Goal: Task Accomplishment & Management: Manage account settings

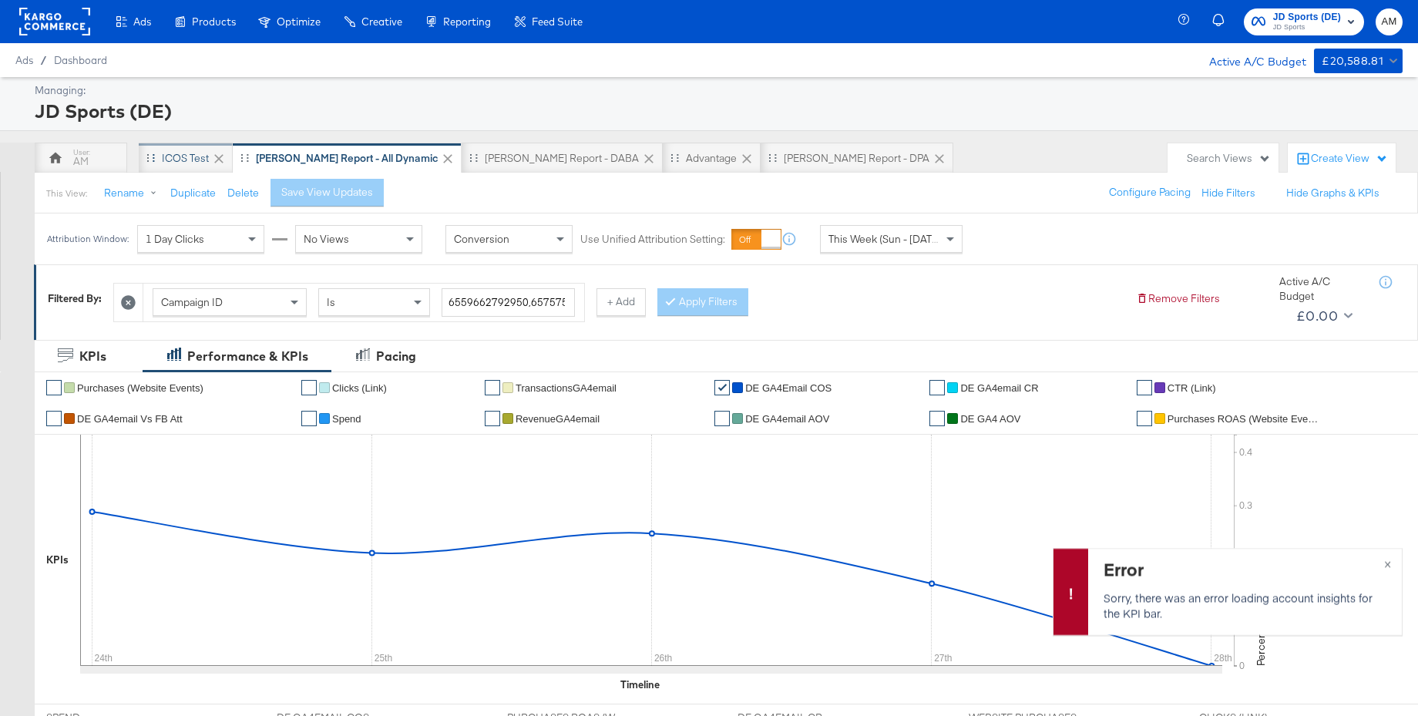
click at [174, 158] on div "iCOS Test" at bounding box center [185, 158] width 47 height 15
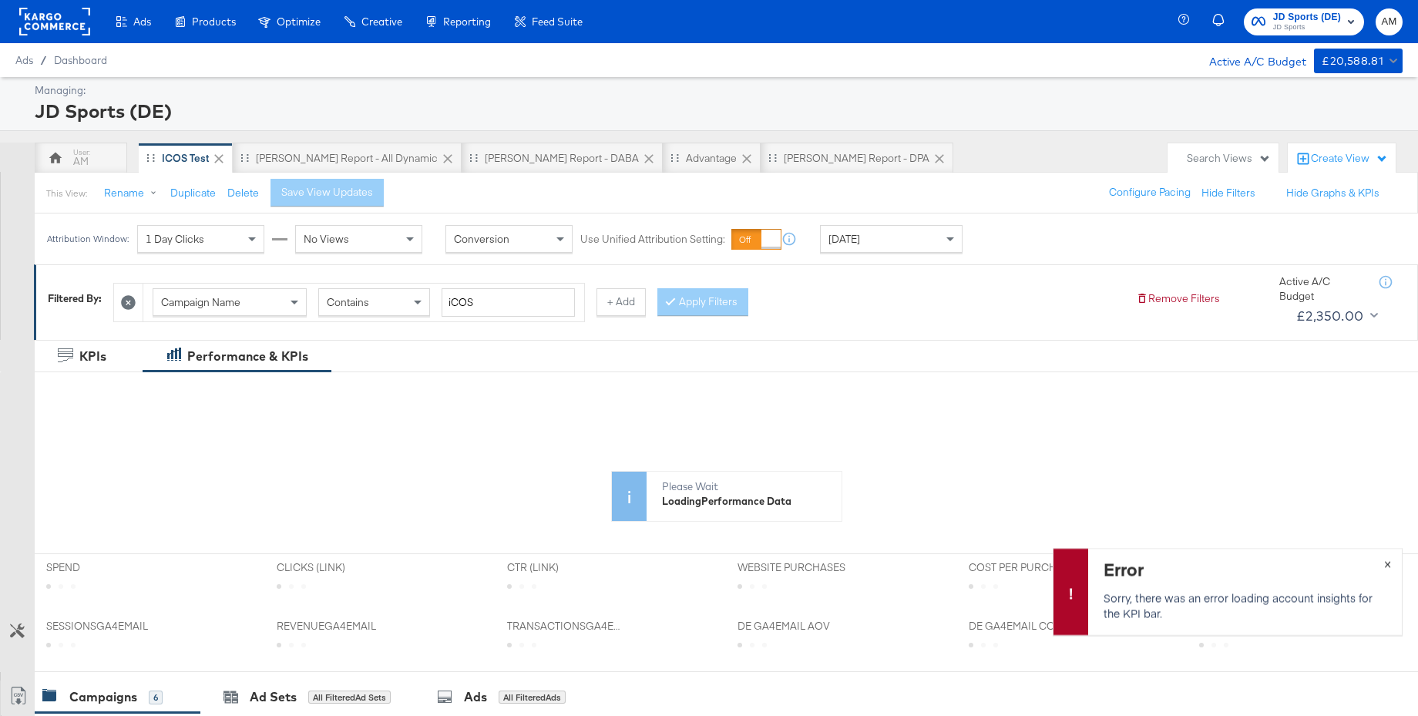
click at [1388, 565] on span "×" at bounding box center [1387, 562] width 7 height 18
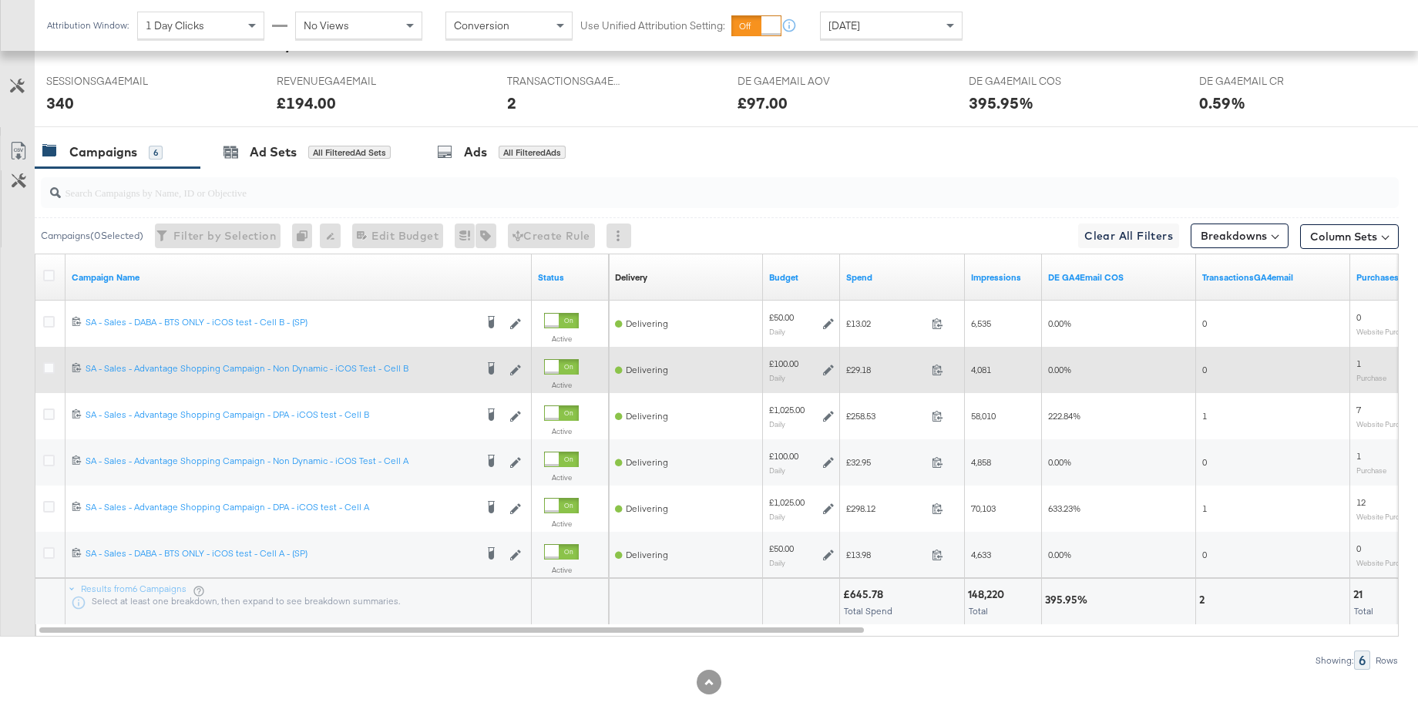
scroll to position [717, 0]
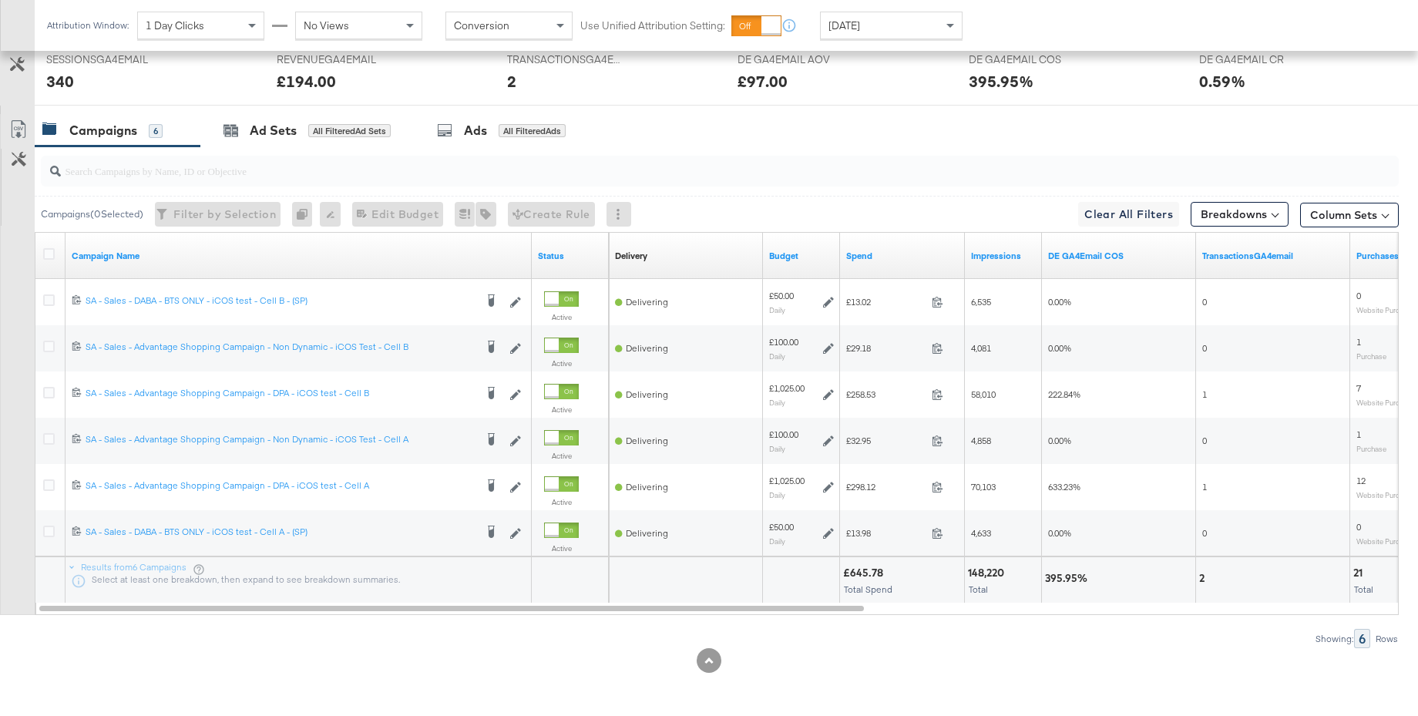
click at [867, 27] on div "[DATE]" at bounding box center [891, 25] width 141 height 26
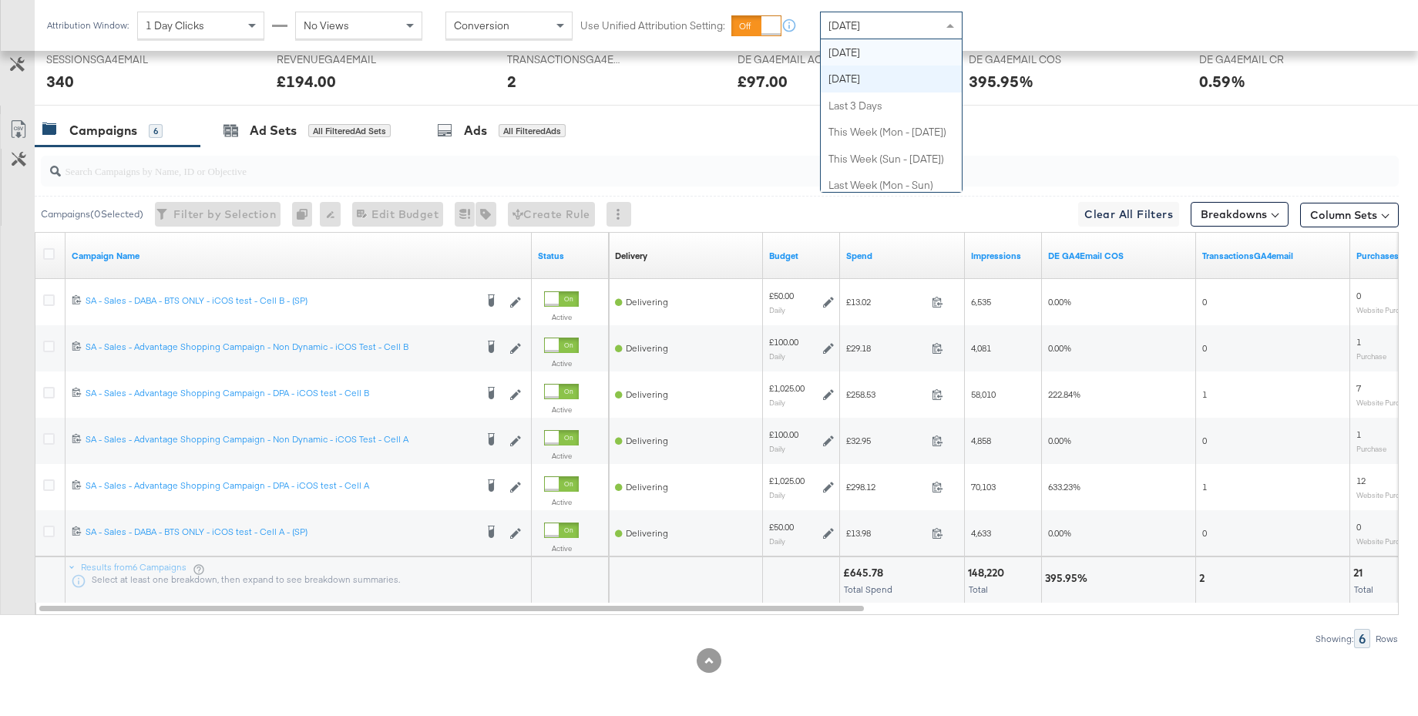
scroll to position [0, 0]
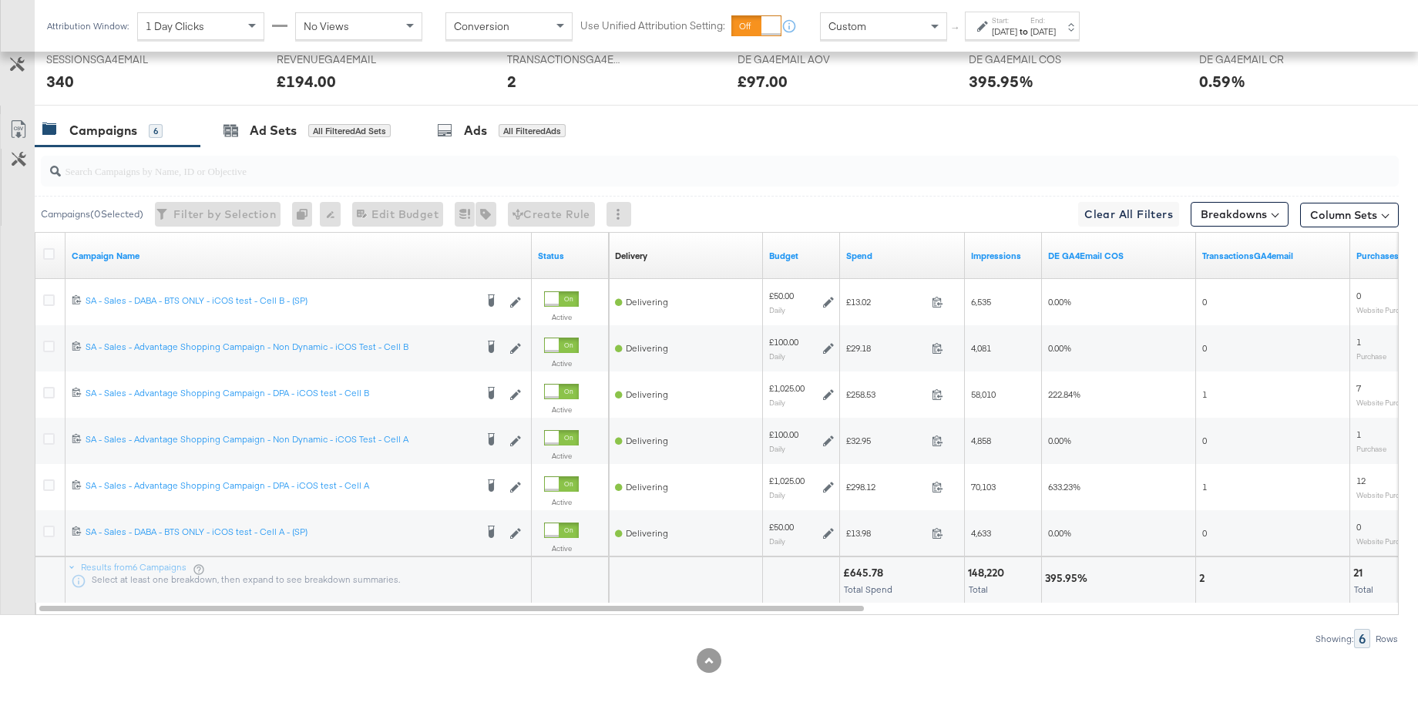
click at [1006, 32] on div "Aug 28th 2025" at bounding box center [1004, 31] width 25 height 12
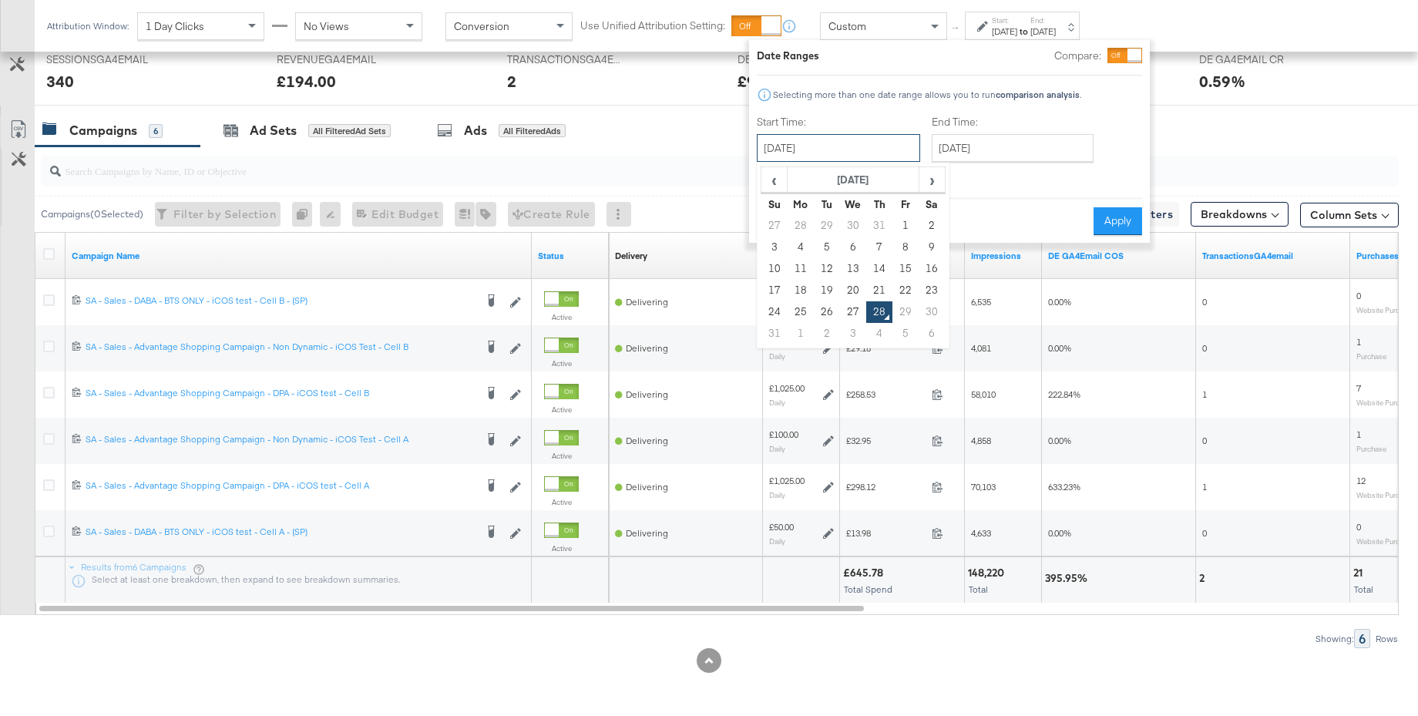
click at [795, 149] on input "August 28th 2025" at bounding box center [838, 148] width 163 height 28
click at [853, 305] on td "27" at bounding box center [853, 312] width 26 height 22
type input "August 27th 2025"
drag, startPoint x: 1108, startPoint y: 223, endPoint x: 821, endPoint y: 197, distance: 288.6
click at [1108, 223] on button "Apply" at bounding box center [1118, 221] width 49 height 28
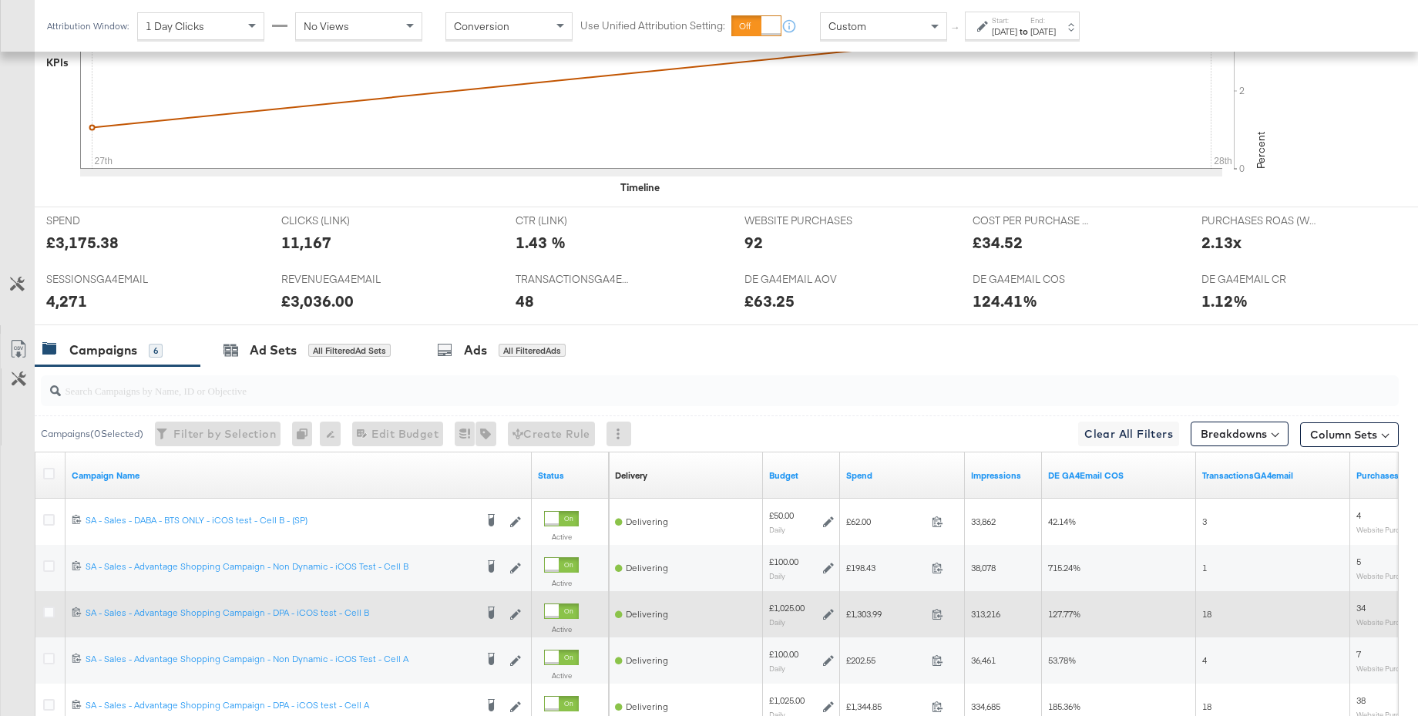
scroll to position [493, 0]
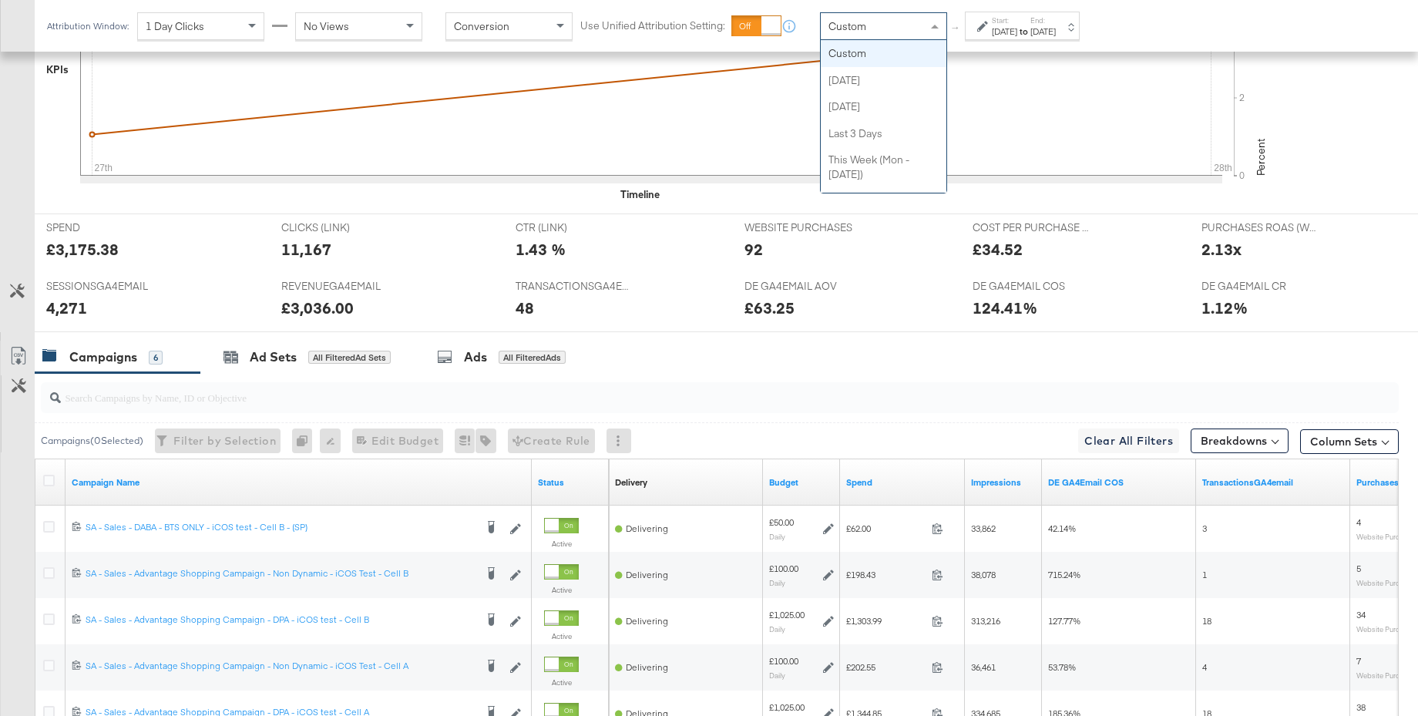
click at [886, 31] on div "Custom" at bounding box center [884, 26] width 126 height 26
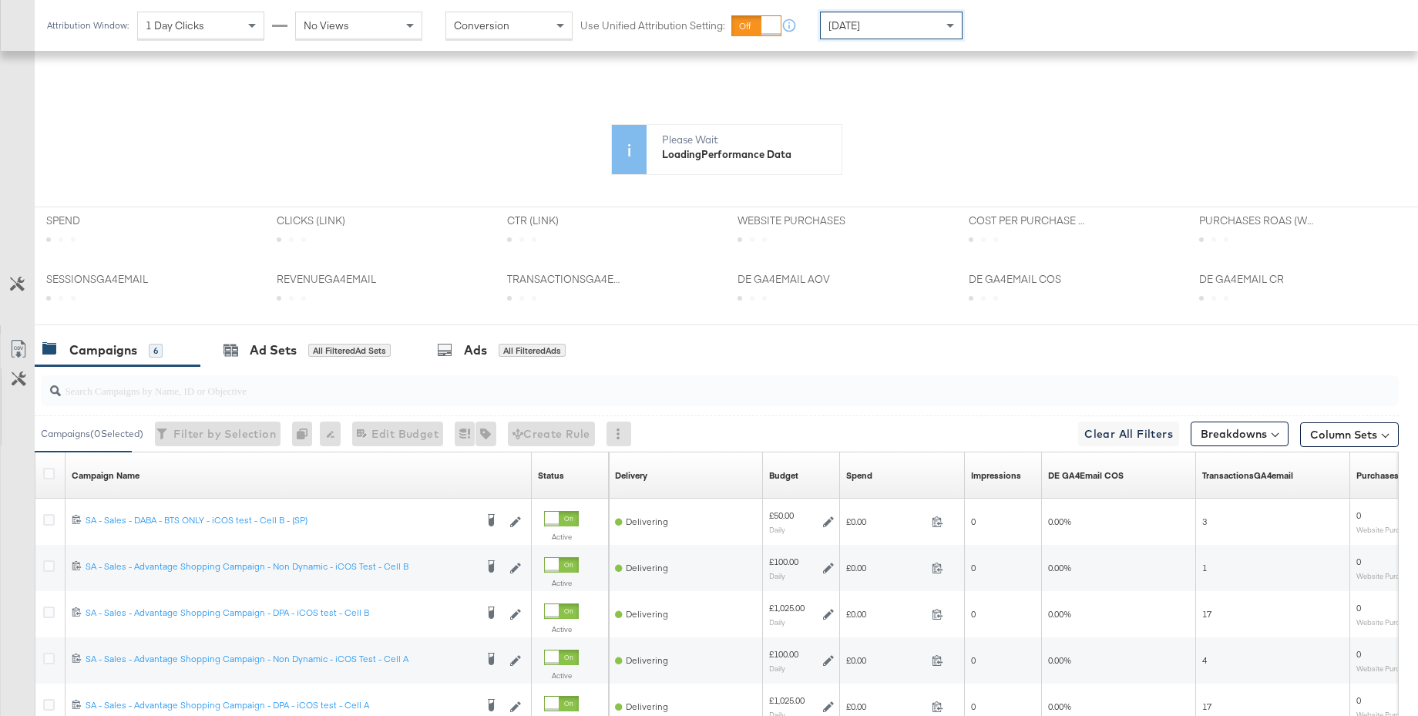
scroll to position [497, 0]
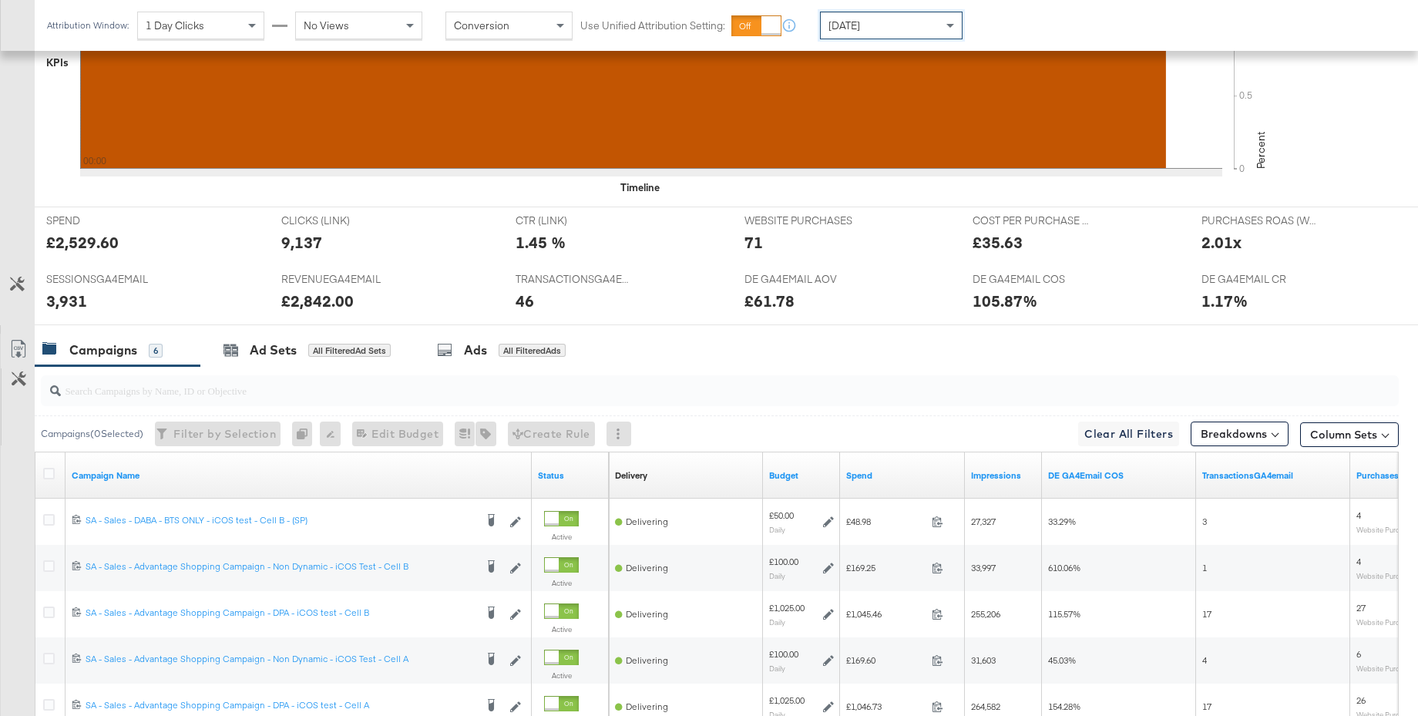
click at [860, 27] on span "Yesterday" at bounding box center [845, 25] width 32 height 14
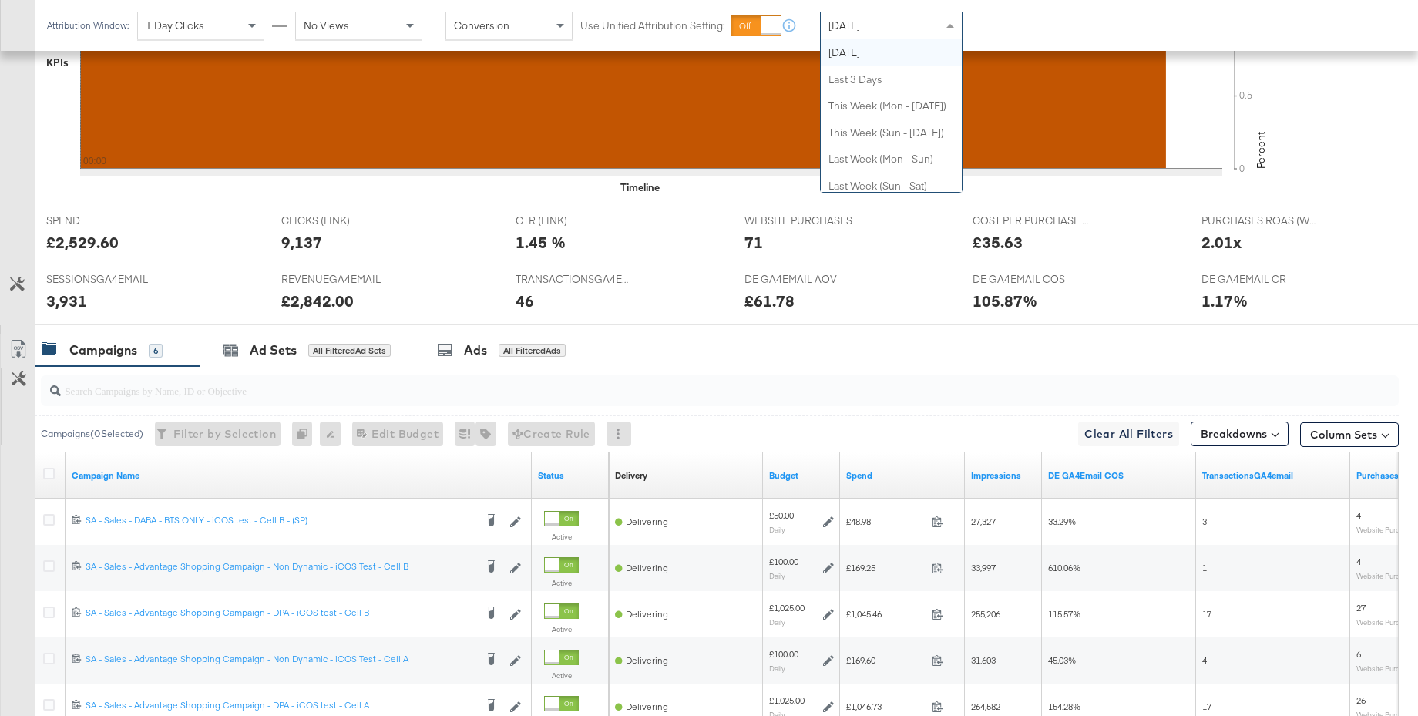
scroll to position [0, 0]
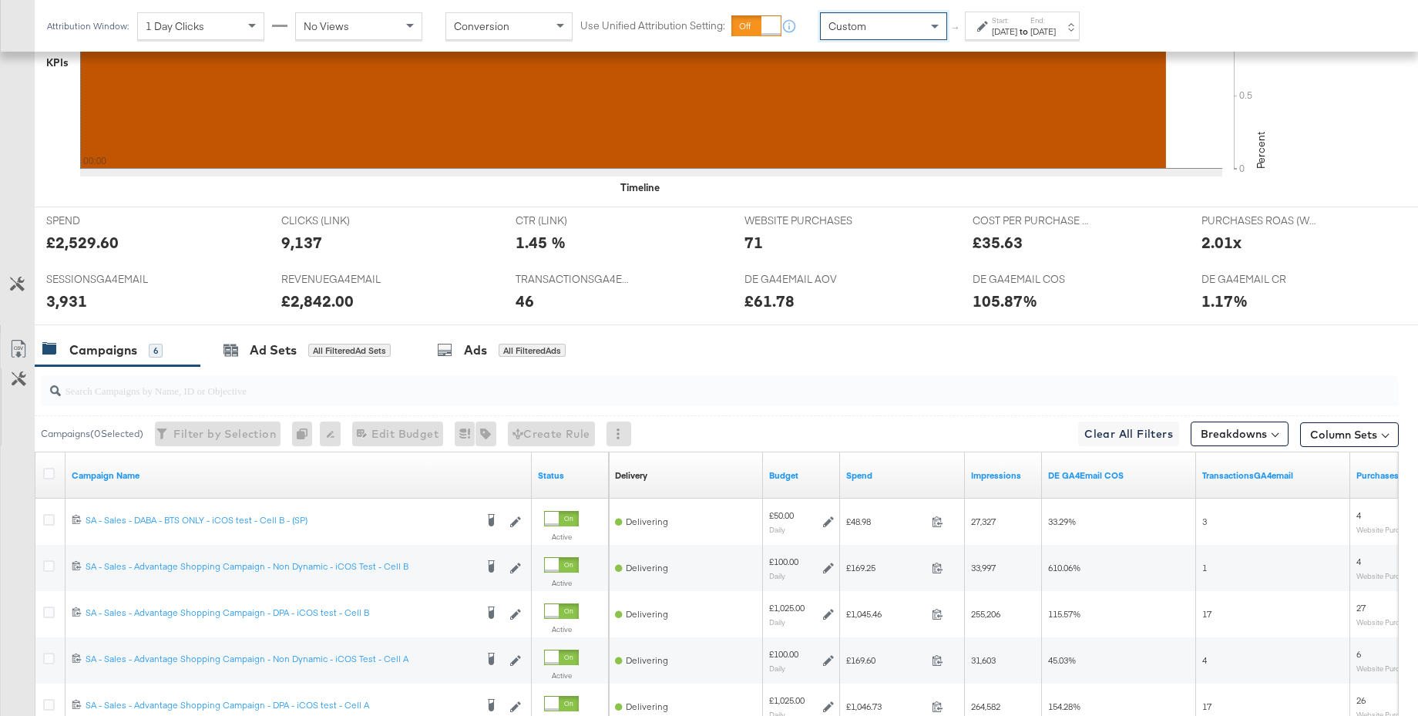
click at [1017, 35] on div "Aug 28th 2025" at bounding box center [1004, 31] width 25 height 12
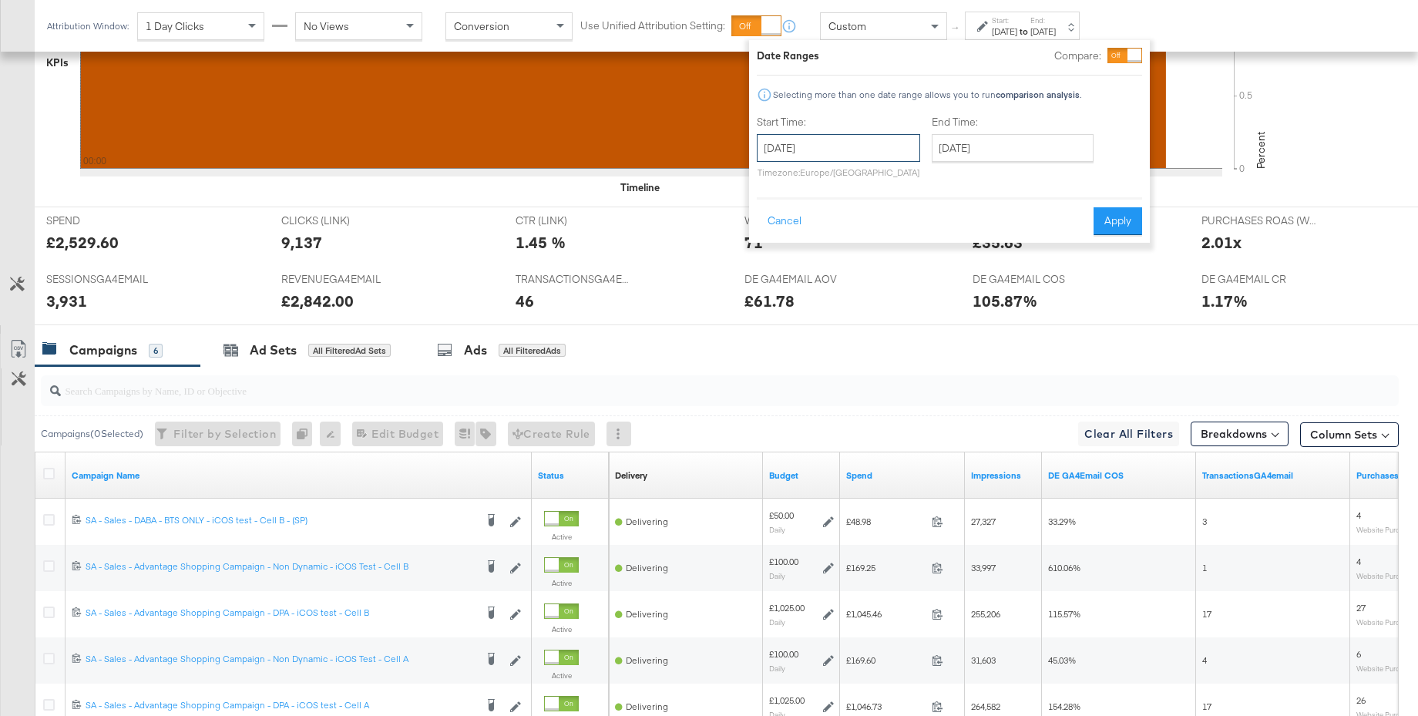
click at [811, 150] on input "August 28th 2025" at bounding box center [838, 148] width 163 height 28
click at [849, 311] on td "27" at bounding box center [853, 312] width 26 height 22
type input "August 27th 2025"
click at [1119, 217] on button "Apply" at bounding box center [1118, 221] width 49 height 28
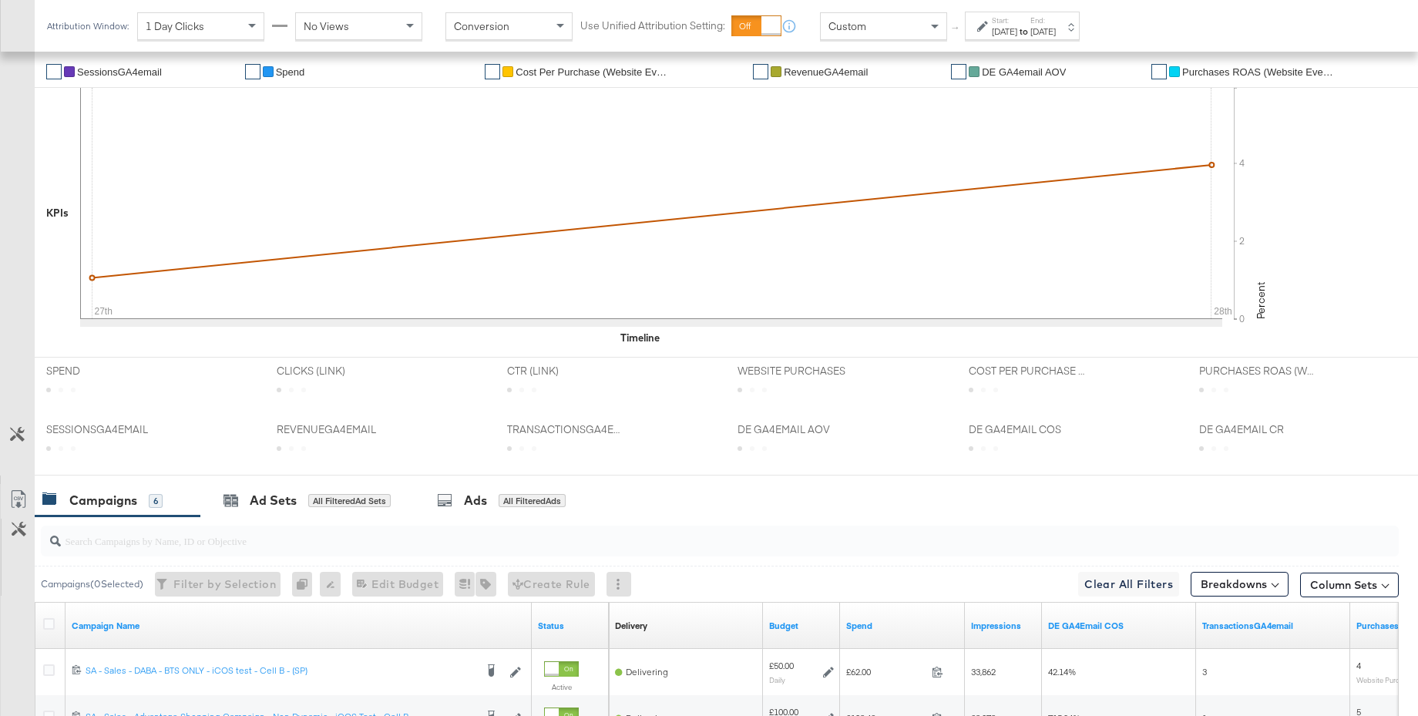
scroll to position [498, 0]
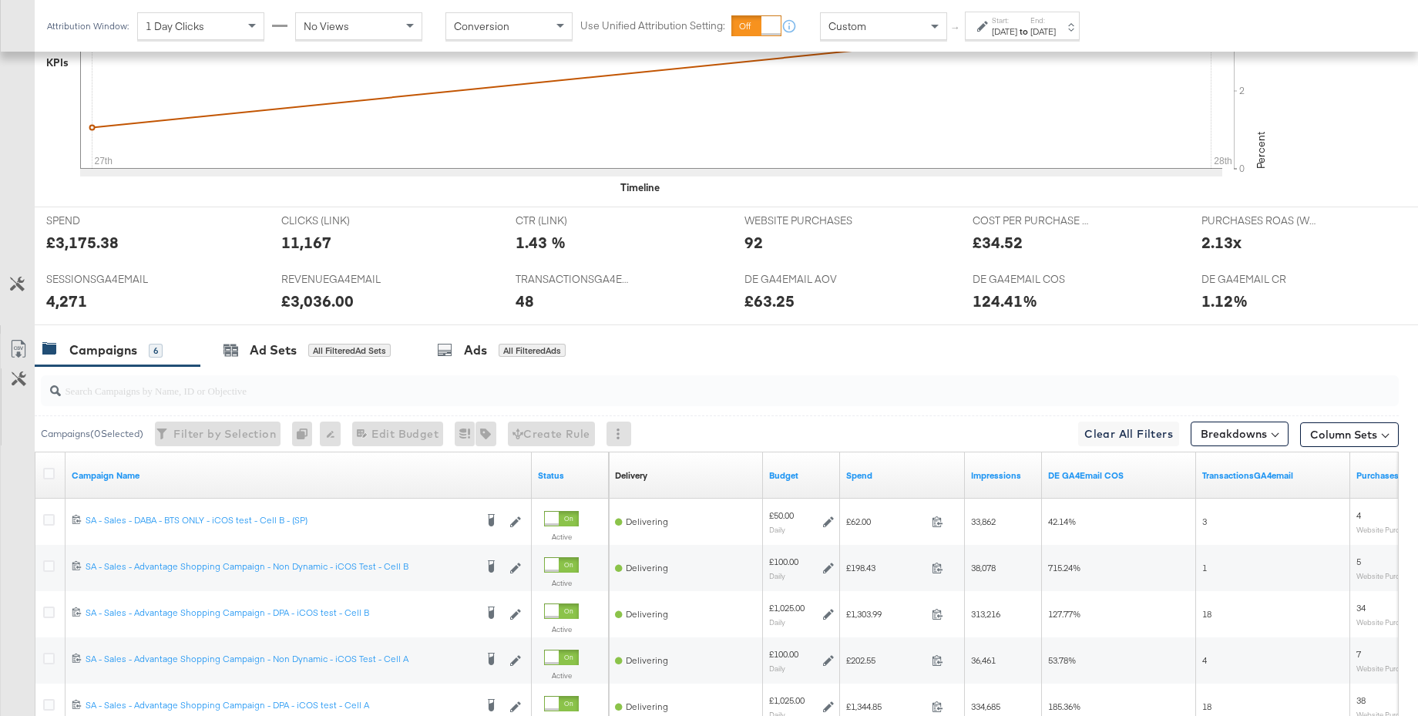
click at [1017, 35] on div "[DATE]" at bounding box center [1004, 31] width 25 height 12
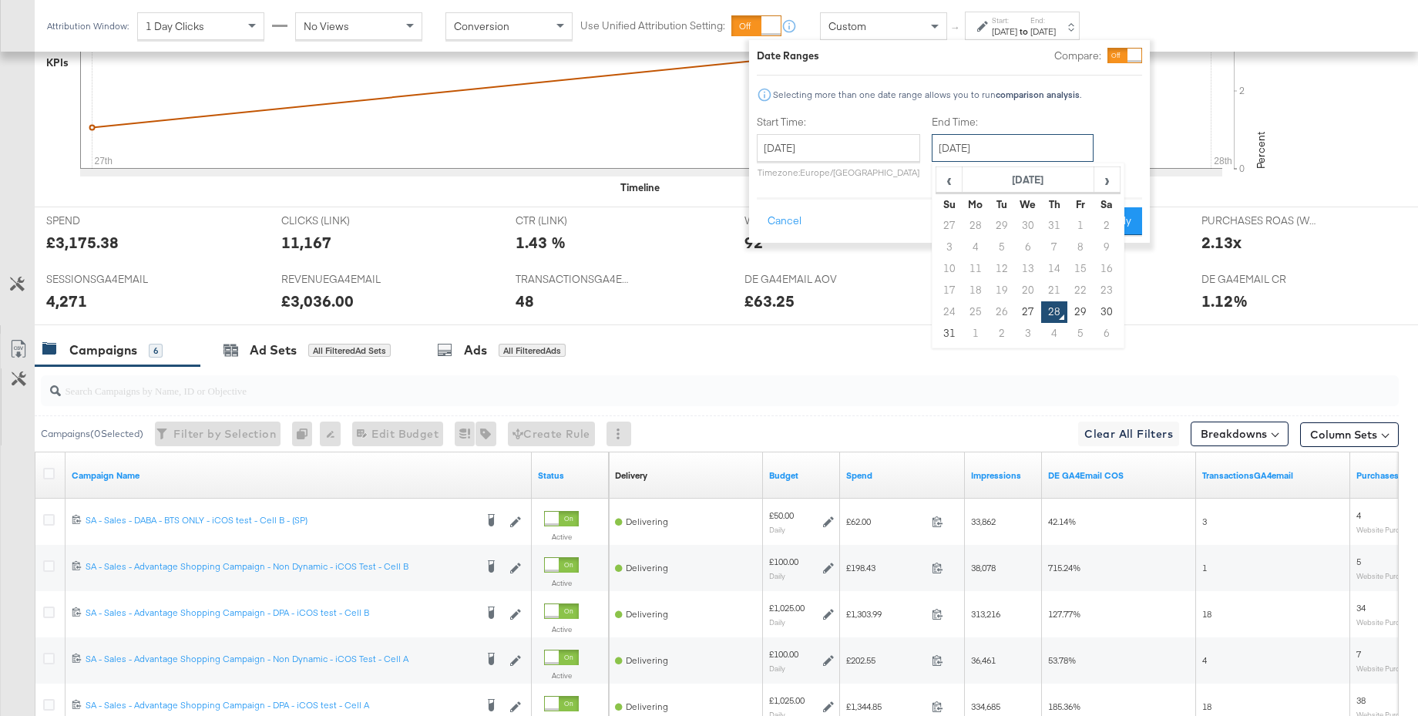
click at [963, 151] on input "August 28th 2025" at bounding box center [1013, 148] width 162 height 28
click at [1108, 177] on span "›" at bounding box center [1107, 179] width 24 height 23
click at [947, 177] on span "‹" at bounding box center [949, 179] width 24 height 23
click at [1106, 179] on span "›" at bounding box center [1107, 179] width 24 height 23
click at [1027, 286] on td "24" at bounding box center [1028, 291] width 26 height 22
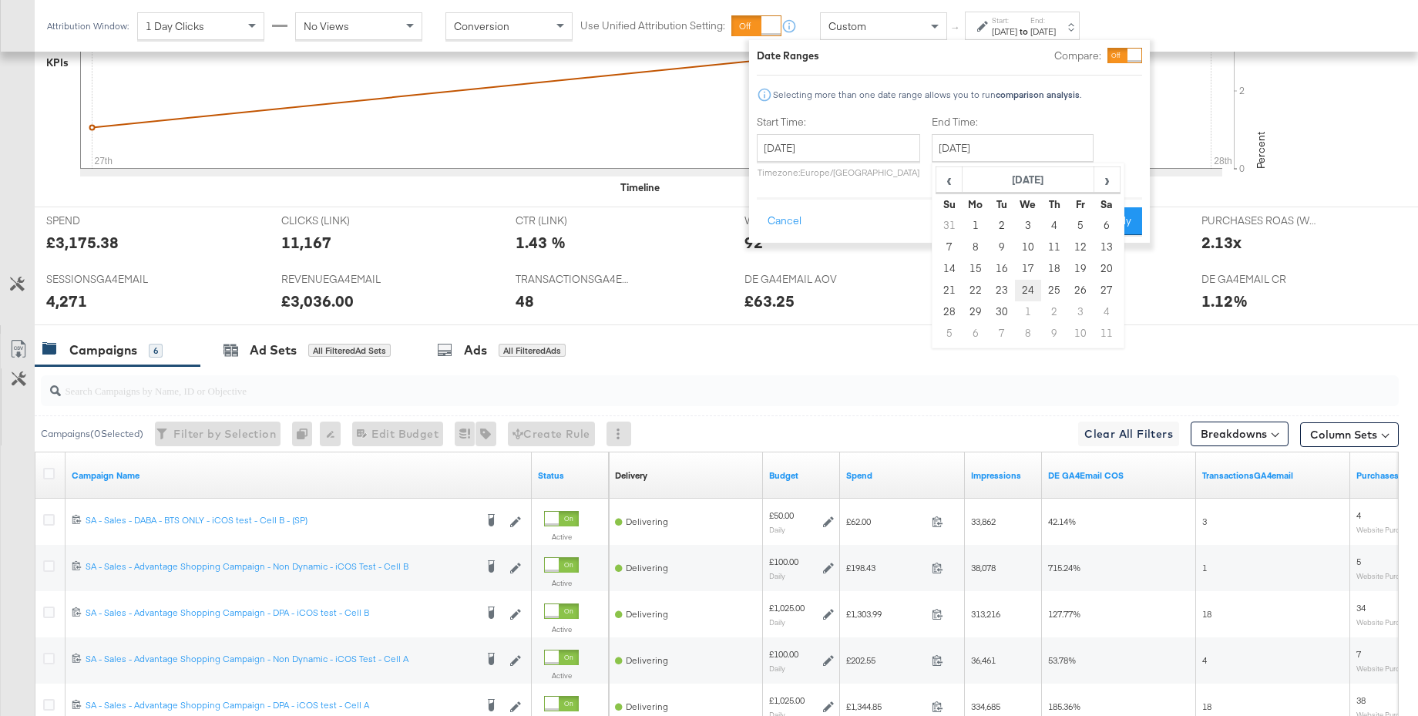
type input "September 24th 2025"
click at [1113, 221] on button "Apply" at bounding box center [1117, 221] width 49 height 28
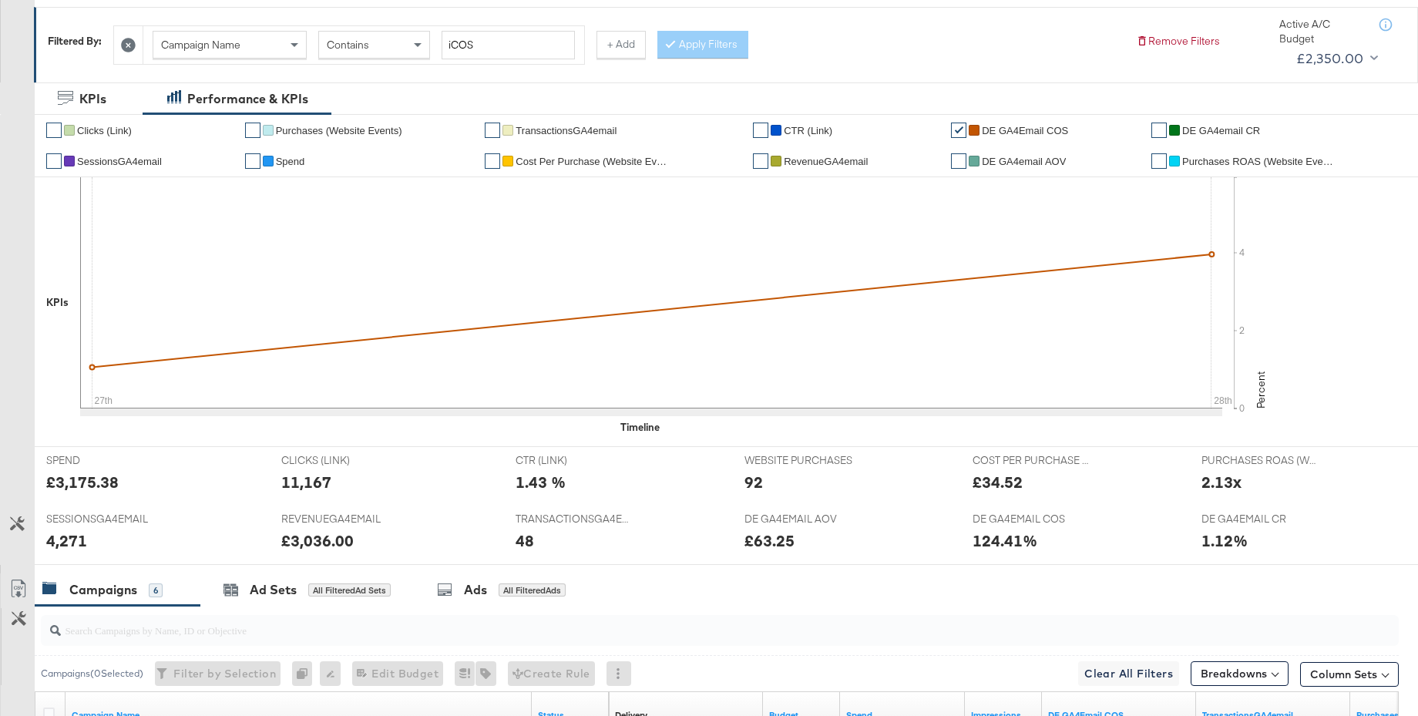
scroll to position [0, 0]
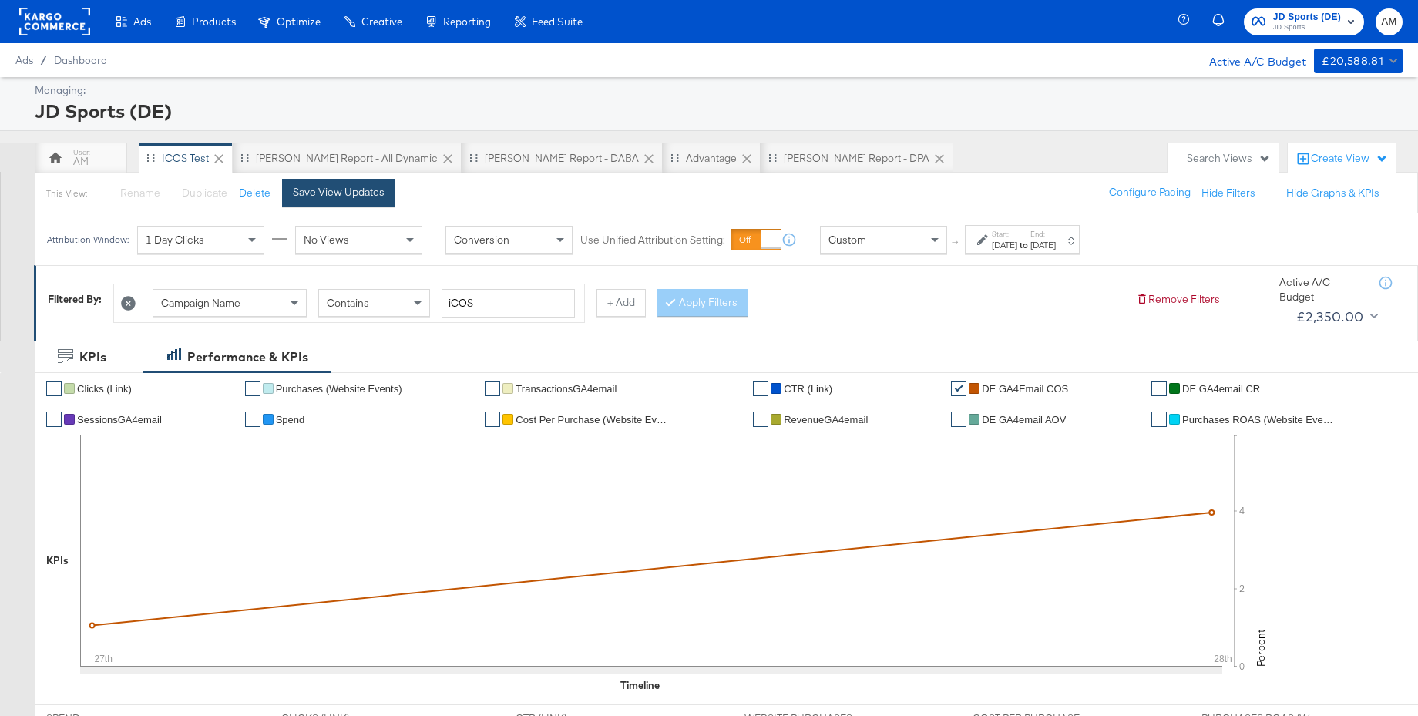
click at [329, 196] on div "Save View Updates" at bounding box center [339, 192] width 92 height 15
click at [1287, 23] on span "JD Sports" at bounding box center [1307, 28] width 68 height 12
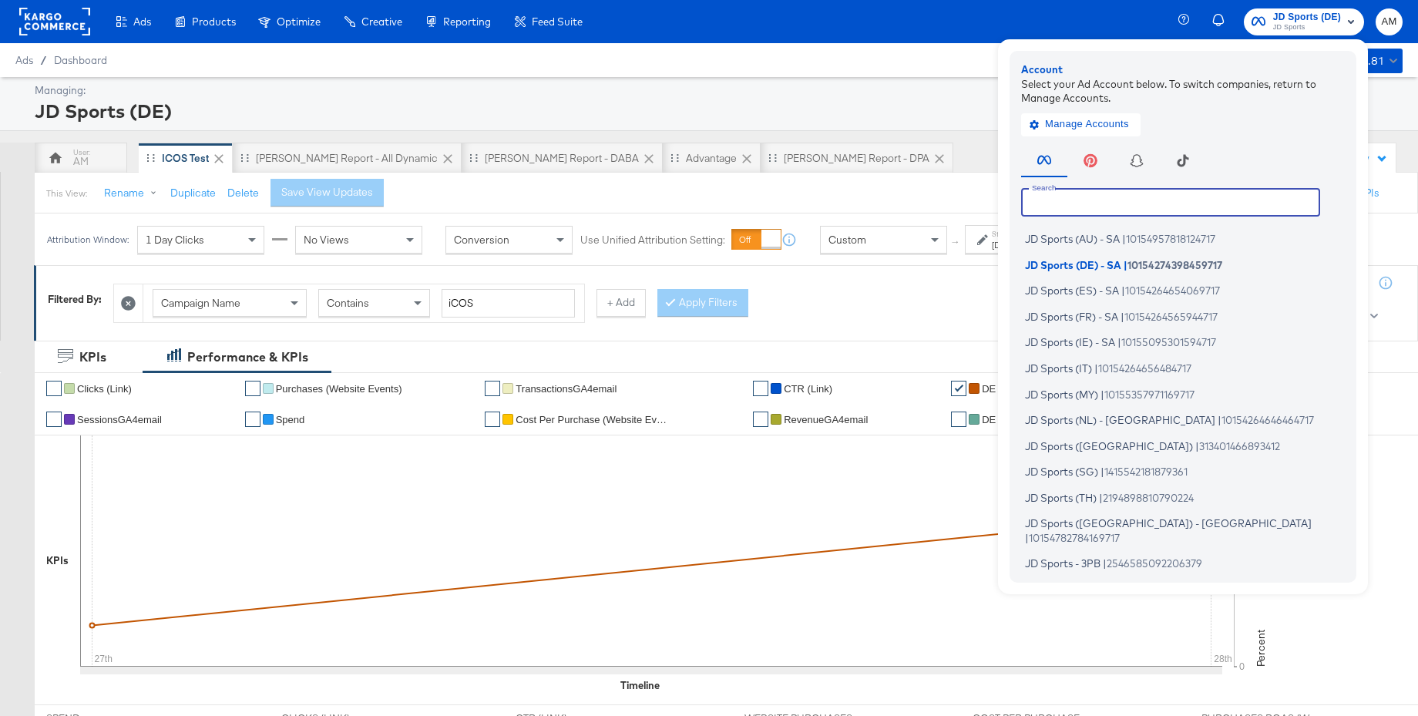
click at [1057, 207] on input "text" at bounding box center [1170, 202] width 299 height 28
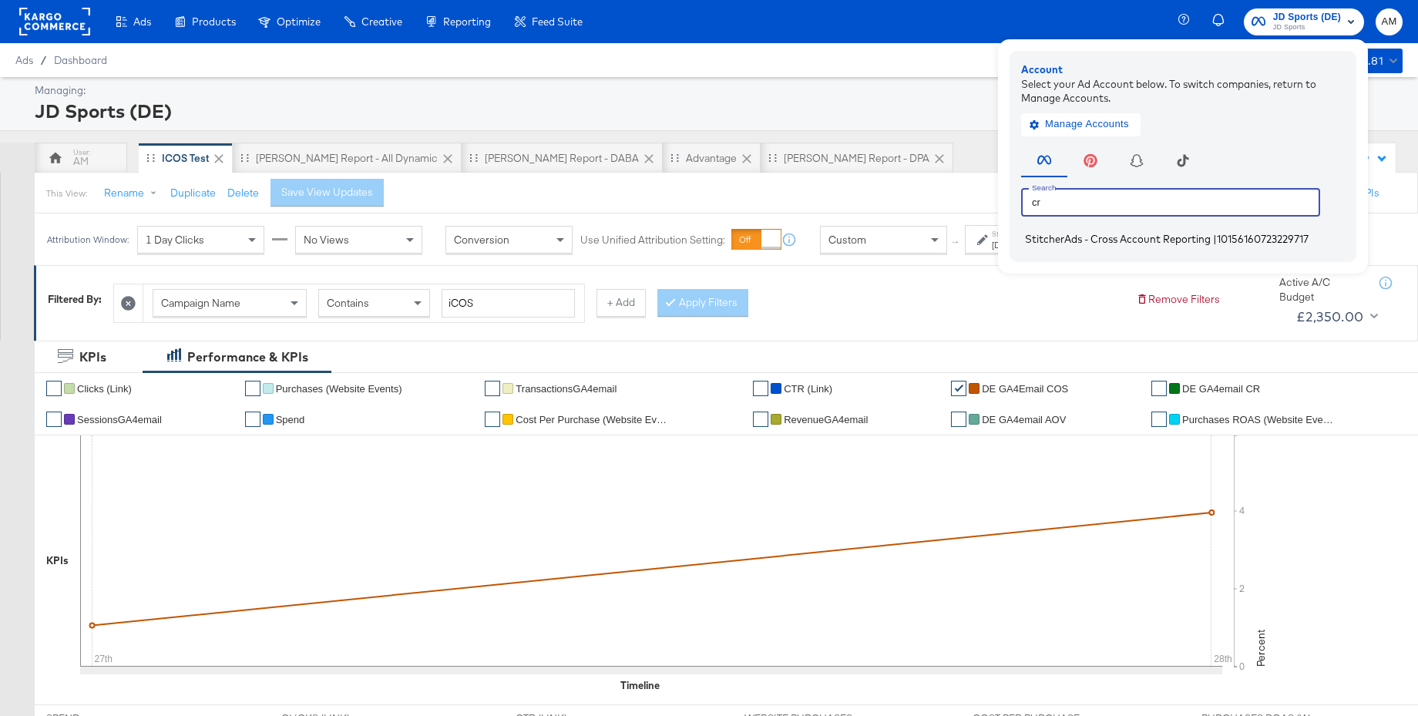
type input "cr"
click at [1054, 238] on span "StitcherAds - Cross Account Reporting" at bounding box center [1118, 239] width 186 height 12
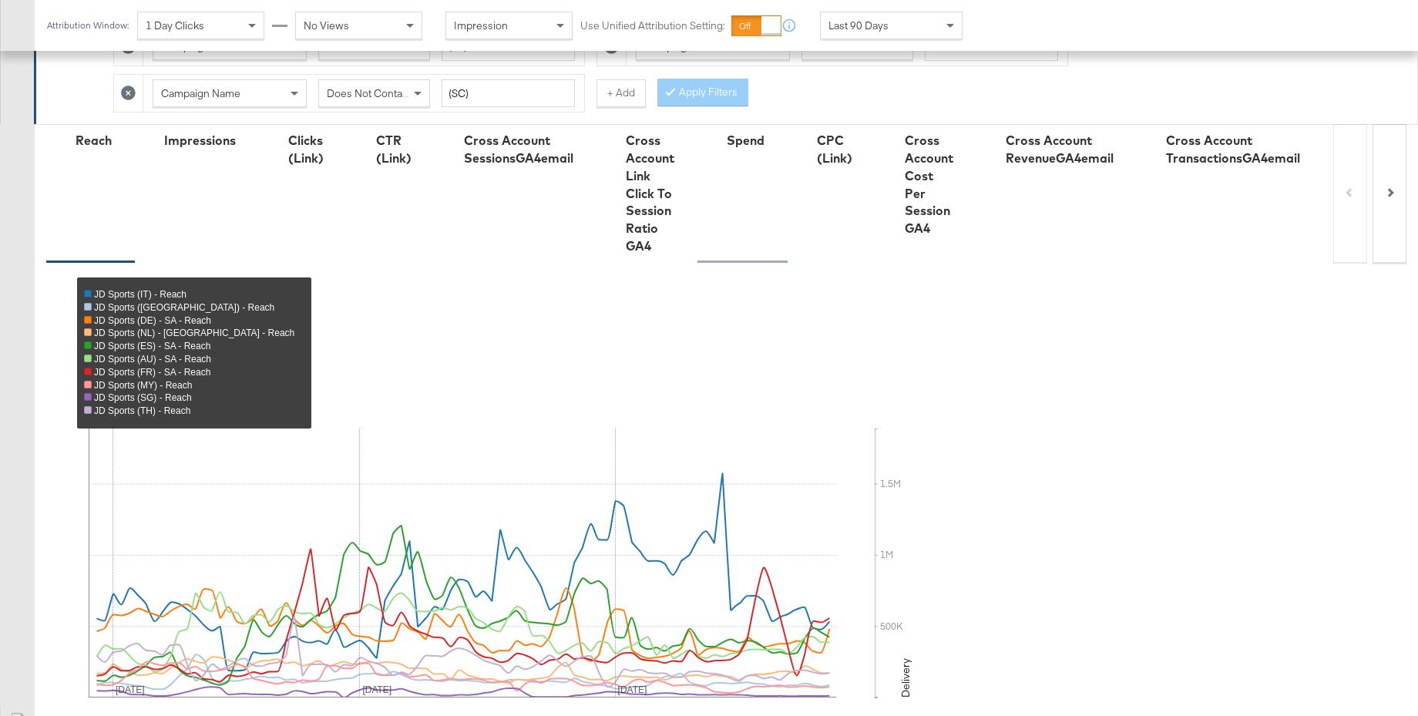
scroll to position [589, 0]
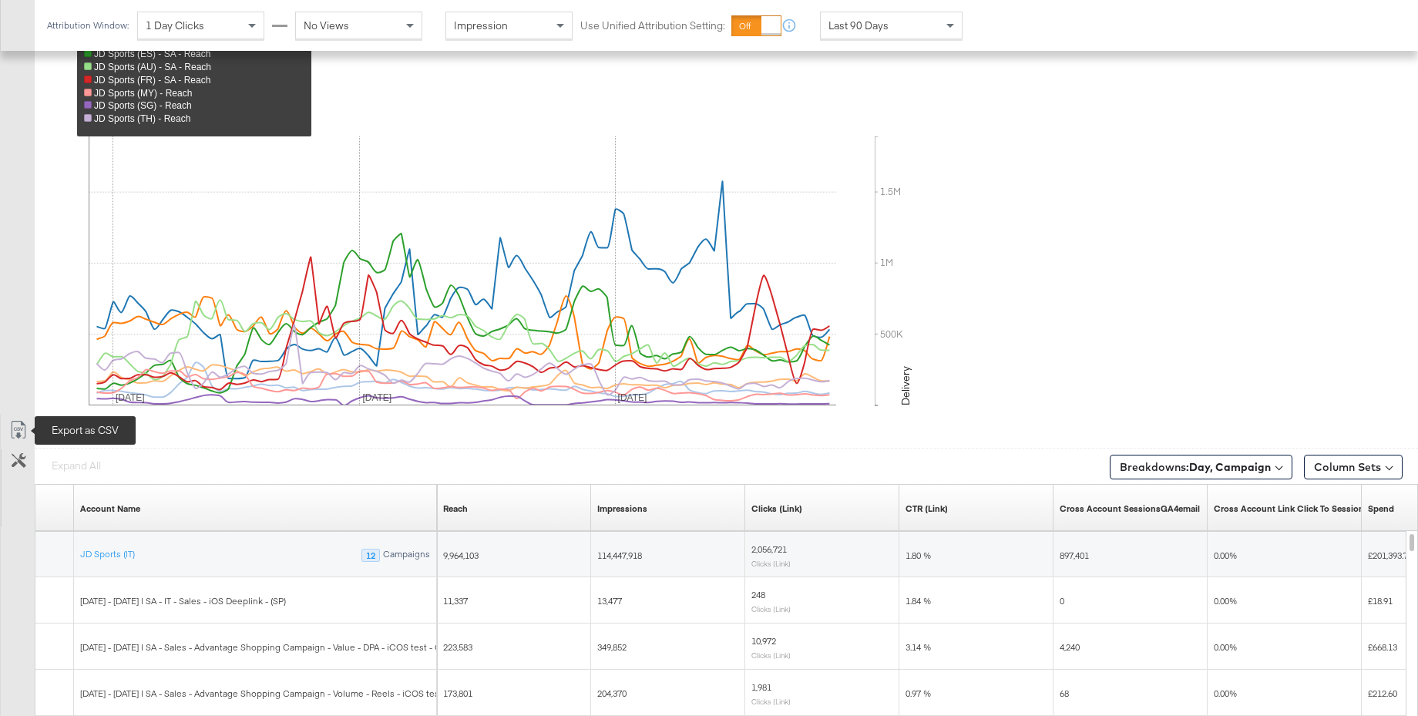
click at [16, 428] on icon at bounding box center [18, 430] width 18 height 18
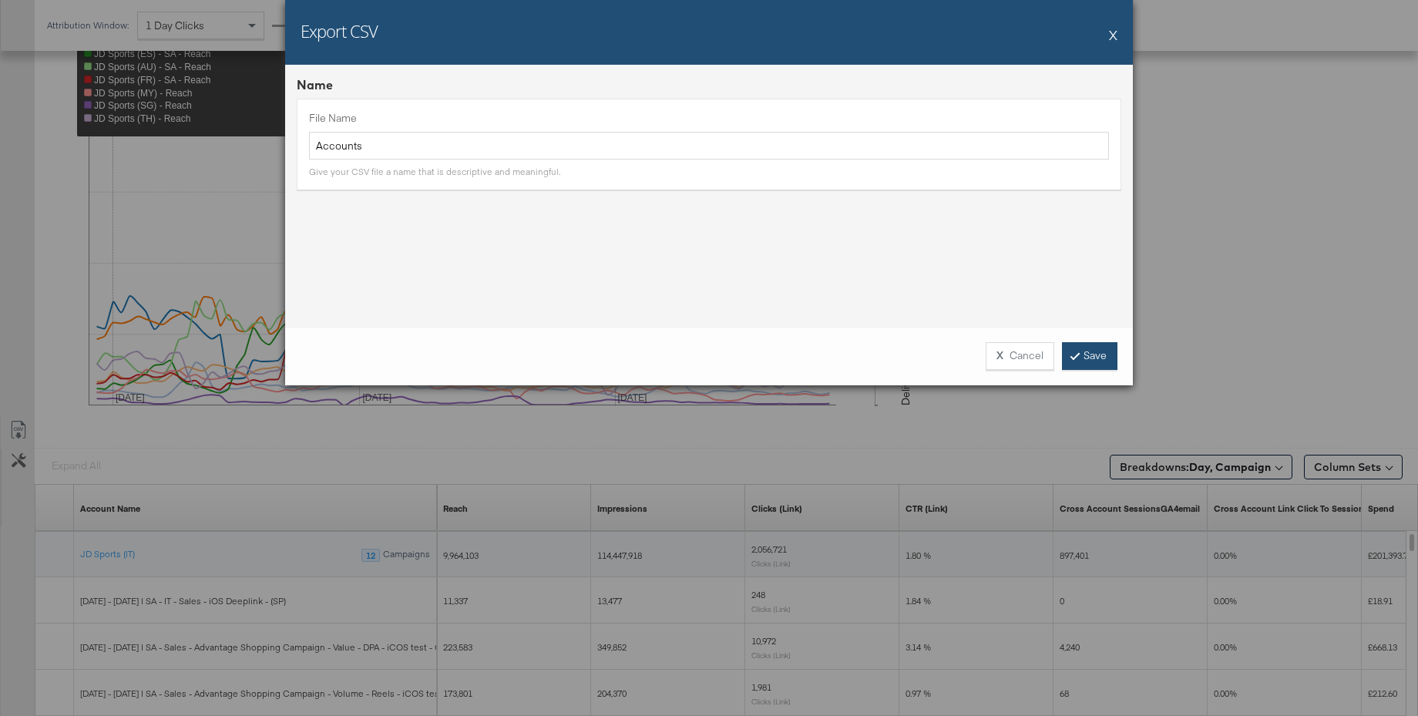
click at [1082, 355] on link "Save" at bounding box center [1089, 356] width 55 height 28
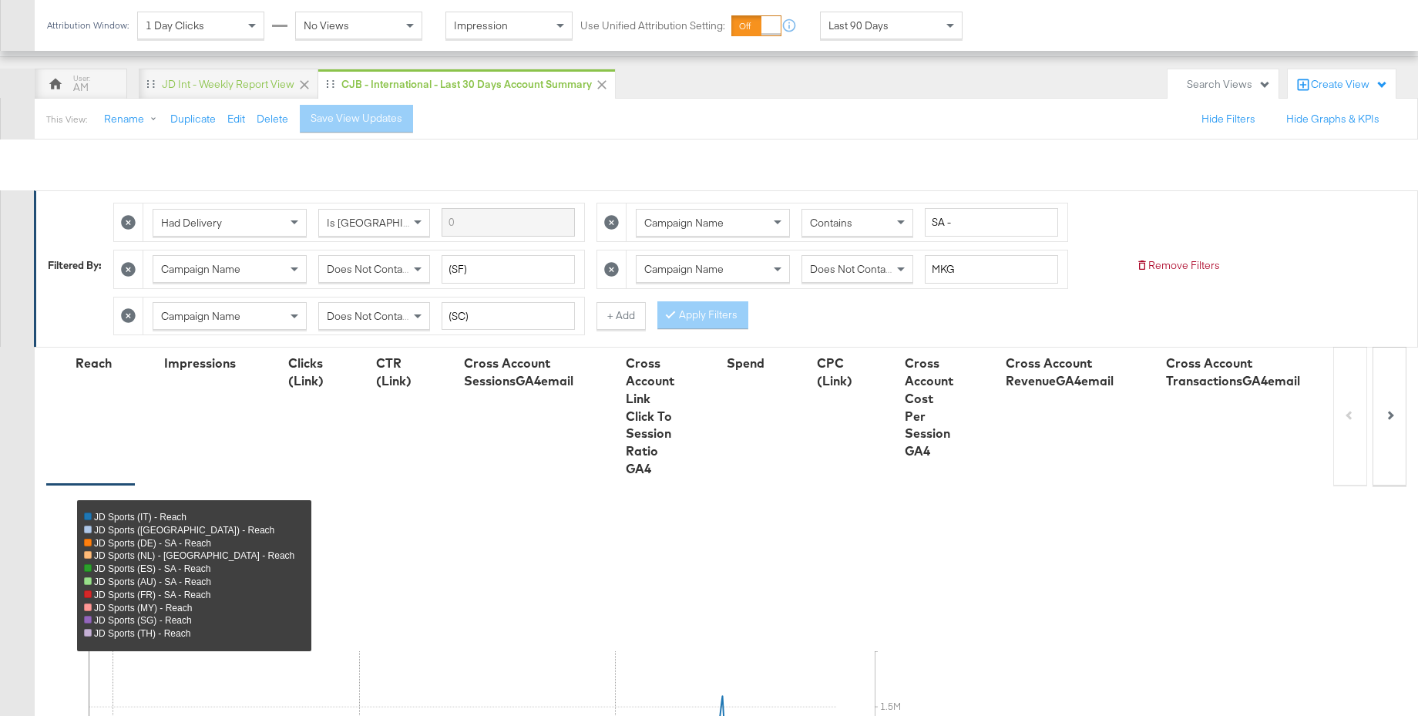
scroll to position [0, 0]
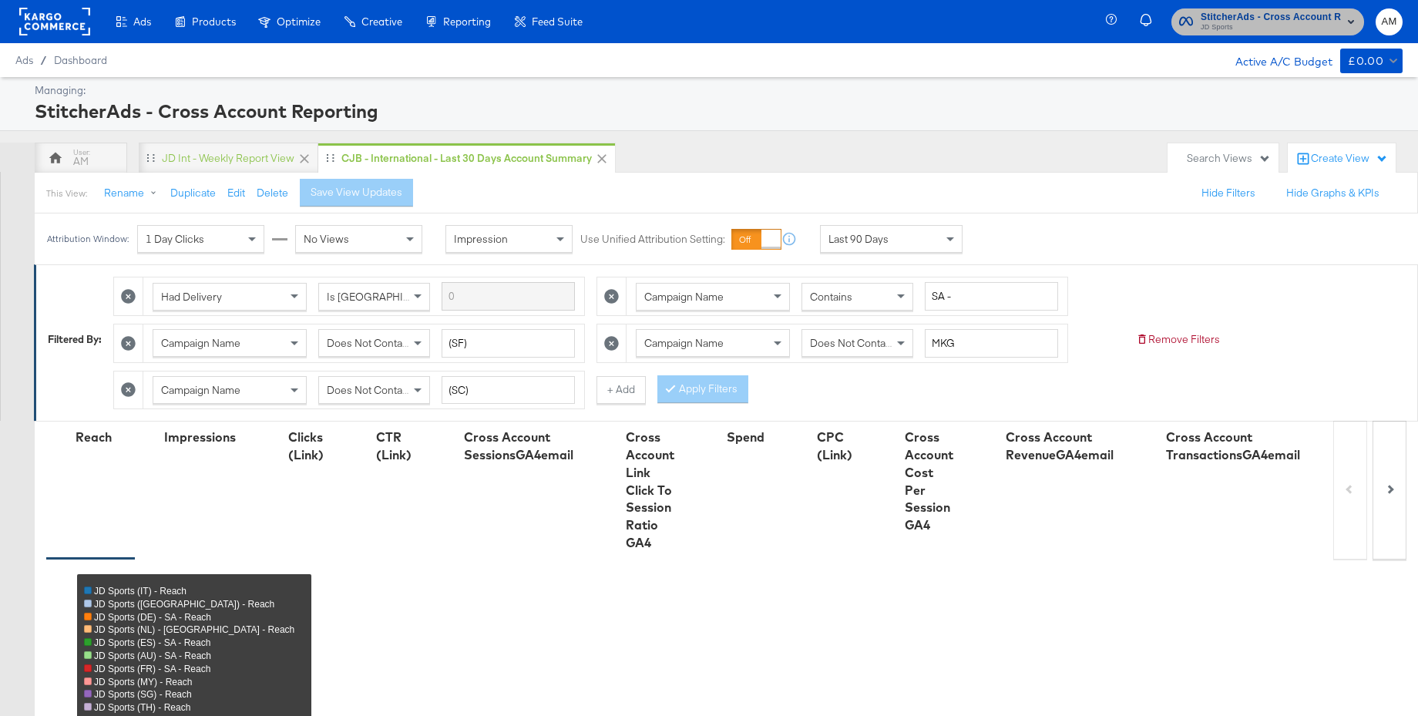
click at [1258, 25] on span "JD Sports" at bounding box center [1271, 28] width 140 height 12
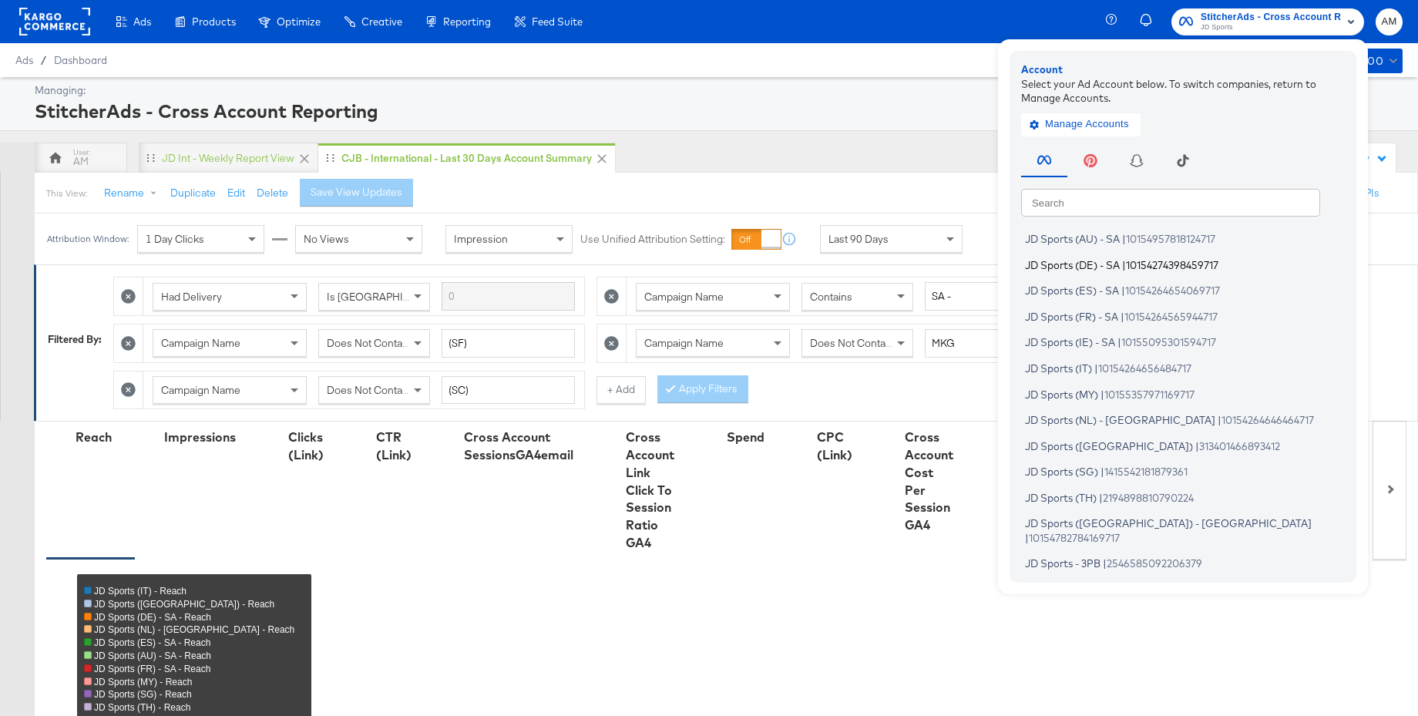
click at [1079, 269] on span "JD Sports (DE) - SA" at bounding box center [1072, 264] width 95 height 12
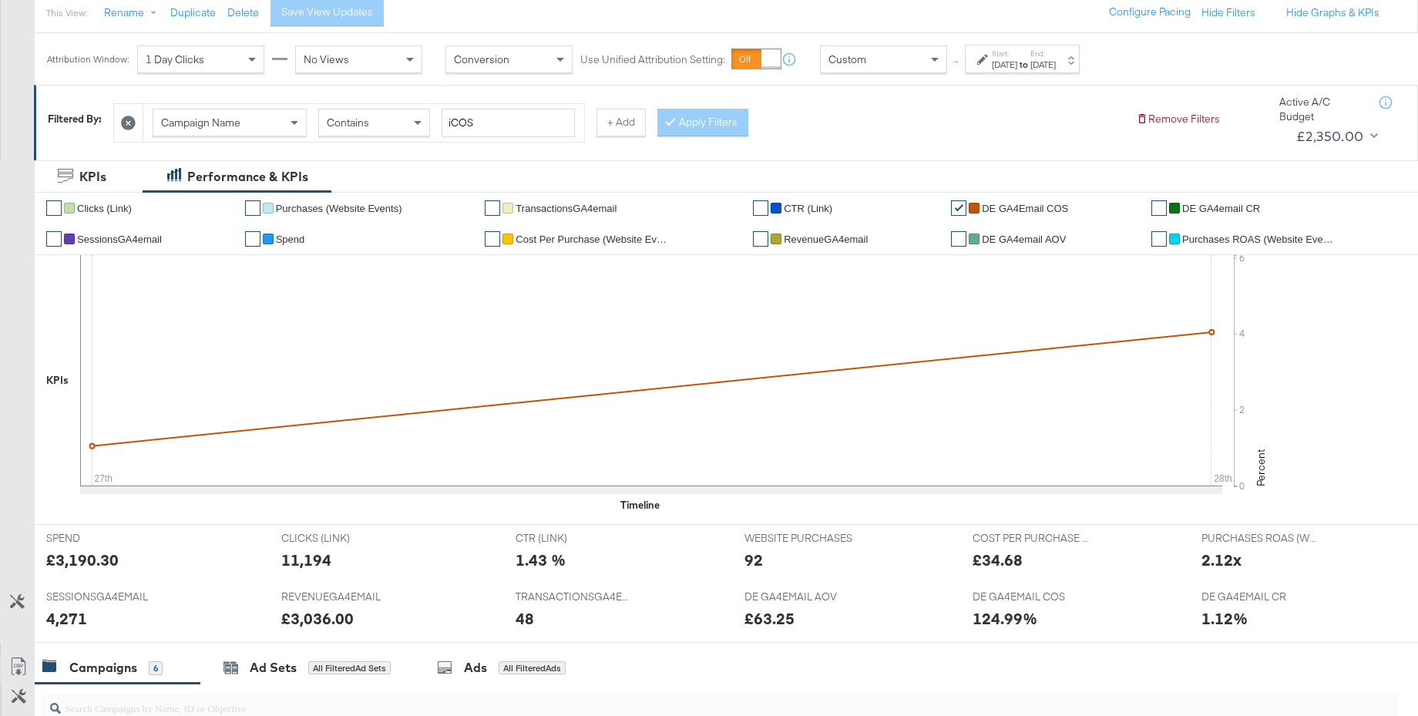
scroll to position [222, 0]
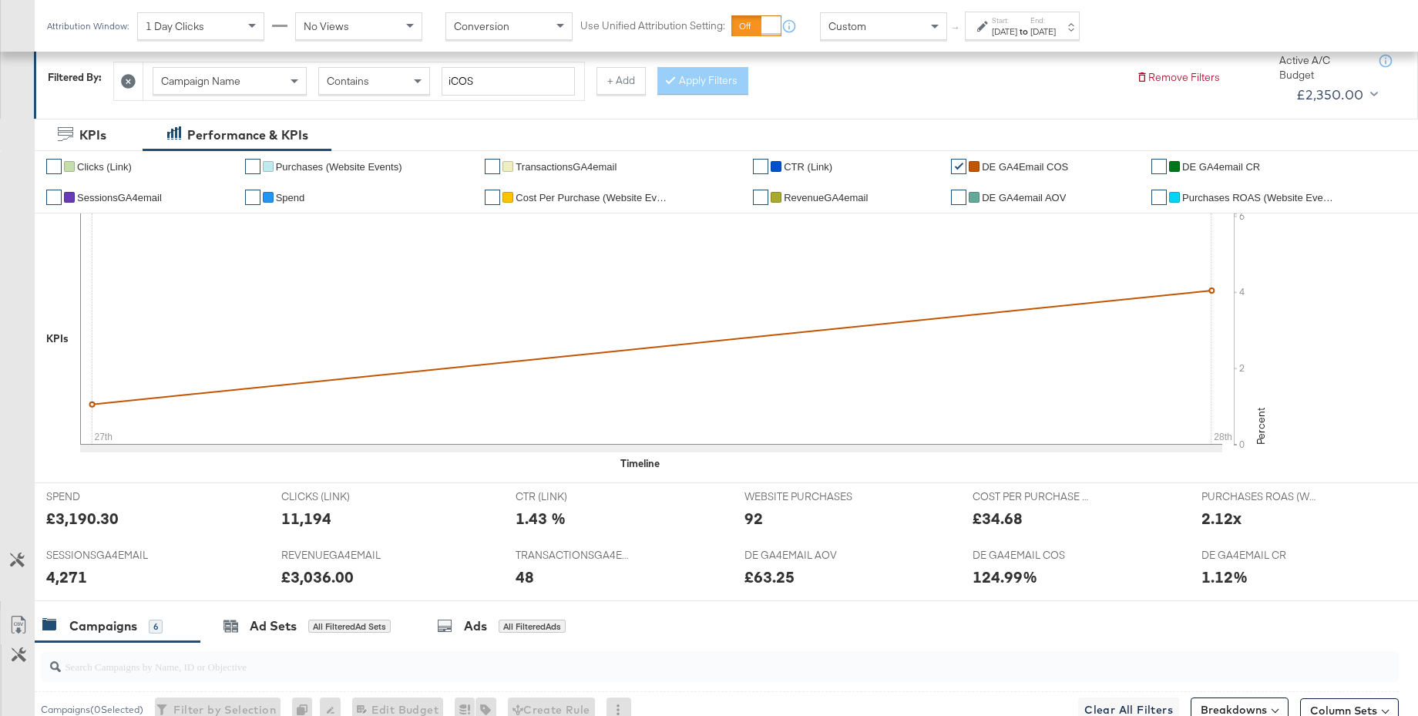
click at [873, 28] on div "Custom" at bounding box center [884, 26] width 126 height 26
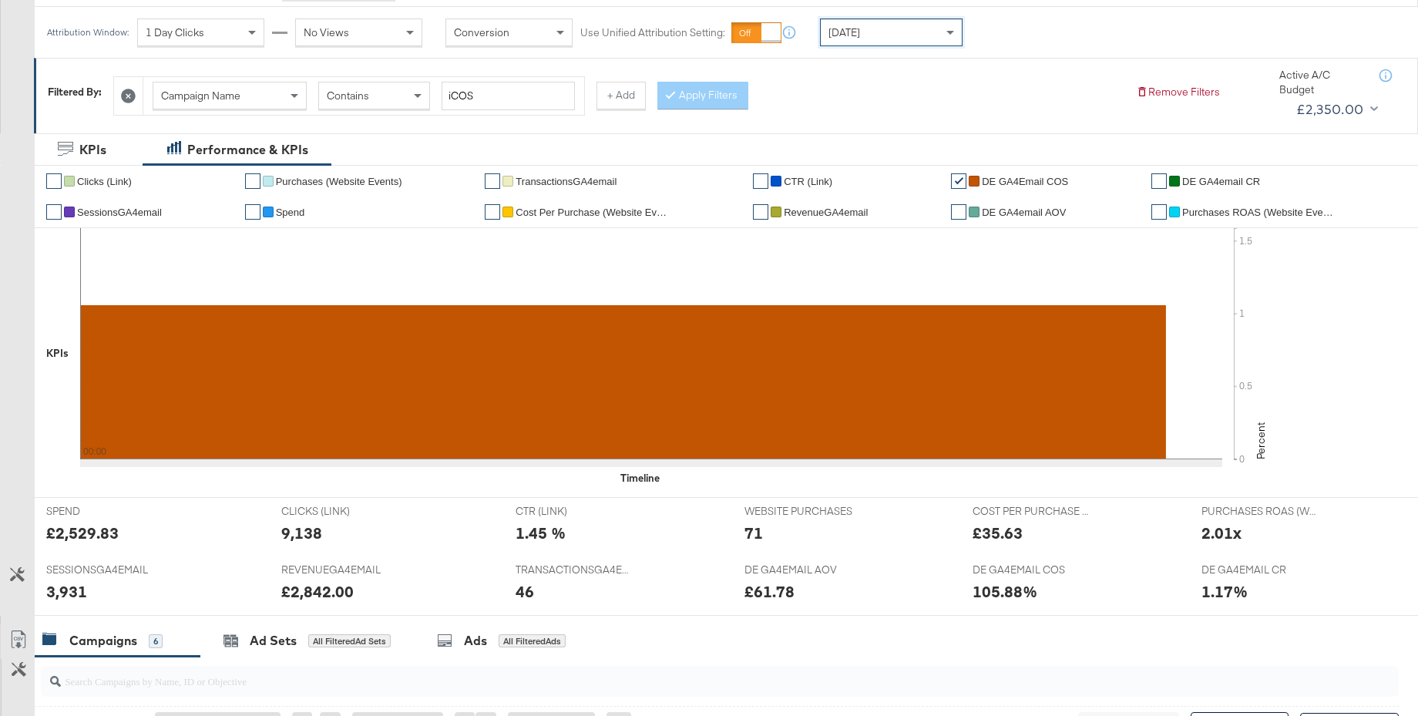
scroll to position [0, 0]
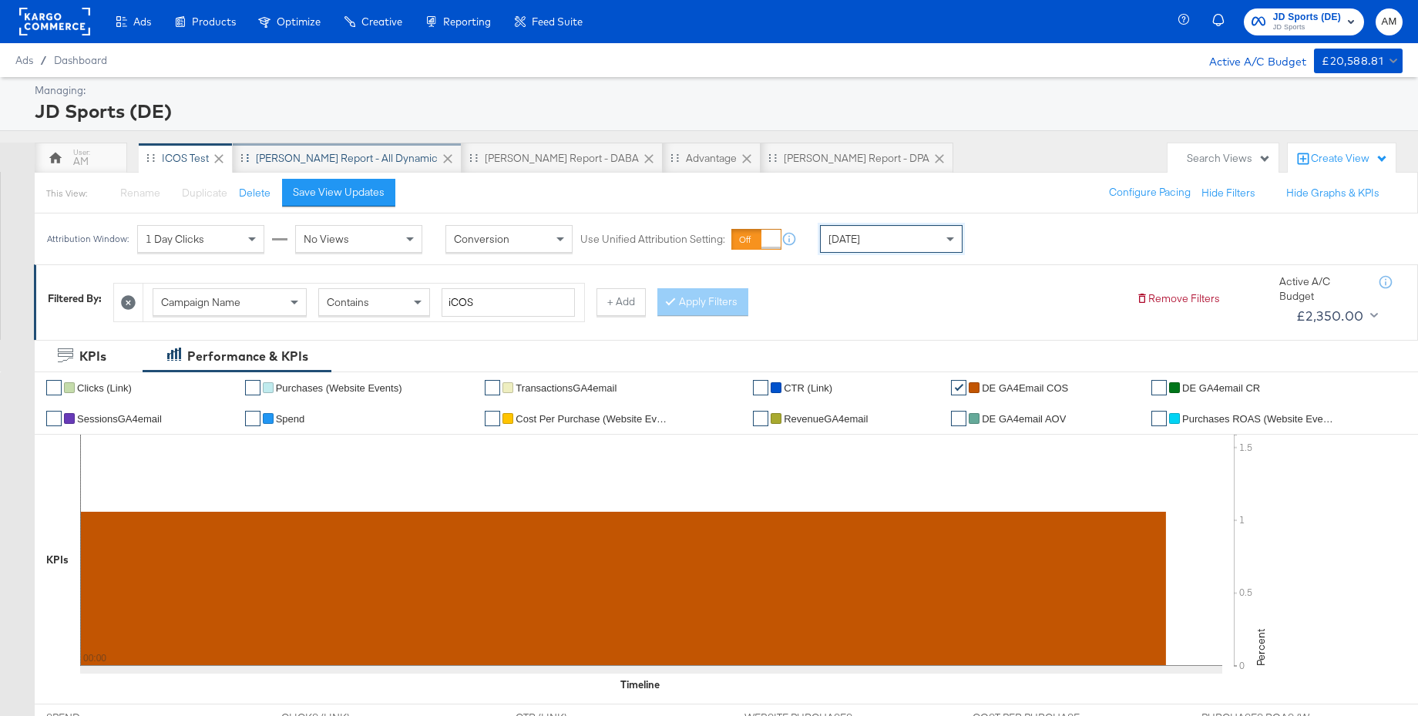
click at [327, 160] on div "SA - JD Report - All Dynamic" at bounding box center [347, 158] width 182 height 15
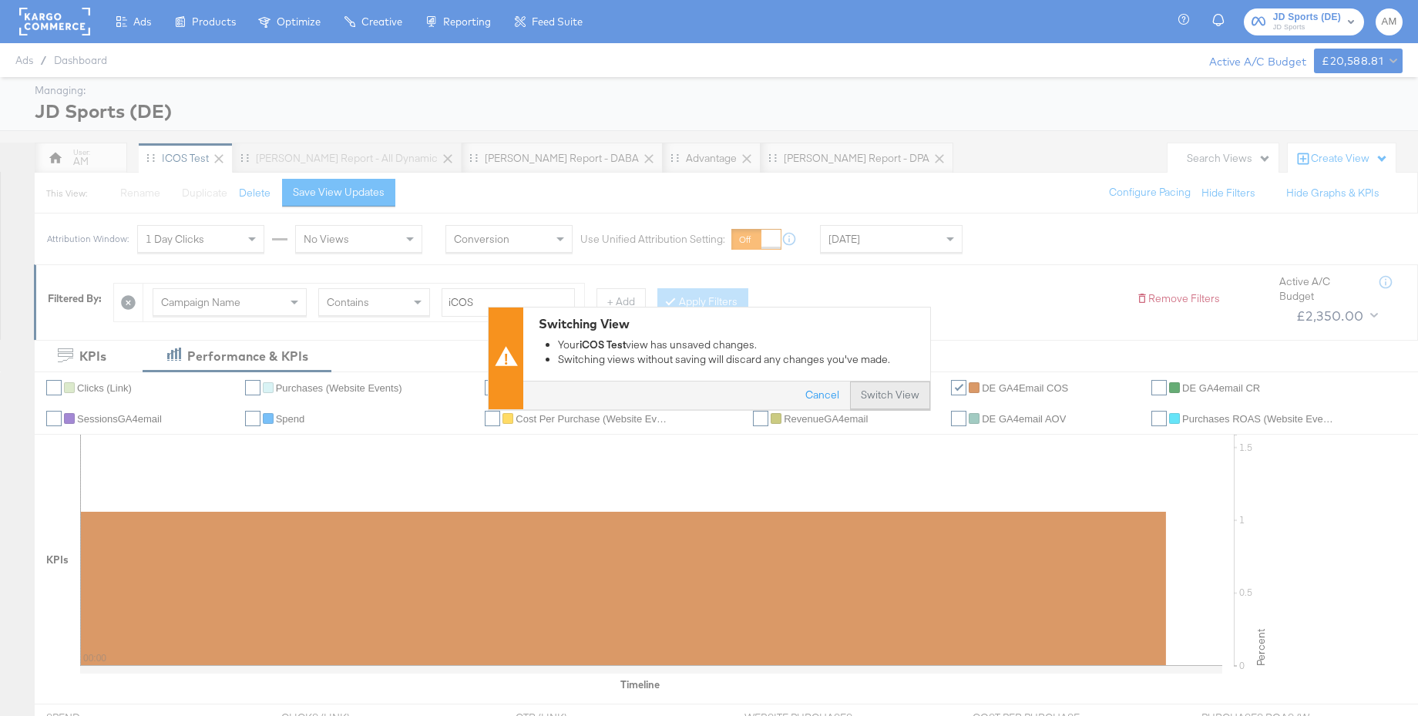
click at [887, 398] on button "Switch View" at bounding box center [890, 396] width 80 height 28
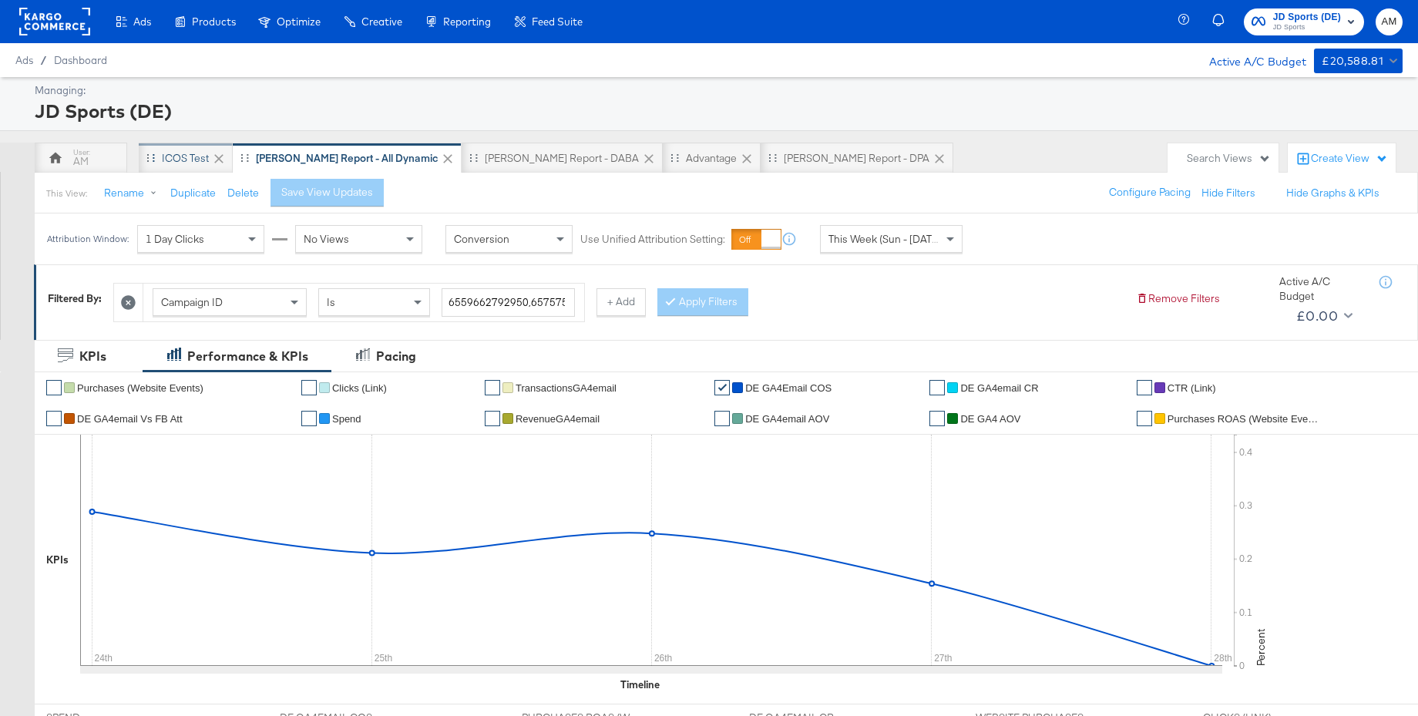
click at [181, 157] on div "iCOS Test" at bounding box center [185, 158] width 47 height 15
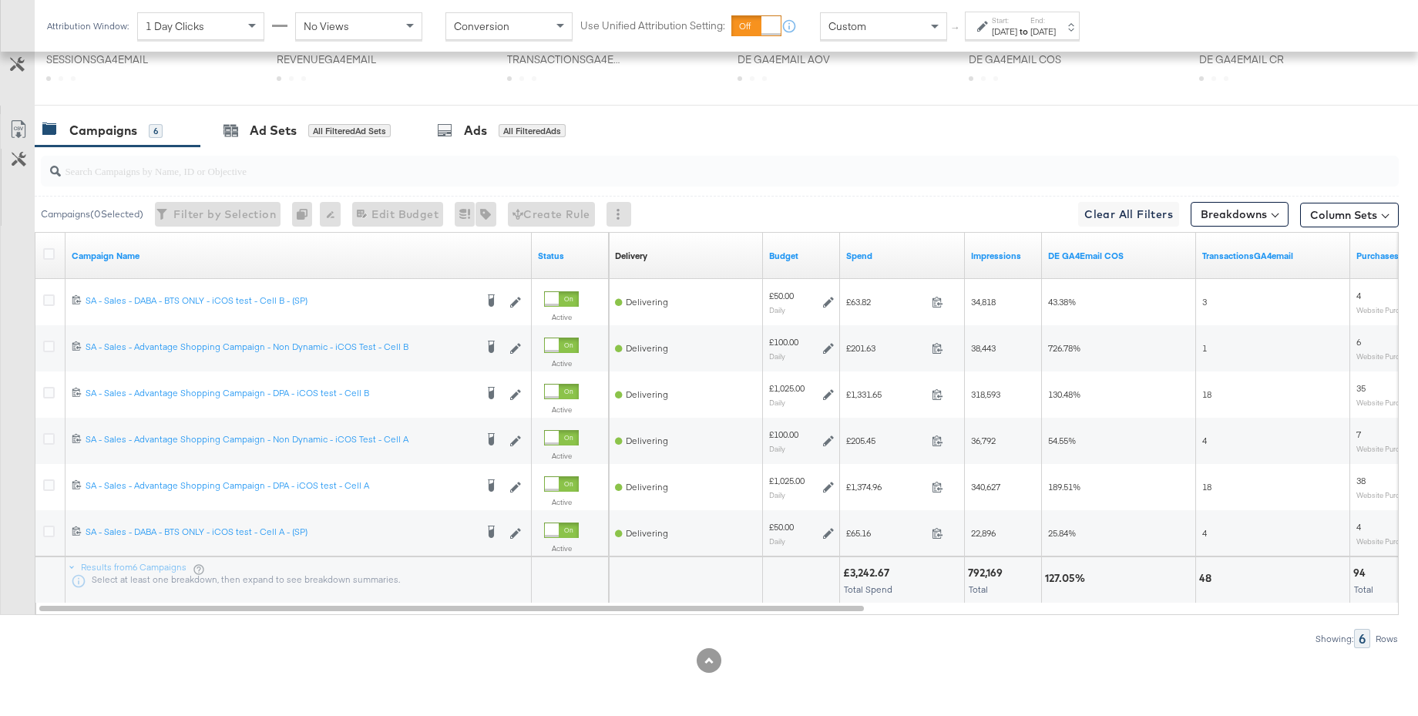
scroll to position [718, 0]
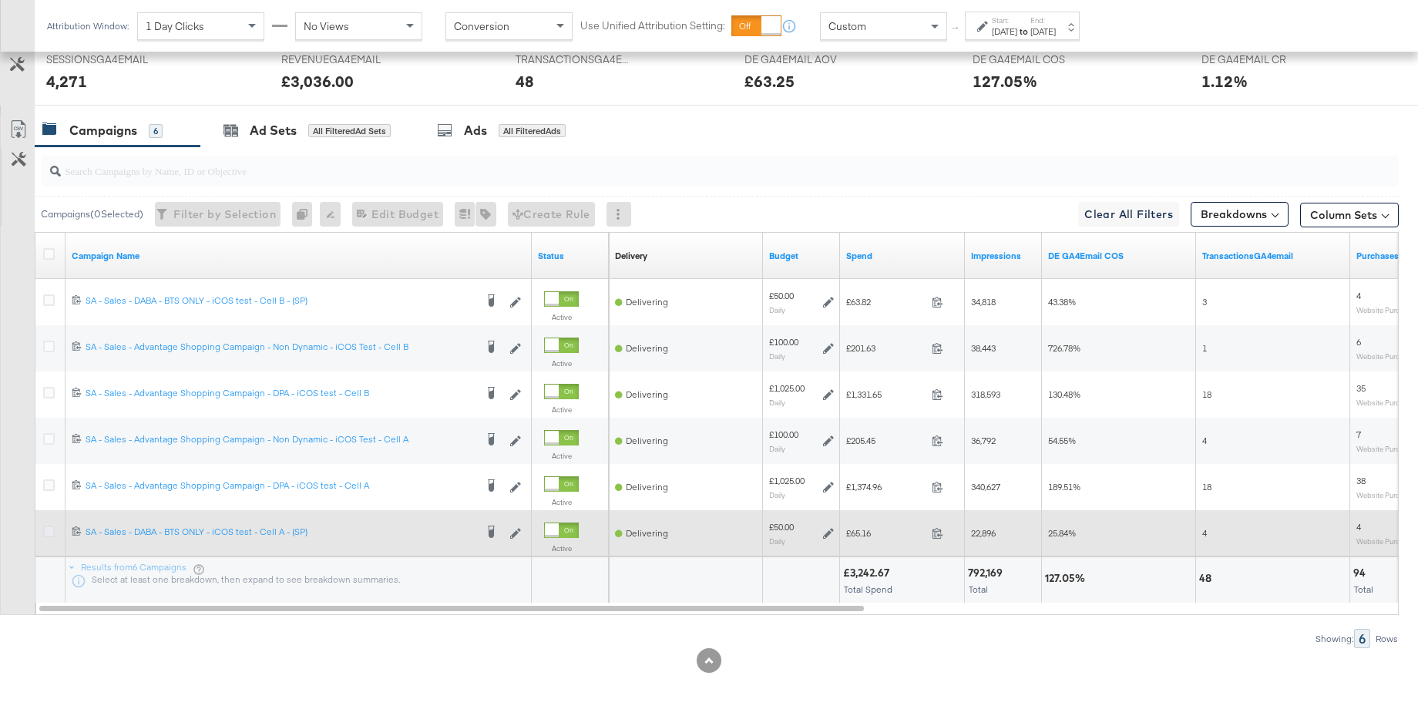
click at [49, 529] on icon at bounding box center [49, 532] width 12 height 12
click at [0, 0] on input "checkbox" at bounding box center [0, 0] width 0 height 0
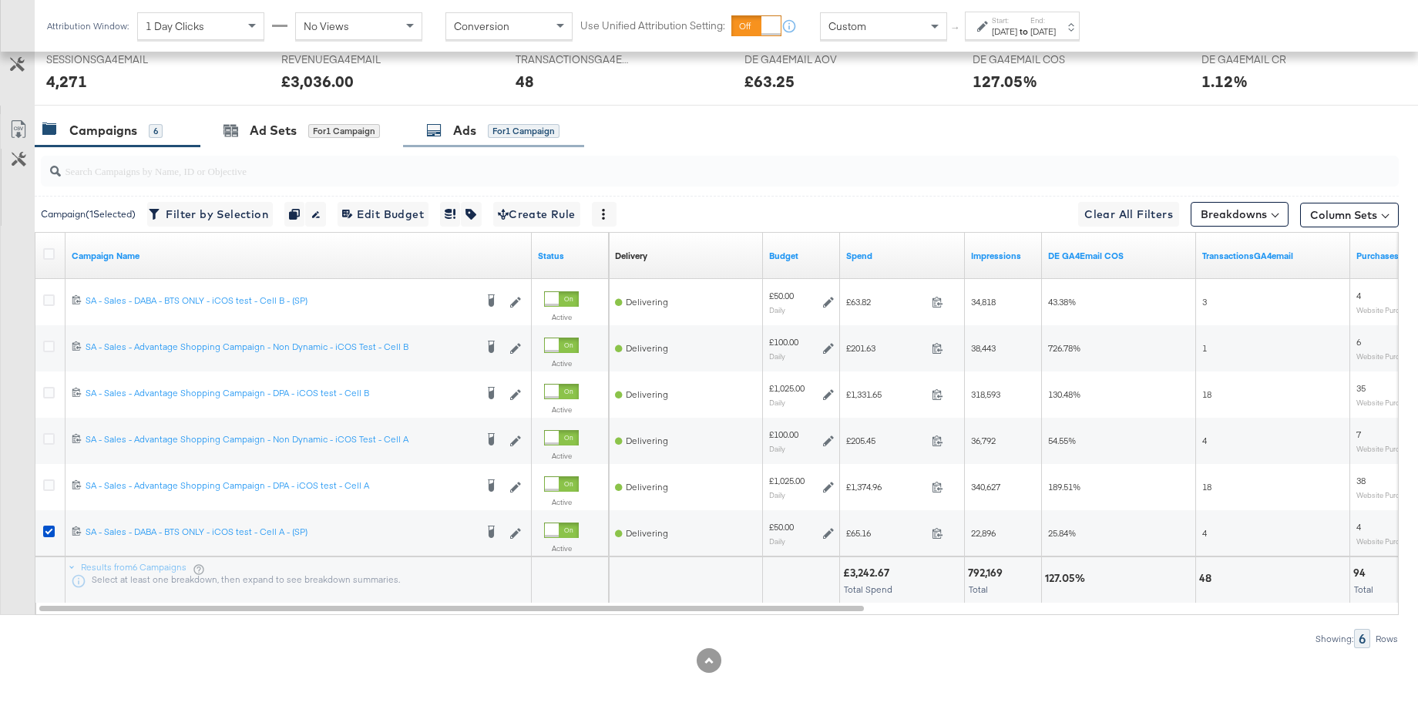
click at [476, 128] on div "Ads" at bounding box center [464, 131] width 23 height 18
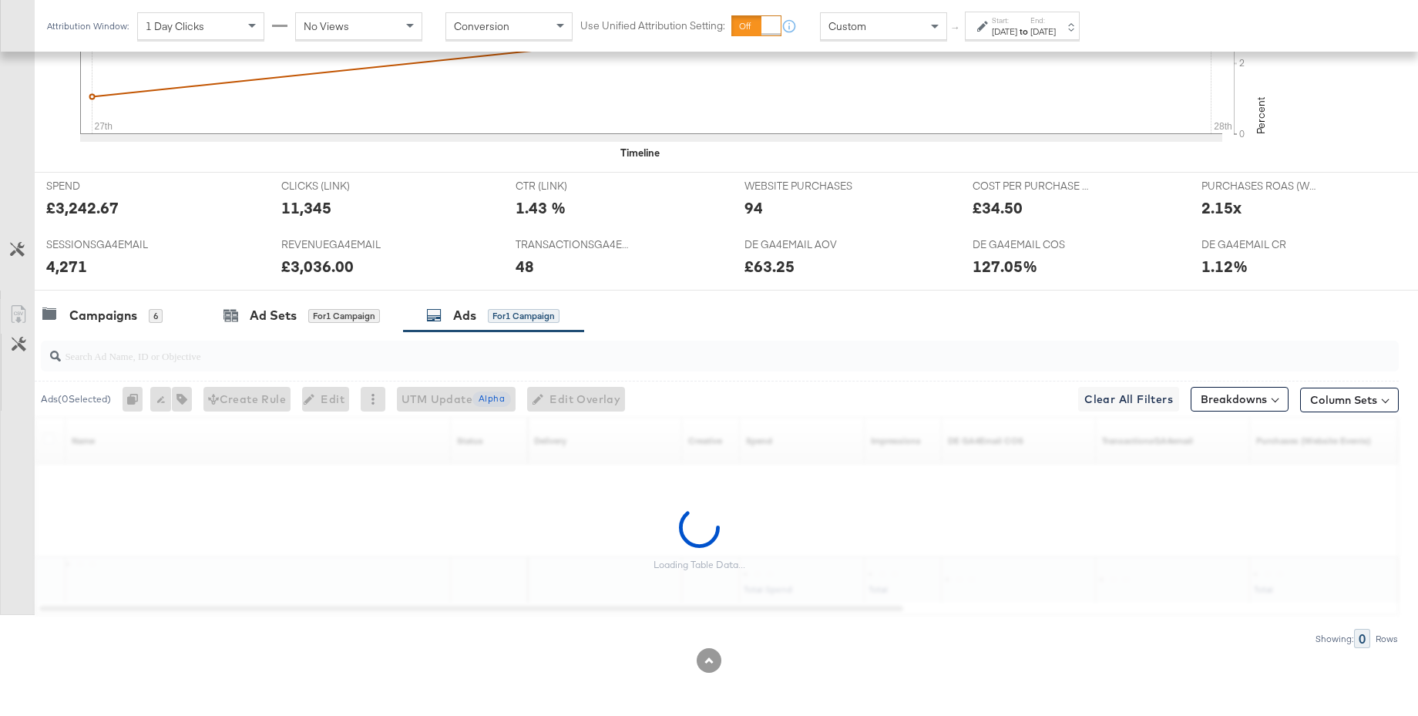
scroll to position [579, 0]
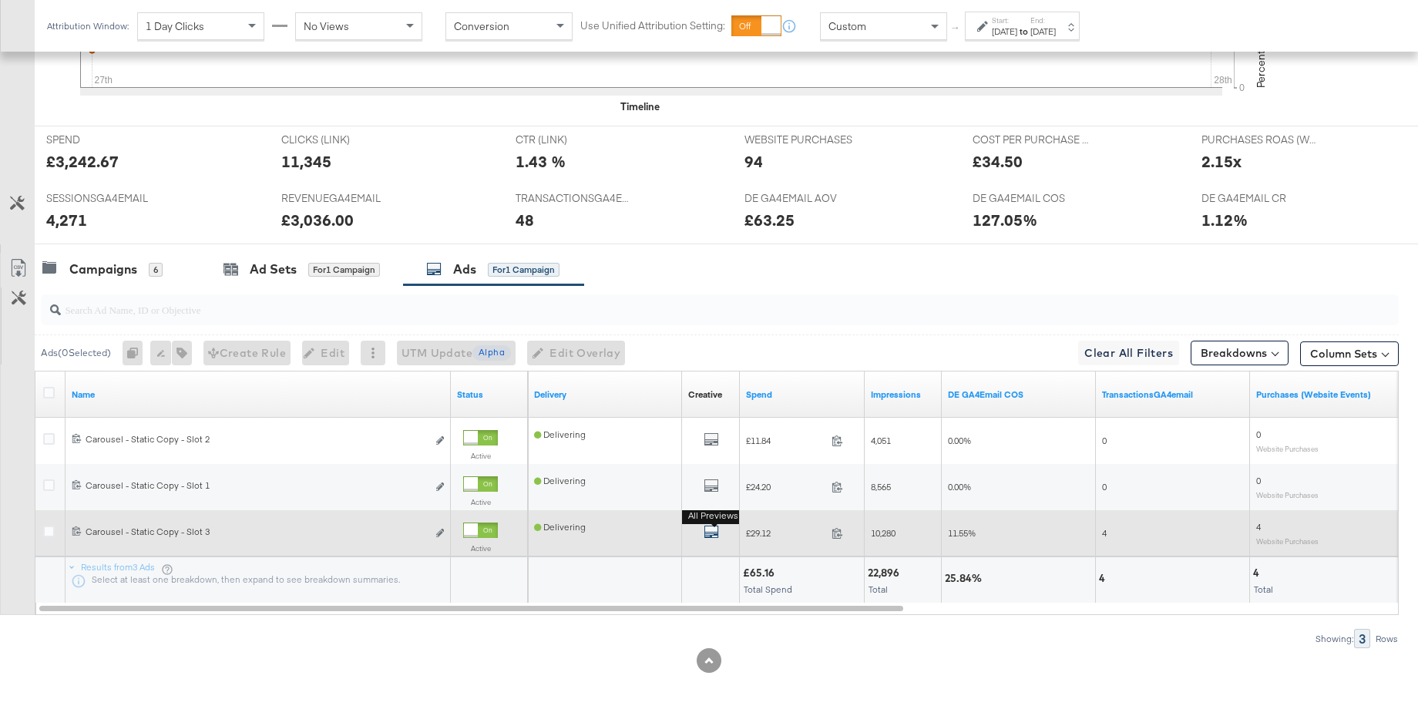
click at [711, 531] on icon "default" at bounding box center [711, 531] width 15 height 15
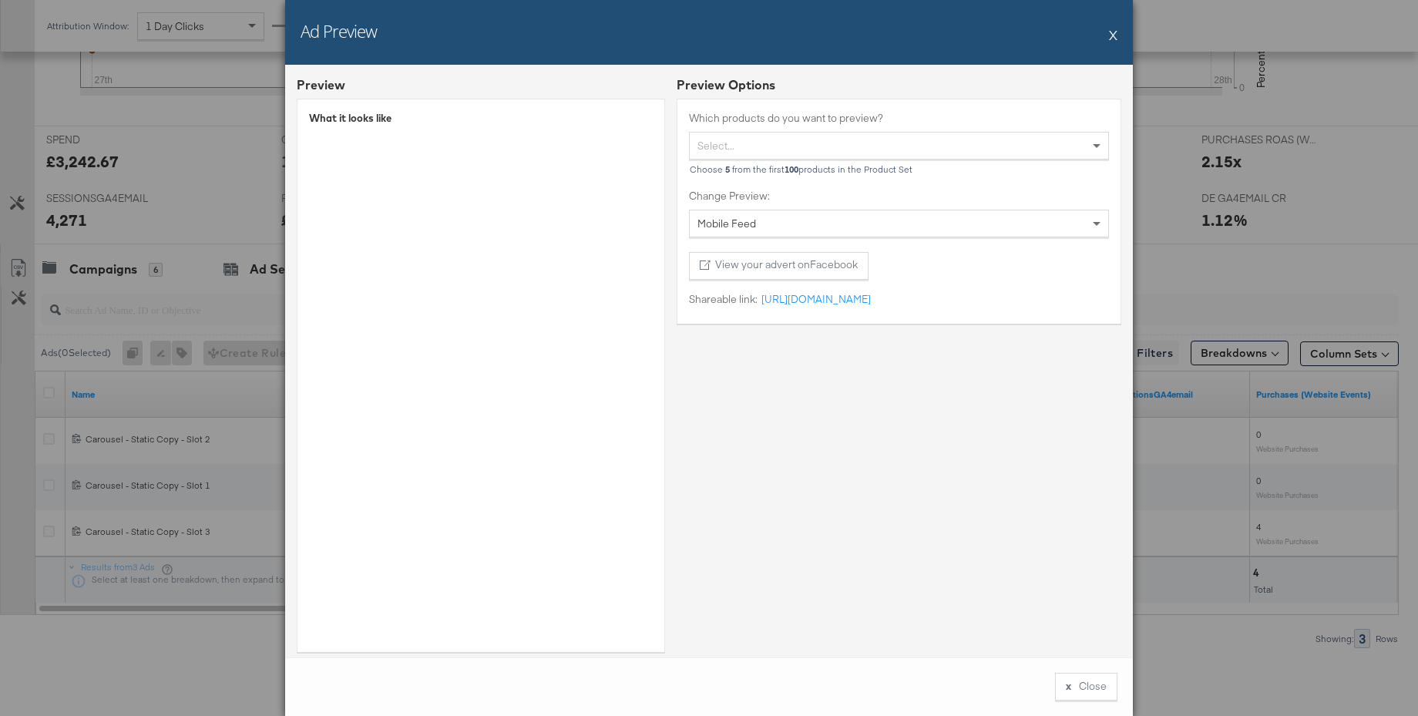
scroll to position [1, 0]
click at [1113, 33] on button "X" at bounding box center [1113, 34] width 8 height 31
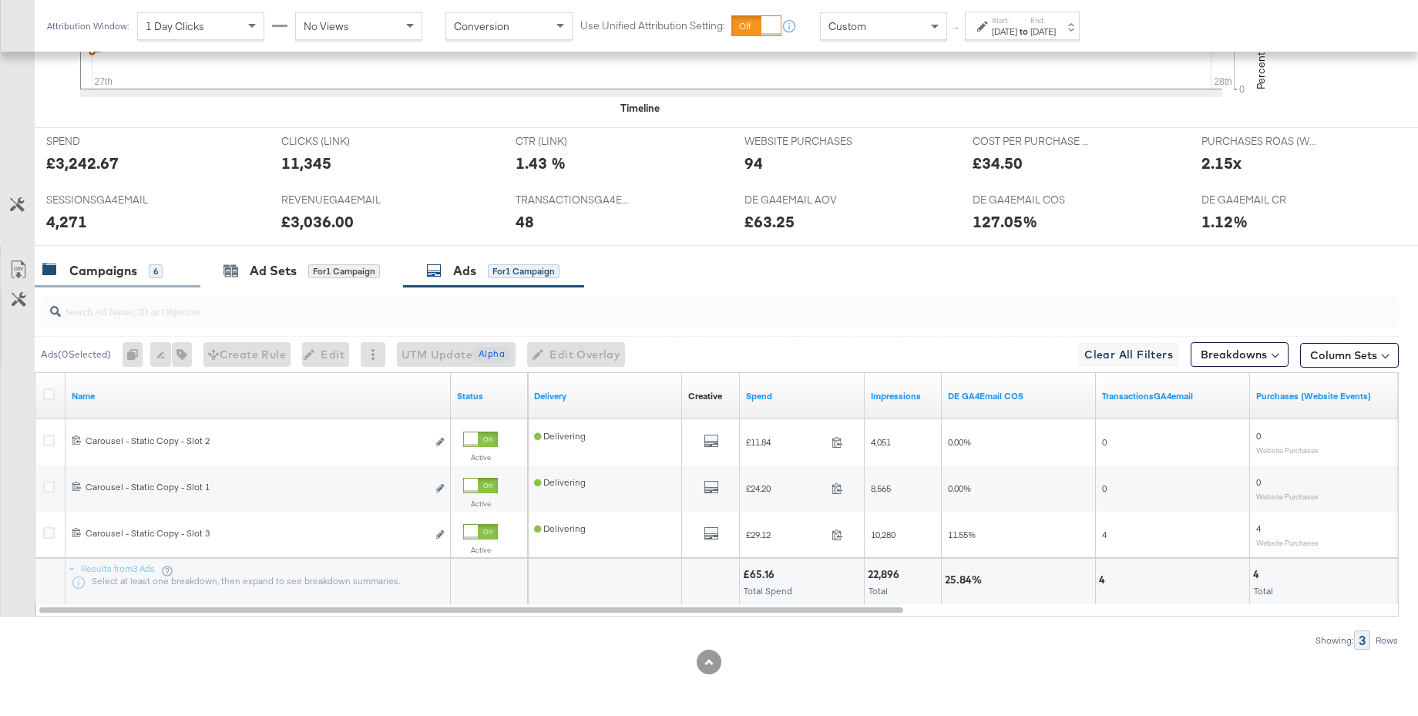
click at [96, 269] on div "Campaigns" at bounding box center [103, 271] width 68 height 18
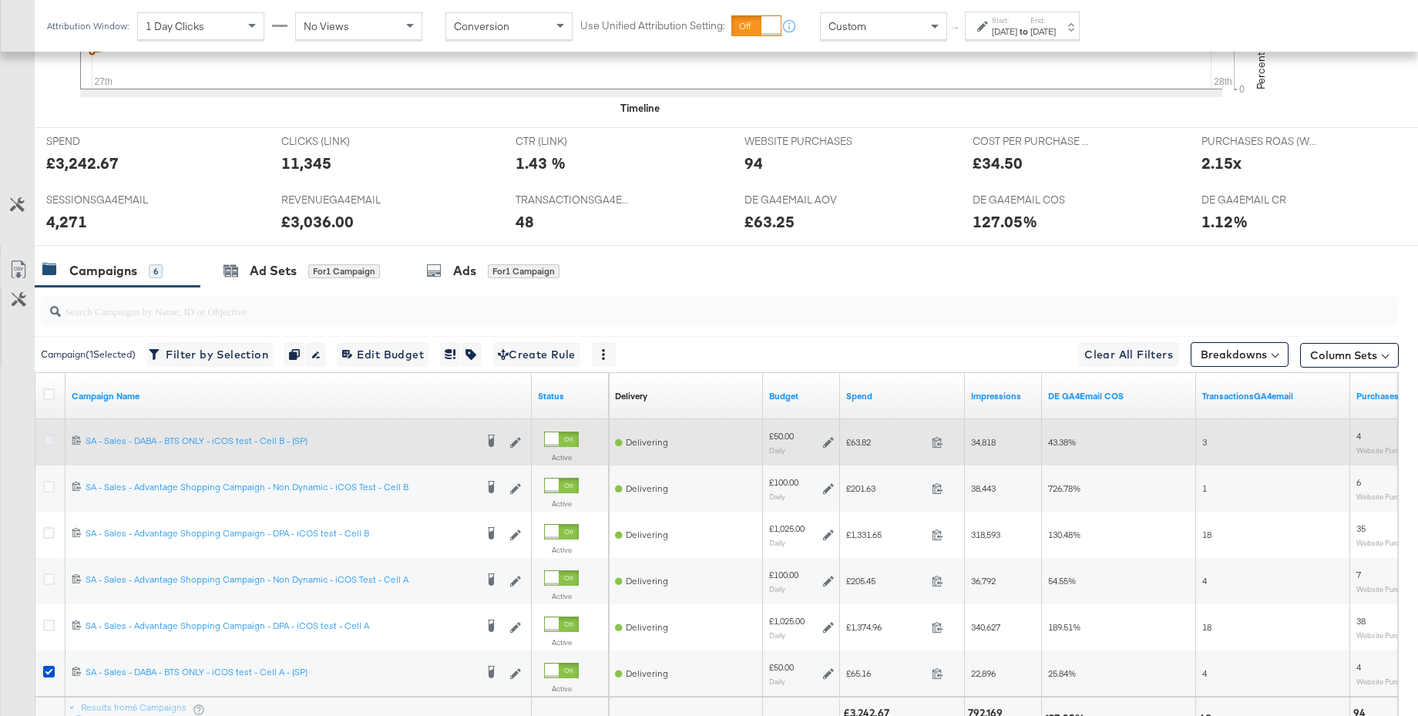
click at [50, 439] on icon at bounding box center [49, 441] width 12 height 12
click at [0, 0] on input "checkbox" at bounding box center [0, 0] width 0 height 0
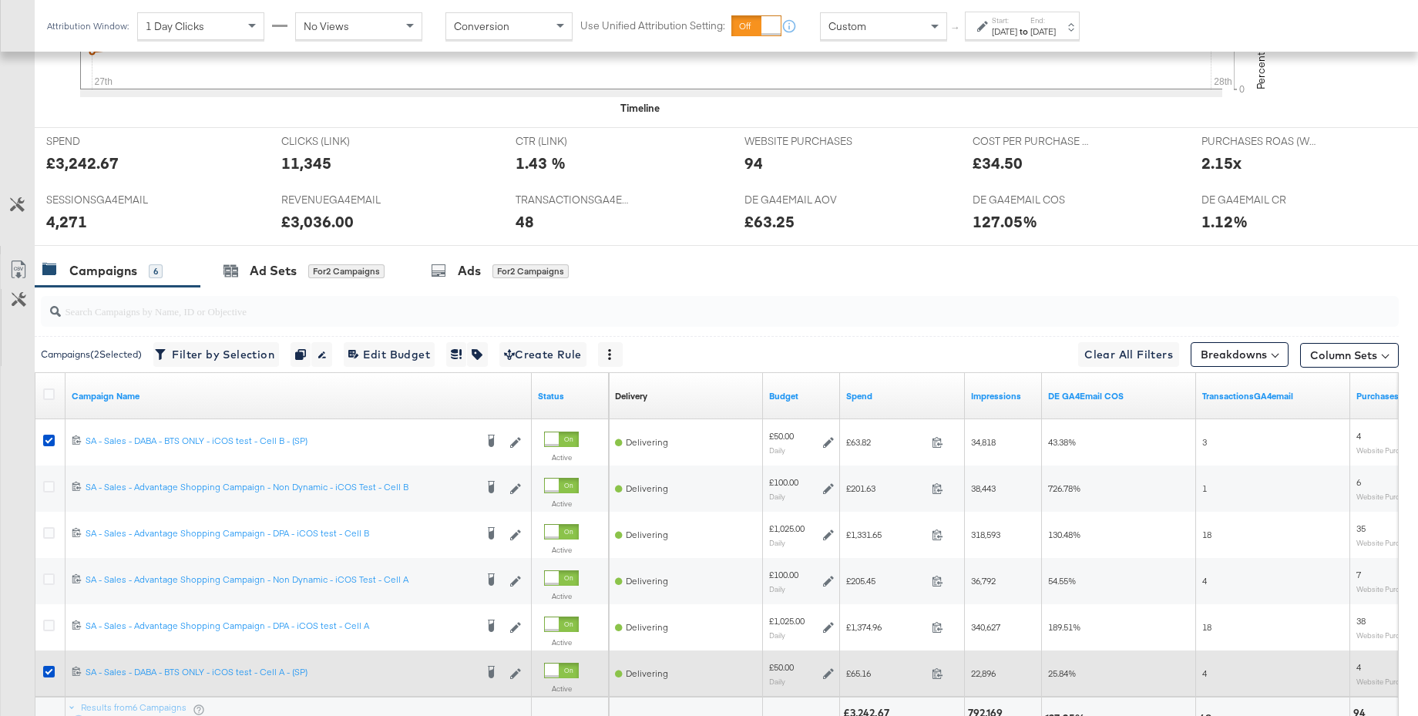
drag, startPoint x: 45, startPoint y: 674, endPoint x: 55, endPoint y: 675, distance: 10.1
click at [46, 674] on icon at bounding box center [49, 672] width 12 height 12
click at [0, 0] on input "checkbox" at bounding box center [0, 0] width 0 height 0
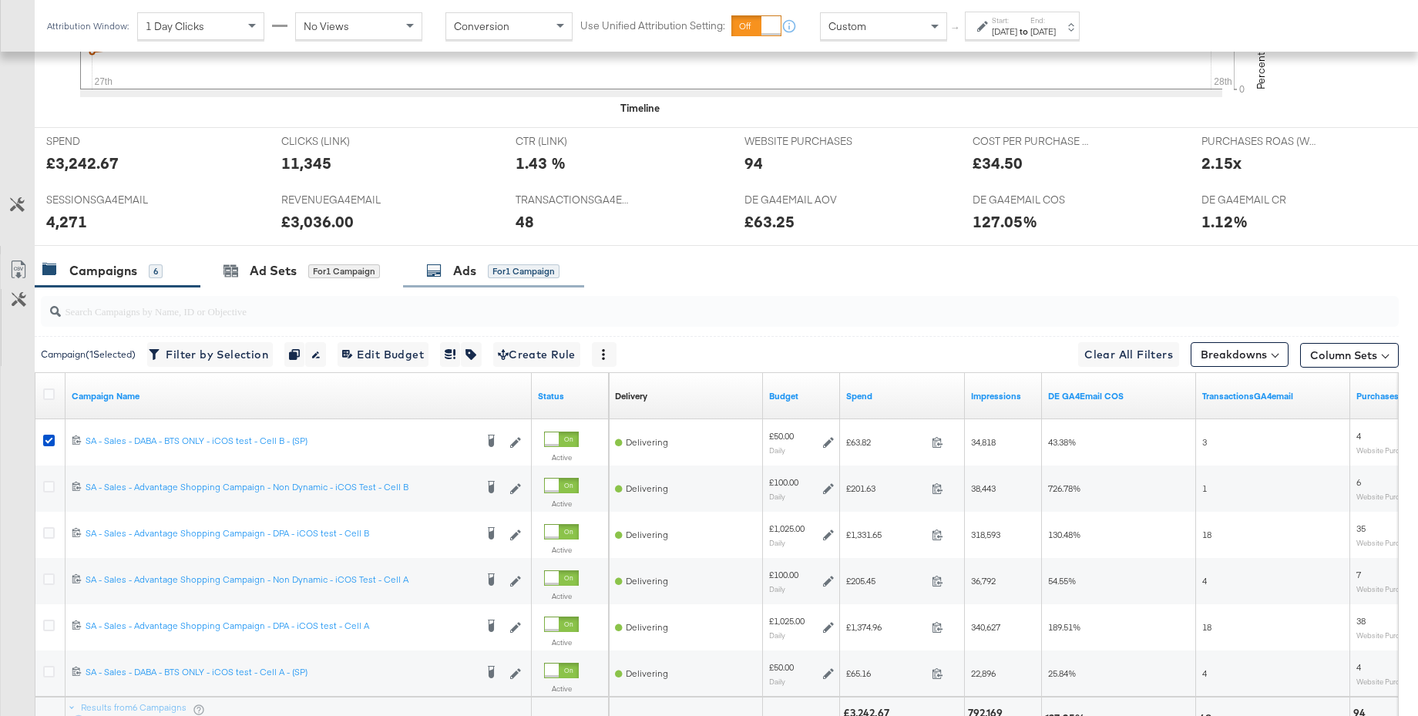
click at [447, 276] on div "Ads for 1 Campaign" at bounding box center [492, 271] width 133 height 18
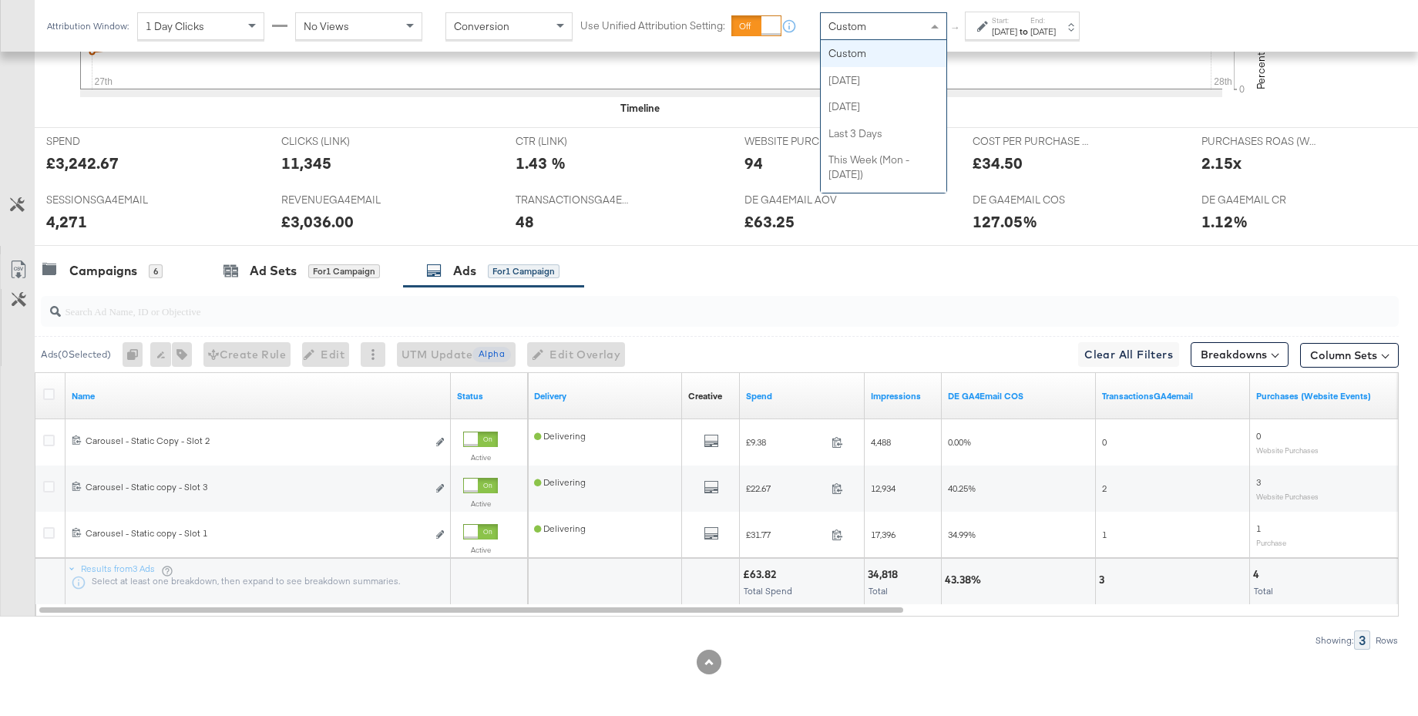
click at [876, 18] on div "Custom" at bounding box center [884, 26] width 126 height 26
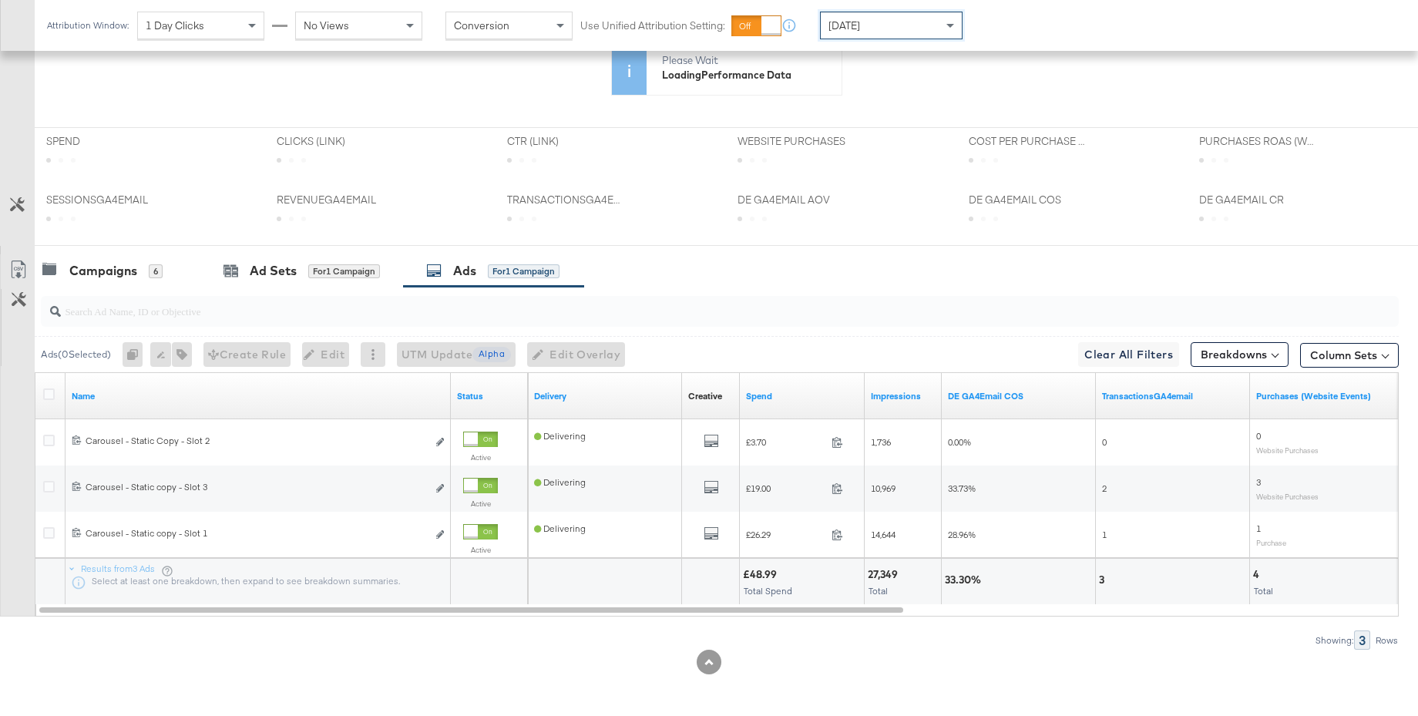
scroll to position [577, 0]
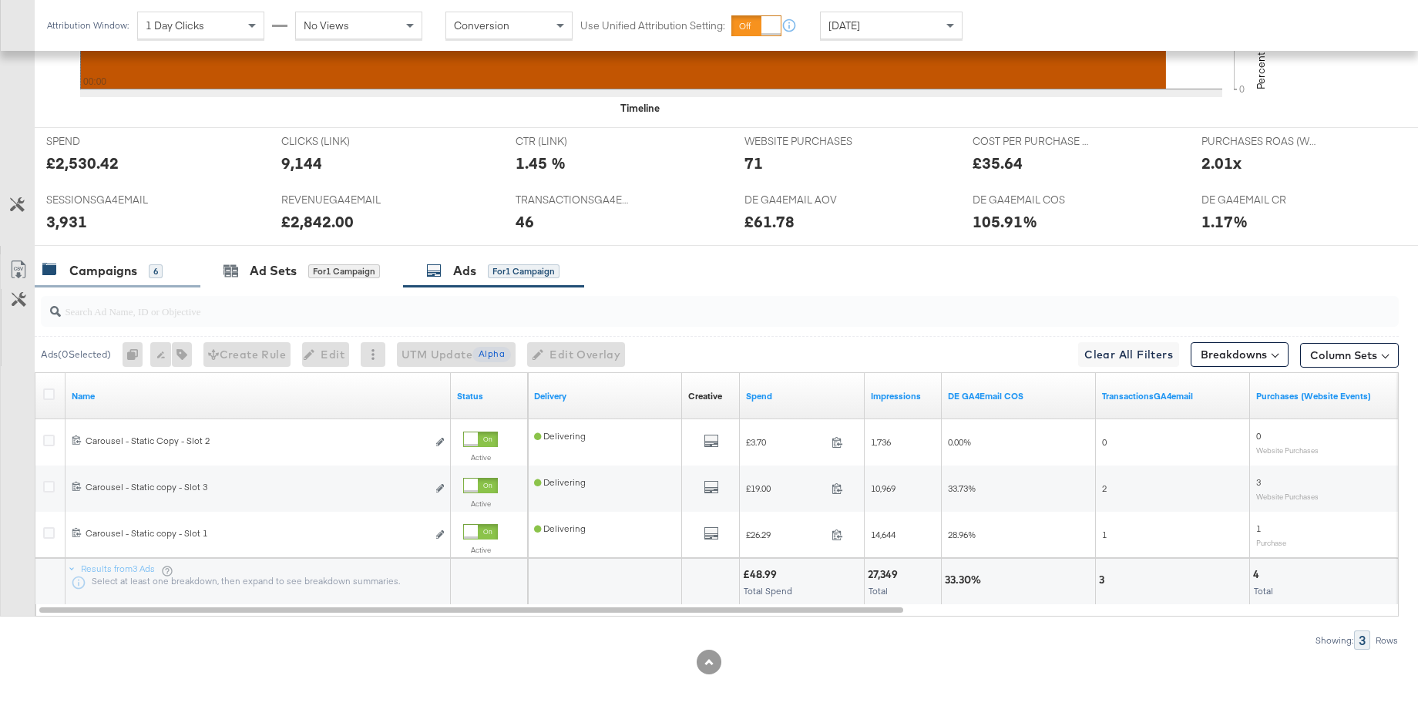
click at [72, 276] on div "Campaigns" at bounding box center [103, 271] width 68 height 18
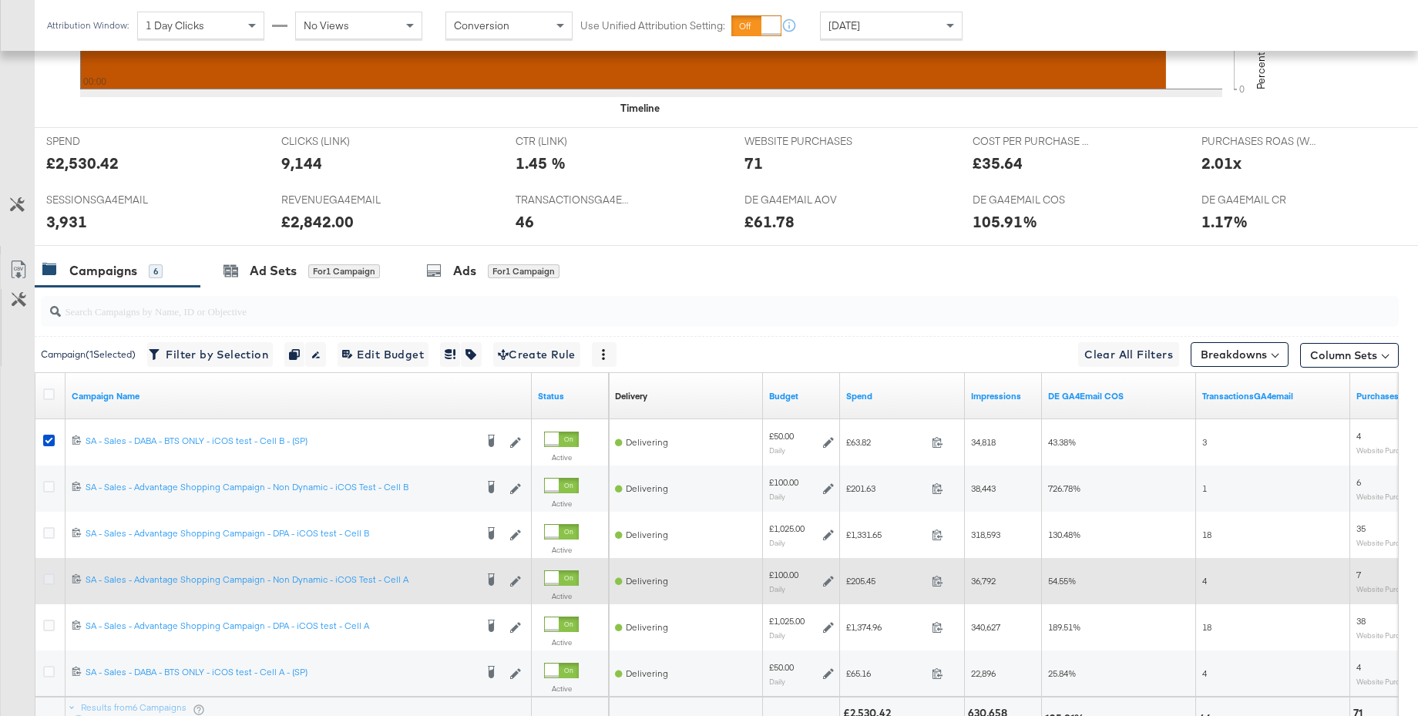
click at [48, 577] on icon at bounding box center [49, 579] width 12 height 12
click at [0, 0] on input "checkbox" at bounding box center [0, 0] width 0 height 0
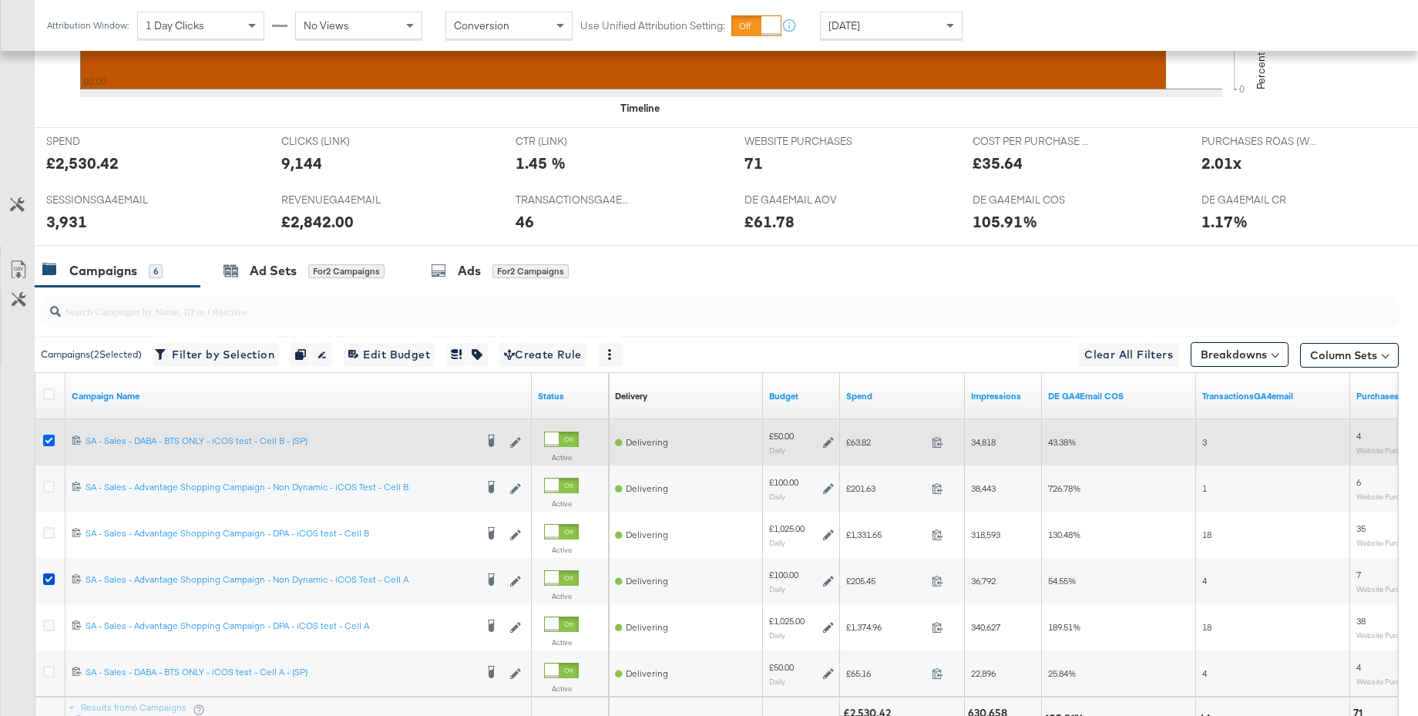
click at [49, 442] on icon at bounding box center [49, 441] width 12 height 12
click at [0, 0] on input "checkbox" at bounding box center [0, 0] width 0 height 0
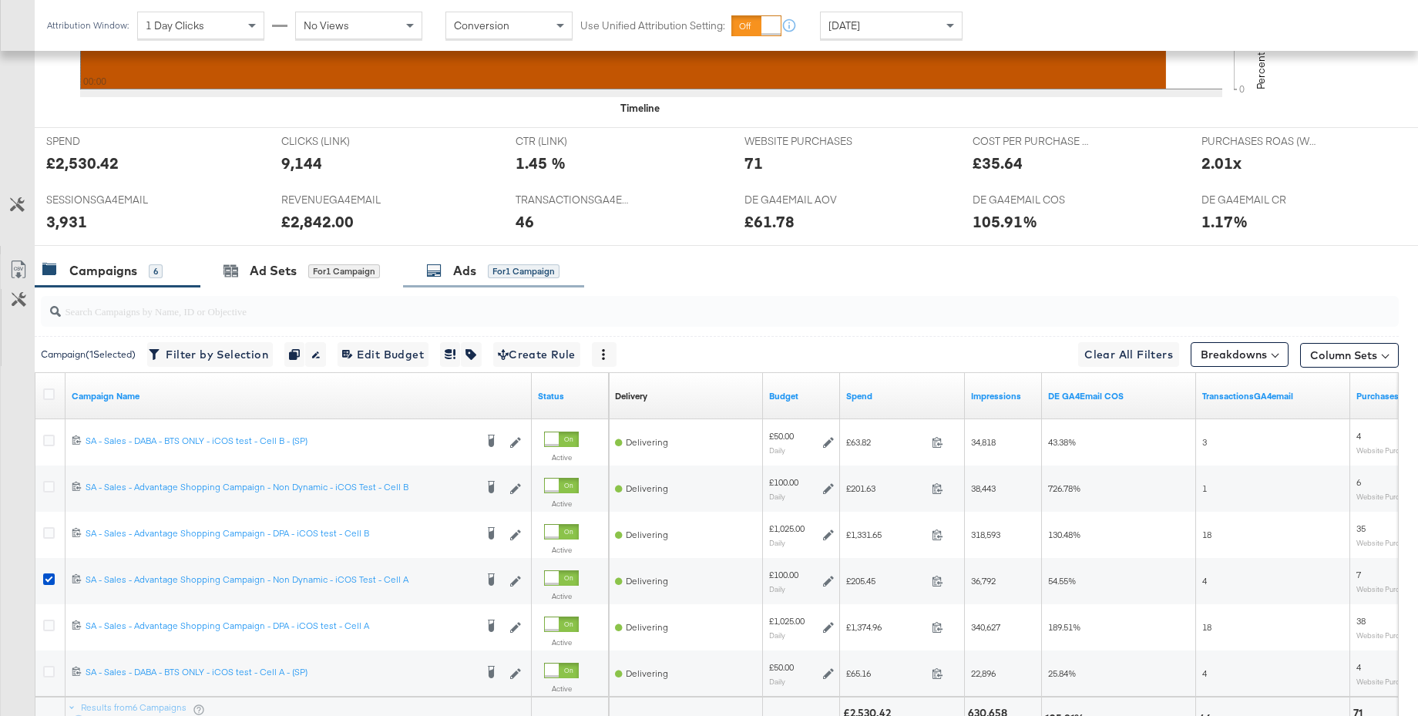
click at [460, 277] on div "Ads" at bounding box center [464, 271] width 23 height 18
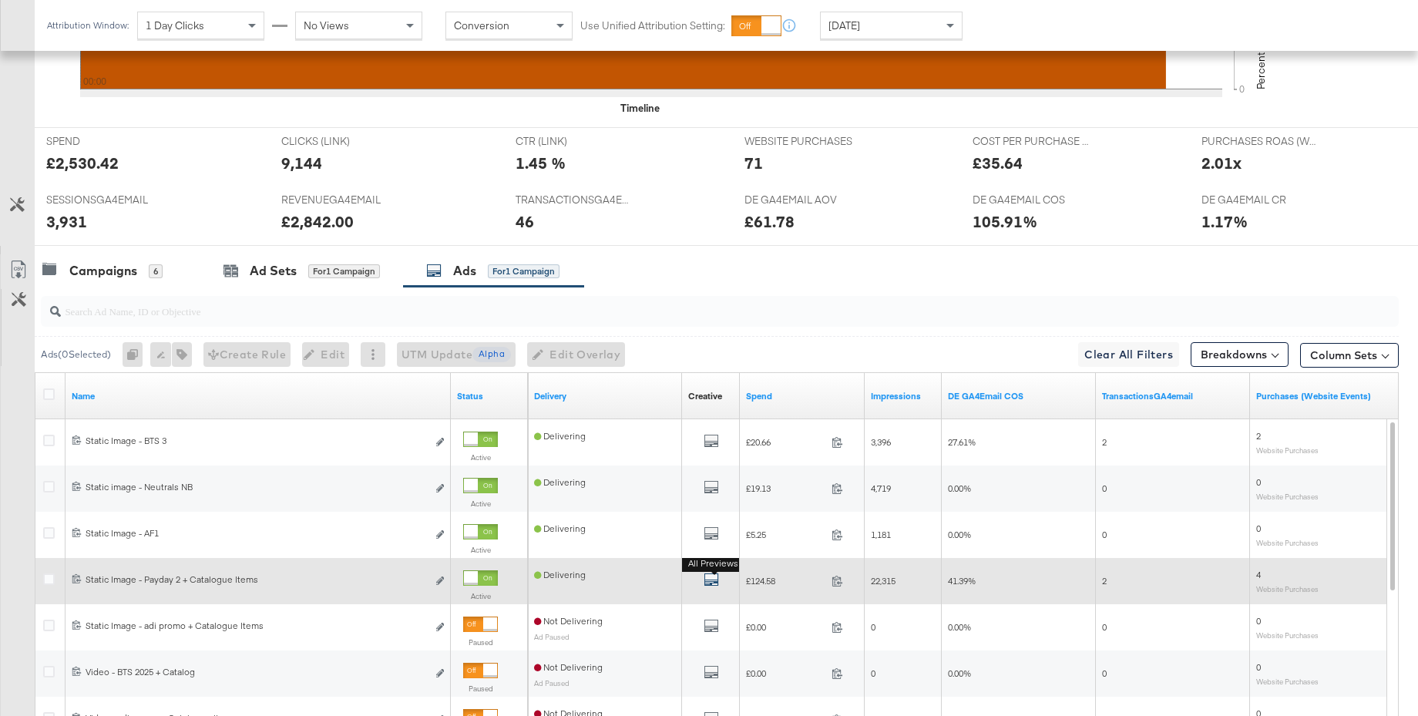
click at [712, 580] on icon "default" at bounding box center [711, 579] width 15 height 15
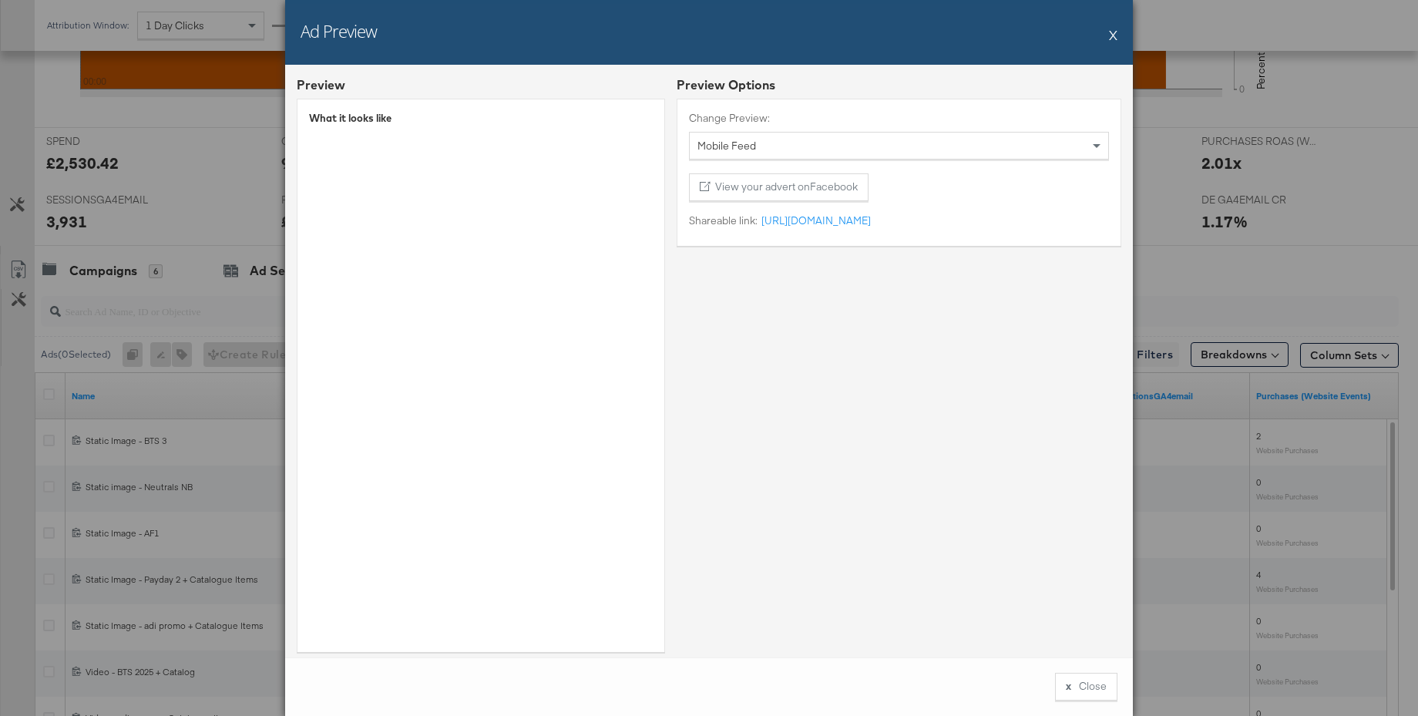
click at [774, 150] on div "Mobile Feed" at bounding box center [899, 146] width 419 height 26
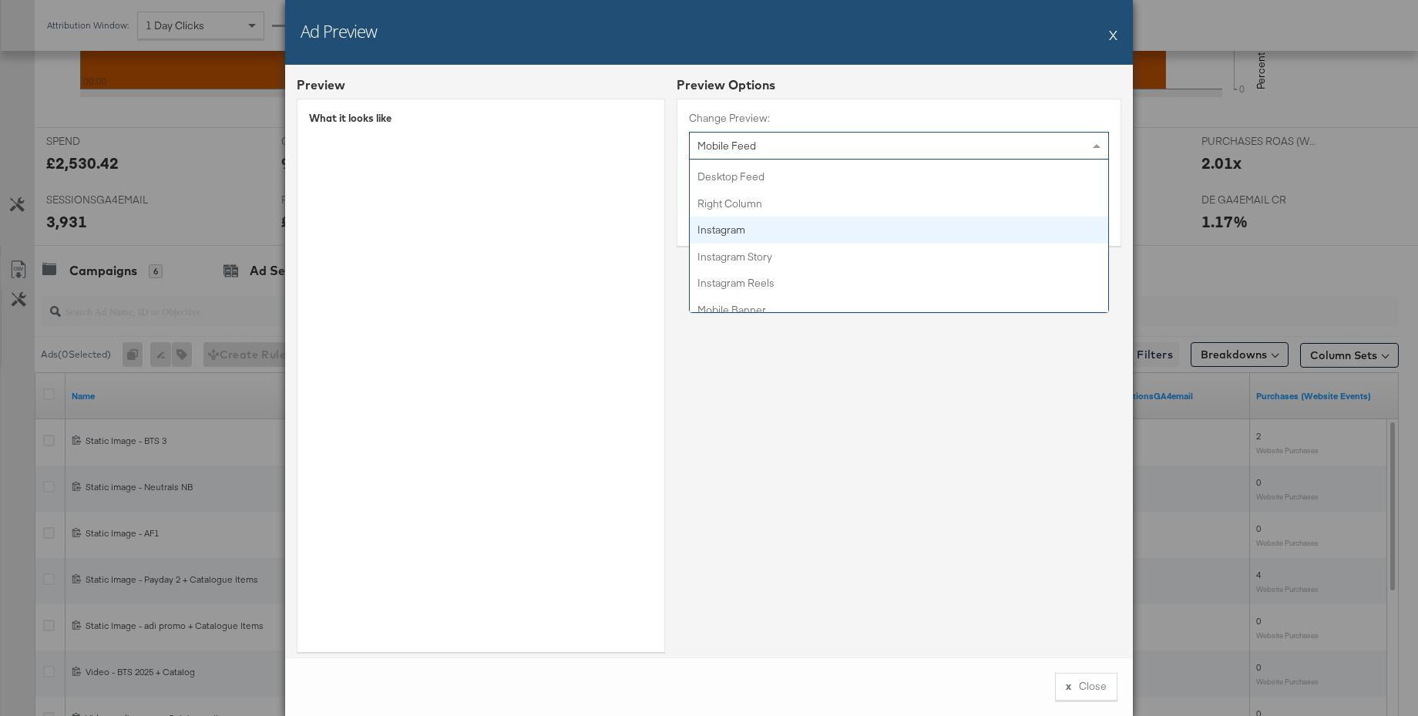
scroll to position [50, 0]
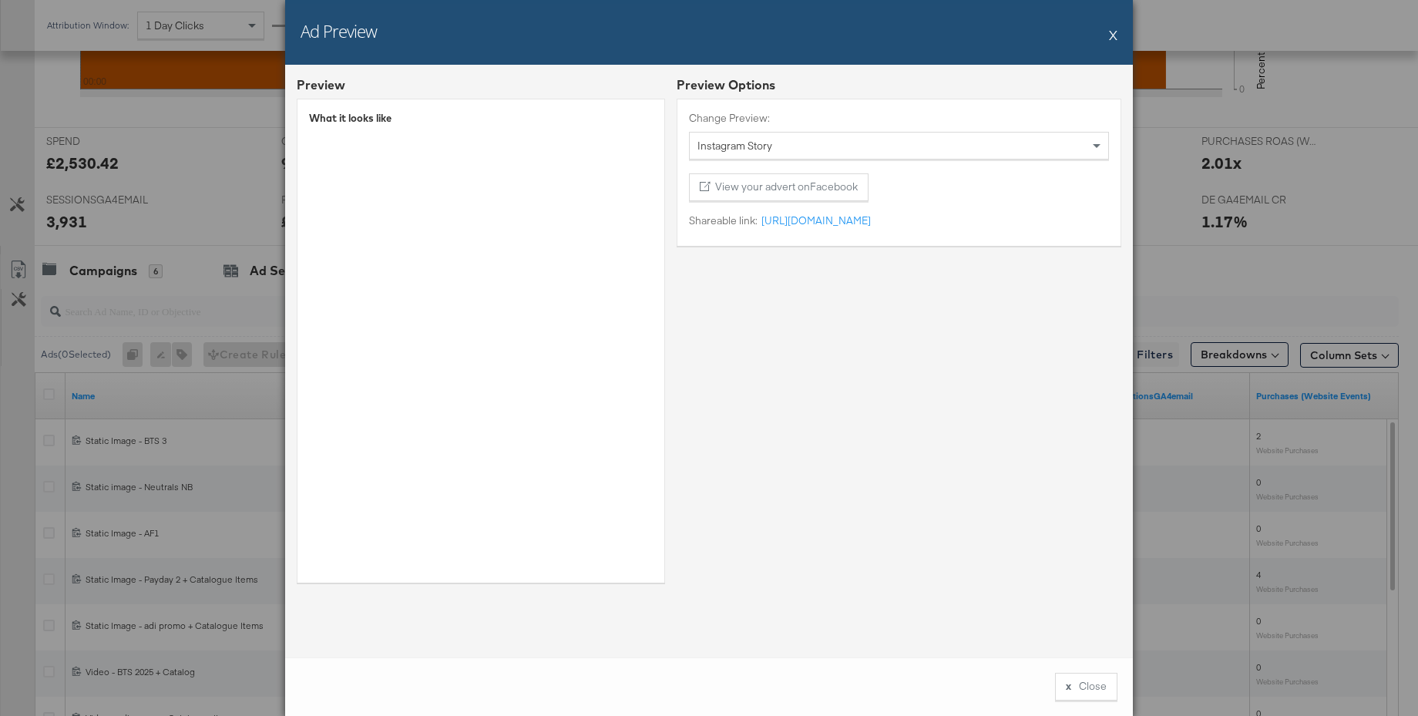
click at [1114, 37] on button "X" at bounding box center [1113, 34] width 8 height 31
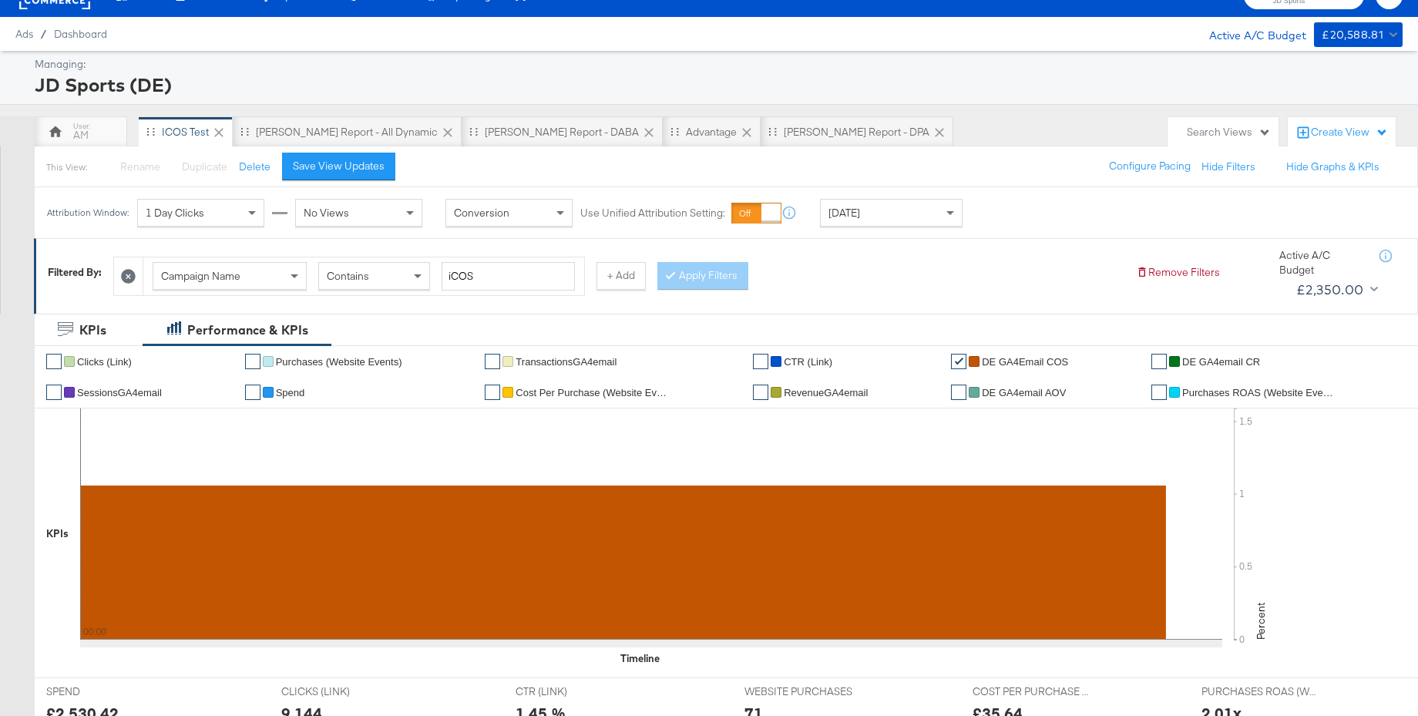
scroll to position [0, 0]
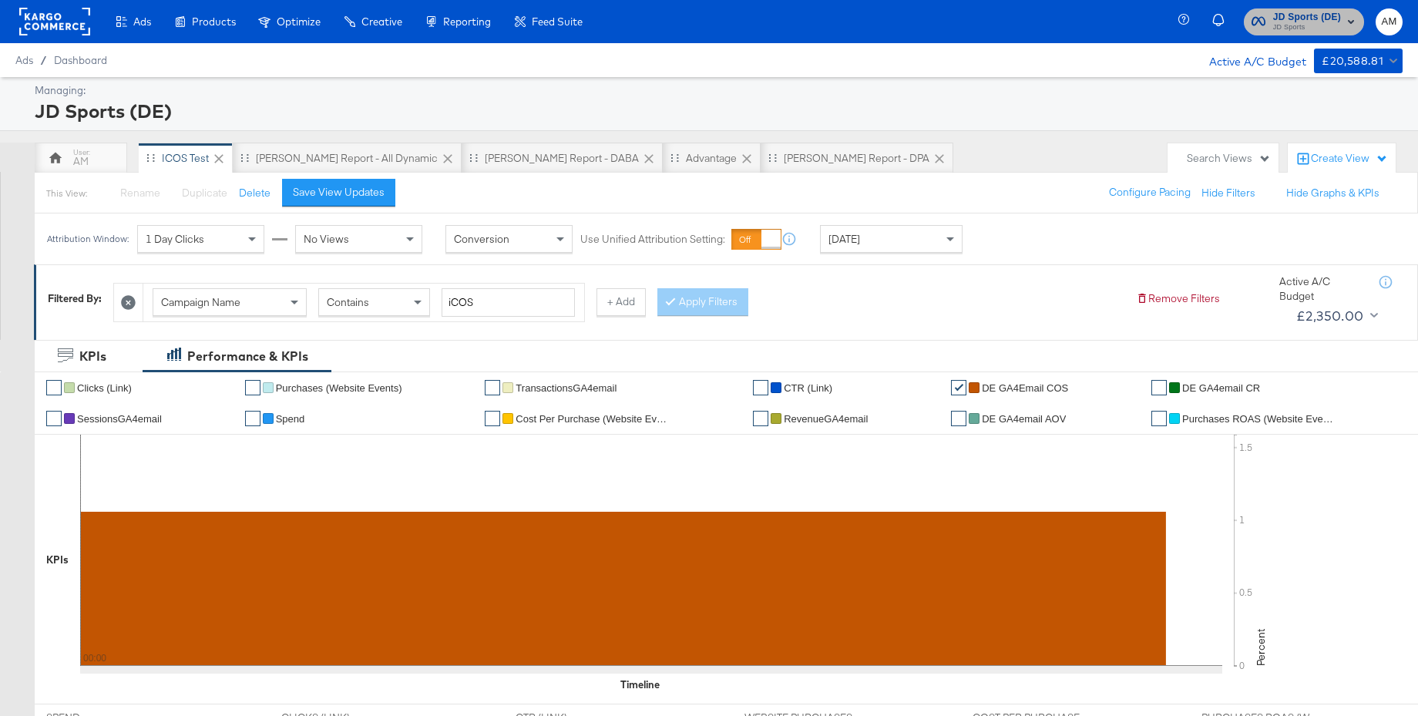
click at [1290, 27] on span "JD Sports" at bounding box center [1307, 28] width 68 height 12
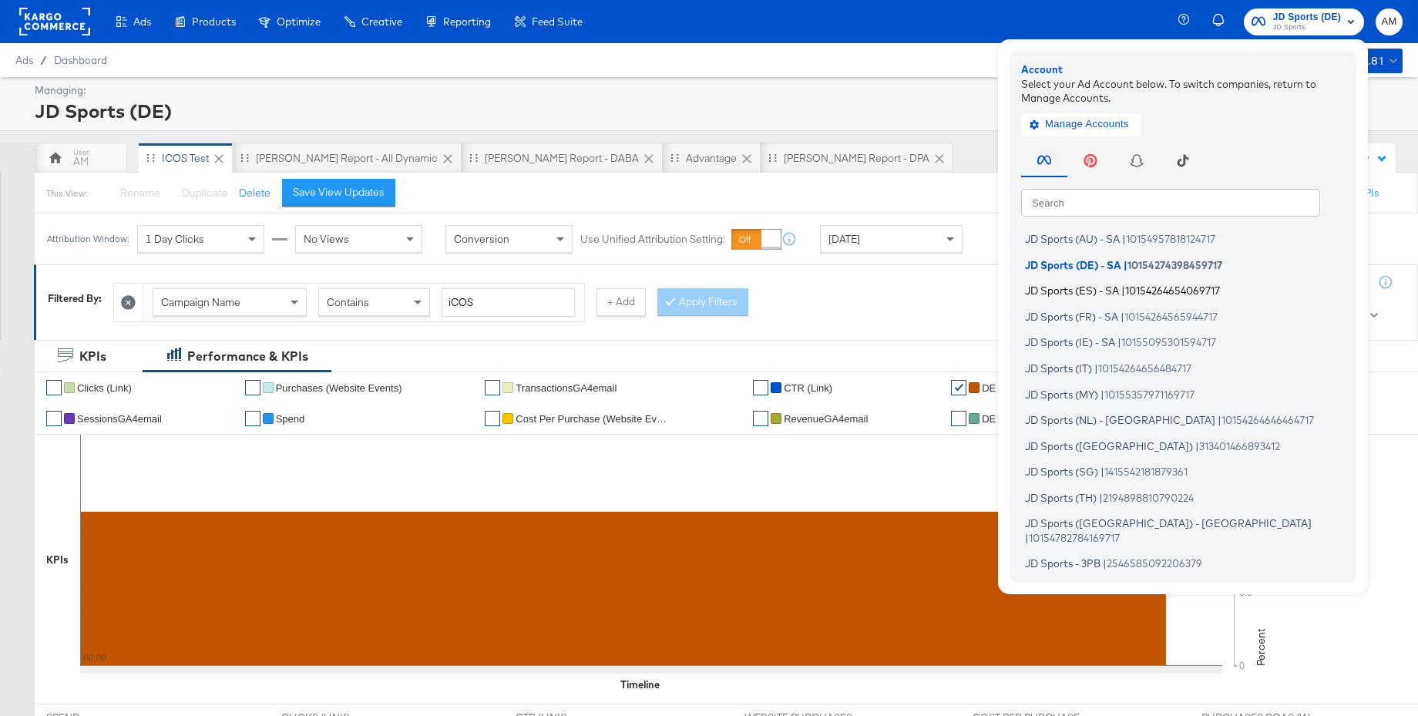
click at [1074, 286] on span "JD Sports (ES) - SA" at bounding box center [1072, 290] width 94 height 12
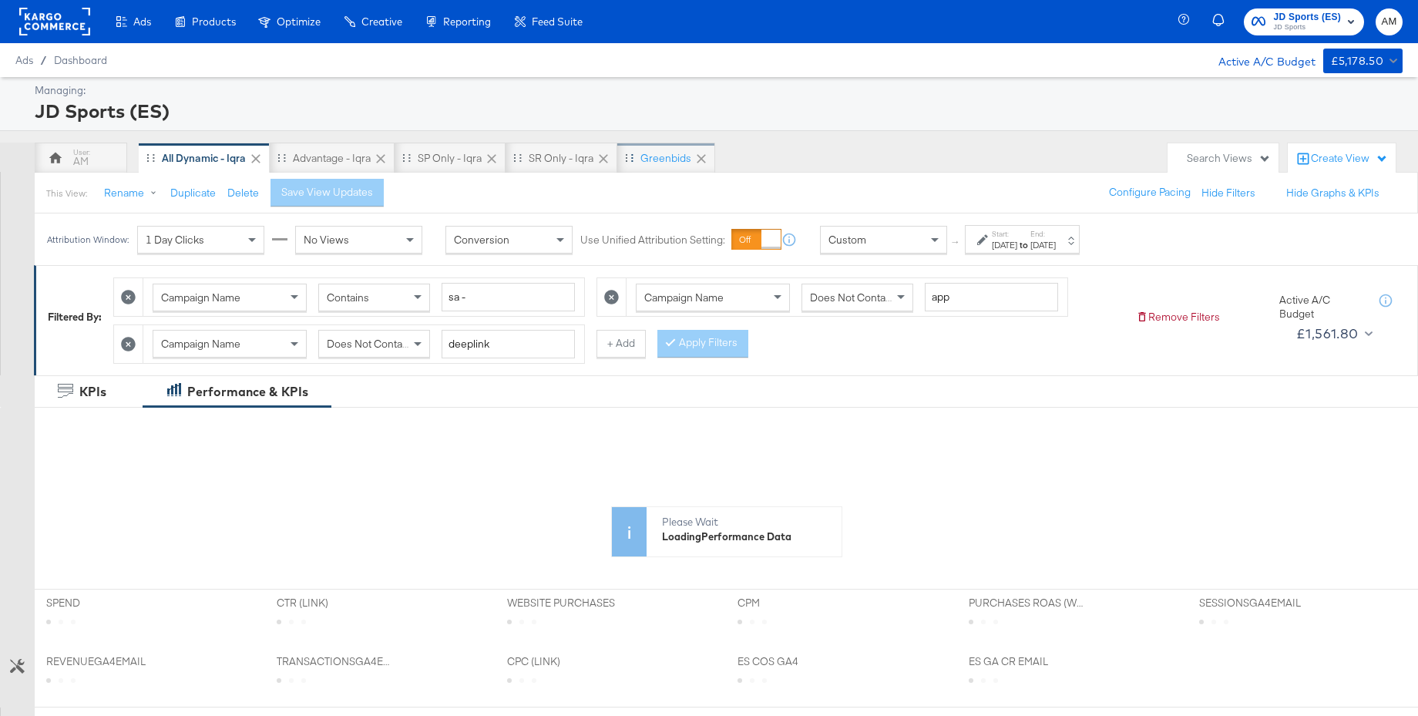
click at [655, 159] on div "Greenbids" at bounding box center [666, 158] width 51 height 15
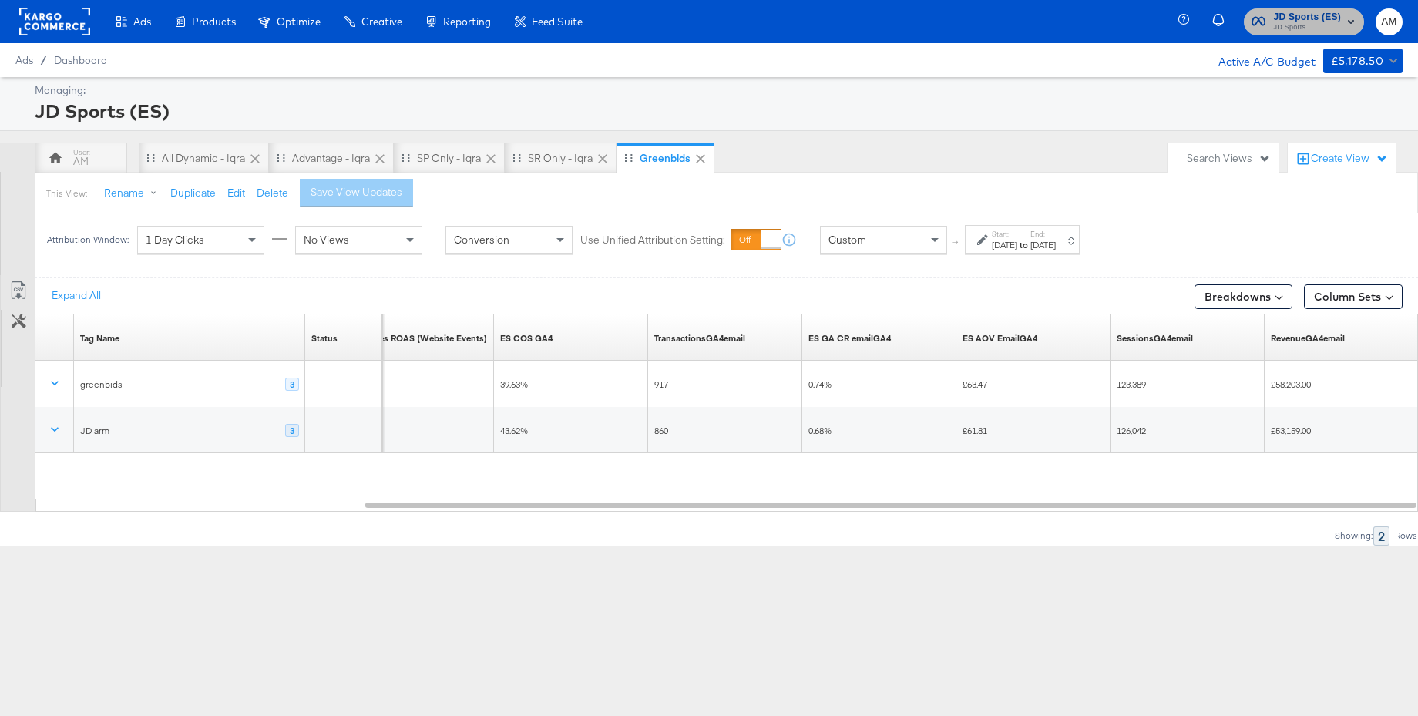
click at [1278, 25] on span "JD Sports" at bounding box center [1307, 28] width 68 height 12
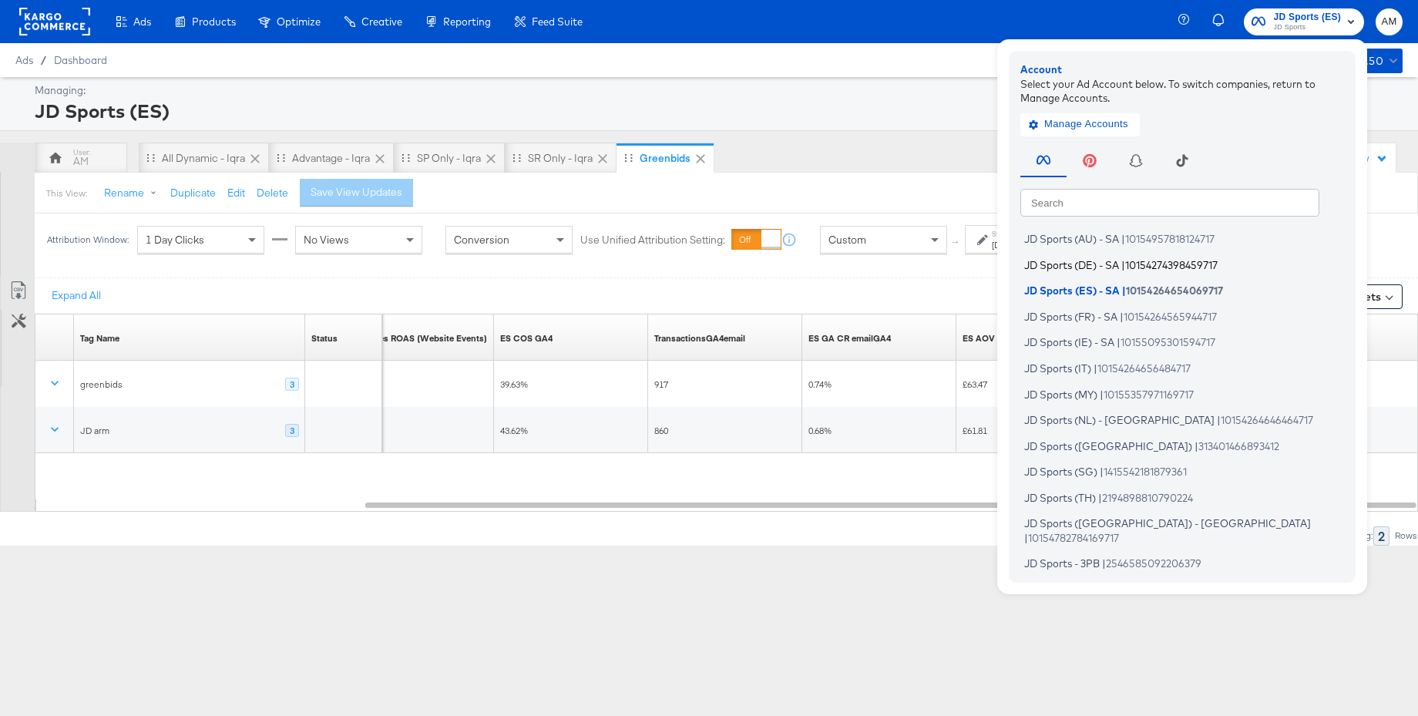
click at [1112, 263] on span "JD Sports (DE) - SA" at bounding box center [1071, 264] width 95 height 12
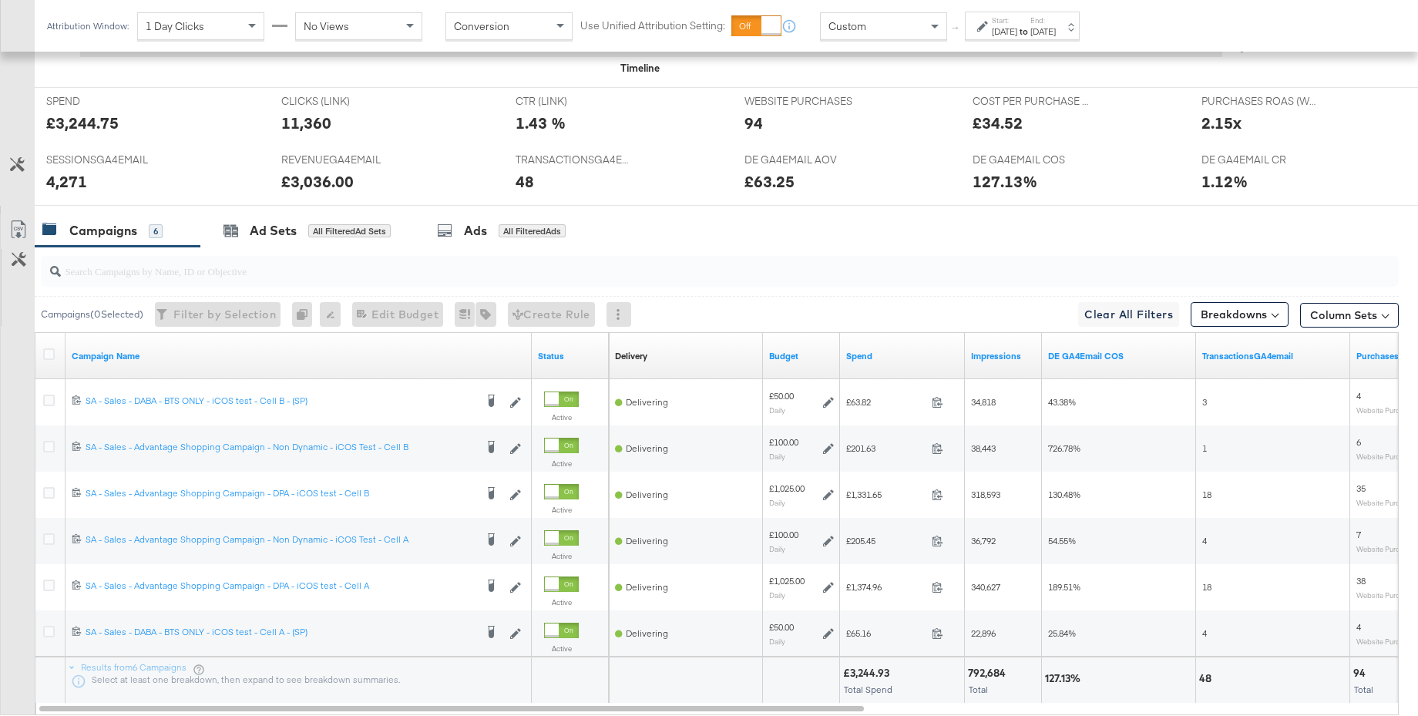
scroll to position [718, 0]
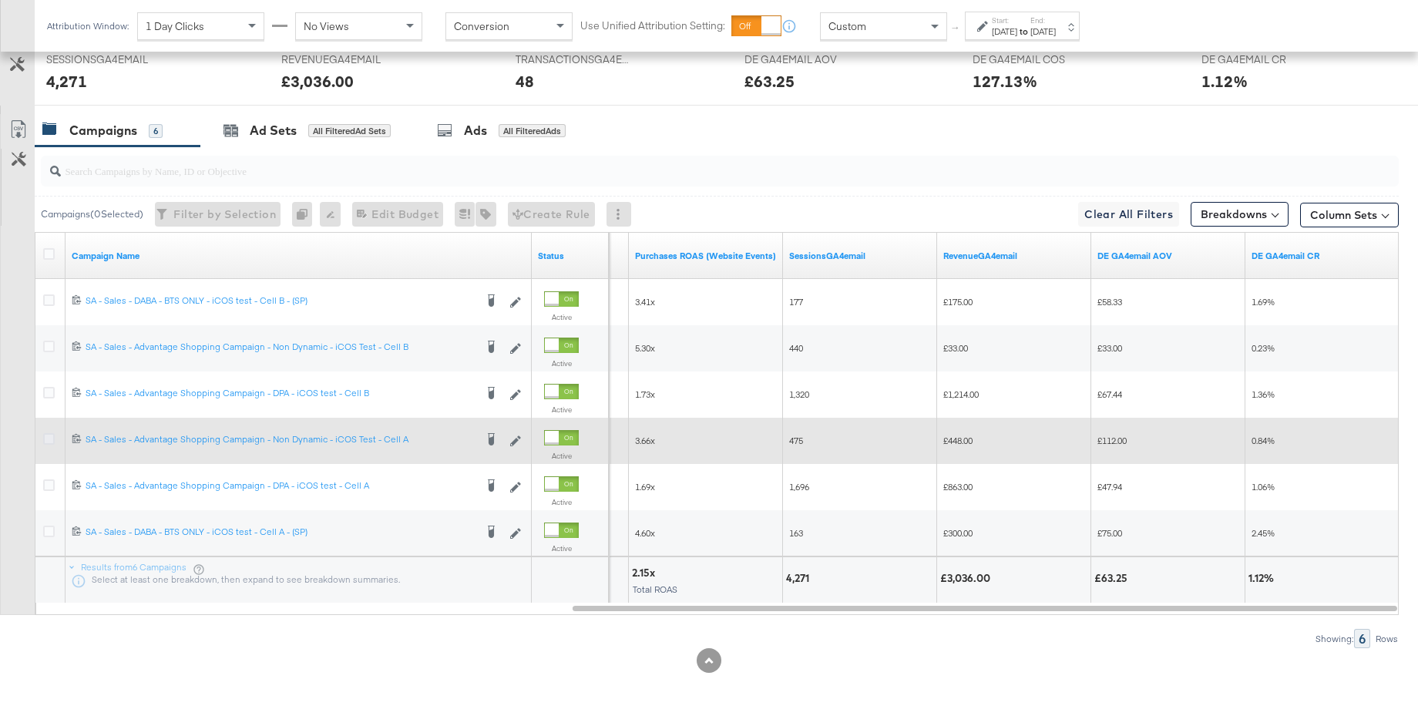
click at [50, 435] on icon at bounding box center [49, 439] width 12 height 12
click at [0, 0] on input "checkbox" at bounding box center [0, 0] width 0 height 0
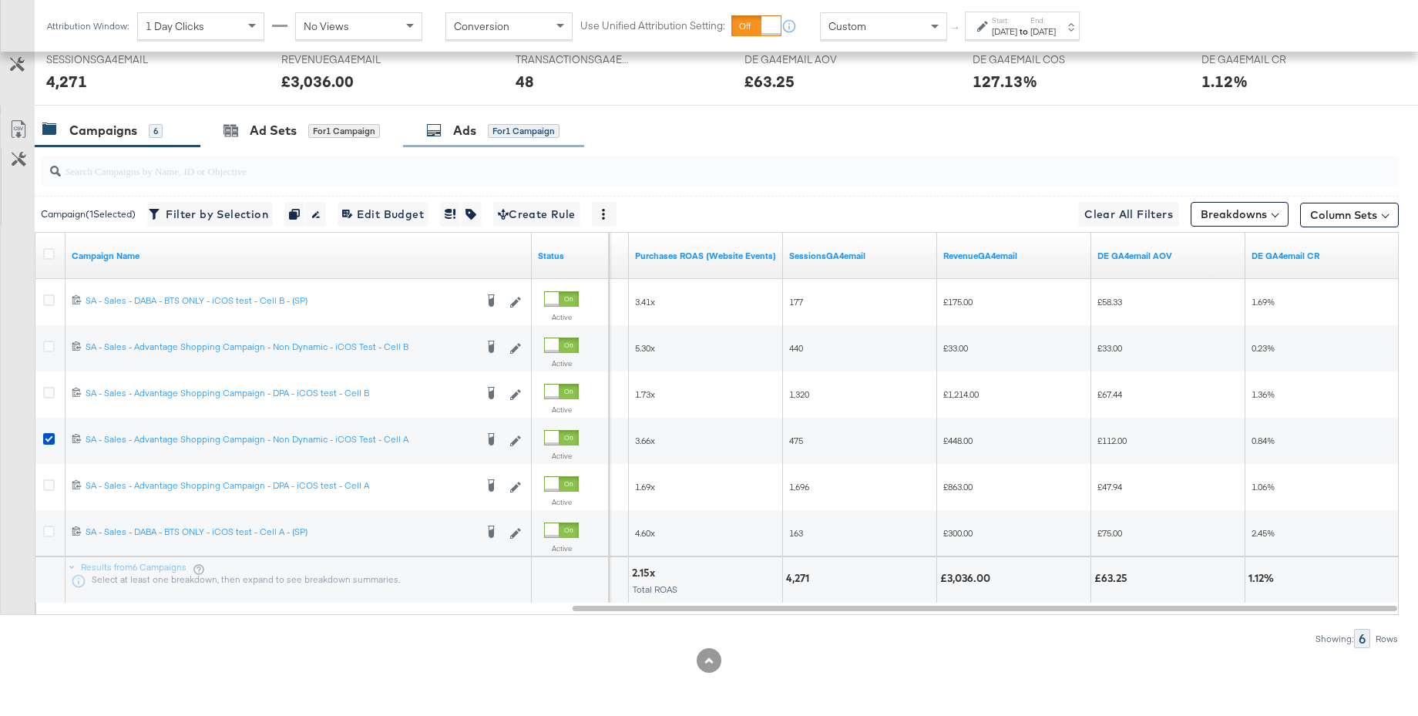
click at [449, 133] on div "Ads for 1 Campaign" at bounding box center [492, 131] width 133 height 18
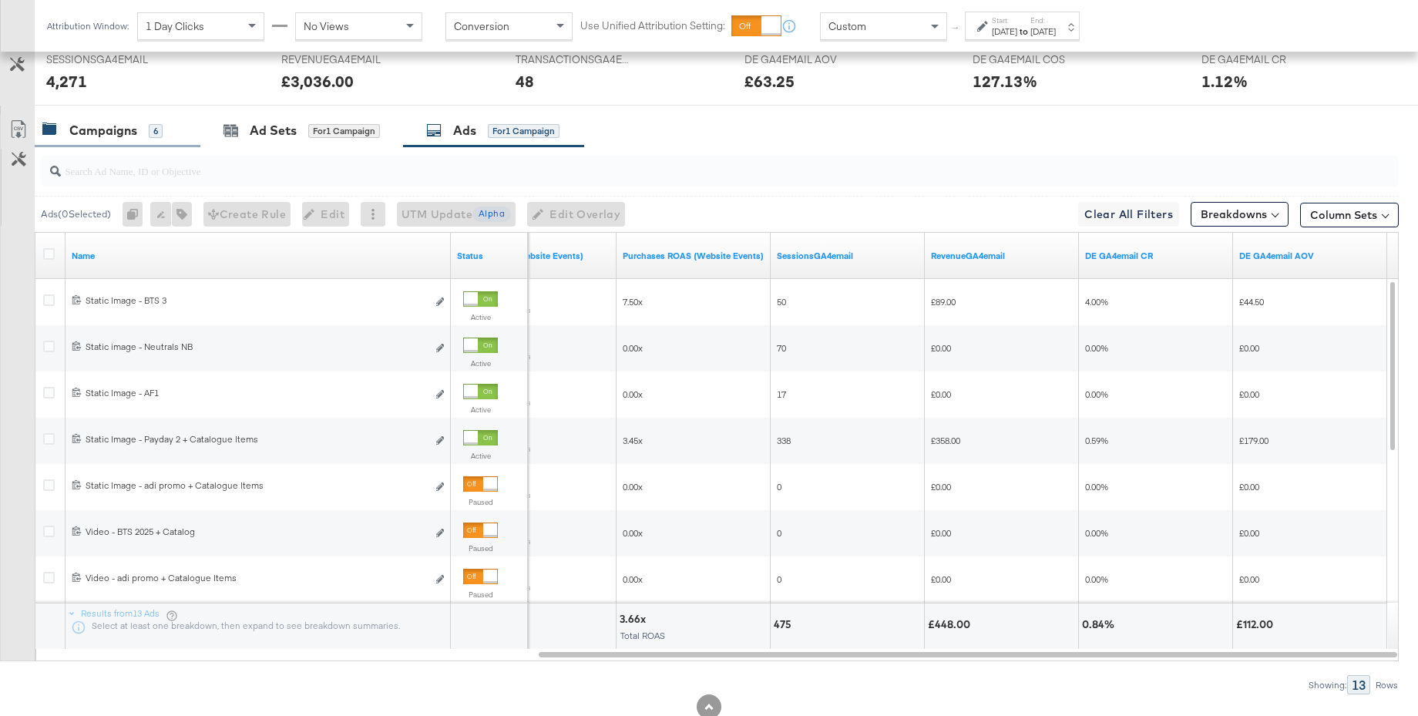
click at [79, 128] on div "Campaigns" at bounding box center [103, 131] width 68 height 18
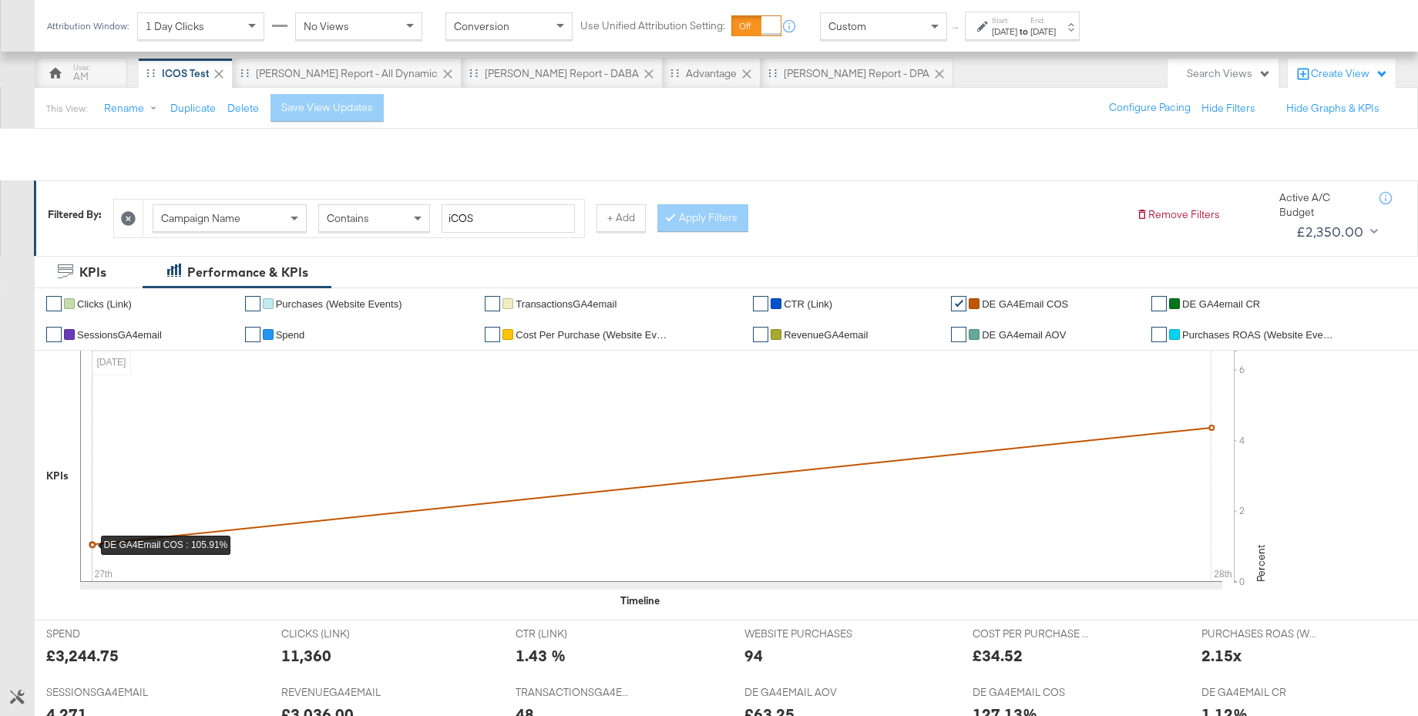
scroll to position [0, 0]
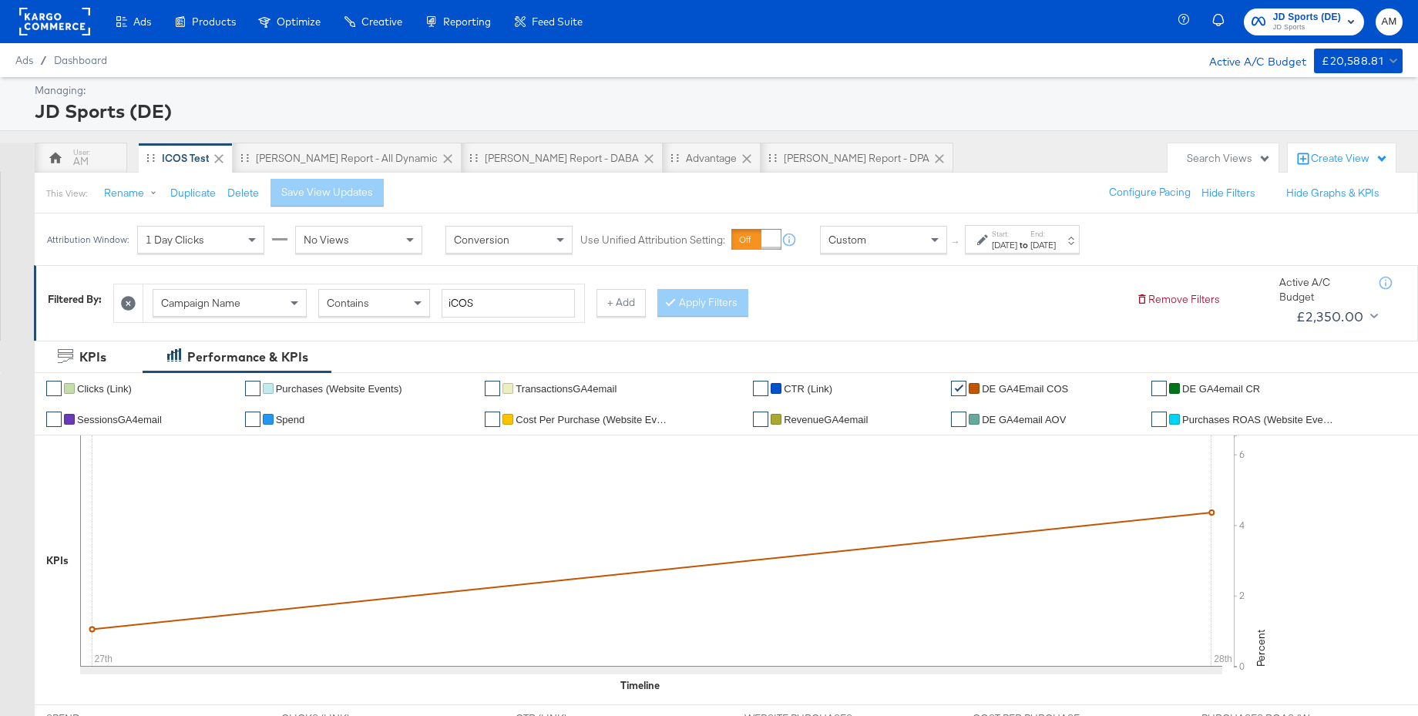
click at [1289, 34] on button "JD Sports (DE) JD Sports" at bounding box center [1304, 21] width 120 height 27
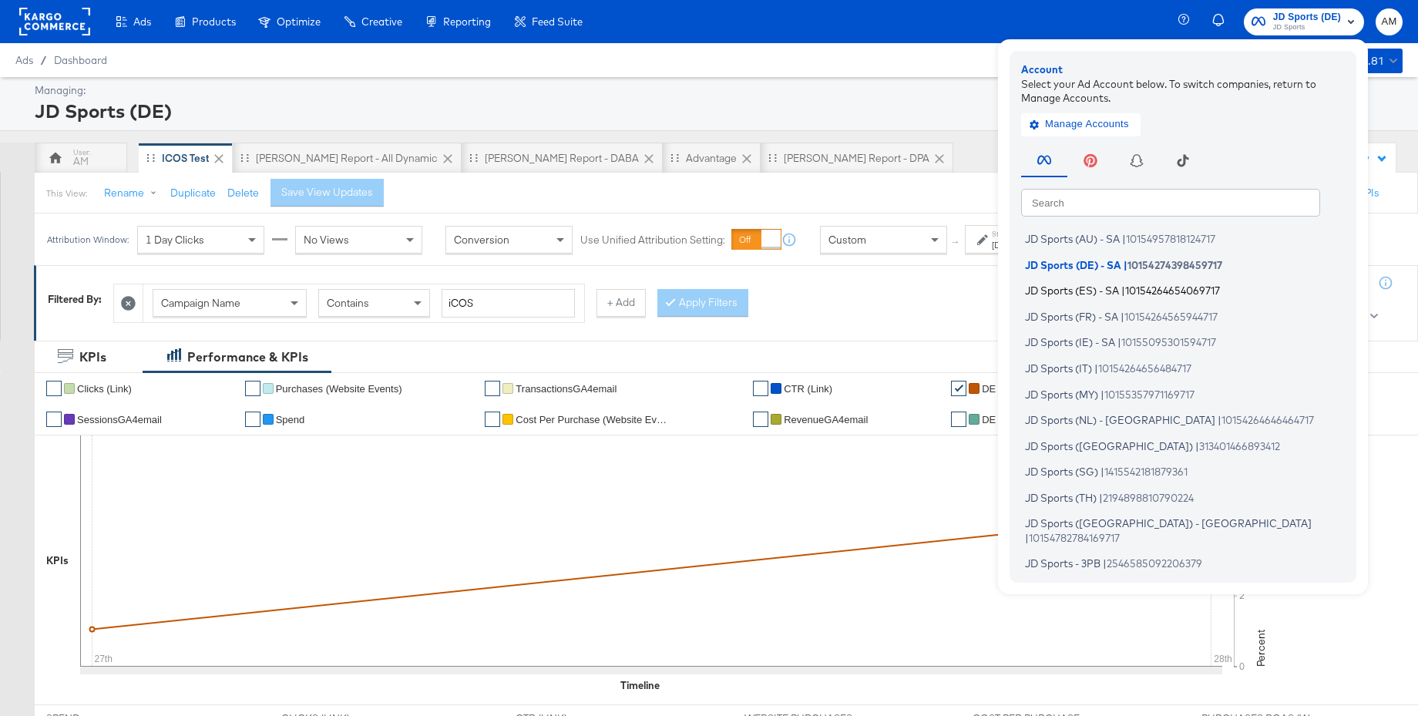
click at [1077, 292] on span "JD Sports (ES) - SA" at bounding box center [1072, 290] width 94 height 12
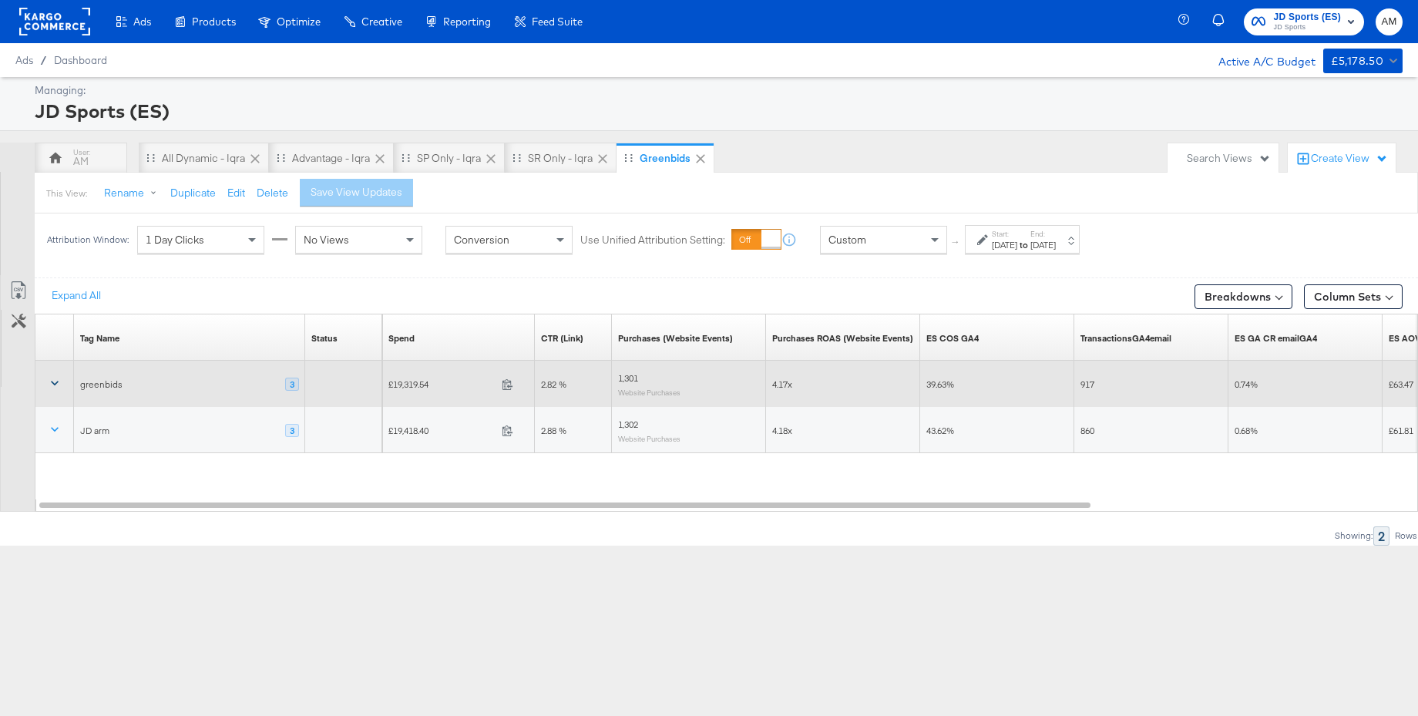
click at [58, 380] on icon at bounding box center [54, 382] width 15 height 15
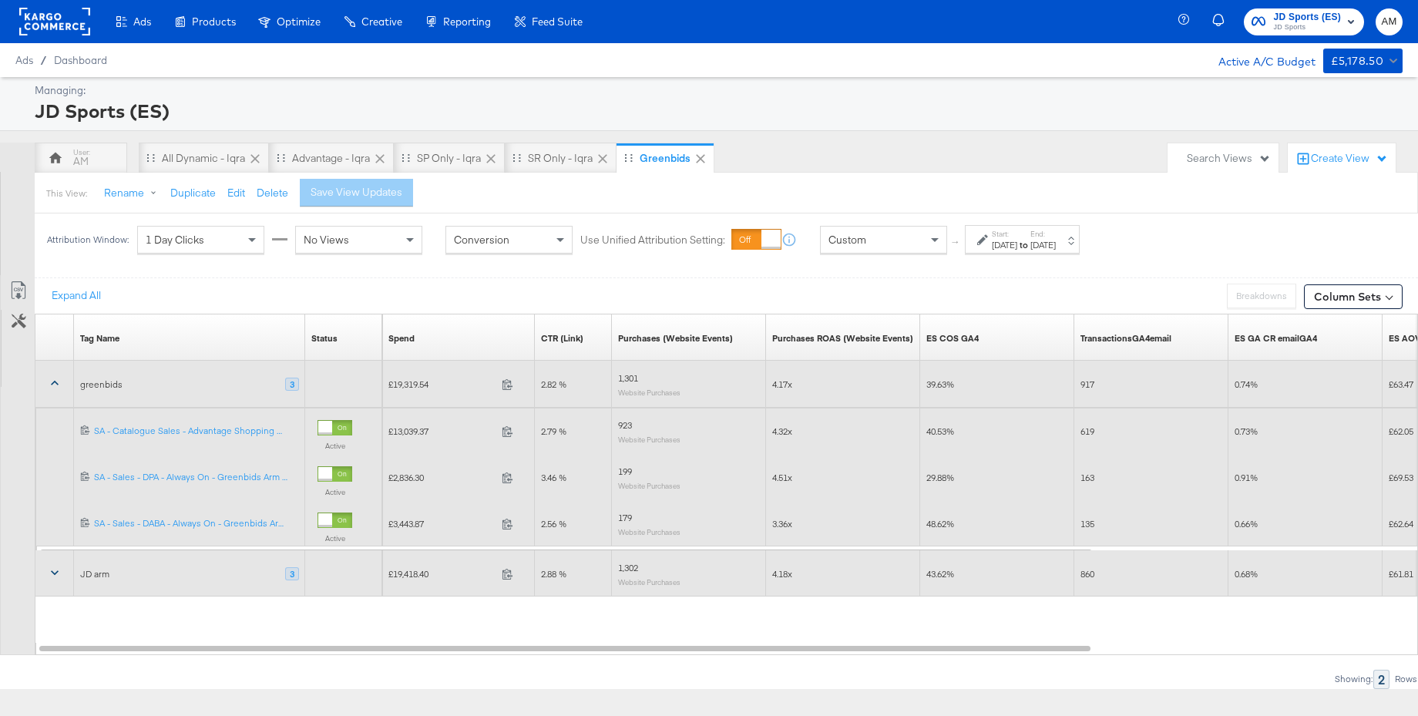
click at [54, 571] on icon at bounding box center [54, 572] width 15 height 15
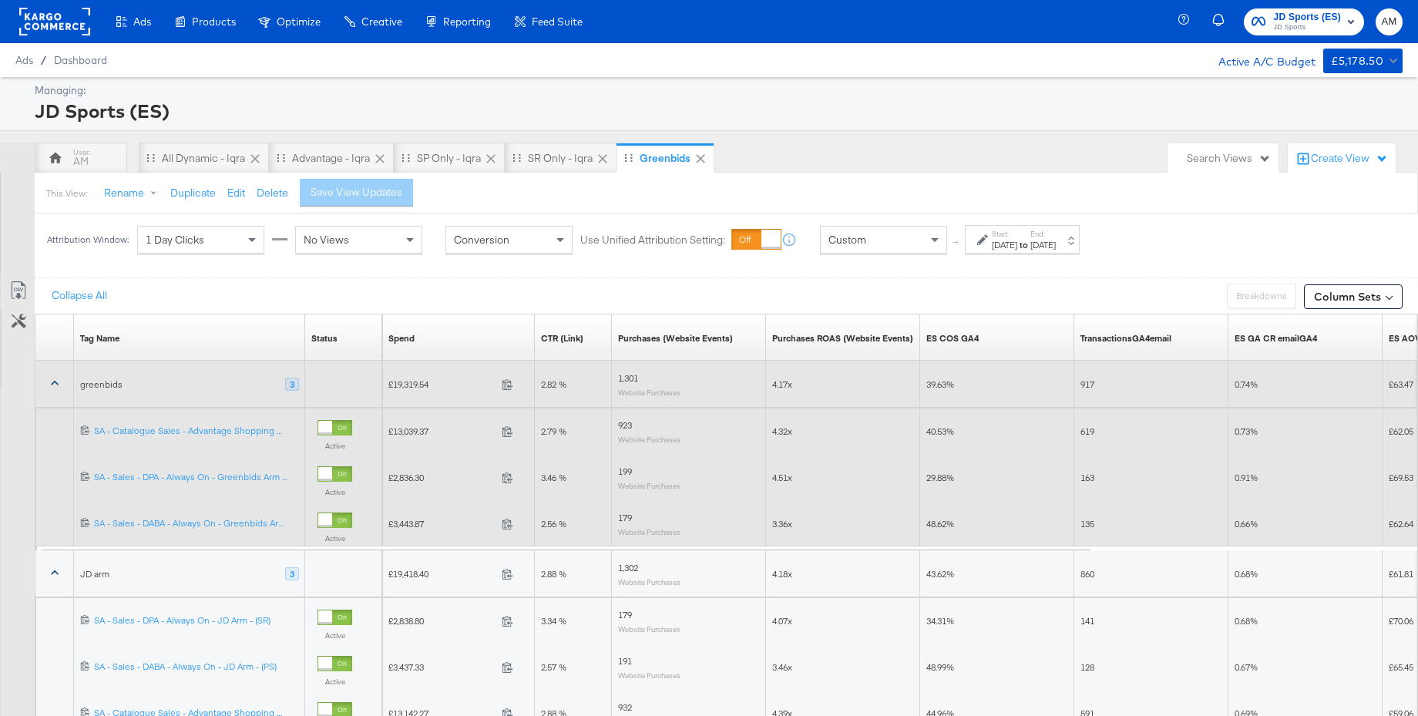
click at [1288, 24] on span "JD Sports" at bounding box center [1307, 28] width 68 height 12
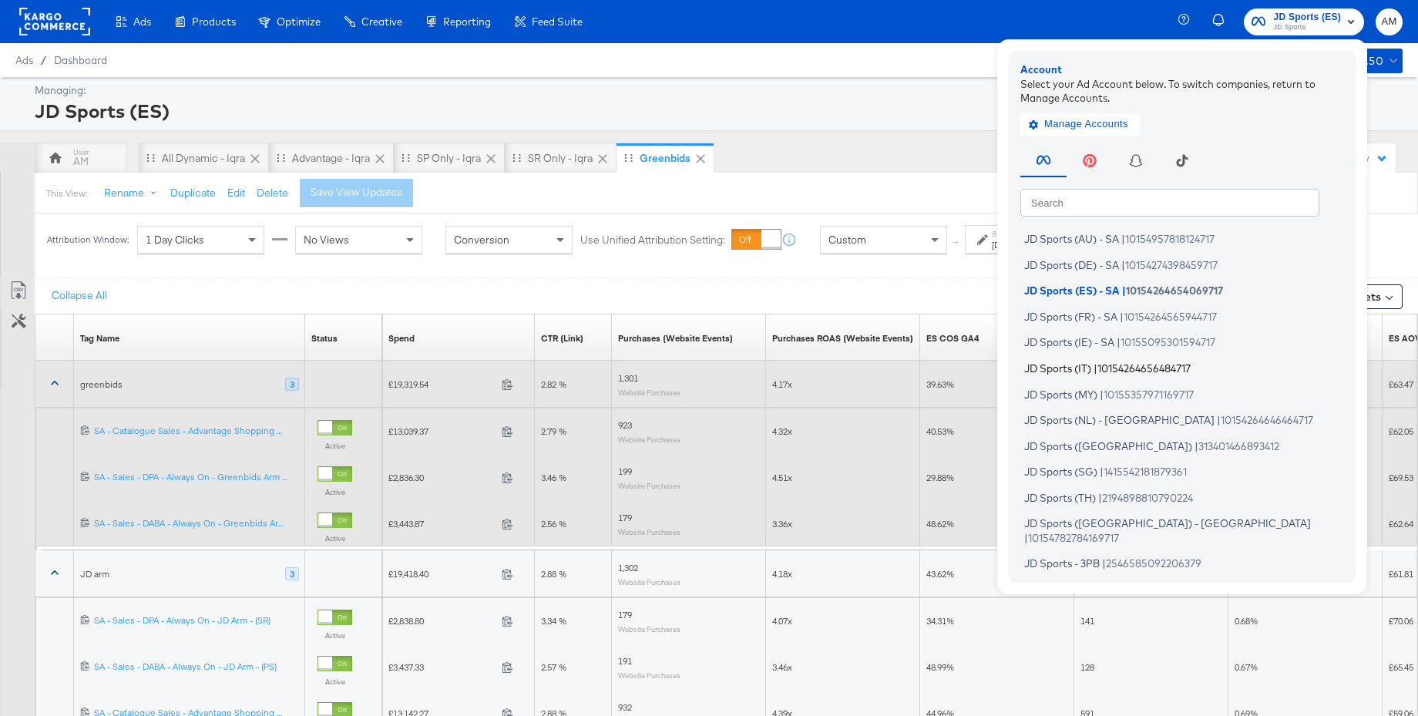
click at [1041, 366] on span "JD Sports (IT)" at bounding box center [1057, 368] width 67 height 12
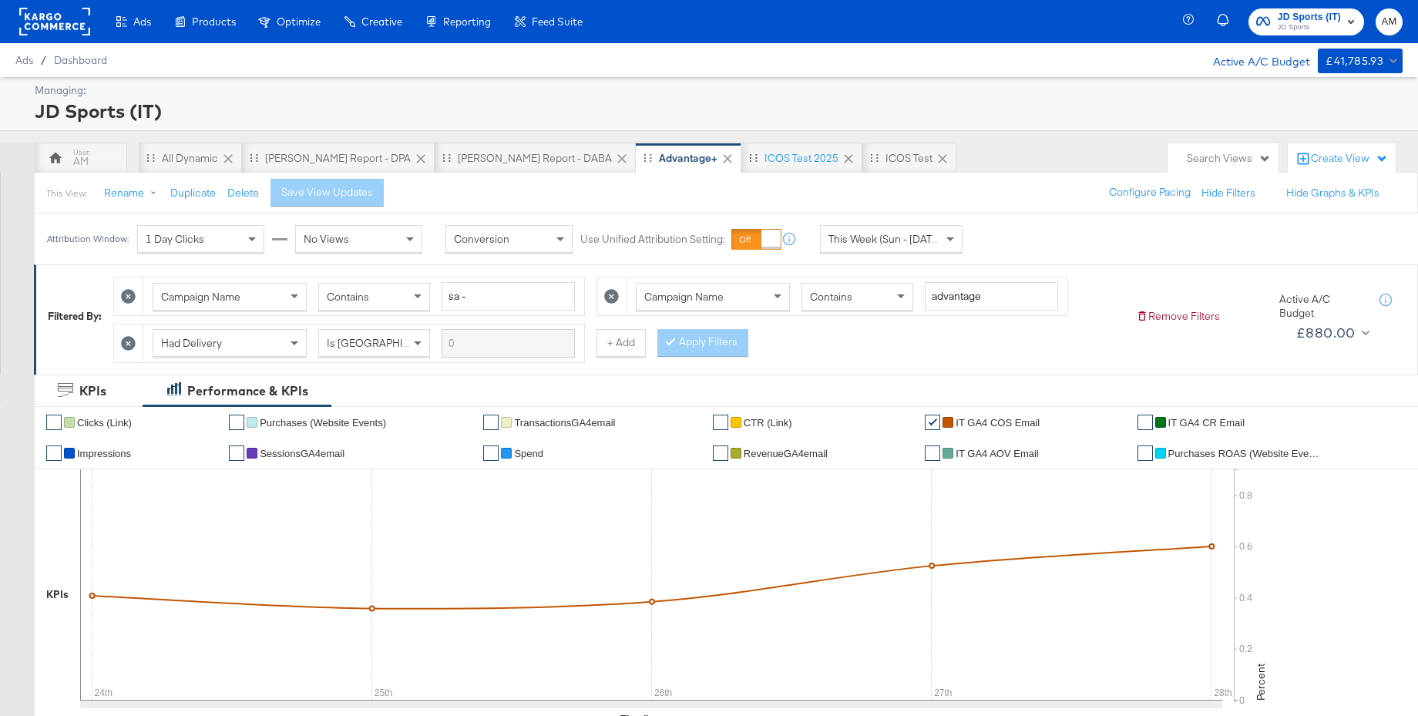
drag, startPoint x: 194, startPoint y: 156, endPoint x: 281, endPoint y: 210, distance: 102.1
click at [194, 156] on div "All dynamic" at bounding box center [190, 158] width 56 height 15
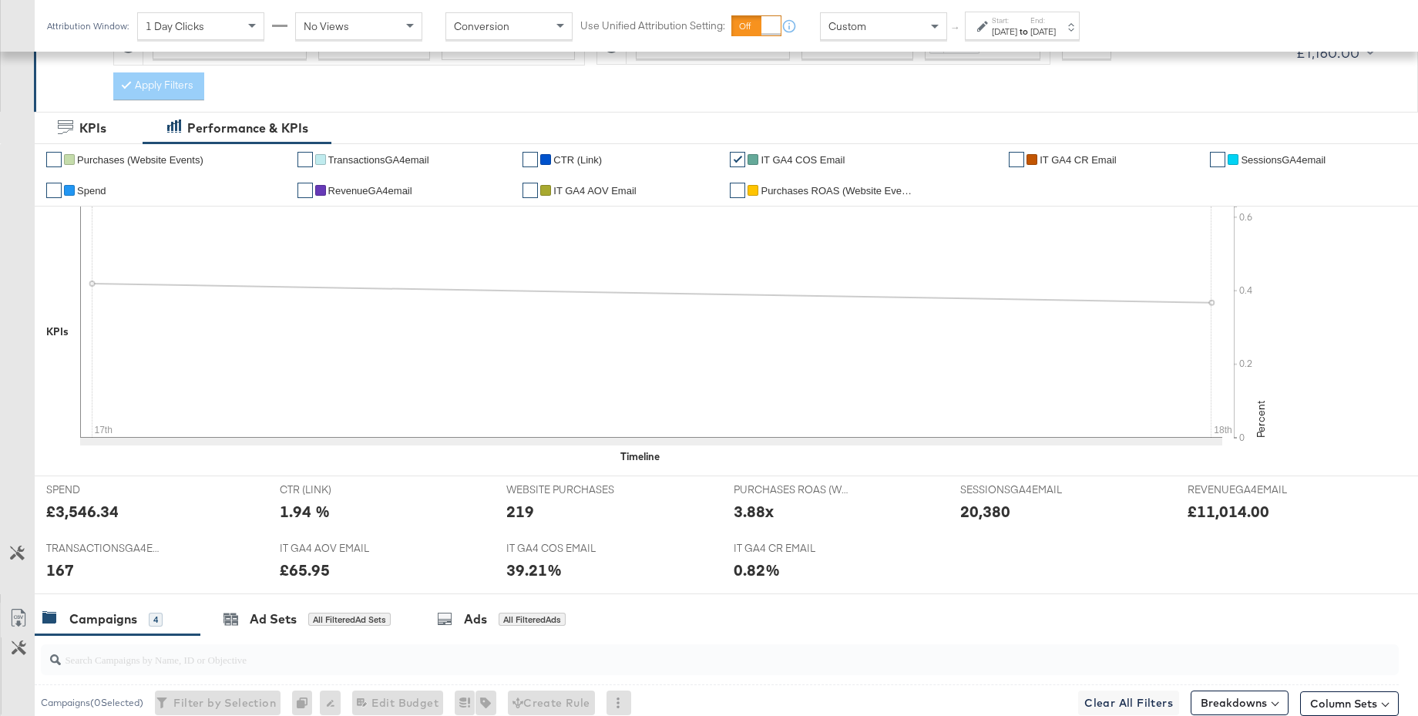
scroll to position [302, 0]
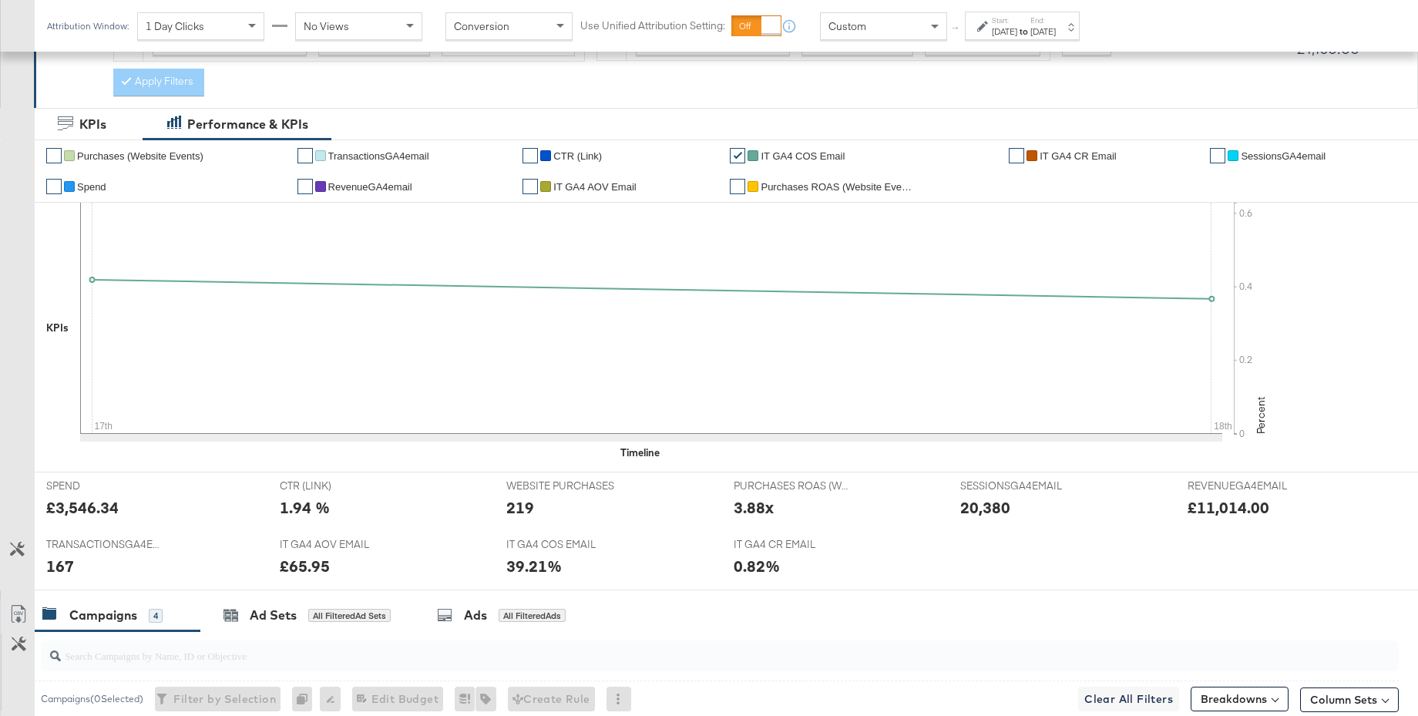
click at [1014, 29] on div "Aug 17th 2025" at bounding box center [1004, 31] width 25 height 12
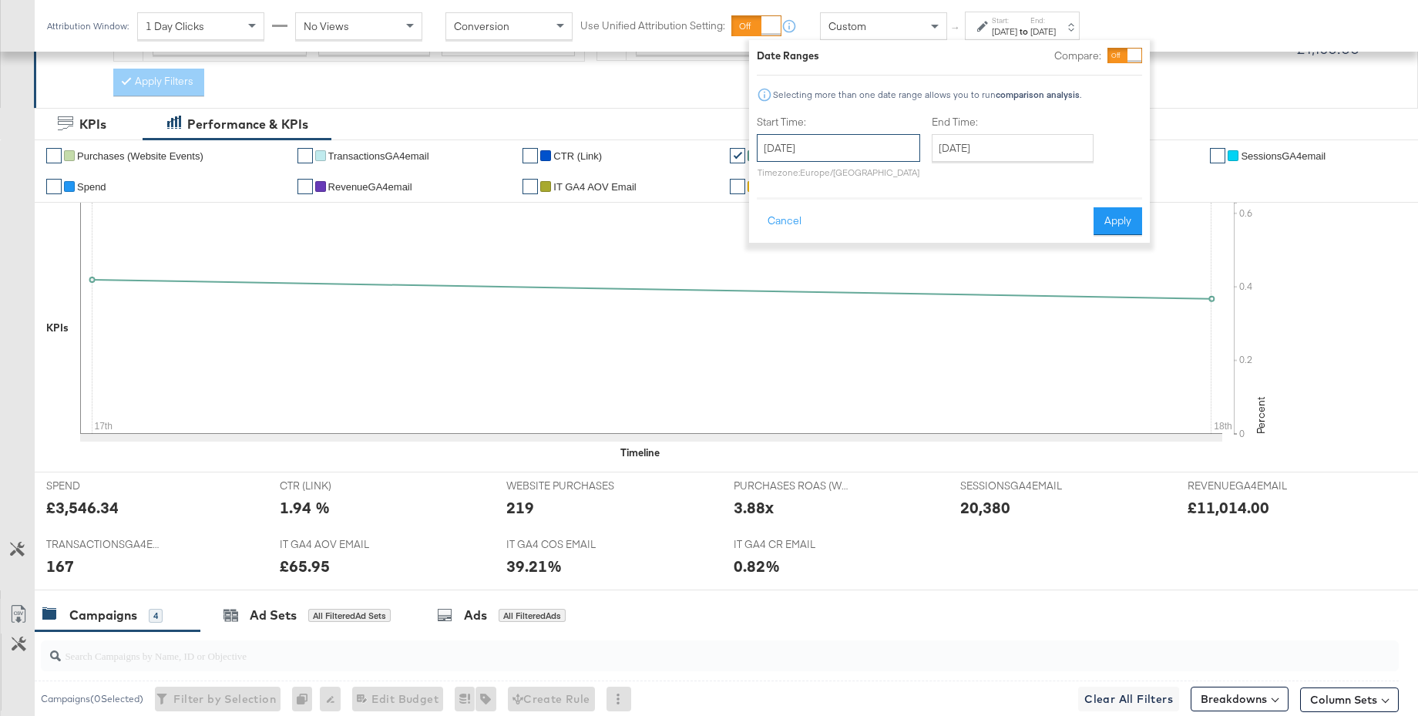
click at [831, 145] on input "August 17th 2025" at bounding box center [838, 148] width 163 height 28
drag, startPoint x: 772, startPoint y: 304, endPoint x: 822, endPoint y: 283, distance: 53.8
click at [773, 304] on td "24" at bounding box center [775, 312] width 26 height 22
type input "August 24th 2025"
drag, startPoint x: 996, startPoint y: 150, endPoint x: 1020, endPoint y: 252, distance: 104.5
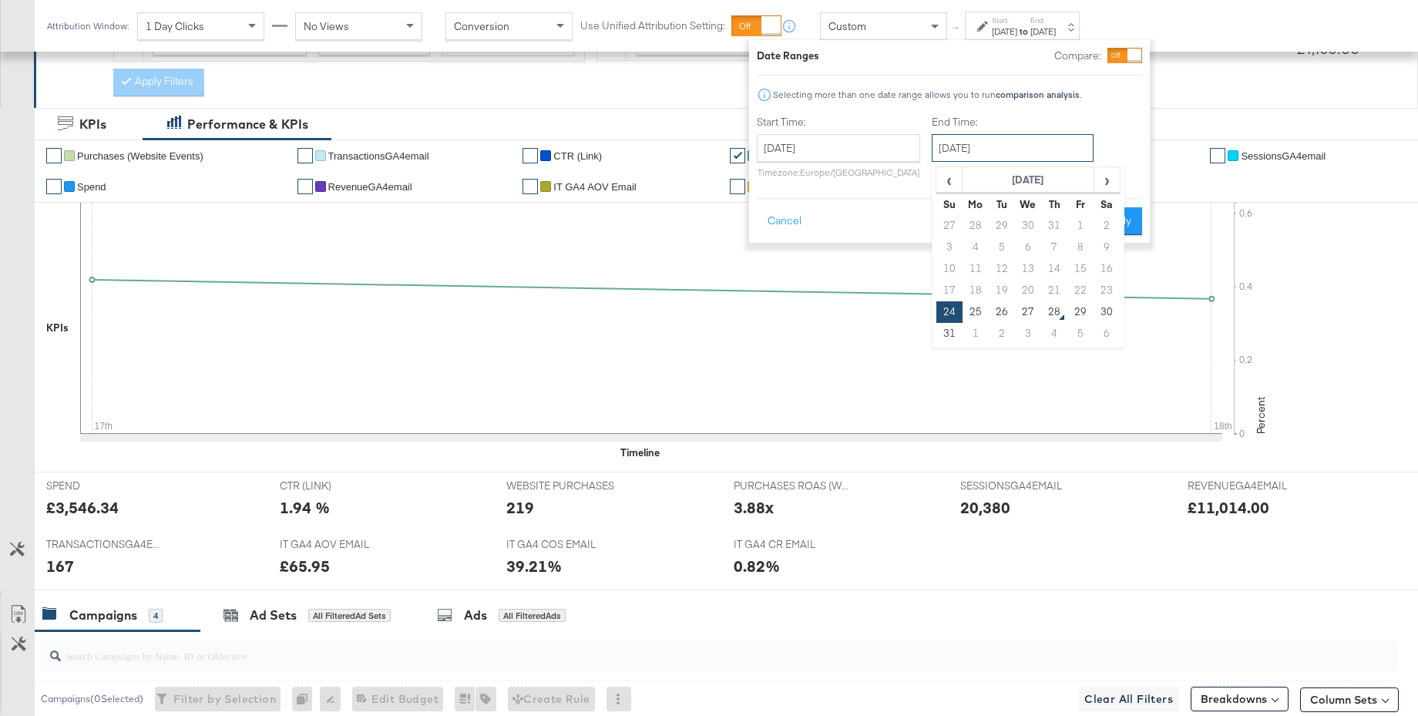
click at [996, 150] on input "August 24th 2025" at bounding box center [1013, 148] width 162 height 28
drag, startPoint x: 1024, startPoint y: 305, endPoint x: 1094, endPoint y: 252, distance: 88.0
click at [1024, 304] on td "27" at bounding box center [1028, 312] width 26 height 22
type input "August 27th 2025"
click at [1121, 224] on button "Apply" at bounding box center [1118, 221] width 49 height 28
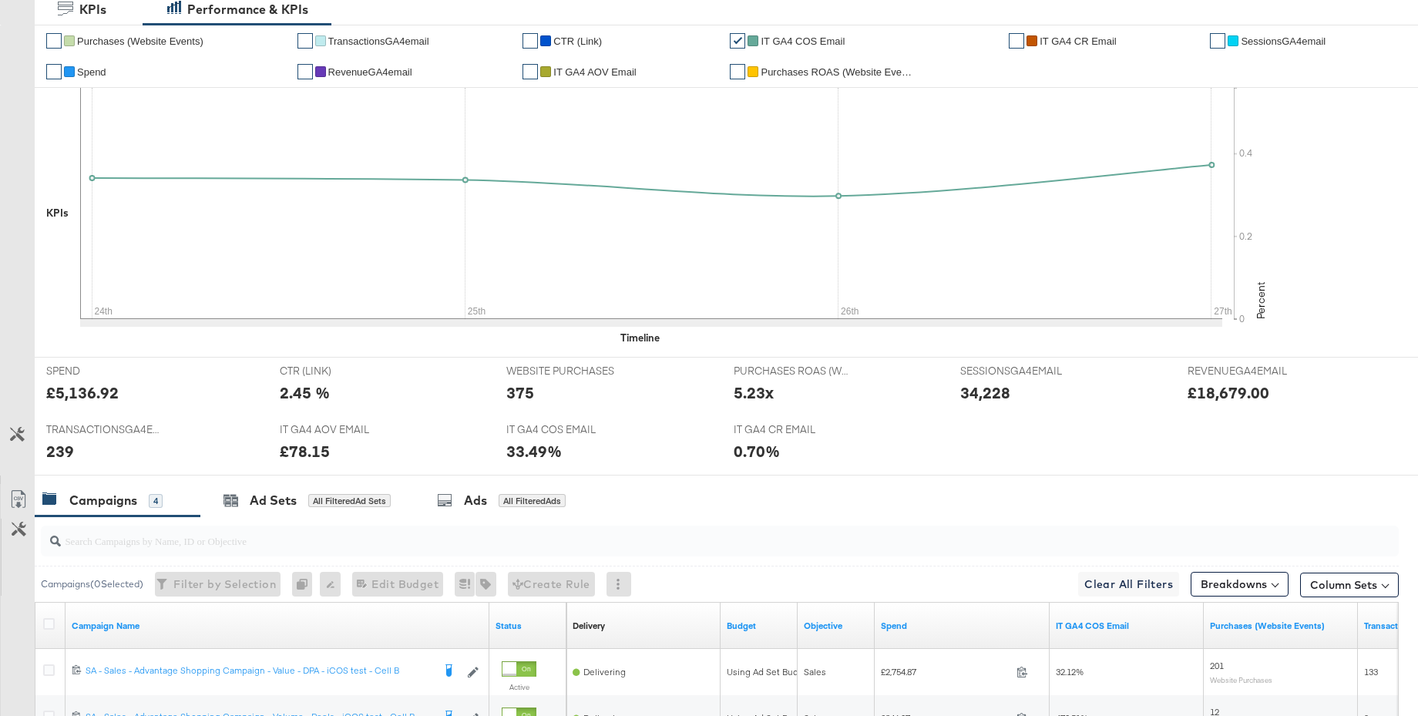
scroll to position [0, 0]
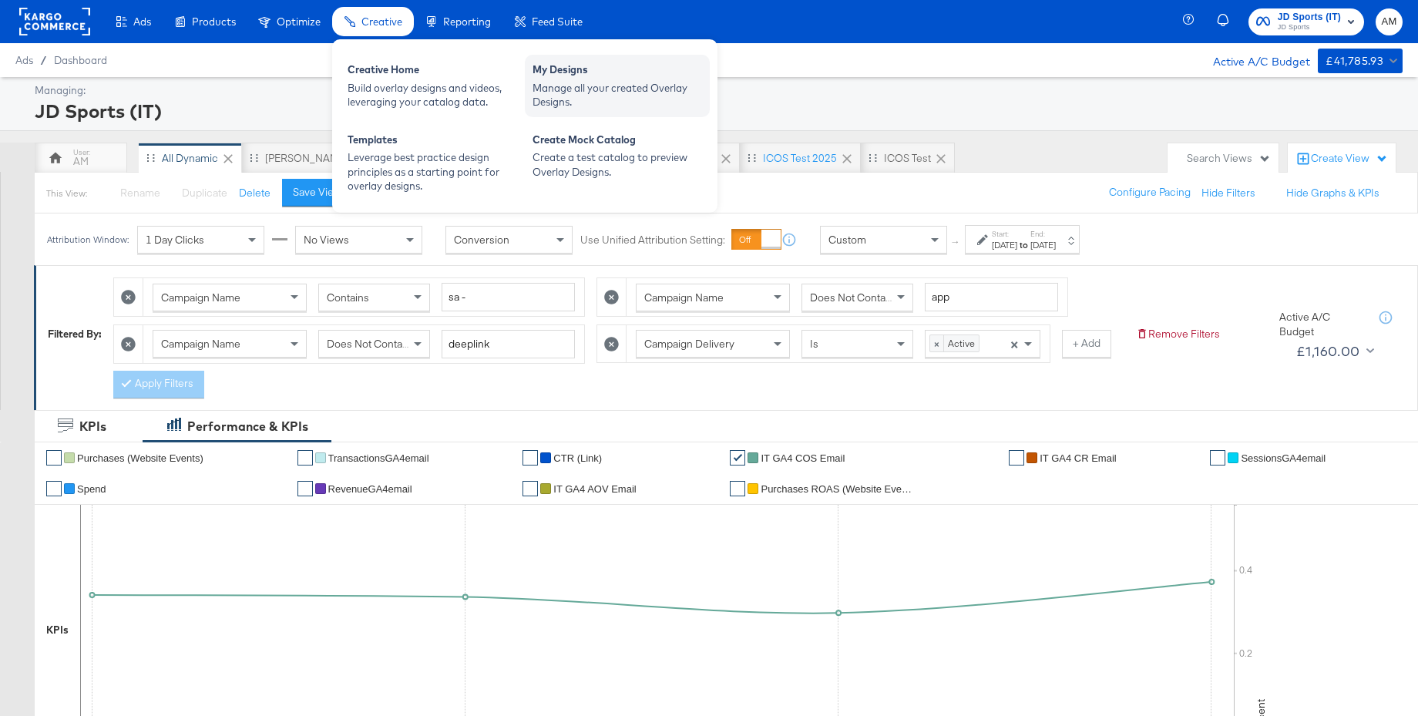
click at [591, 96] on div "Manage all your created Overlay Designs." at bounding box center [618, 95] width 170 height 29
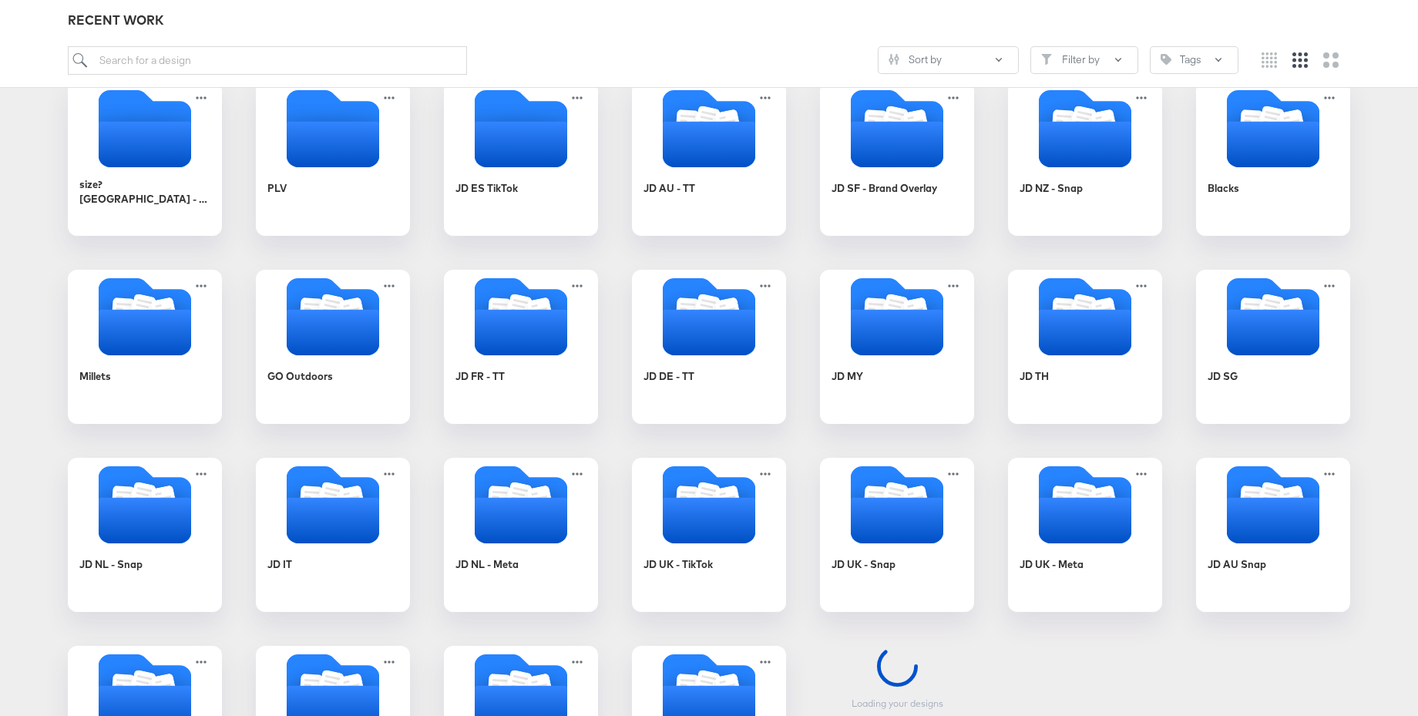
scroll to position [382, 0]
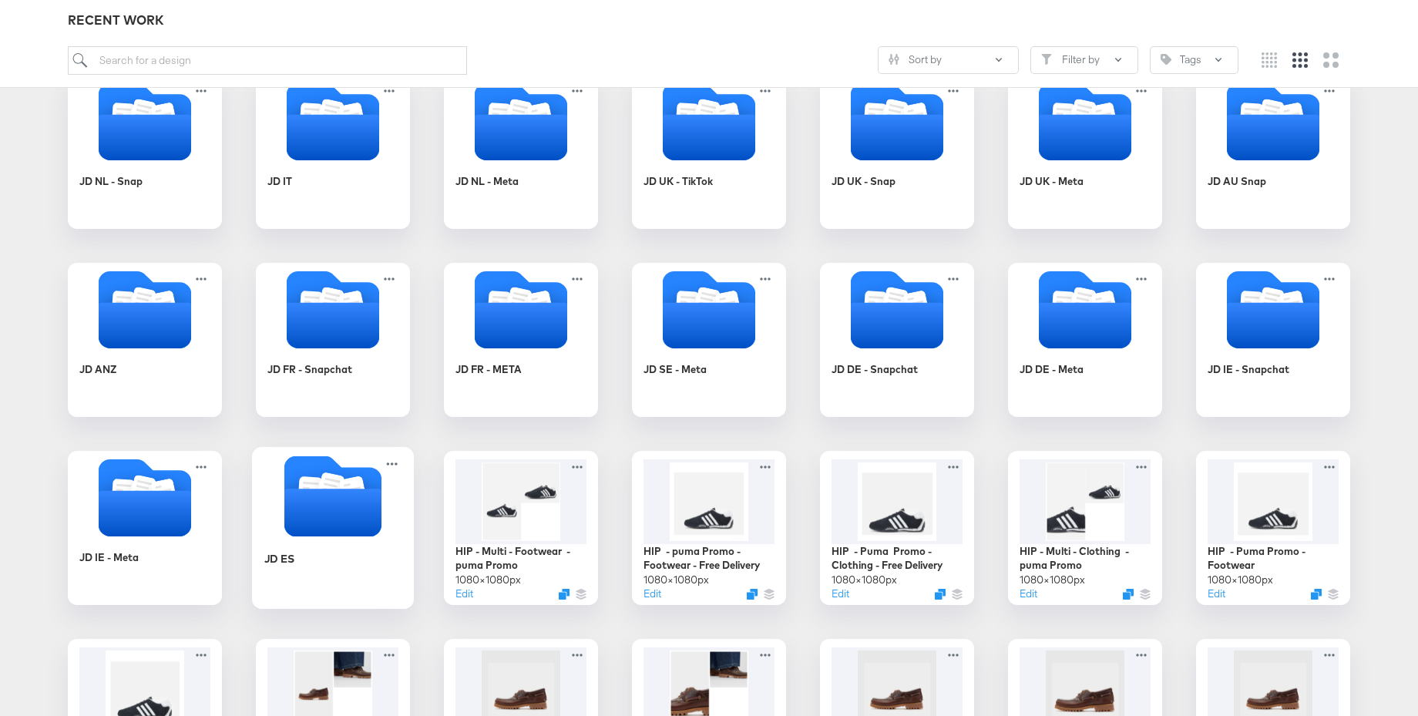
click at [341, 503] on icon "Folder" at bounding box center [332, 513] width 97 height 48
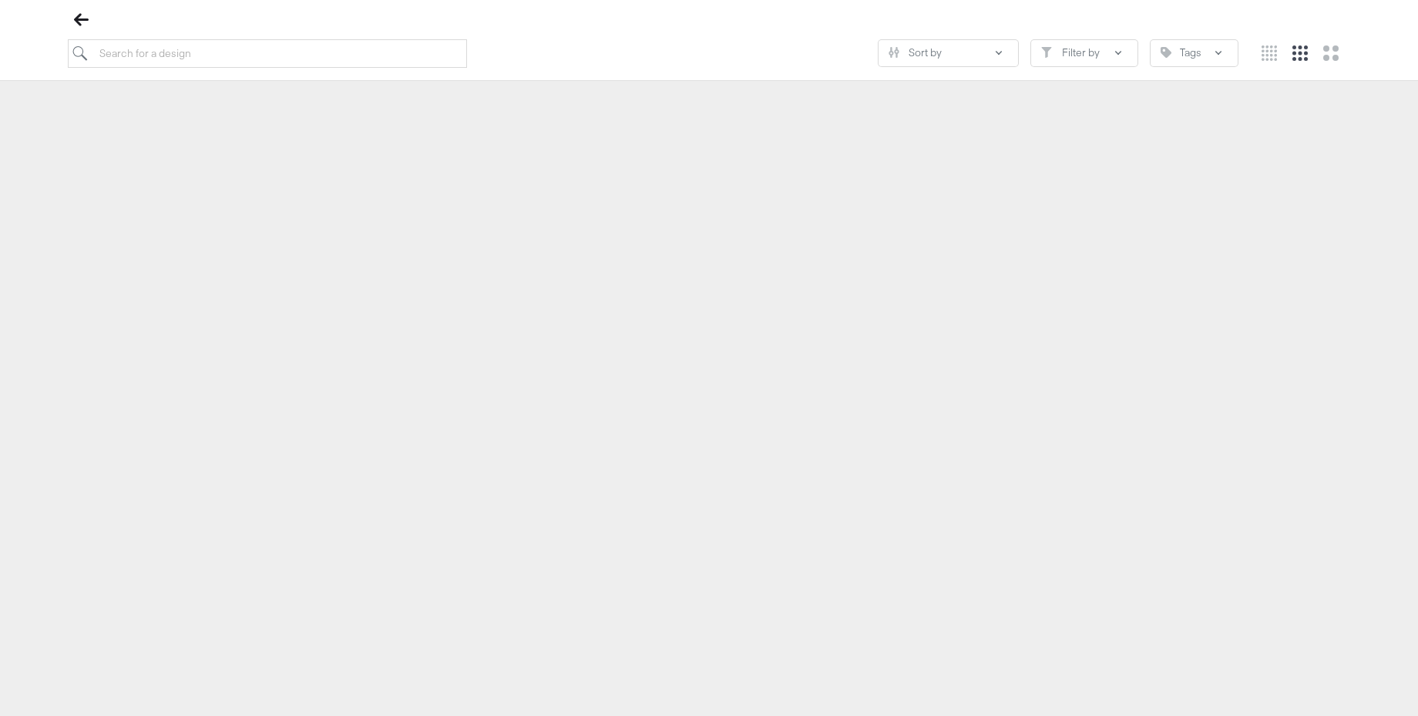
scroll to position [181, 0]
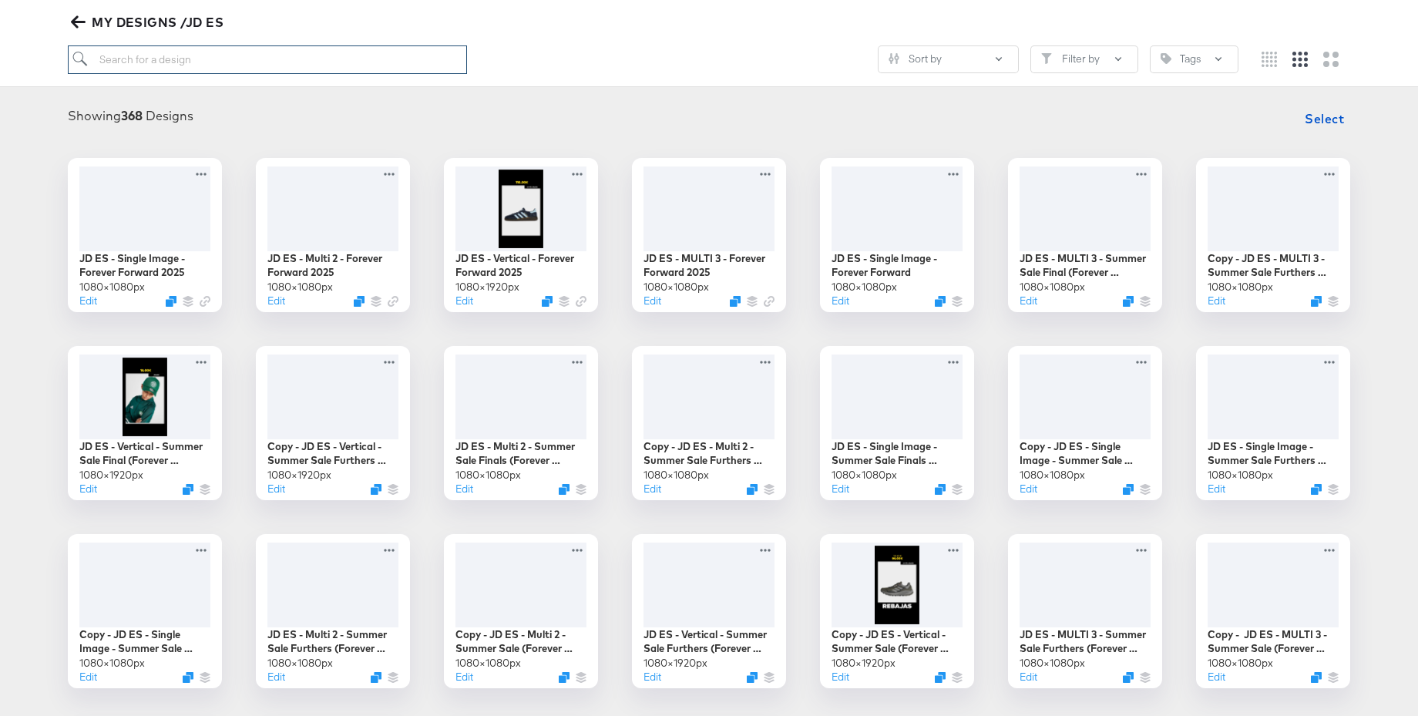
click at [172, 62] on input "search" at bounding box center [267, 59] width 399 height 29
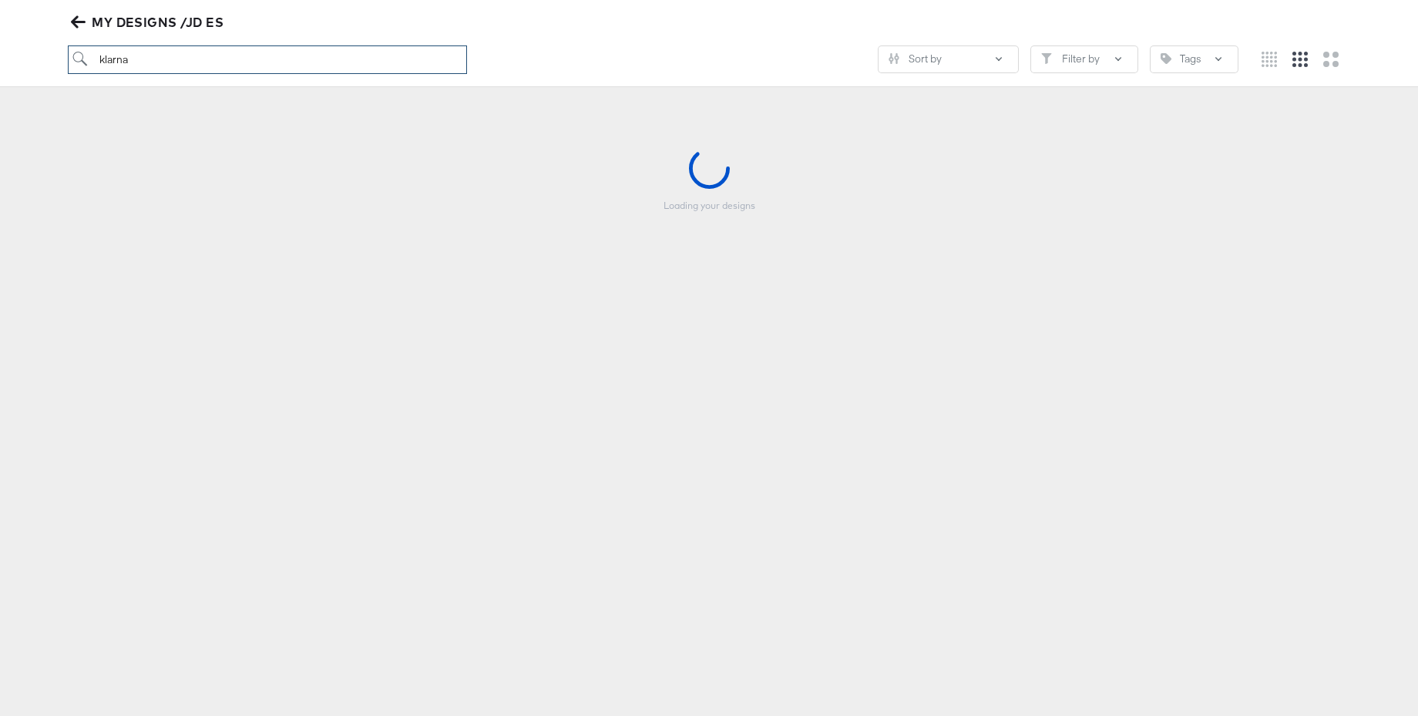
scroll to position [170, 0]
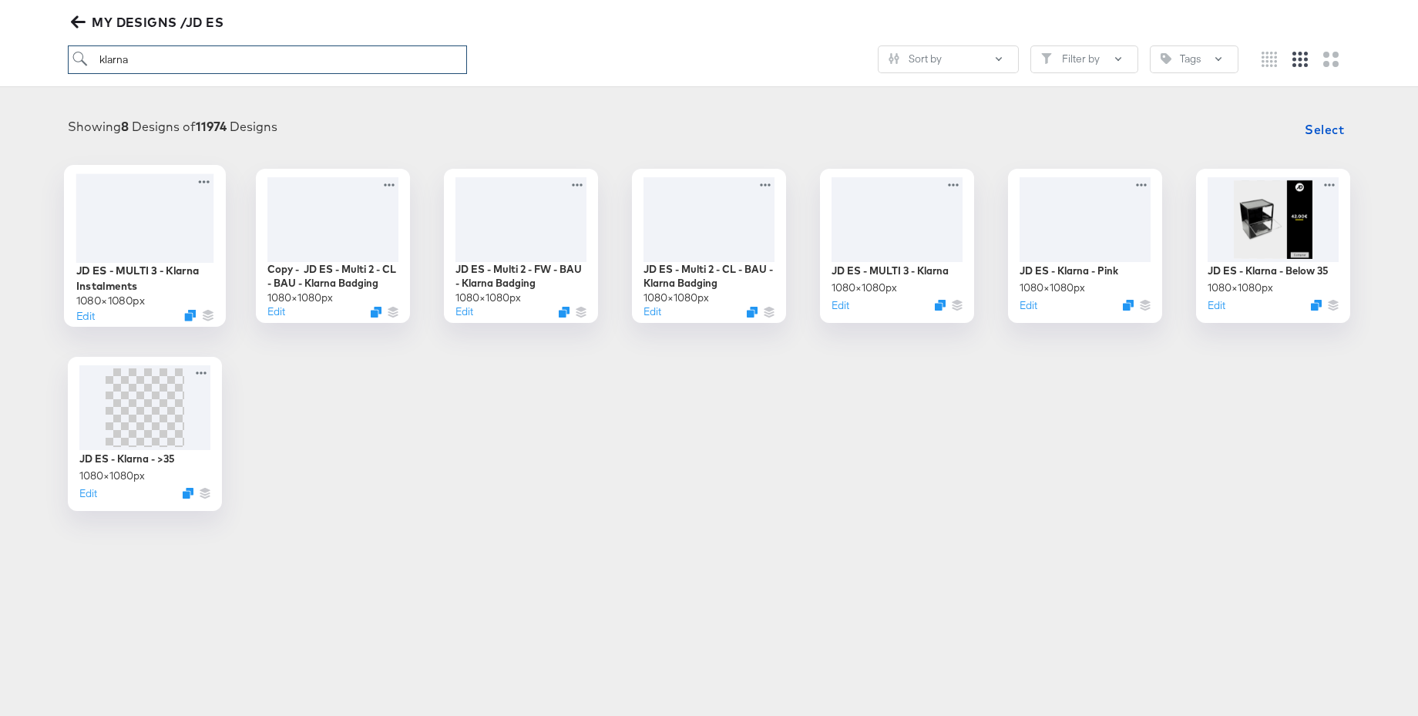
type input "klarna"
click at [156, 218] on div at bounding box center [145, 217] width 138 height 89
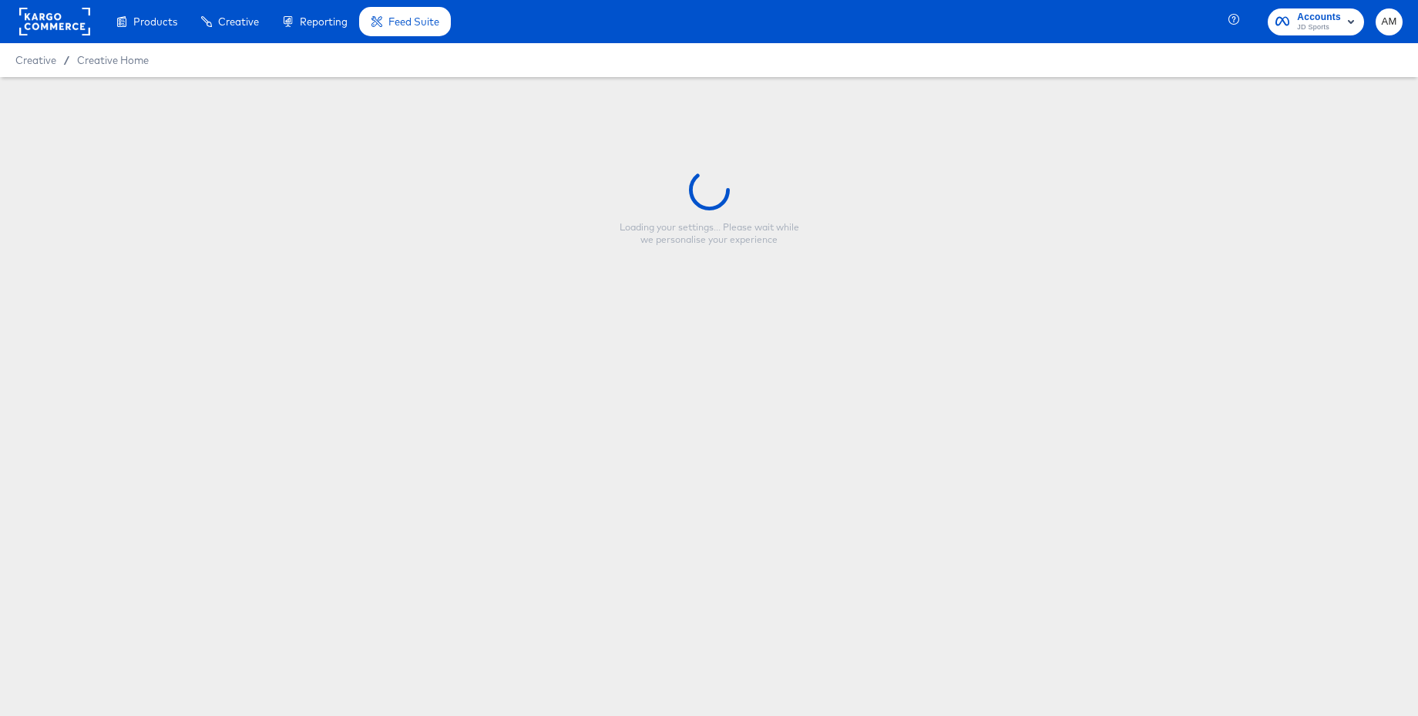
type input "JD ES - MULTI 3 - Klarna Instalments"
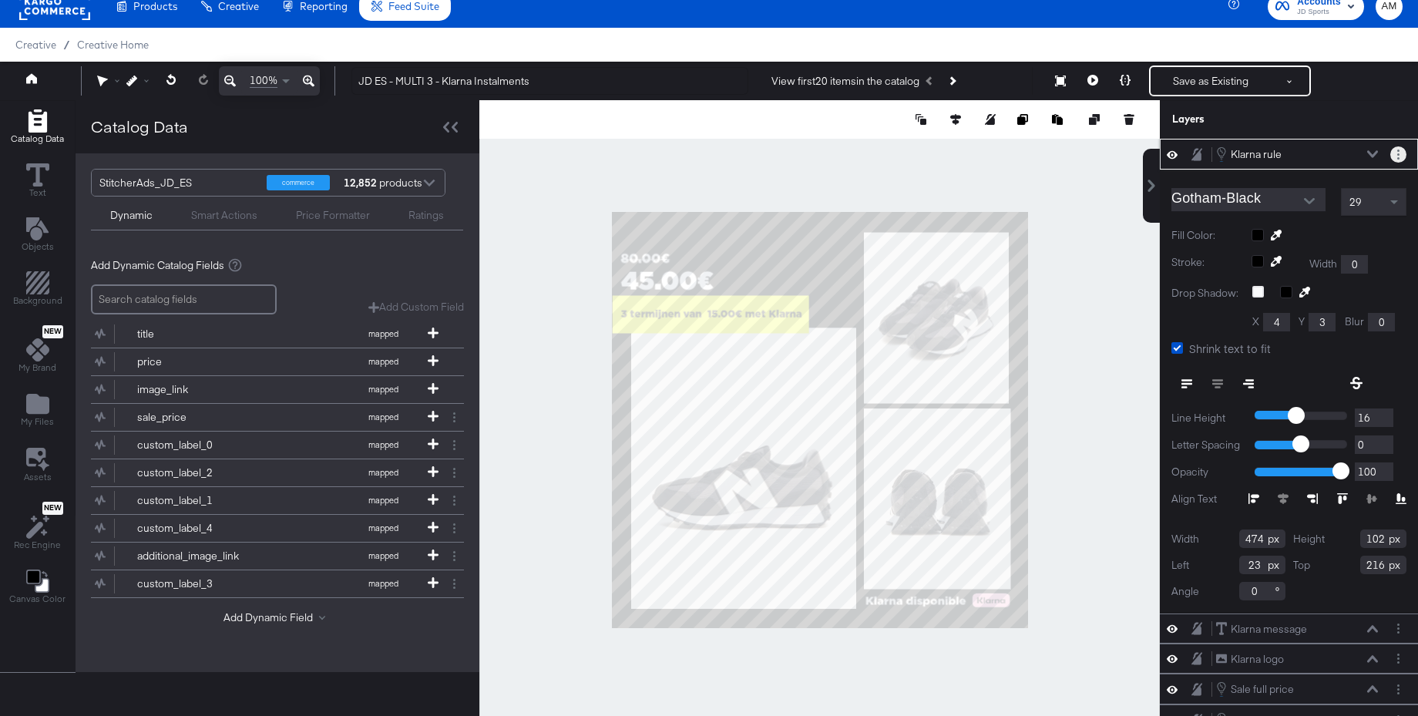
click at [1398, 157] on circle "Layer Options" at bounding box center [1398, 158] width 2 height 2
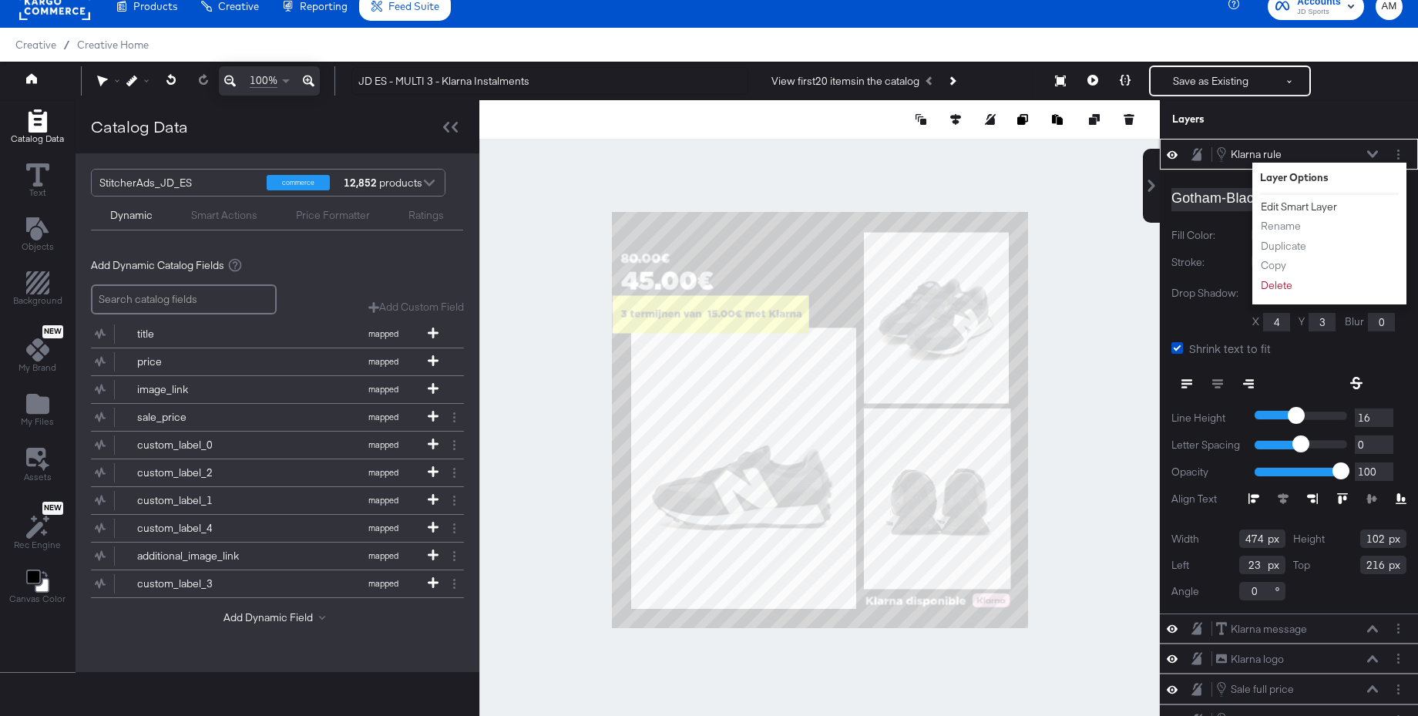
click at [1315, 205] on button "Edit Smart Layer" at bounding box center [1299, 207] width 78 height 16
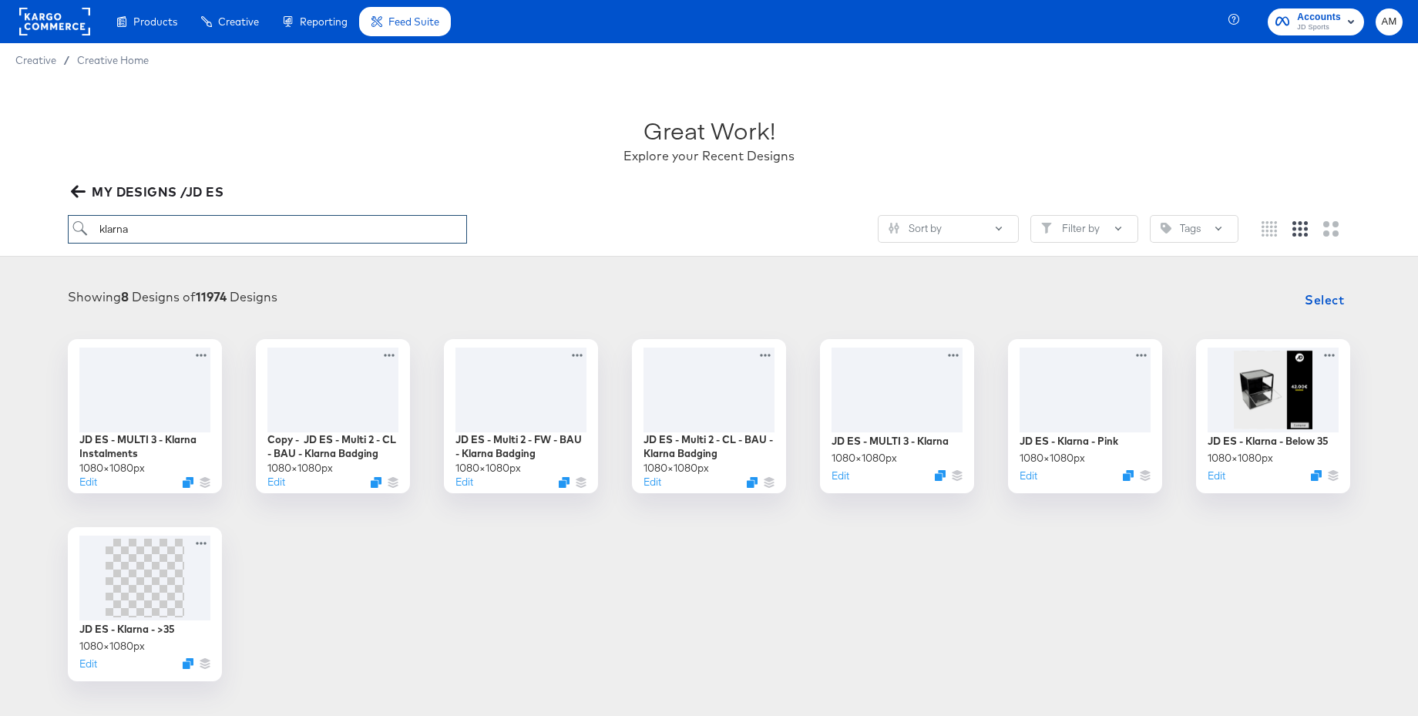
drag, startPoint x: 138, startPoint y: 234, endPoint x: 82, endPoint y: 234, distance: 56.3
click at [82, 234] on input "klarna" at bounding box center [267, 229] width 399 height 29
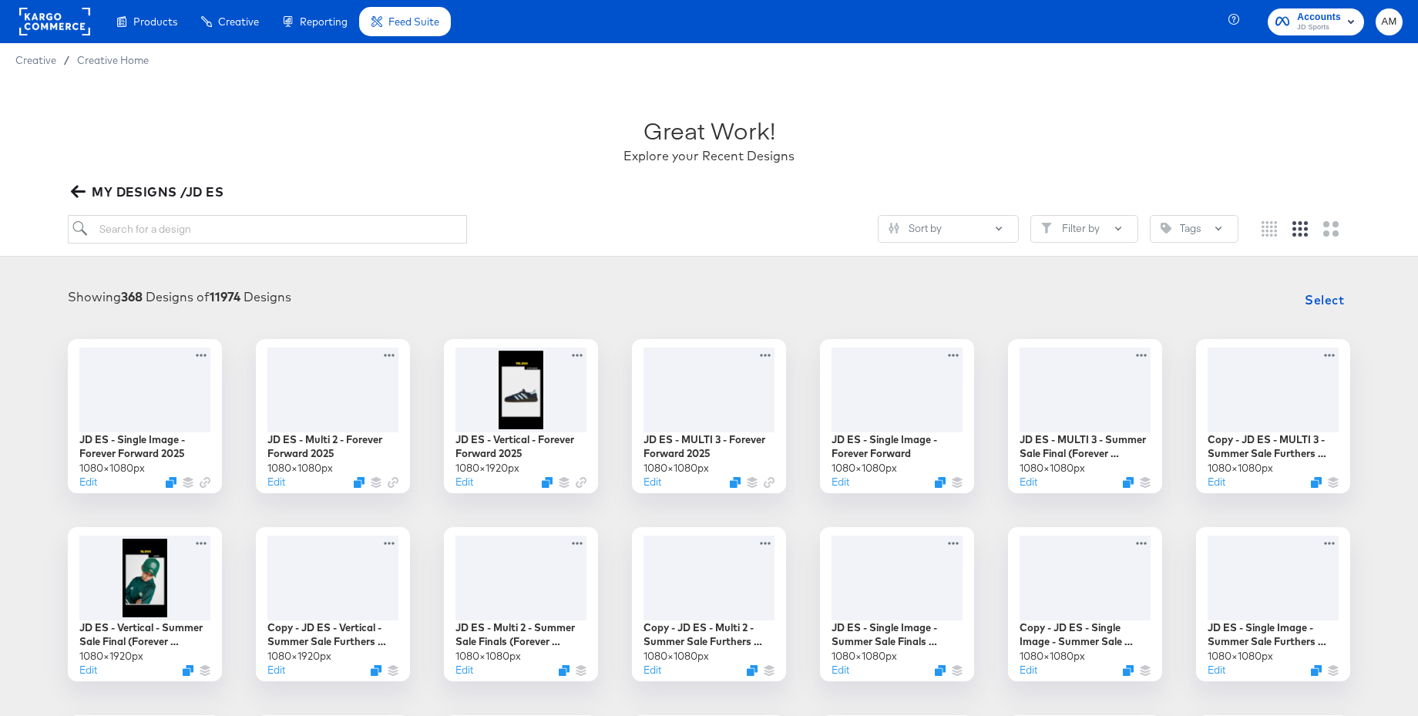
click at [74, 189] on icon "button" at bounding box center [78, 192] width 15 height 12
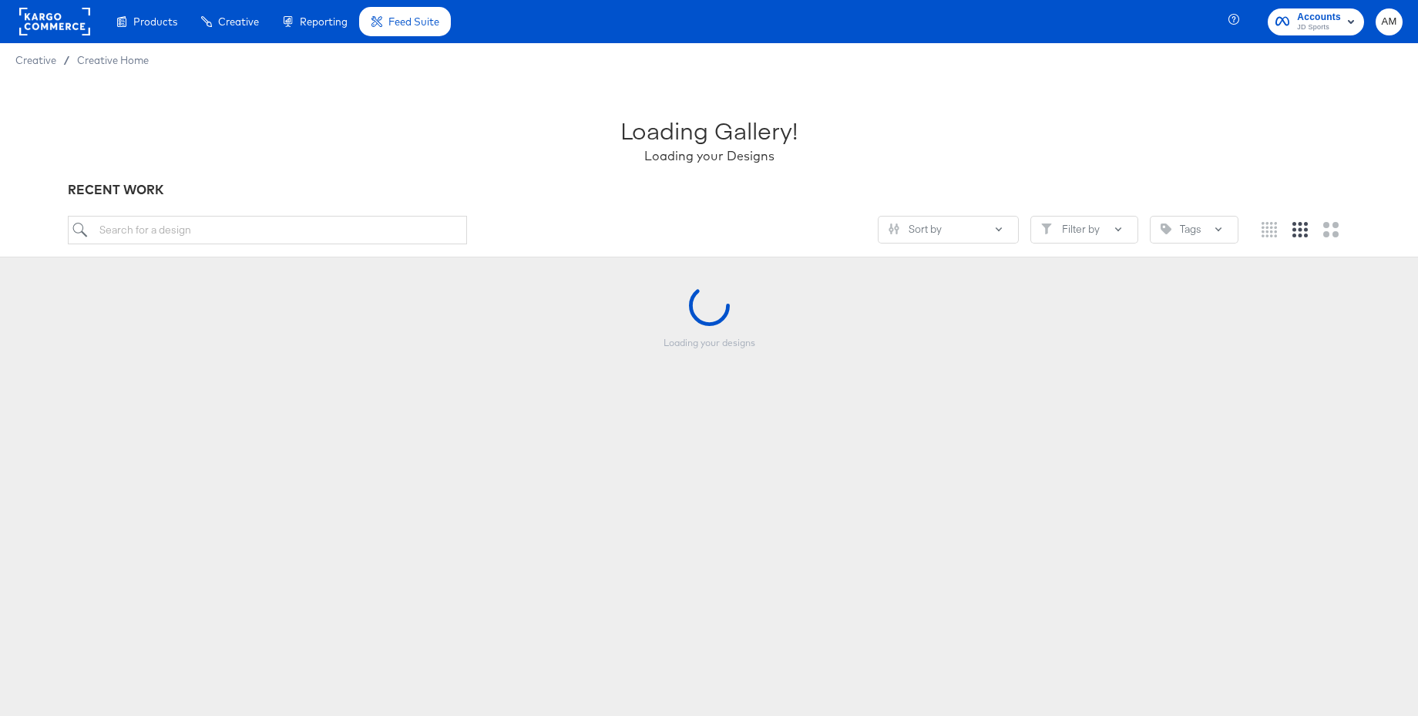
click at [66, 15] on rect at bounding box center [54, 22] width 71 height 28
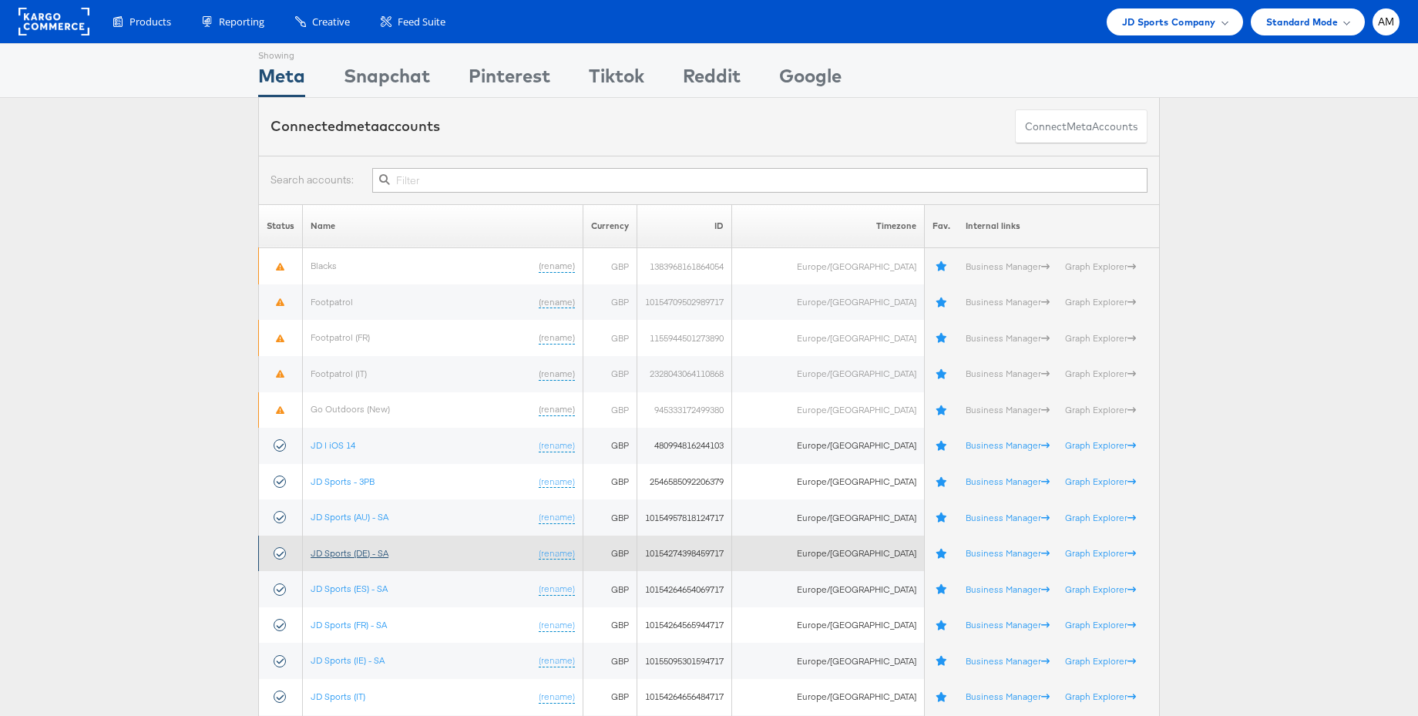
click at [353, 552] on link "JD Sports (DE) - SA" at bounding box center [350, 553] width 78 height 12
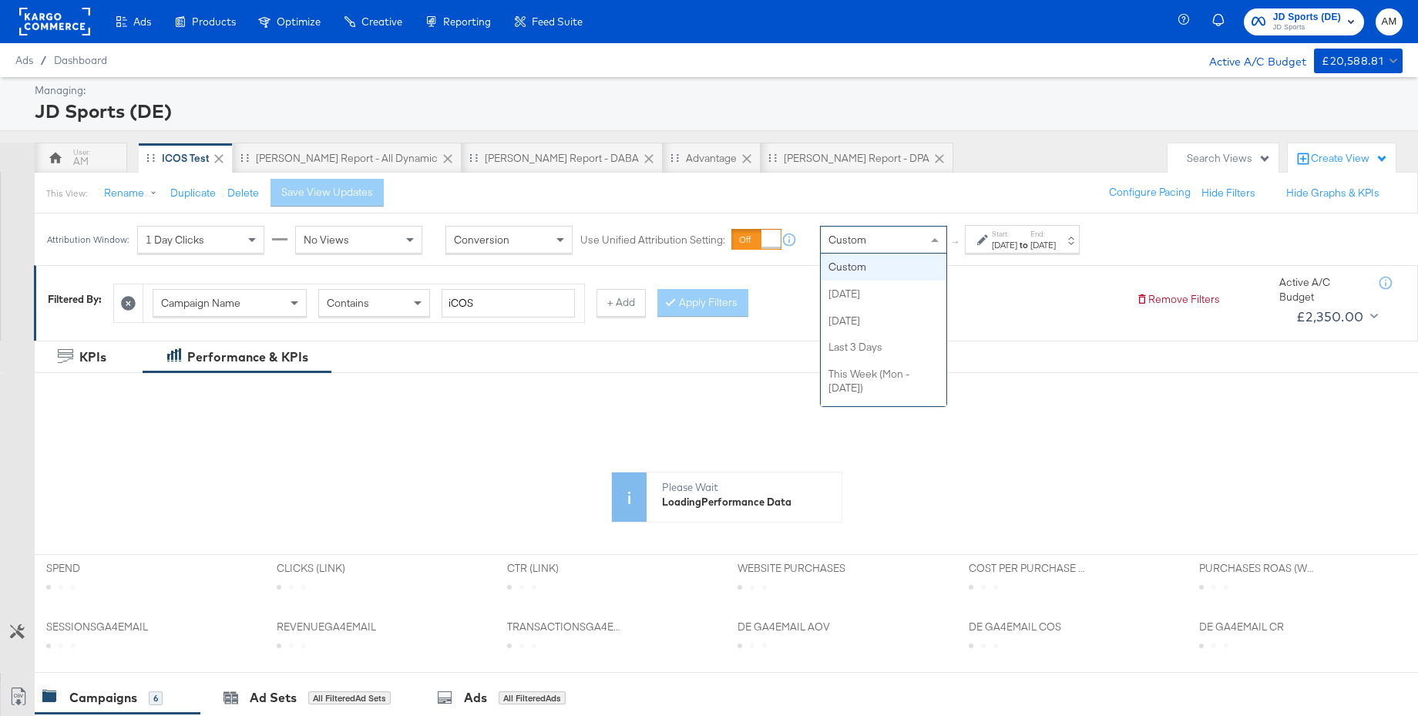
click at [875, 233] on div "Custom" at bounding box center [884, 240] width 126 height 26
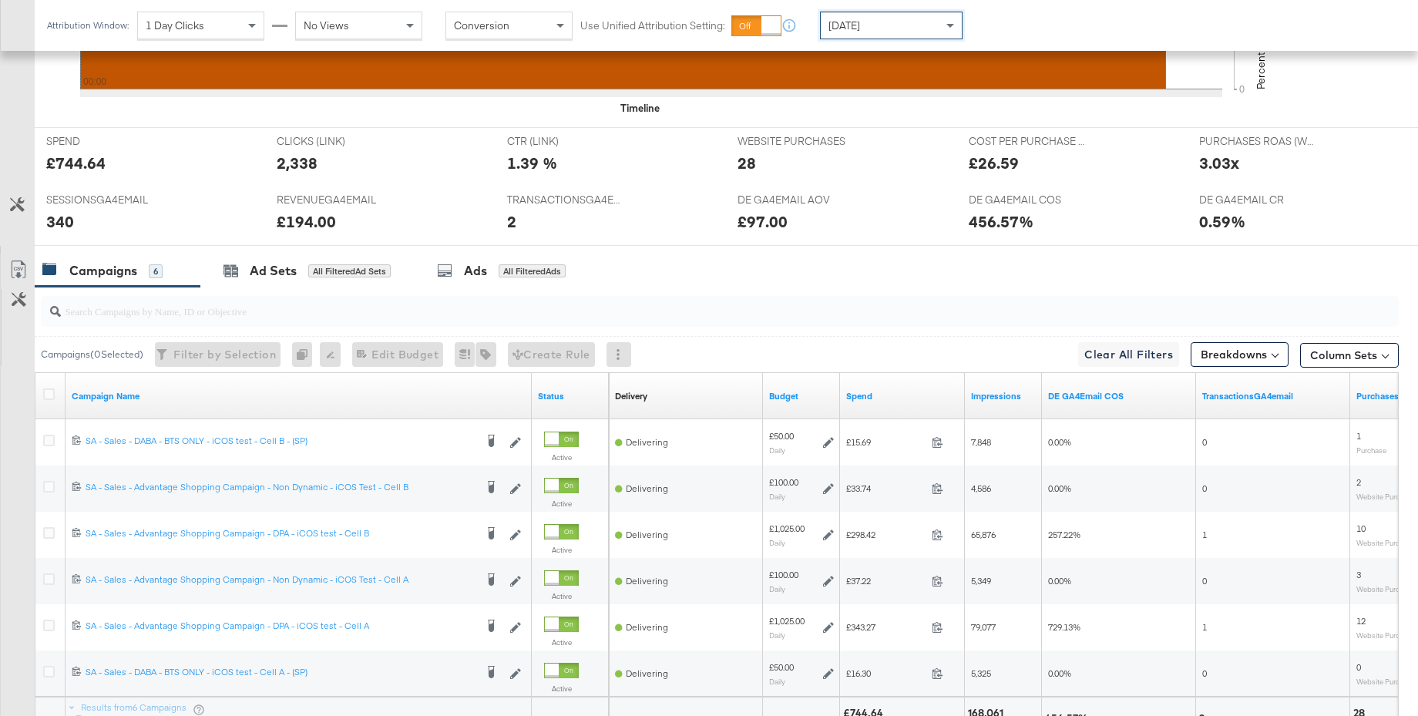
scroll to position [717, 0]
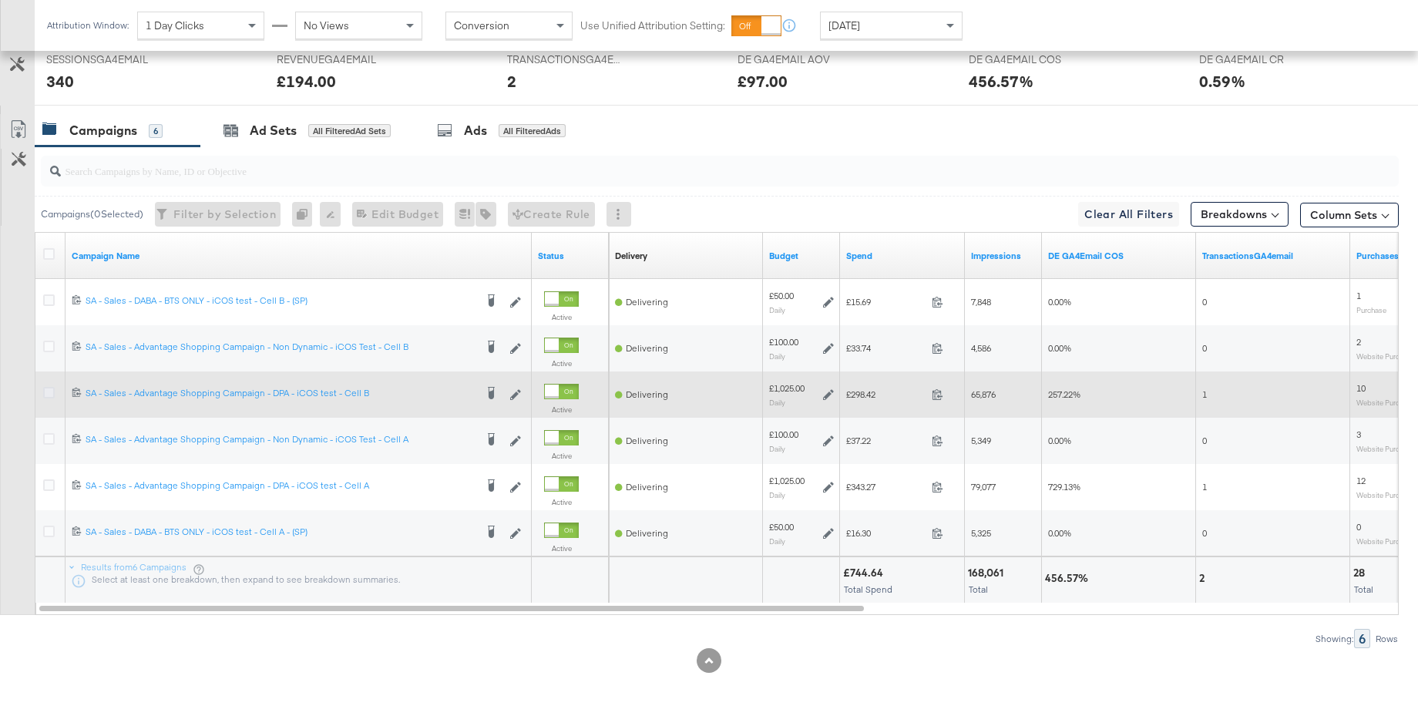
click at [50, 395] on icon at bounding box center [49, 393] width 12 height 12
click at [0, 0] on input "checkbox" at bounding box center [0, 0] width 0 height 0
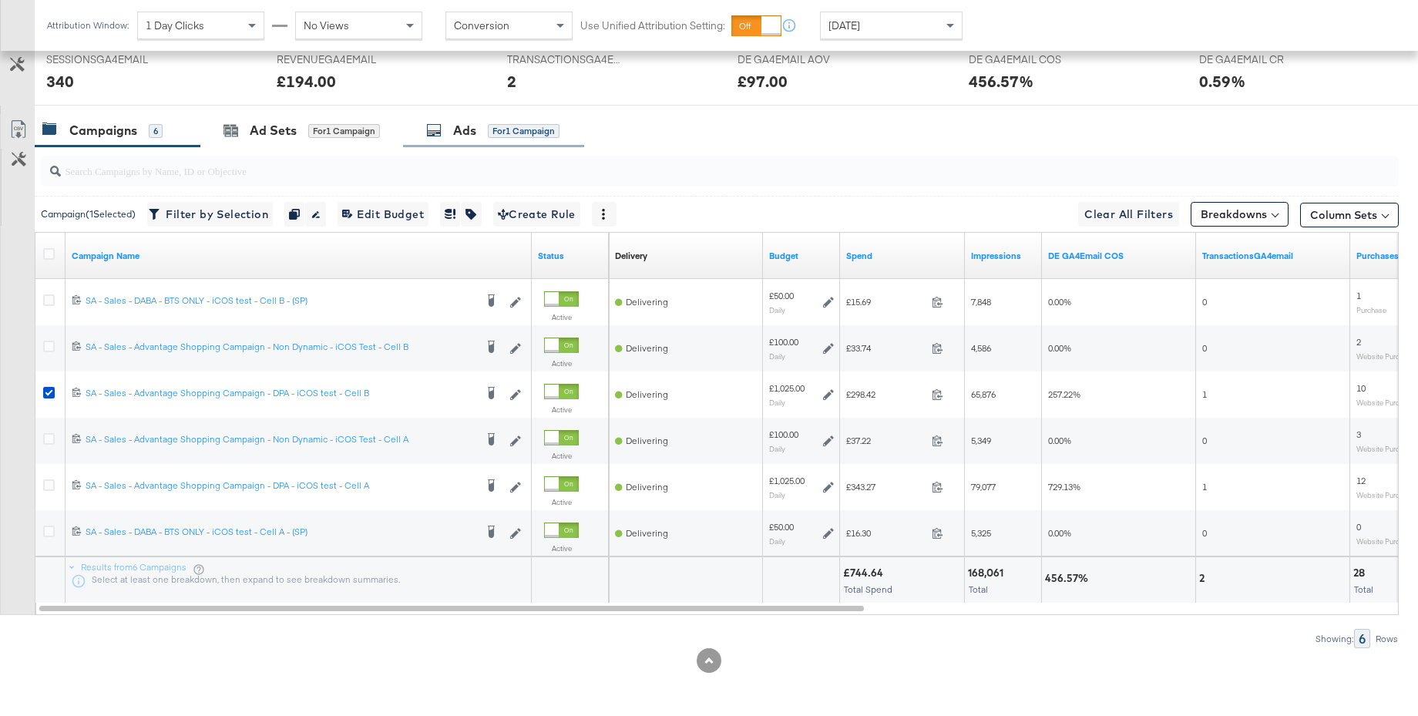
click at [449, 138] on div "Ads for 1 Campaign" at bounding box center [492, 131] width 133 height 18
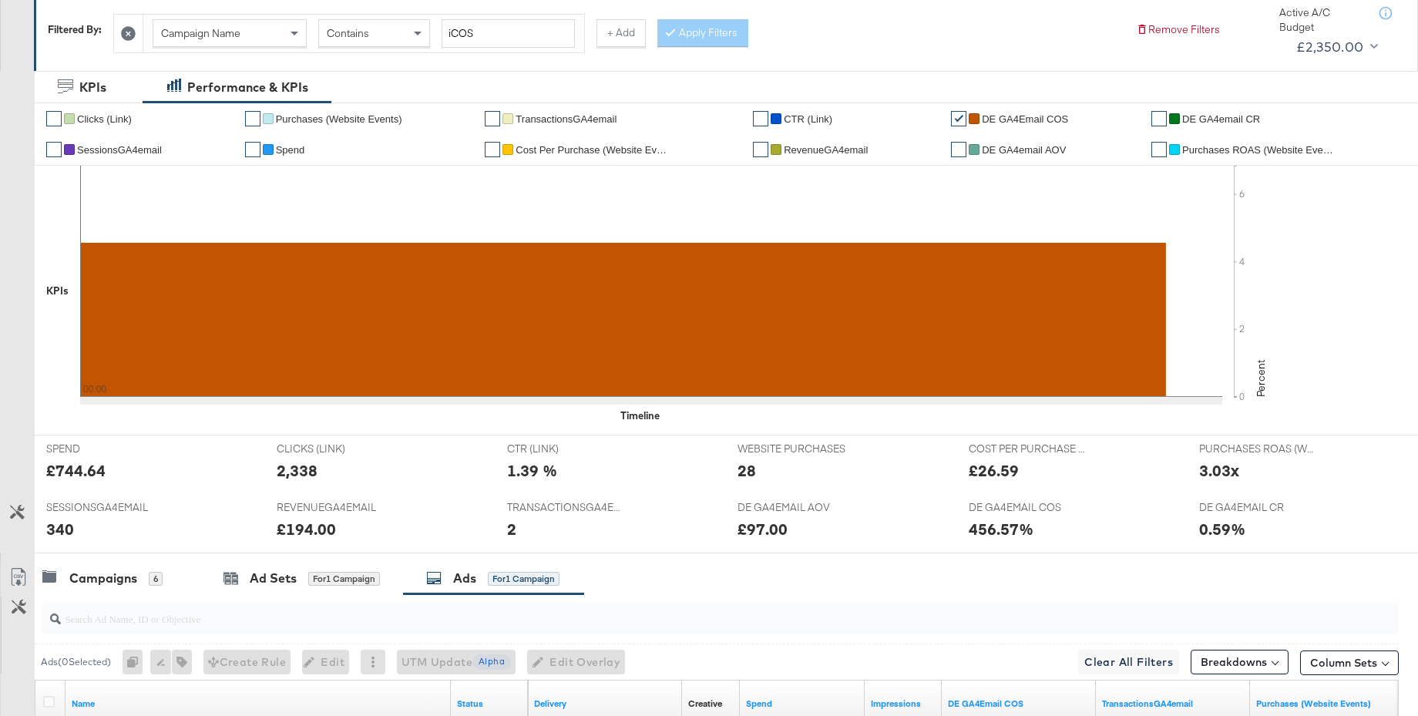
scroll to position [0, 0]
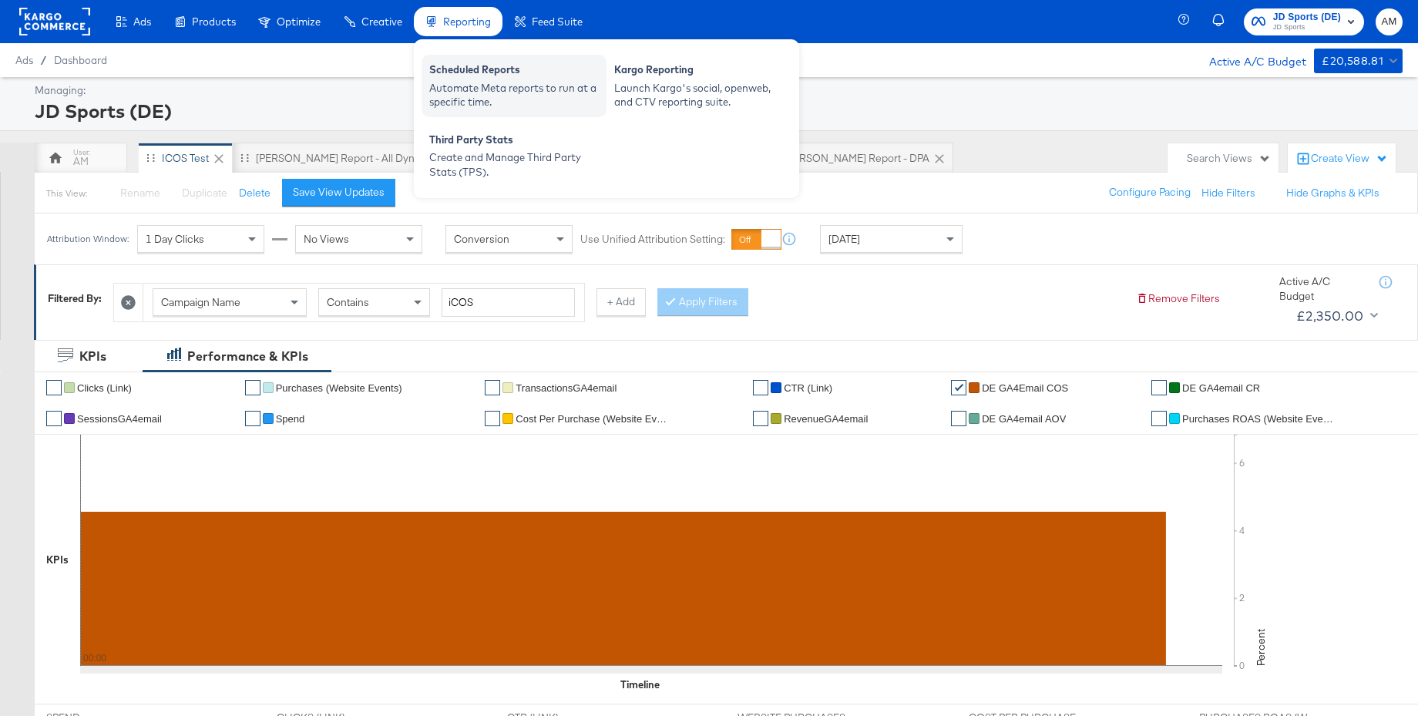
click at [464, 86] on div "Automate Meta reports to run at a specific time." at bounding box center [514, 95] width 170 height 29
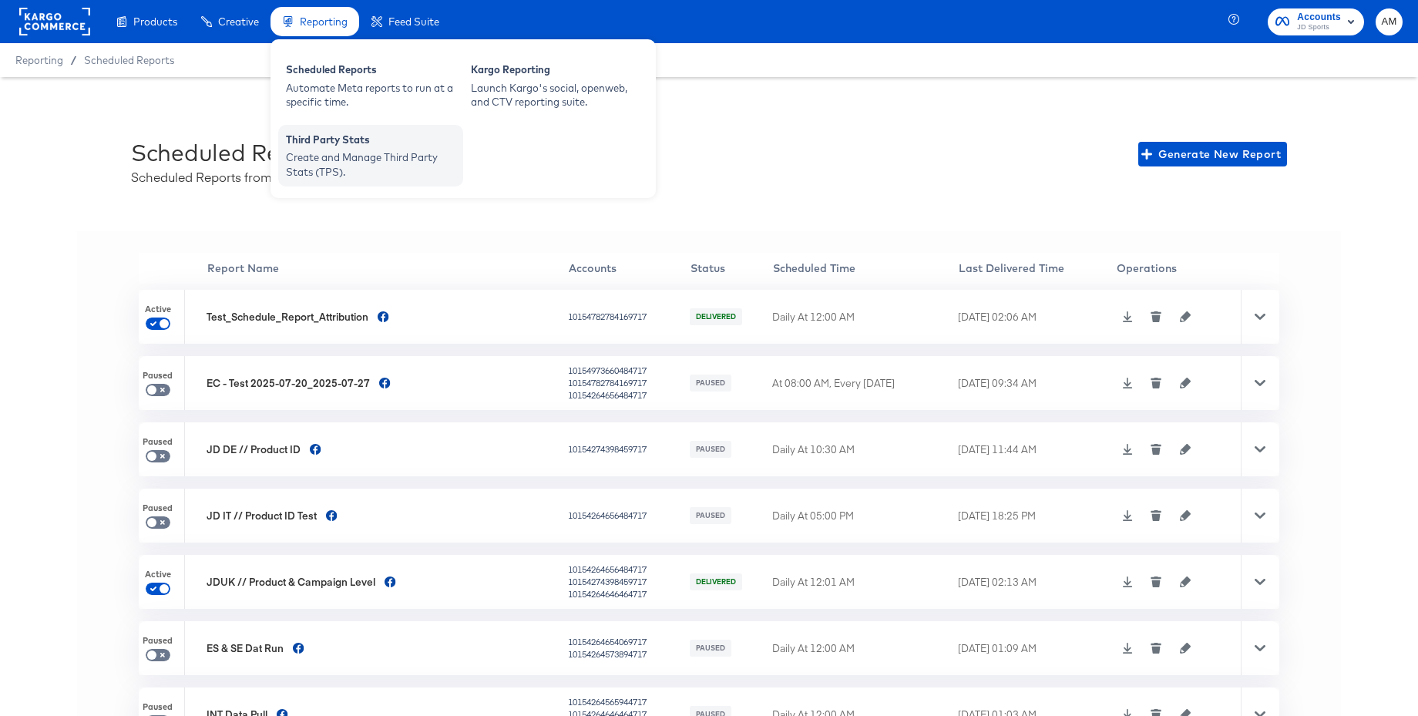
click at [375, 160] on div "Create and Manage Third Party Stats (TPS)." at bounding box center [371, 164] width 170 height 29
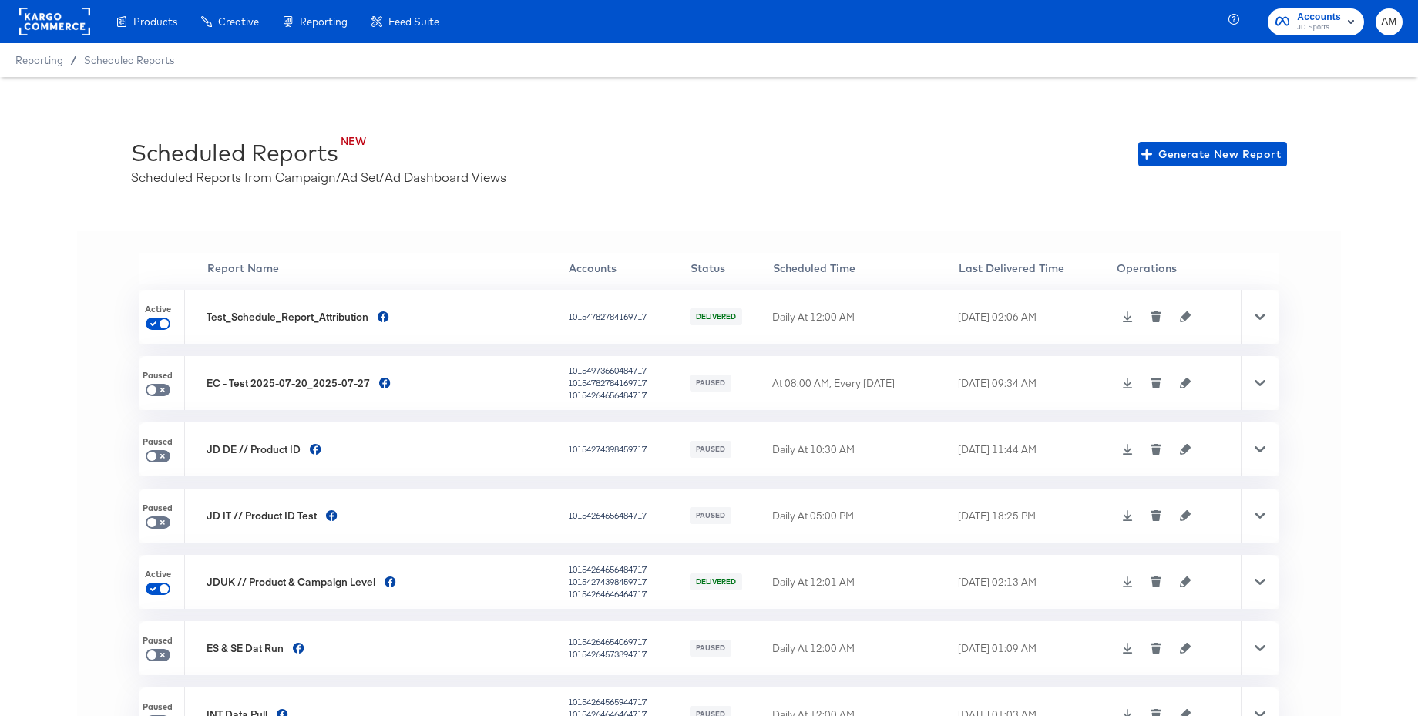
click at [51, 21] on rect at bounding box center [54, 22] width 71 height 28
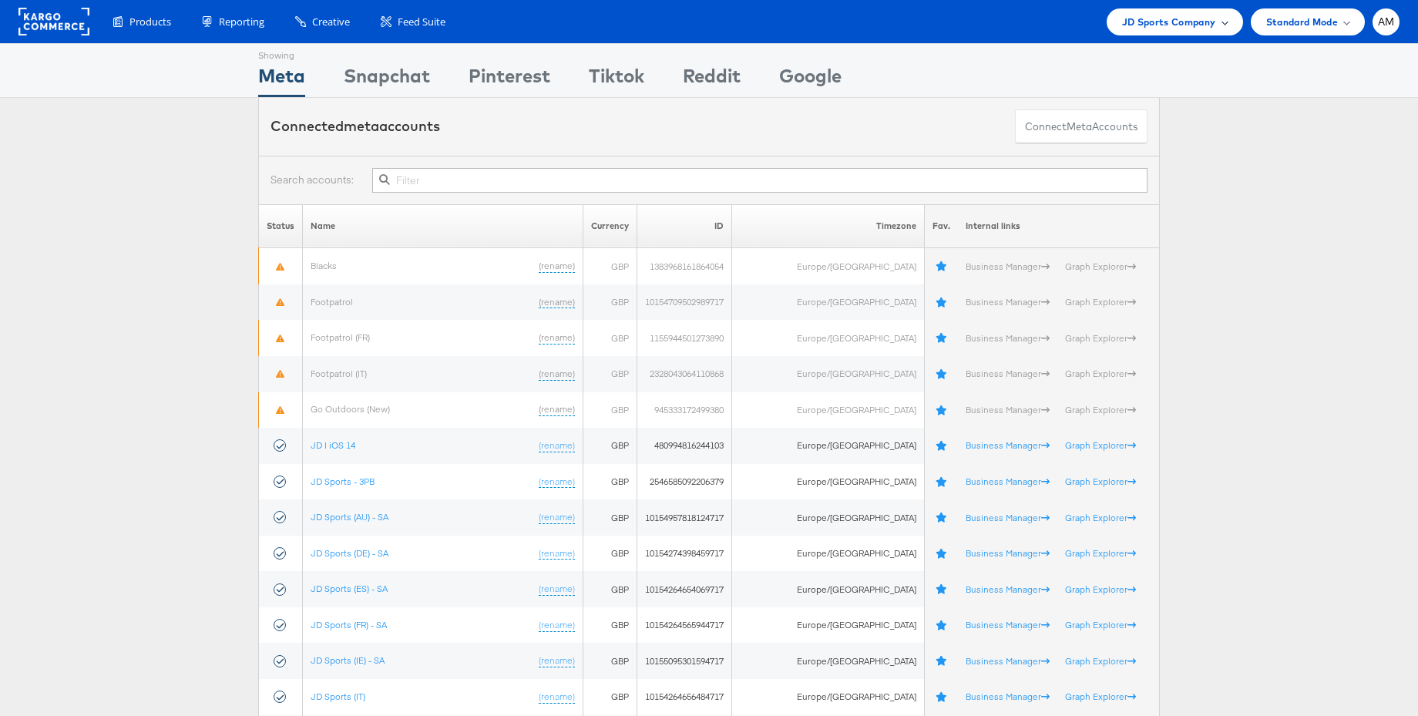
click at [1172, 18] on span "JD Sports Company" at bounding box center [1169, 22] width 94 height 16
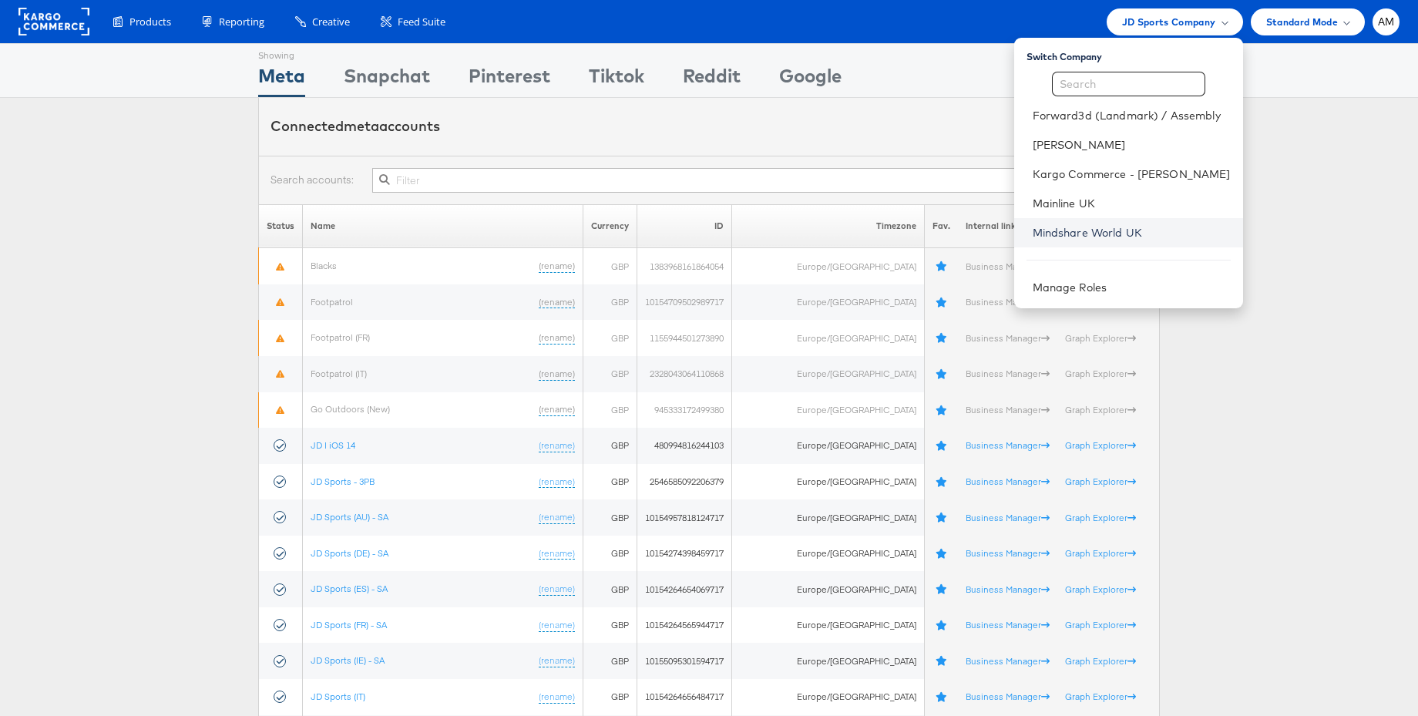
click at [1077, 232] on link "Mindshare World UK" at bounding box center [1132, 232] width 198 height 15
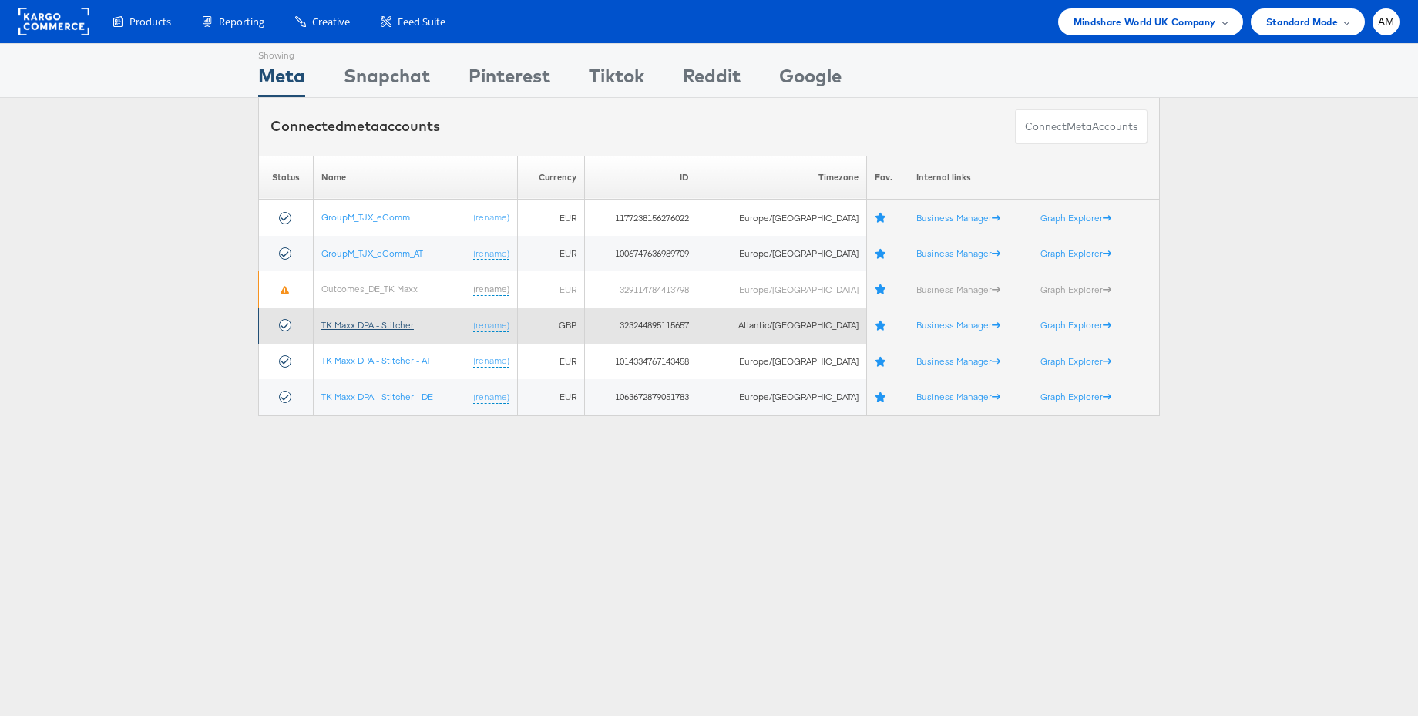
click at [396, 324] on link "TK Maxx DPA - Stitcher" at bounding box center [367, 325] width 92 height 12
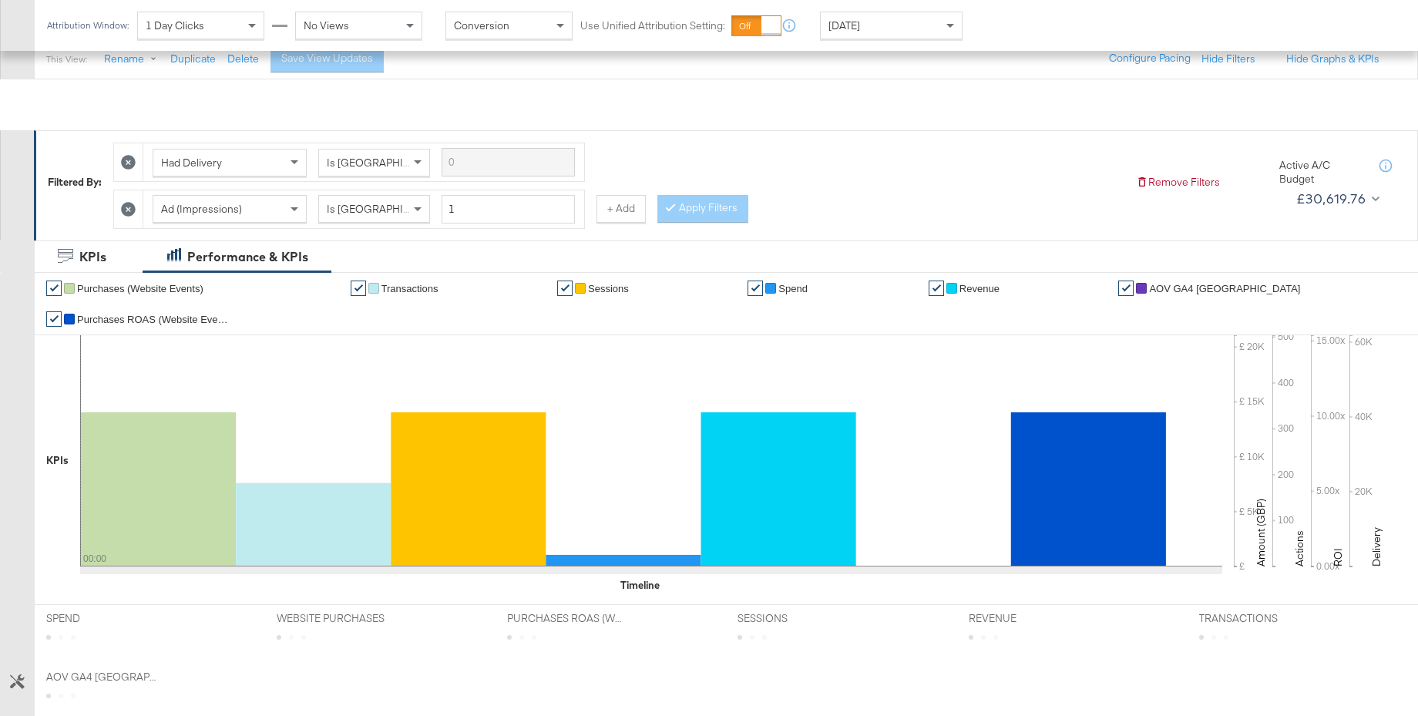
scroll to position [106, 0]
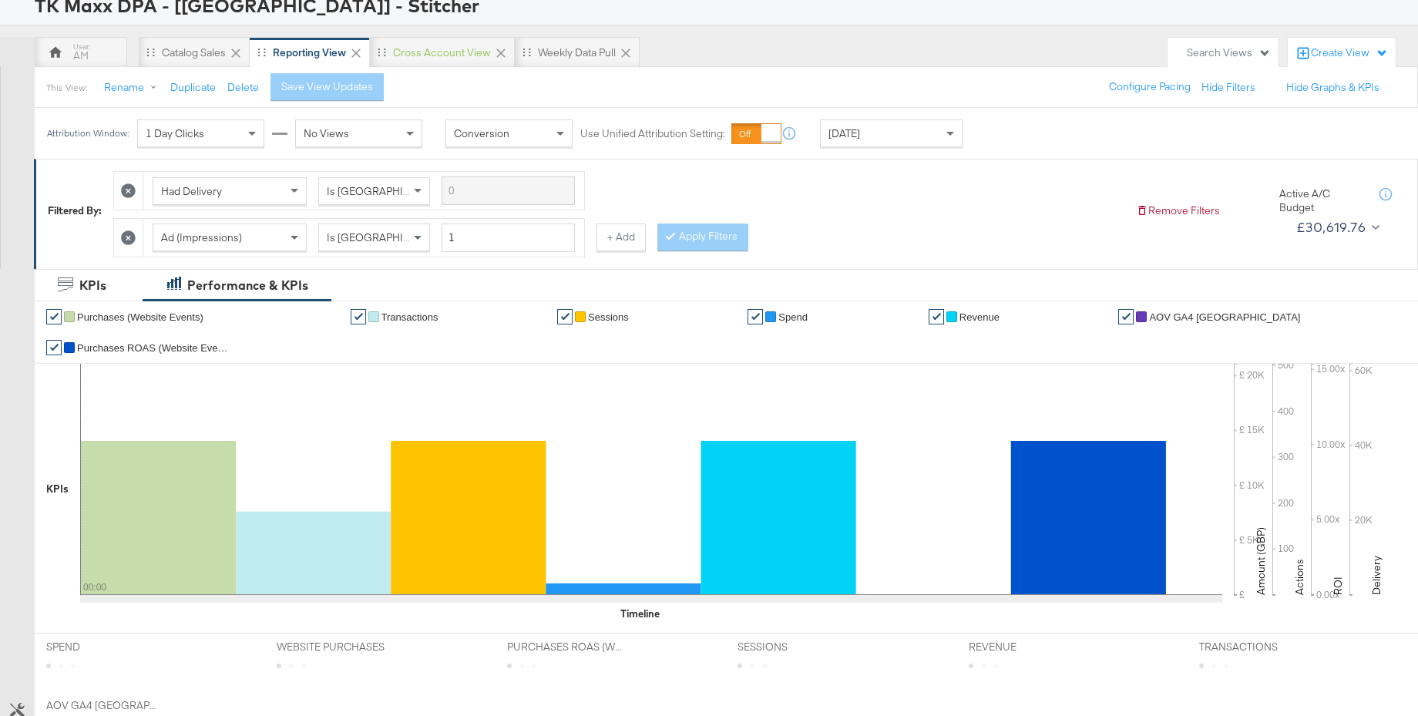
click at [880, 133] on div "[DATE]" at bounding box center [891, 133] width 141 height 26
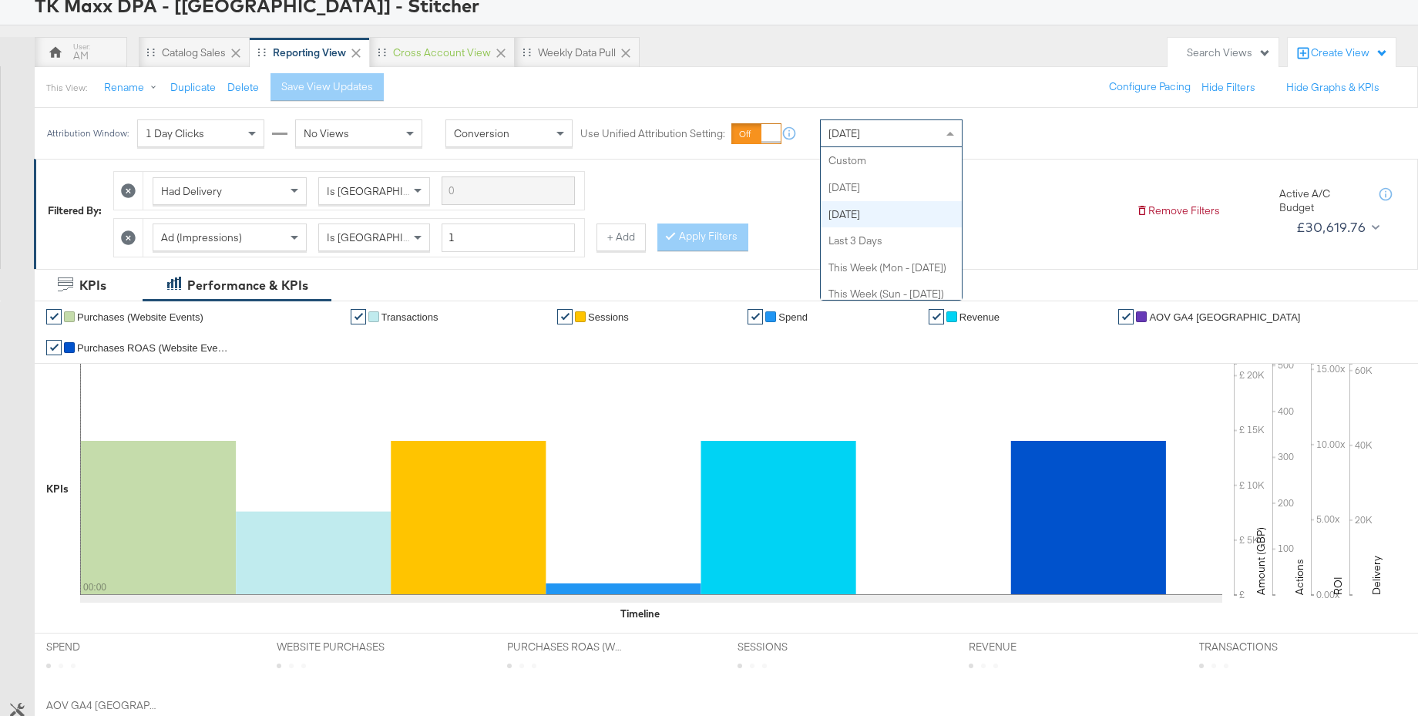
scroll to position [53, 0]
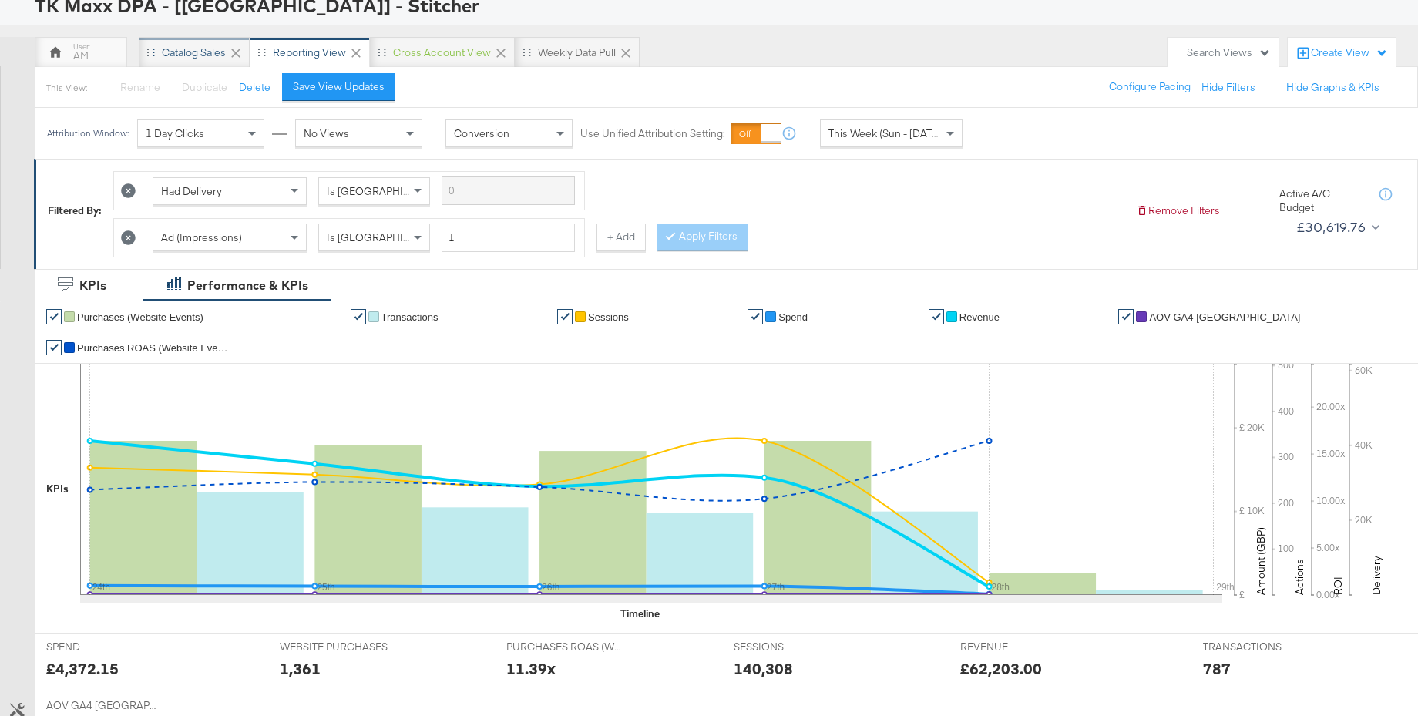
click at [190, 50] on div "Catalog Sales" at bounding box center [194, 52] width 64 height 15
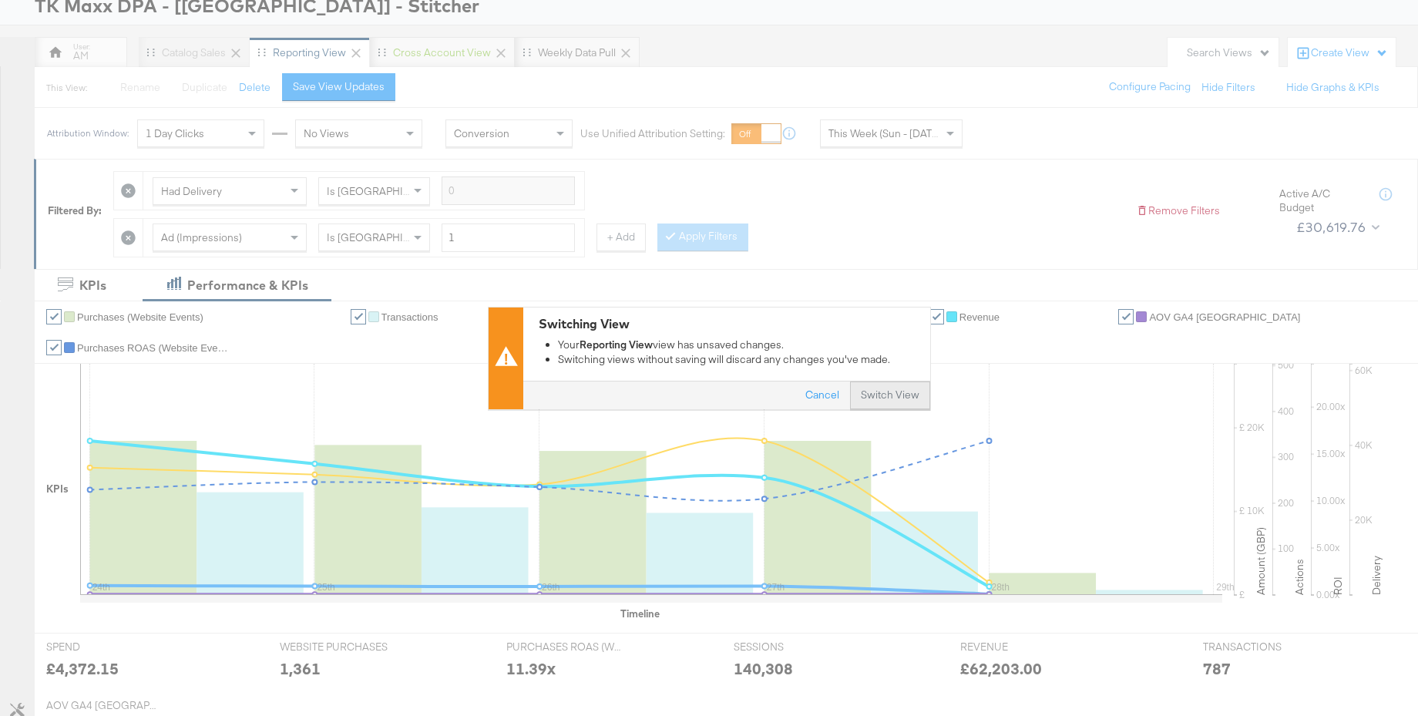
click at [871, 391] on button "Switch View" at bounding box center [890, 396] width 80 height 28
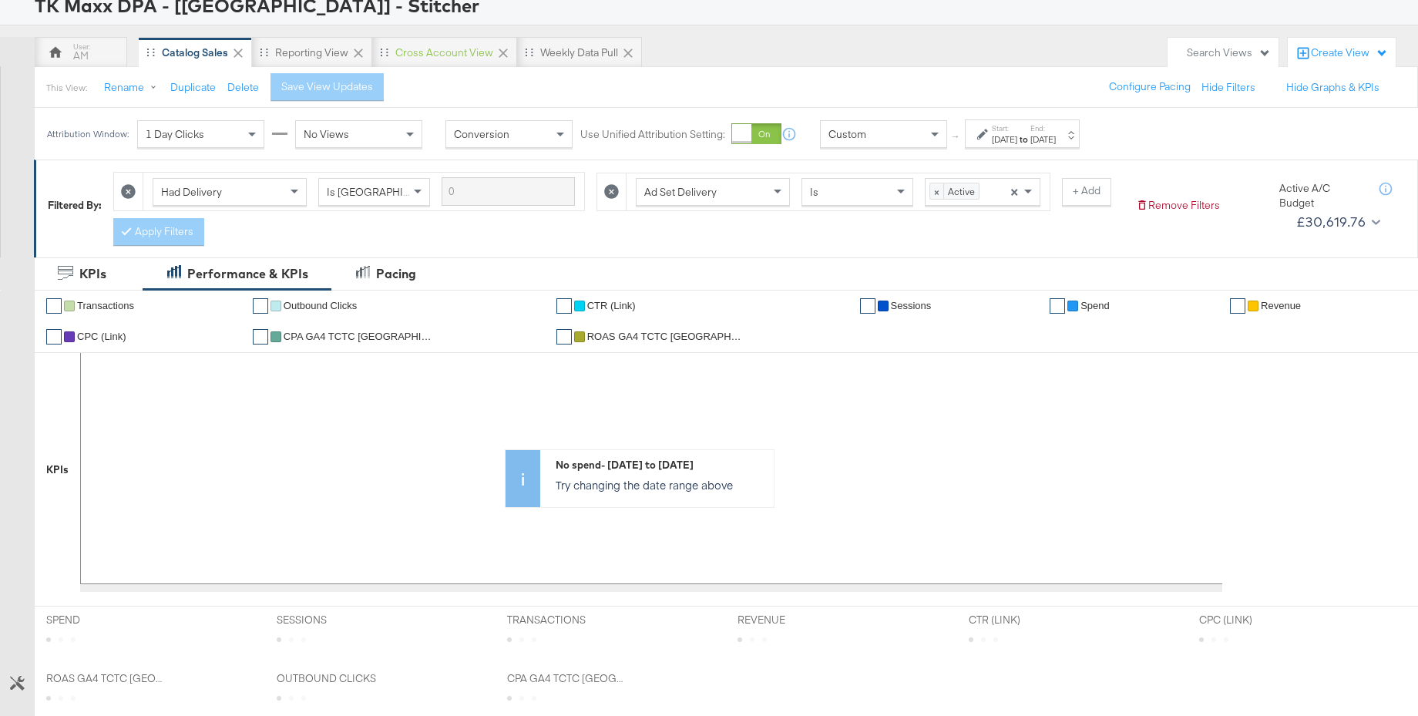
click at [866, 138] on div "Custom" at bounding box center [884, 134] width 126 height 26
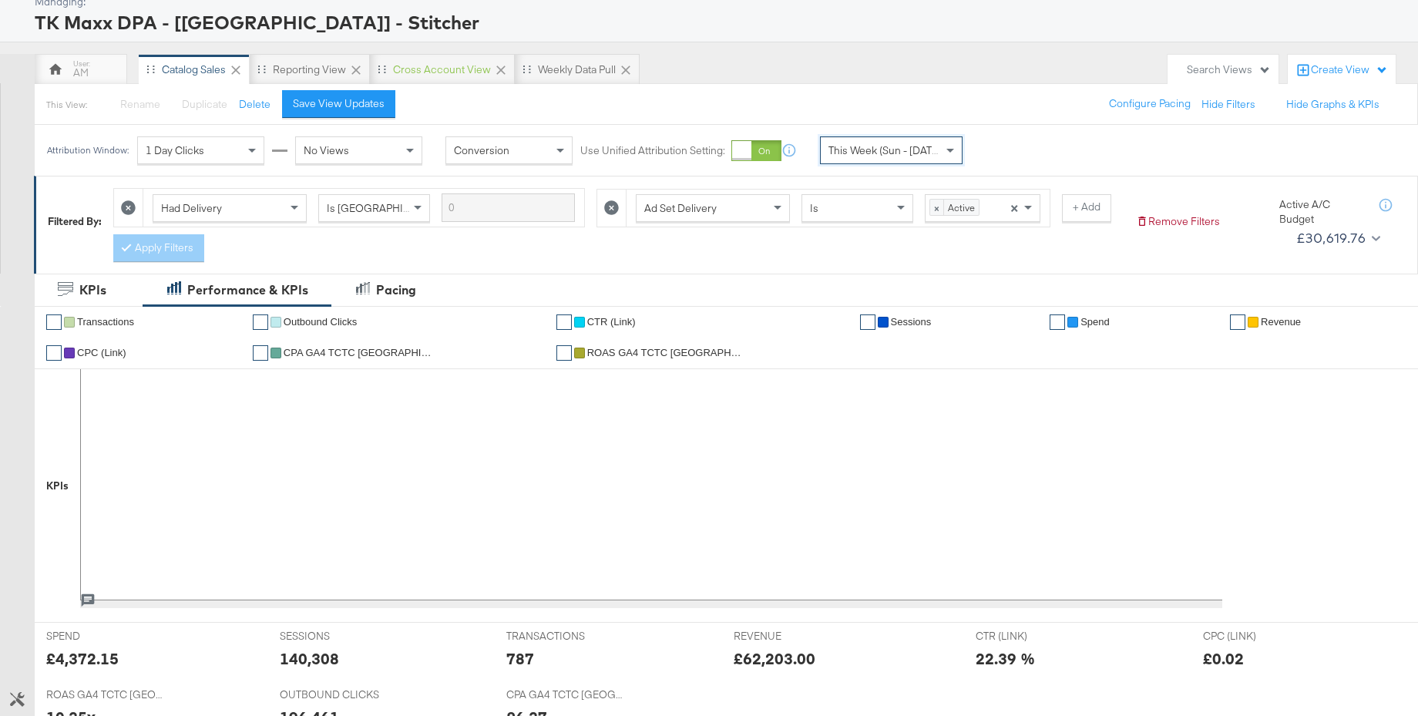
scroll to position [55, 0]
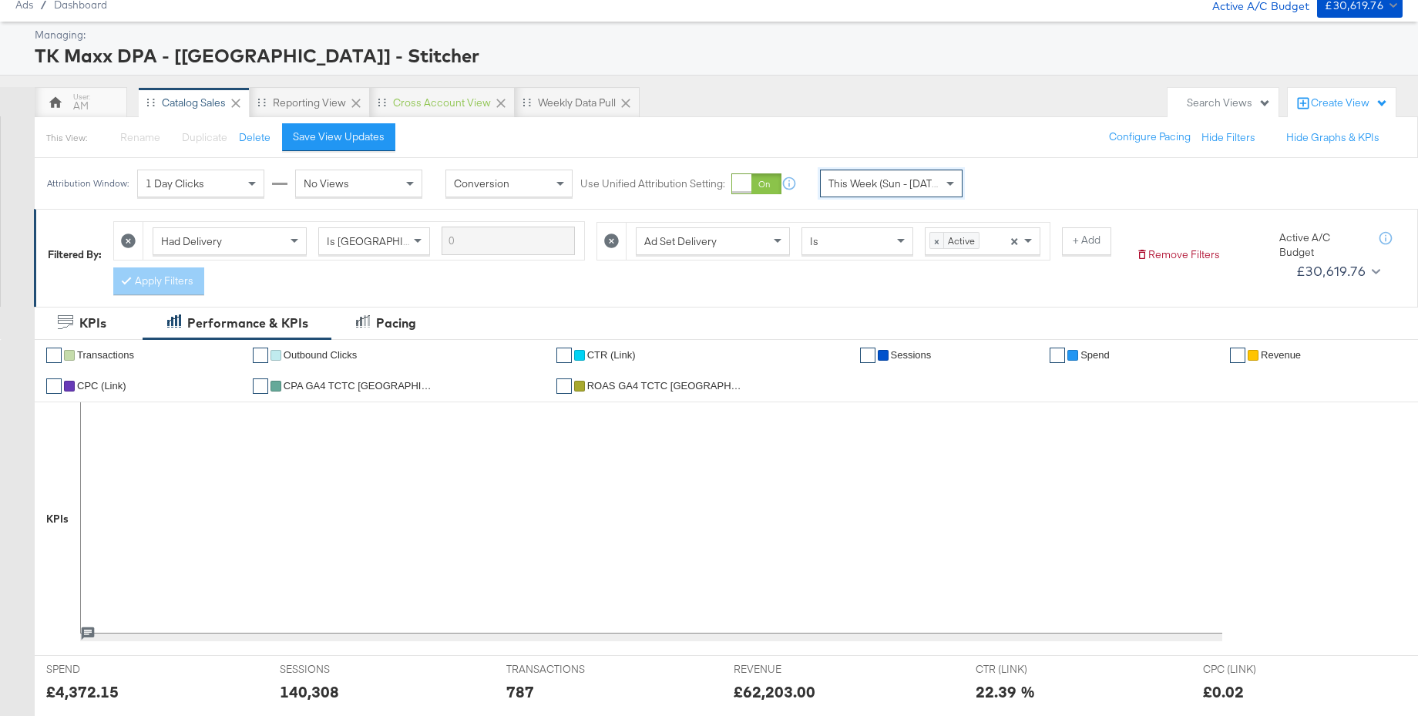
click at [625, 382] on span "ROAS GA4 TCTC UK" at bounding box center [664, 386] width 154 height 12
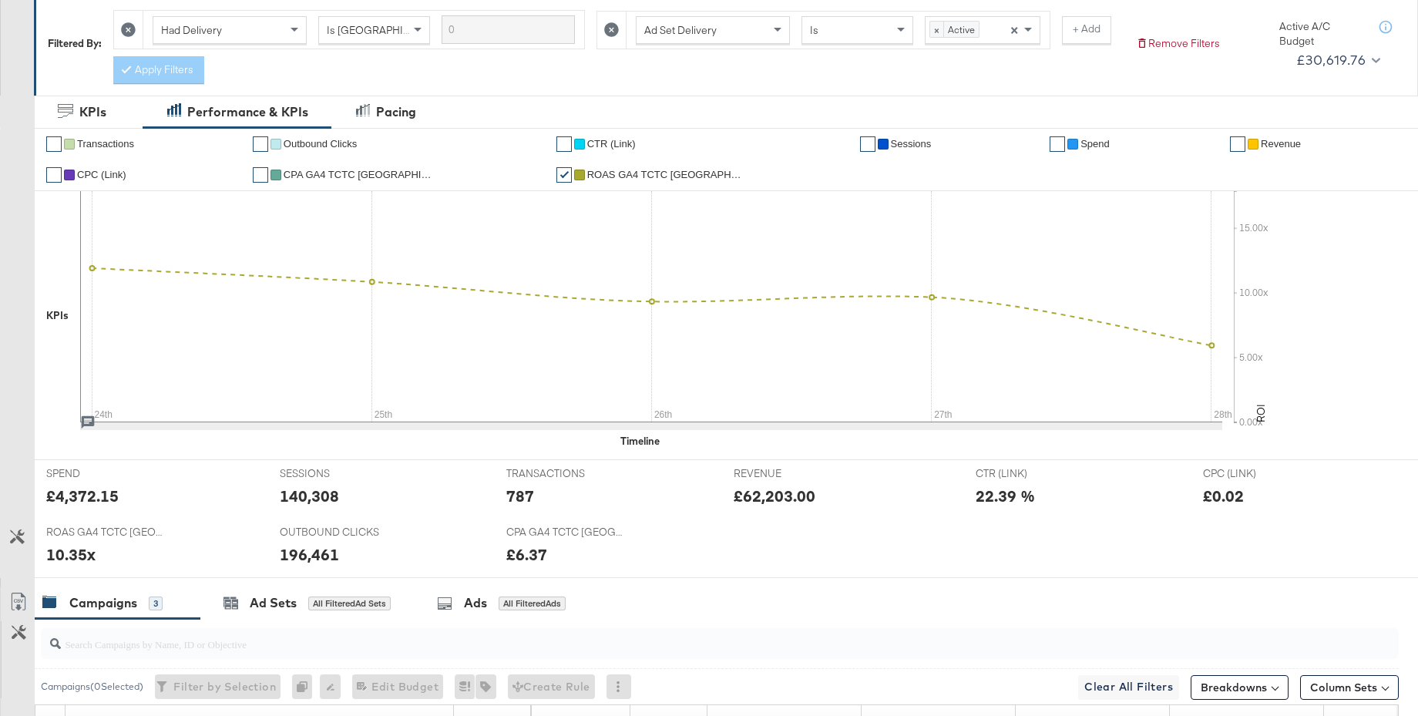
scroll to position [0, 0]
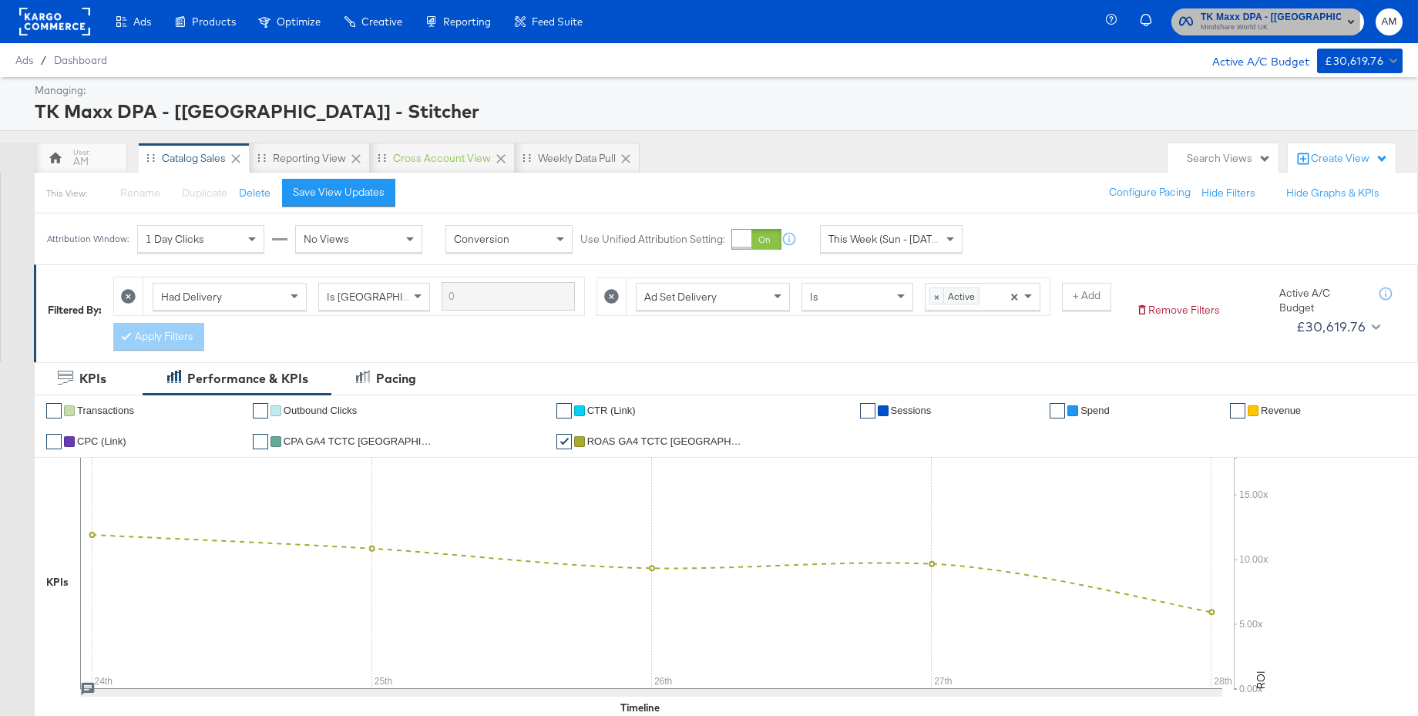
click at [1263, 21] on span "TK Maxx DPA - [UK] - Stitcher" at bounding box center [1271, 17] width 140 height 16
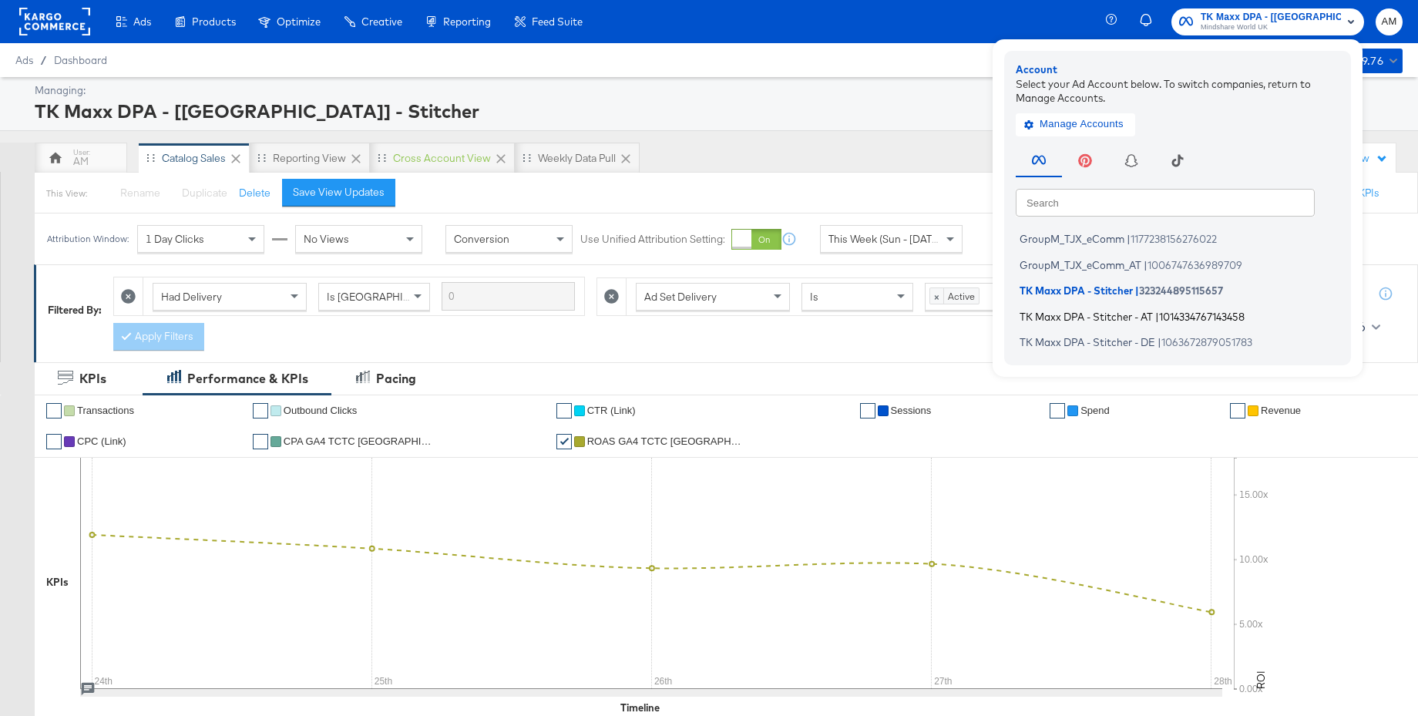
click at [1080, 315] on span "TK Maxx DPA - Stitcher - AT" at bounding box center [1086, 316] width 133 height 12
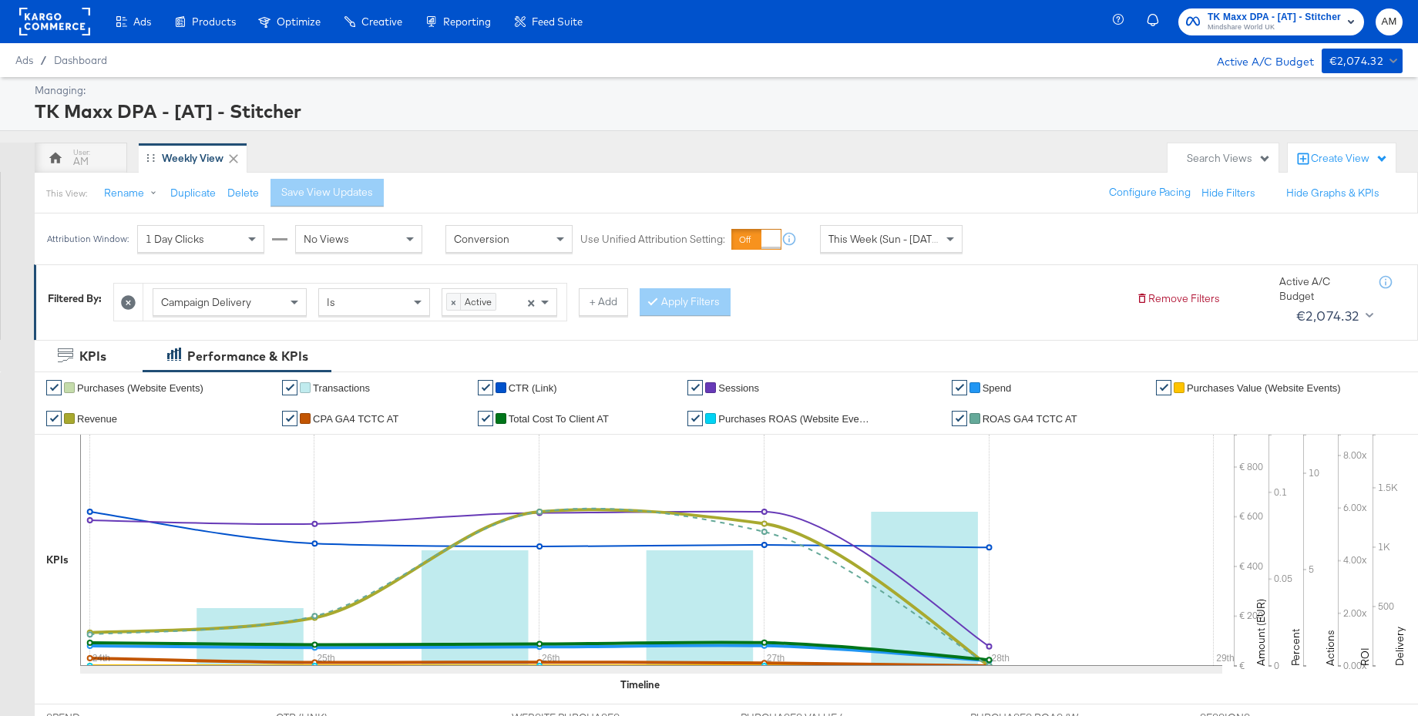
scroll to position [169, 0]
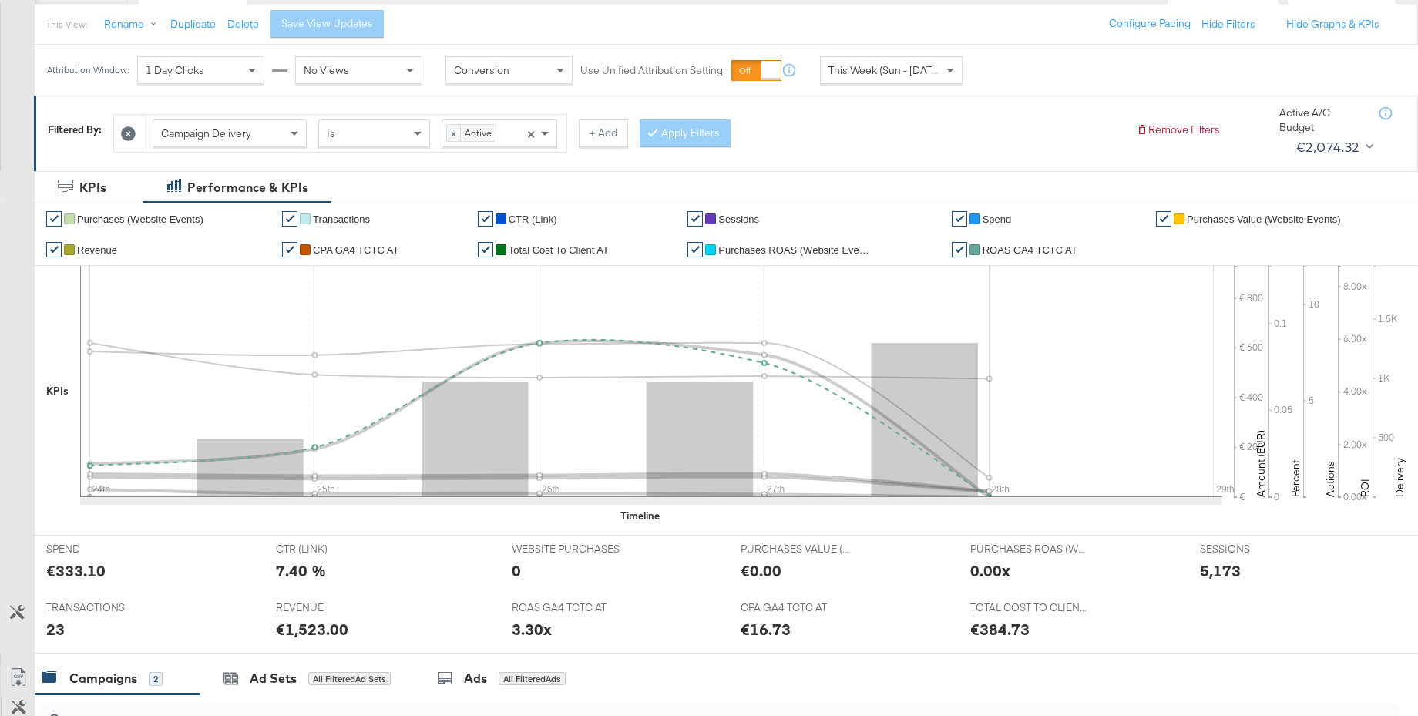
click at [1008, 254] on span "ROAS GA4 TCTC AT" at bounding box center [1030, 250] width 95 height 12
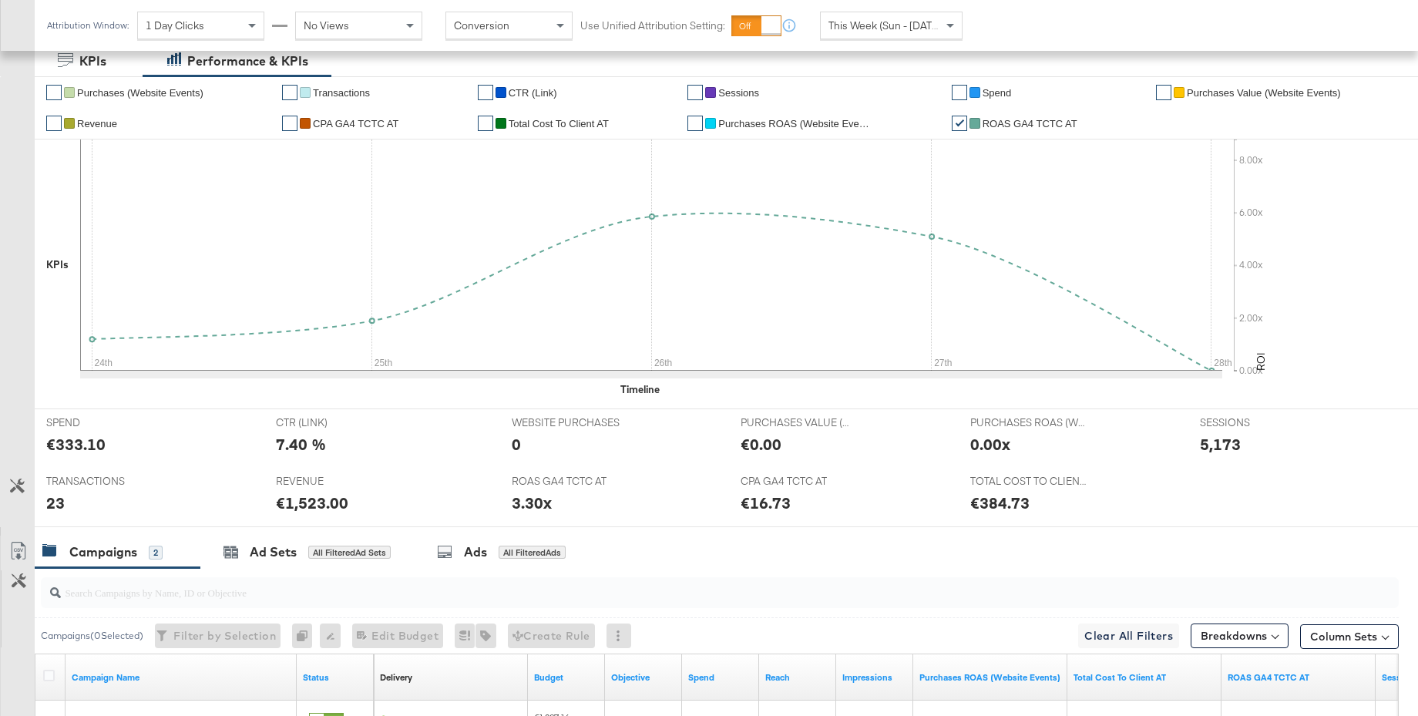
scroll to position [0, 0]
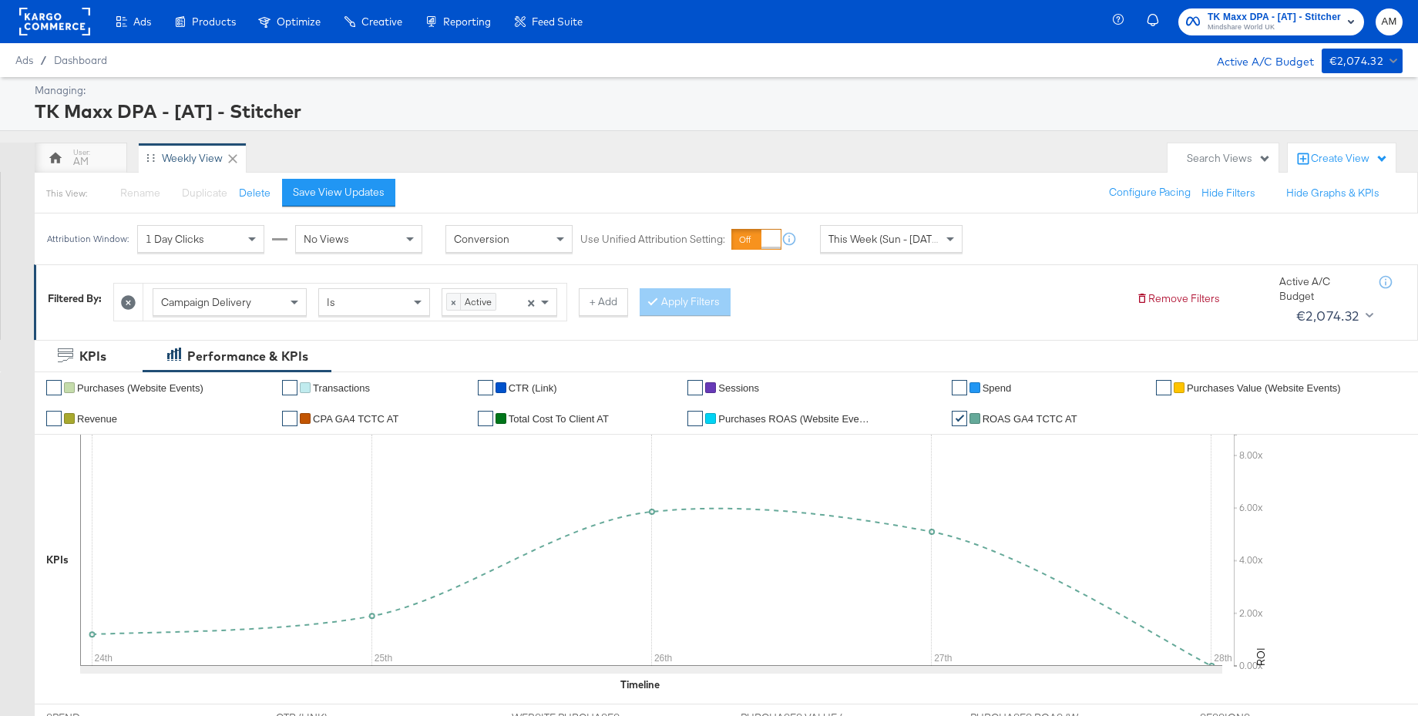
click at [1255, 23] on span "Mindshare World UK" at bounding box center [1274, 28] width 133 height 12
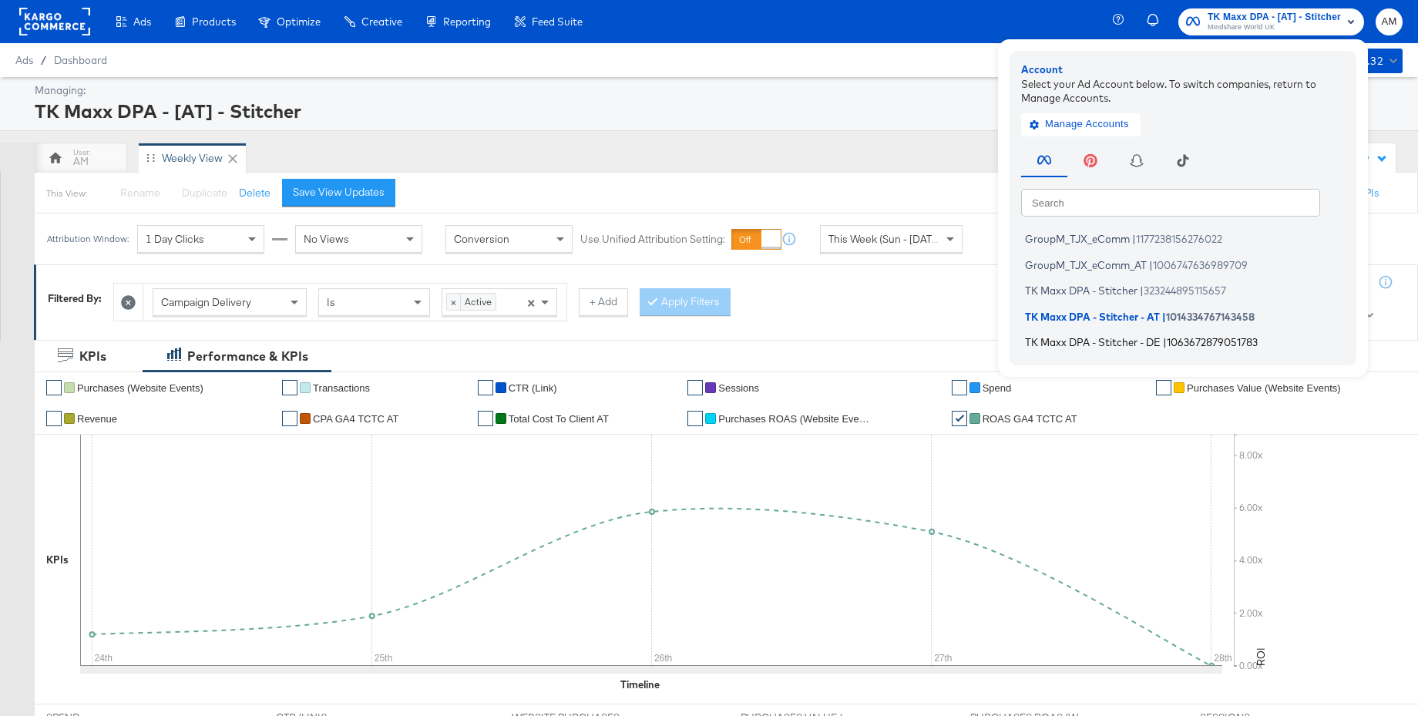
click at [1106, 338] on span "TK Maxx DPA - Stitcher - DE" at bounding box center [1093, 342] width 136 height 12
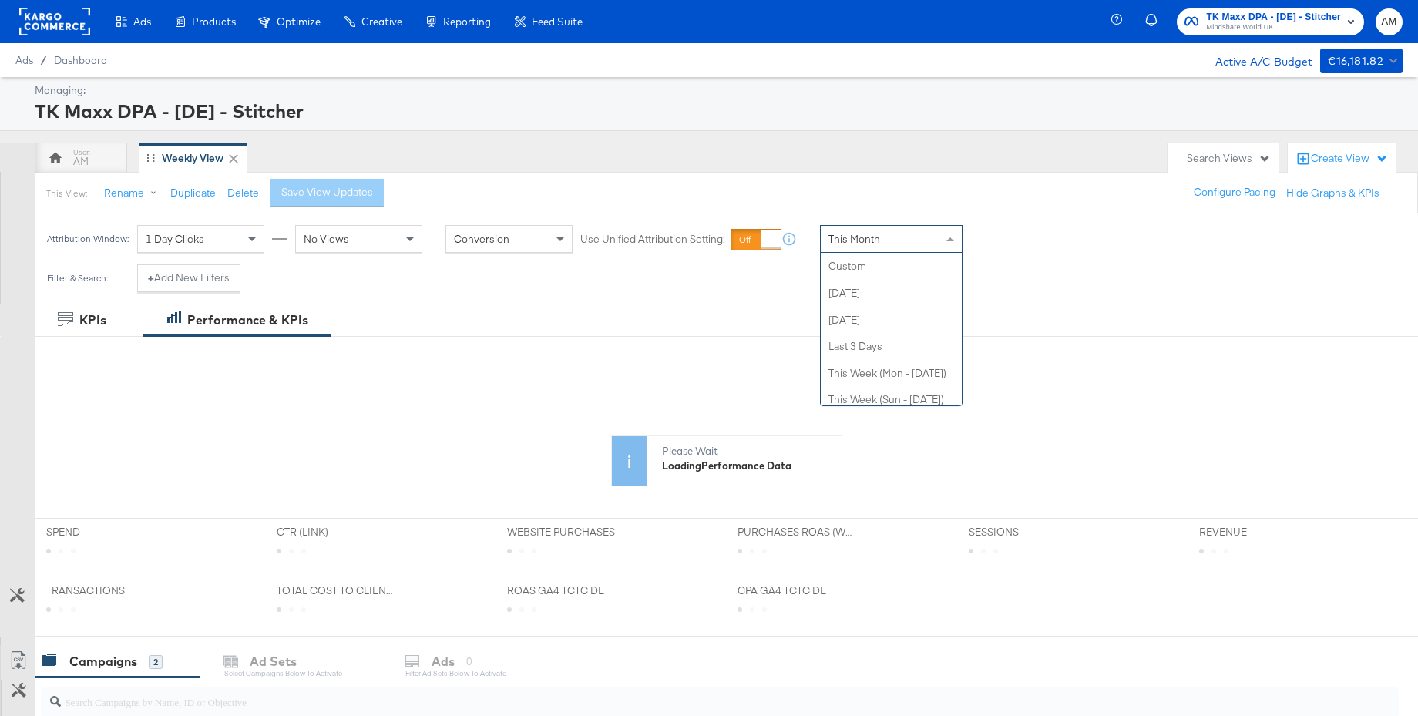
click at [863, 241] on span "This Month" at bounding box center [855, 239] width 52 height 14
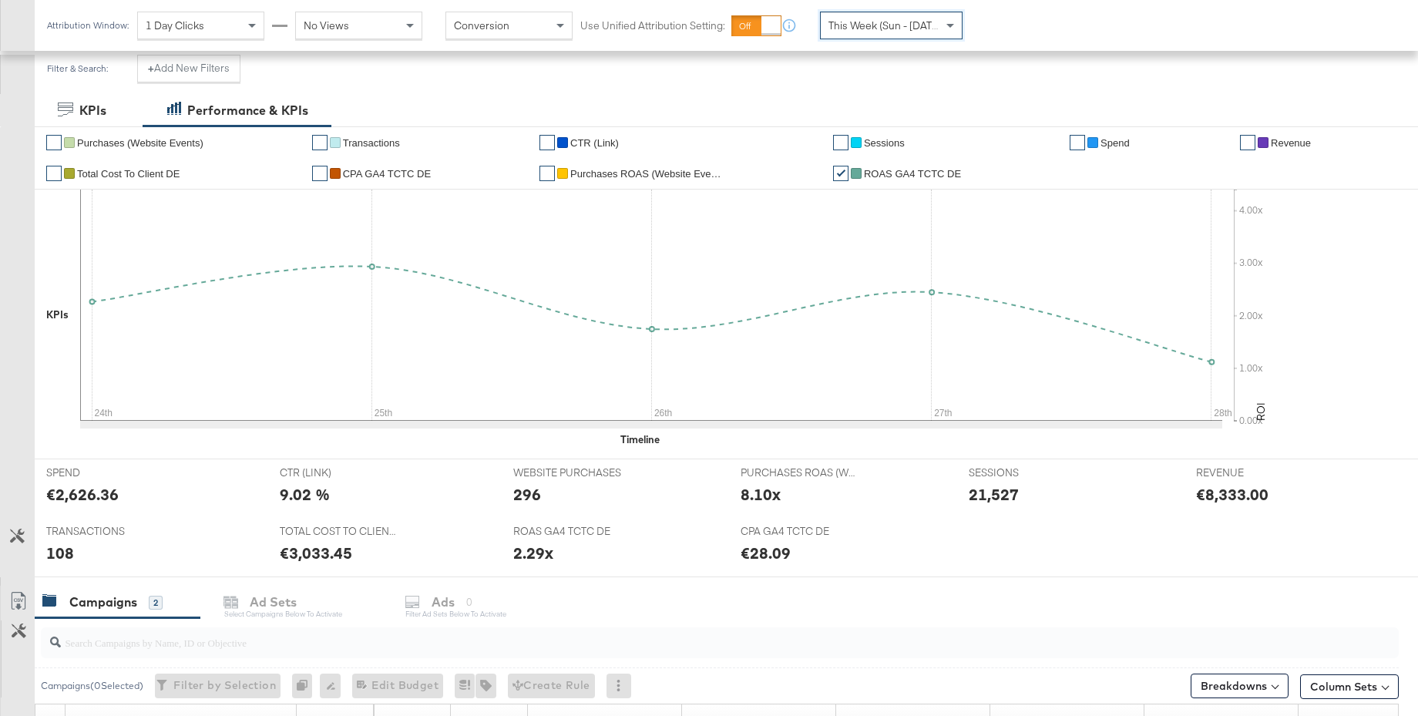
scroll to position [432, 0]
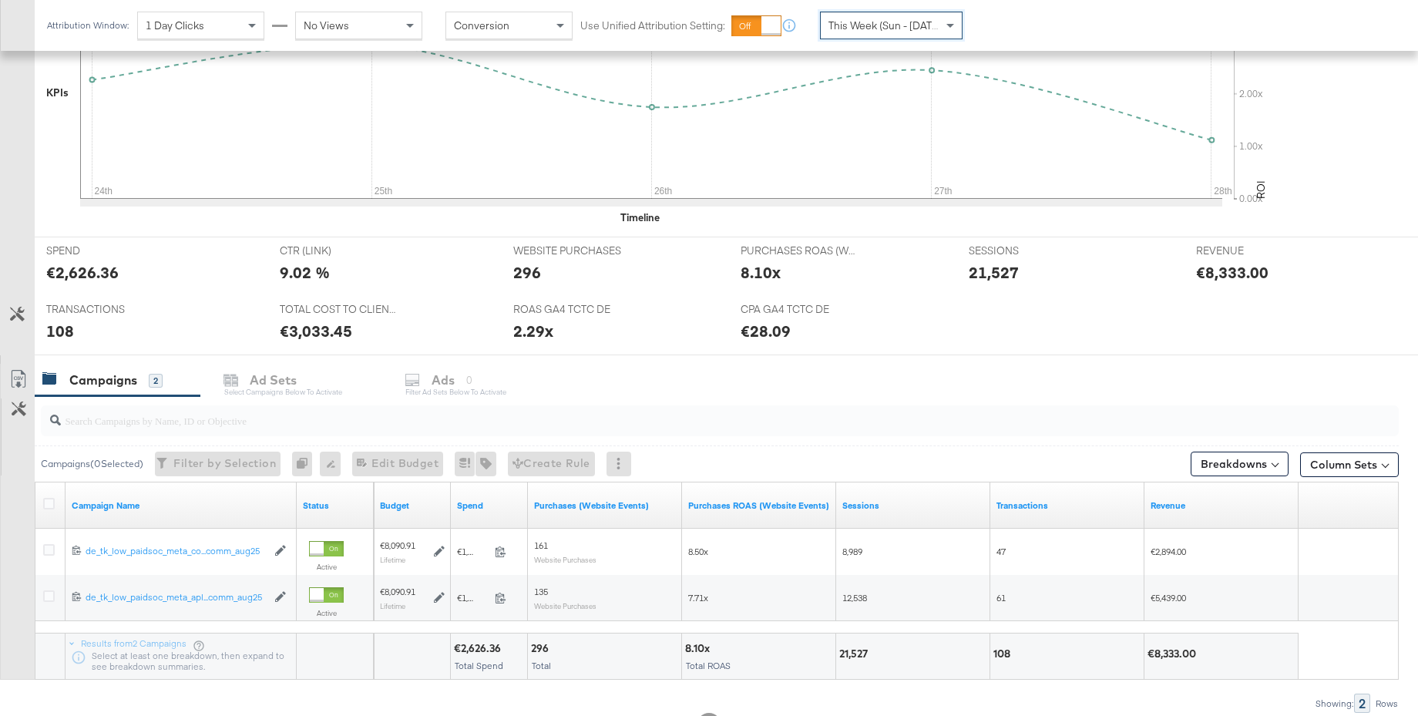
drag, startPoint x: 51, startPoint y: 503, endPoint x: 69, endPoint y: 501, distance: 18.6
click at [51, 503] on icon at bounding box center [49, 504] width 12 height 12
click at [0, 0] on input "checkbox" at bounding box center [0, 0] width 0 height 0
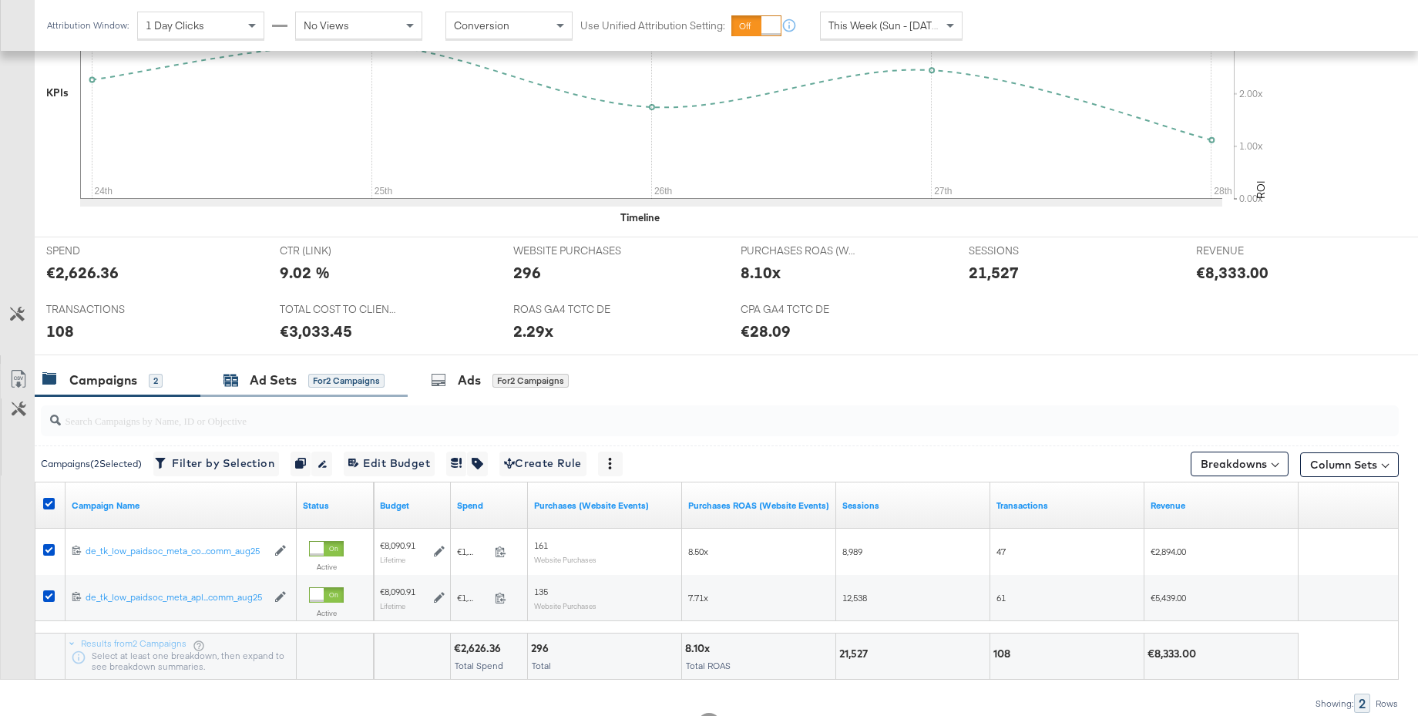
click at [257, 375] on div "Ad Sets" at bounding box center [273, 381] width 47 height 18
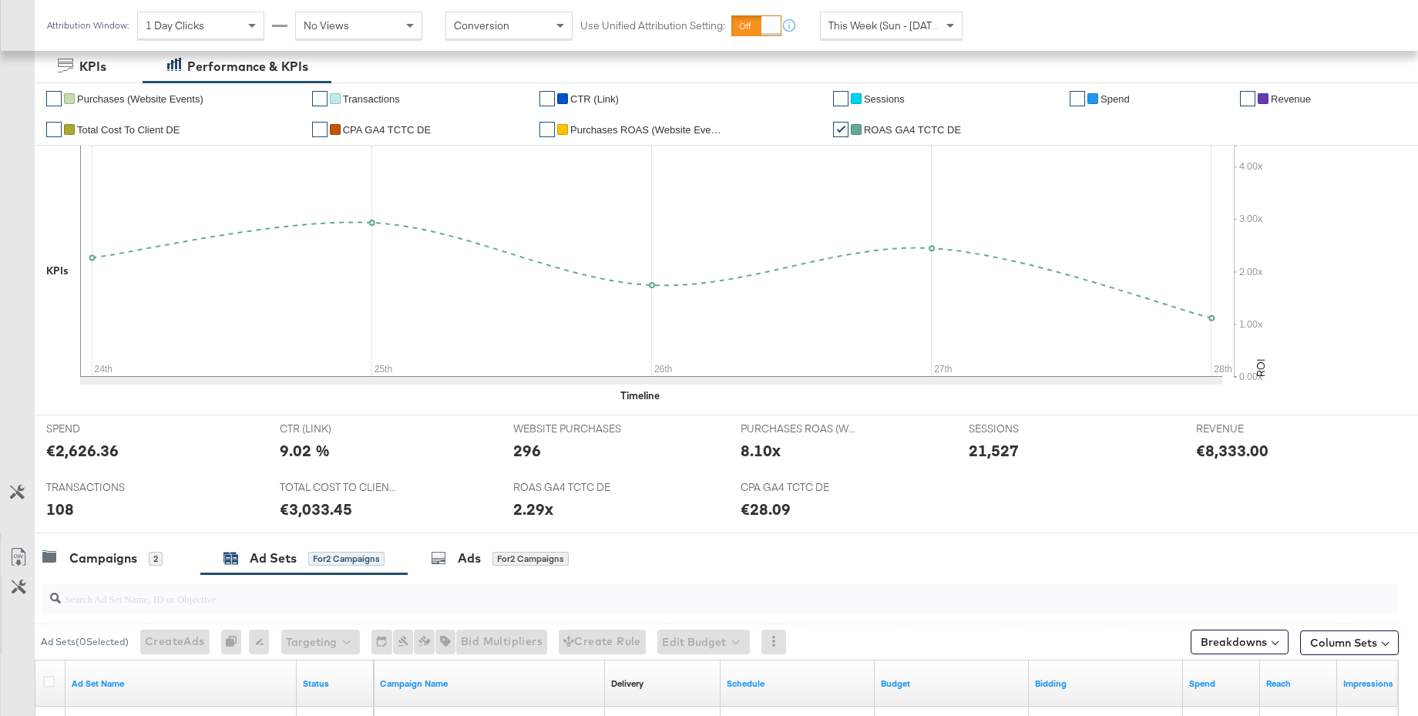
scroll to position [0, 0]
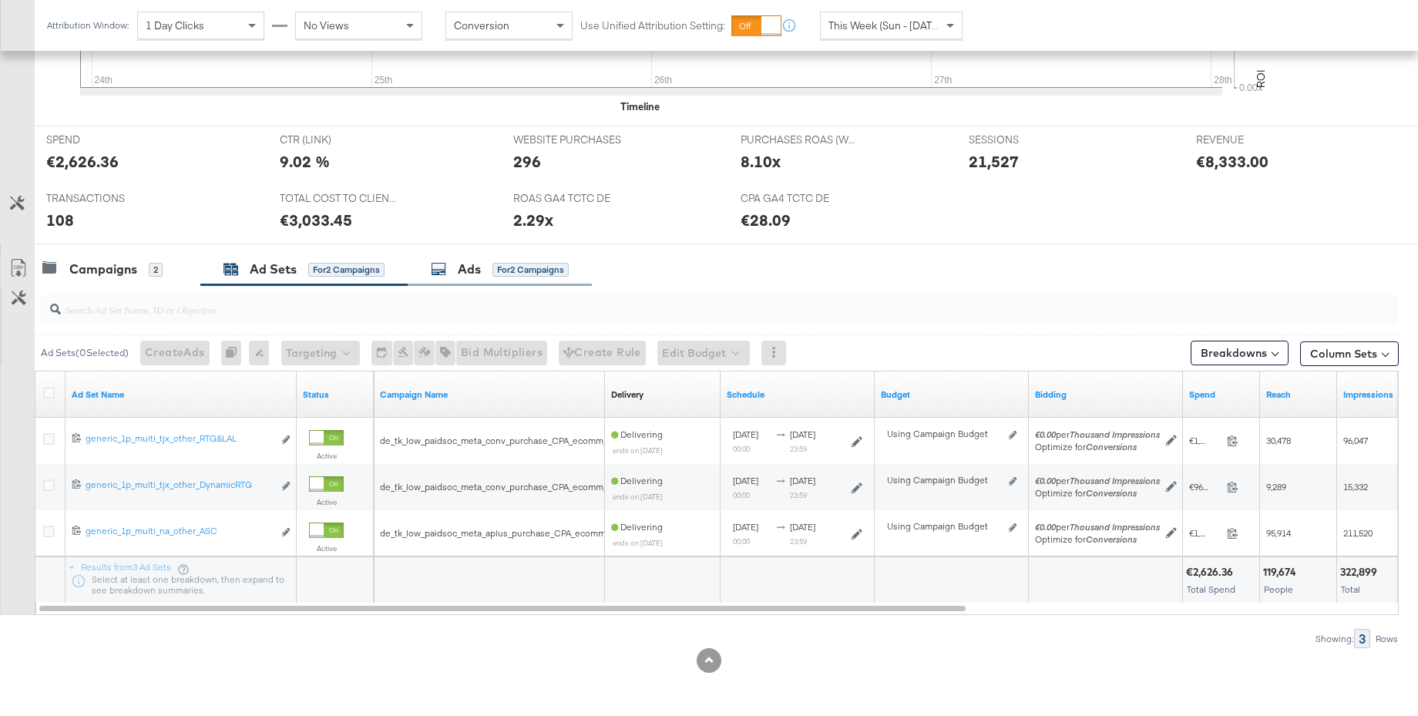
click at [473, 274] on div "Ads" at bounding box center [469, 270] width 23 height 18
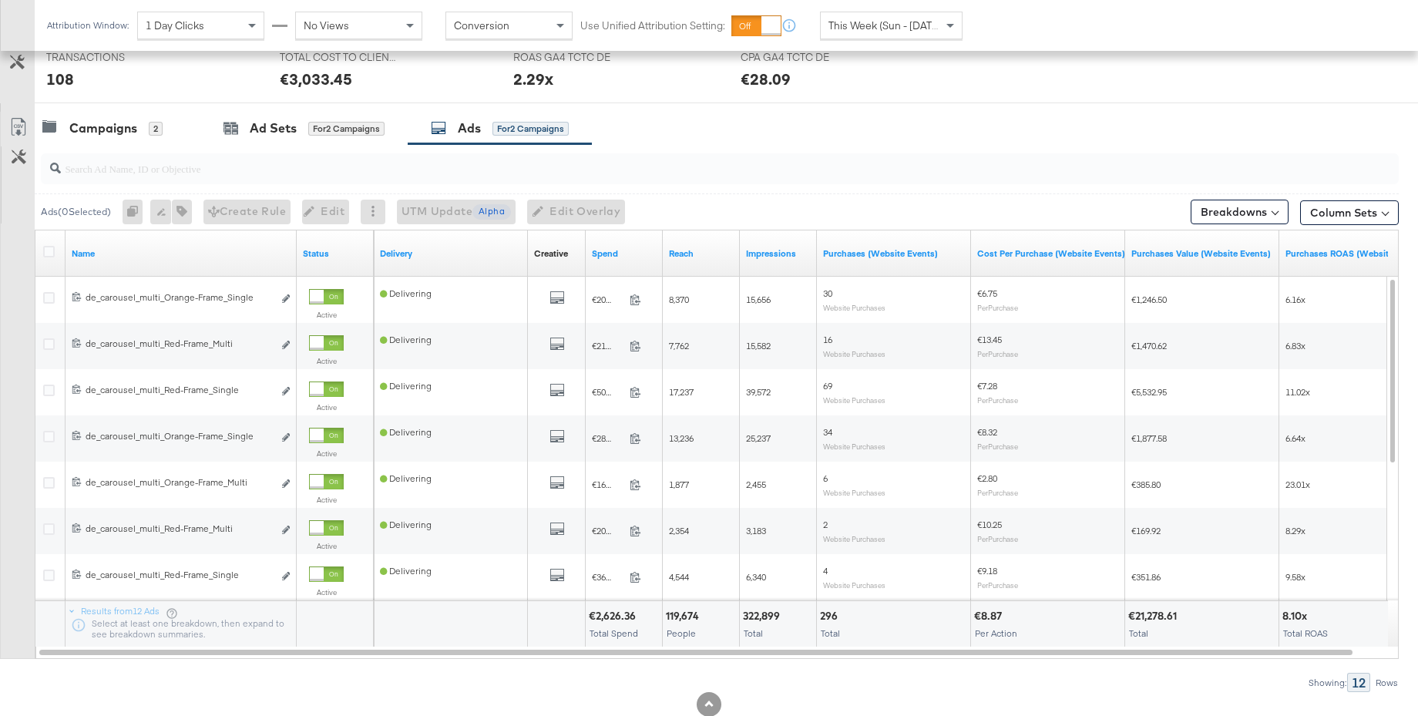
scroll to position [694, 0]
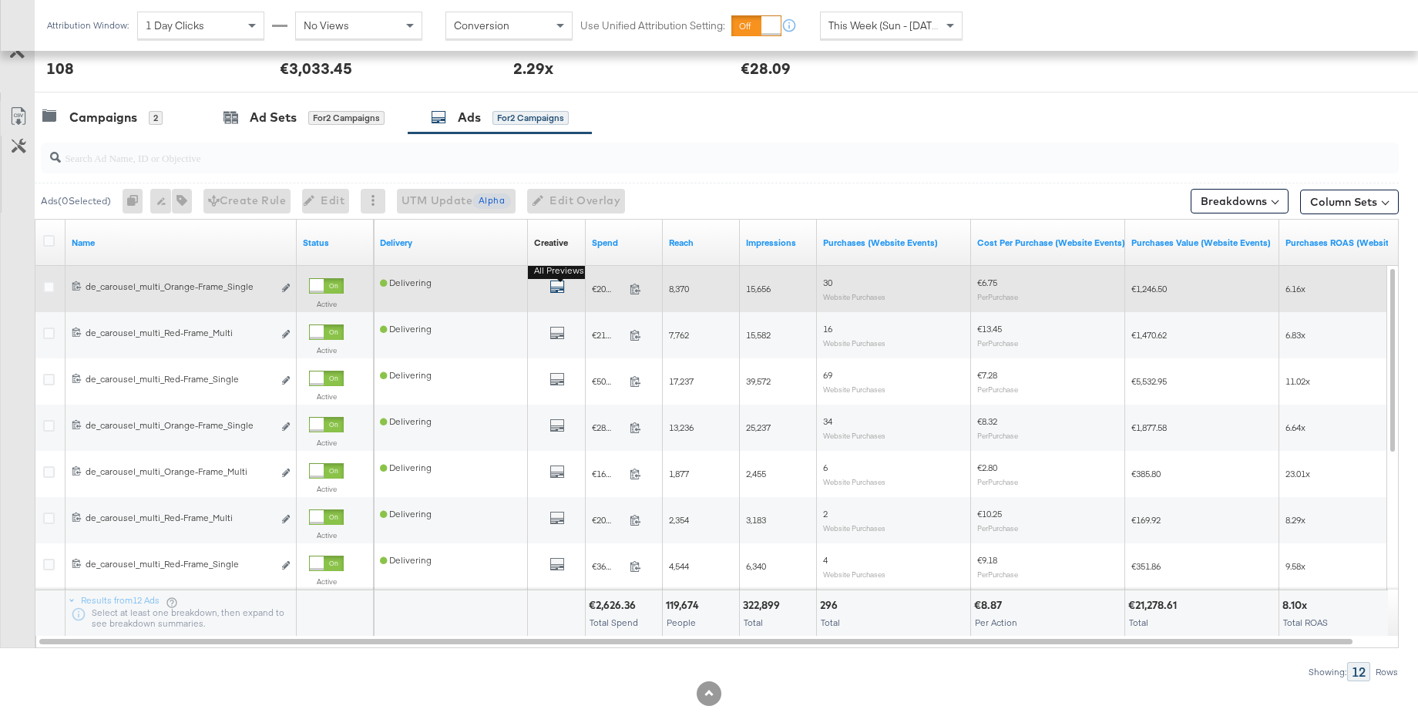
click at [557, 285] on icon "default" at bounding box center [557, 286] width 15 height 15
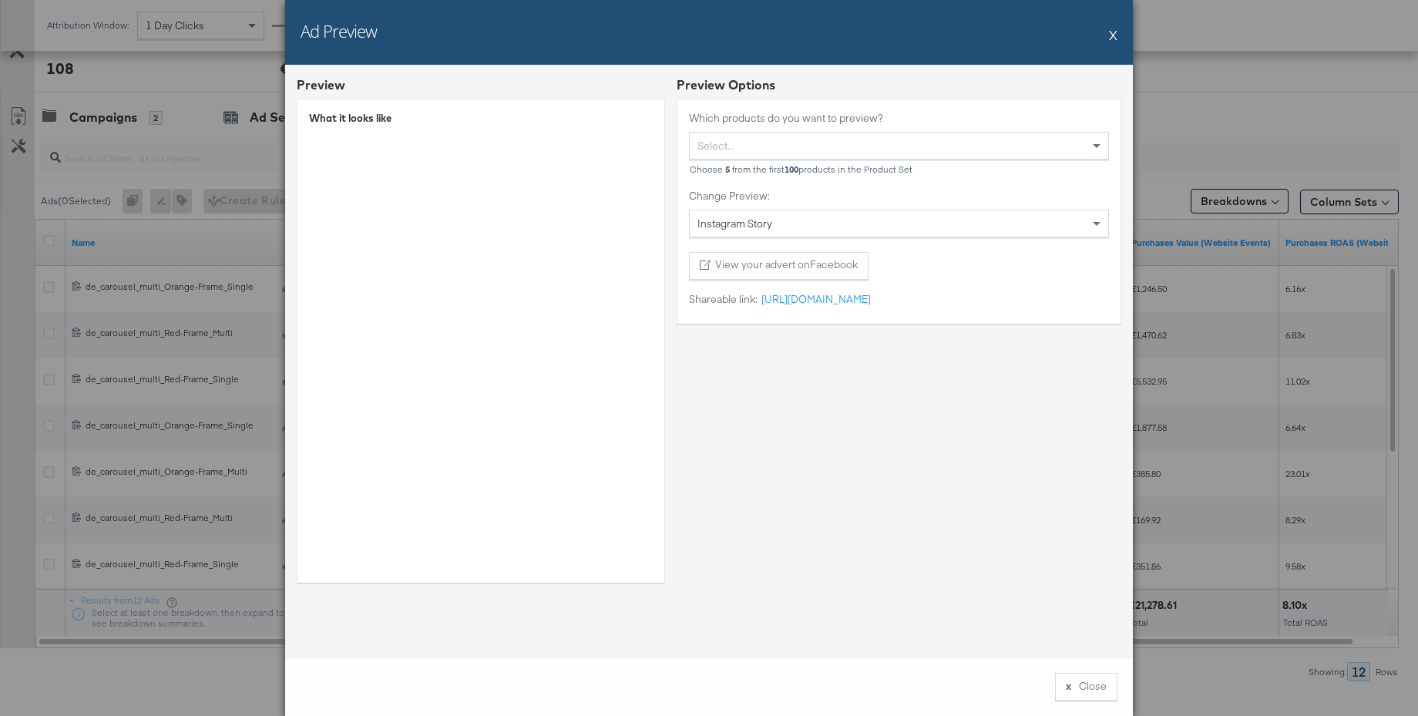
click at [733, 222] on span "Instagram Story" at bounding box center [735, 224] width 75 height 14
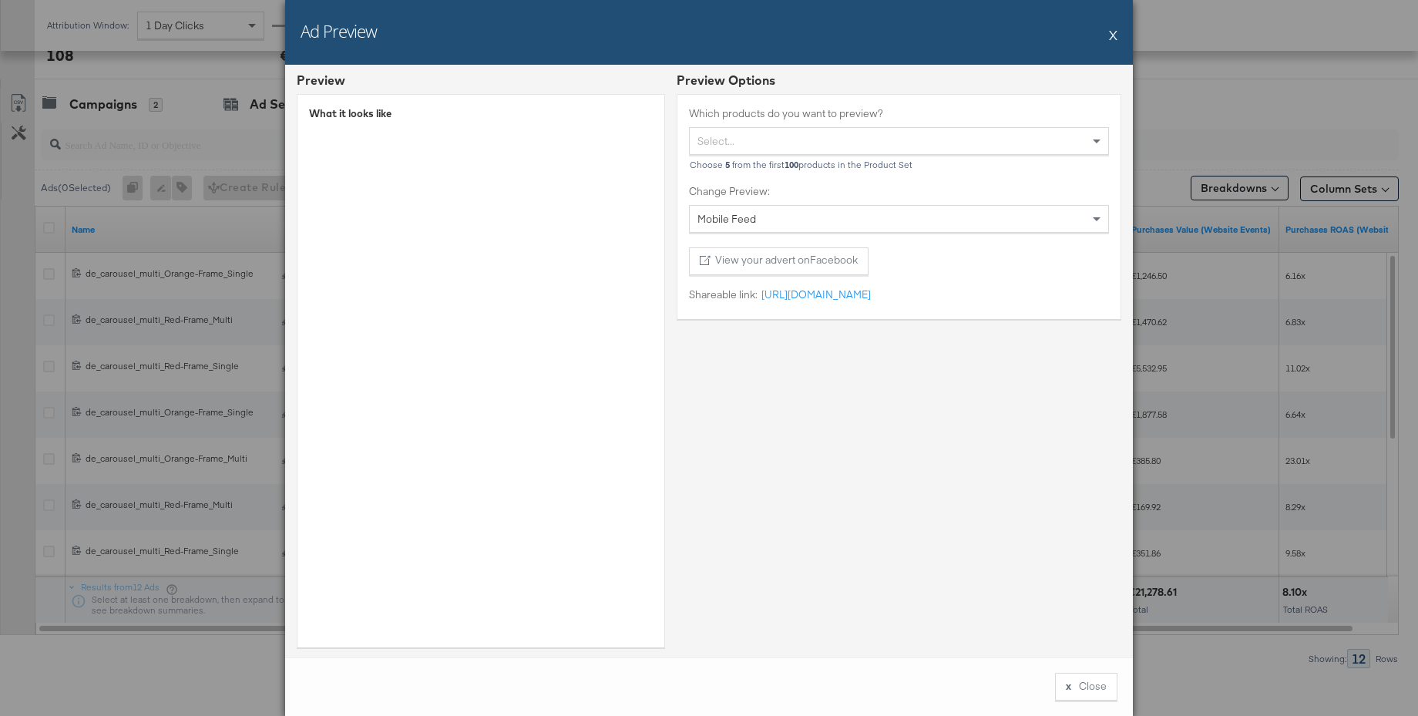
scroll to position [5, 0]
click at [1111, 34] on button "X" at bounding box center [1113, 34] width 8 height 31
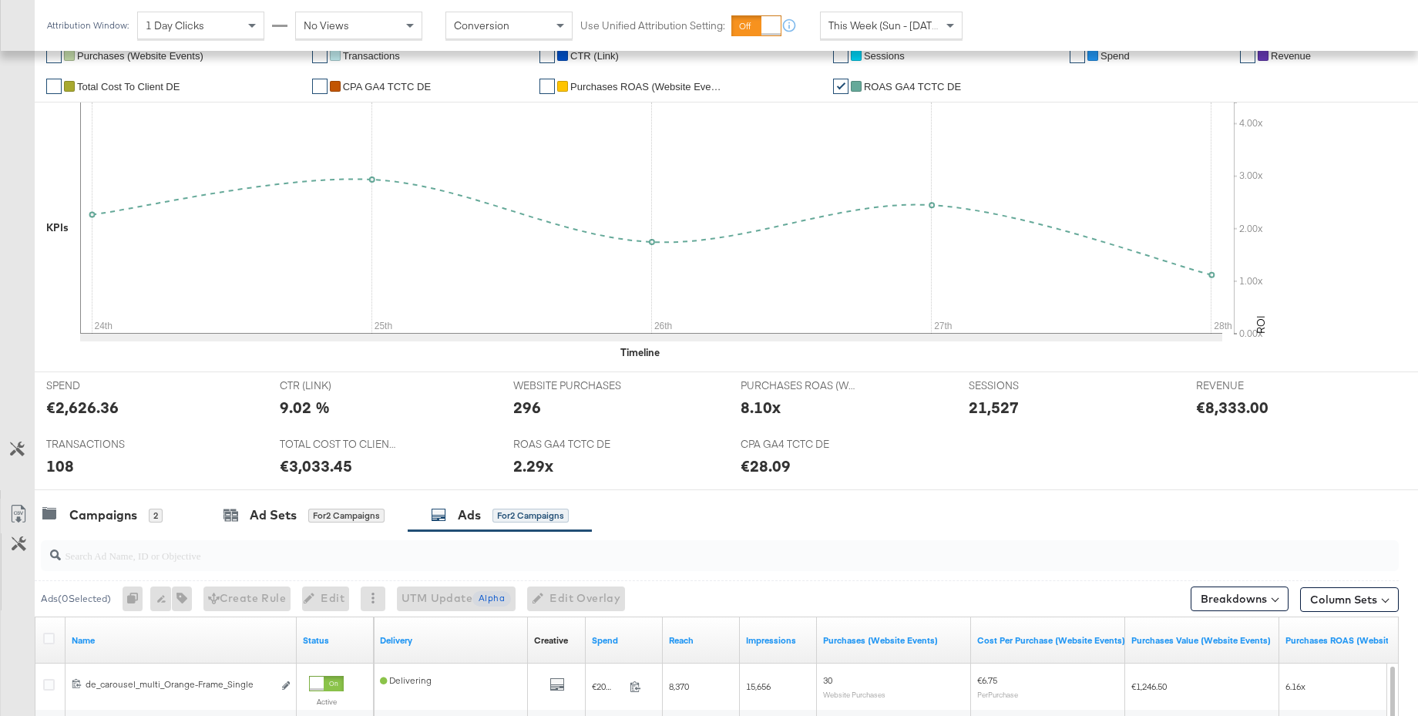
scroll to position [619, 0]
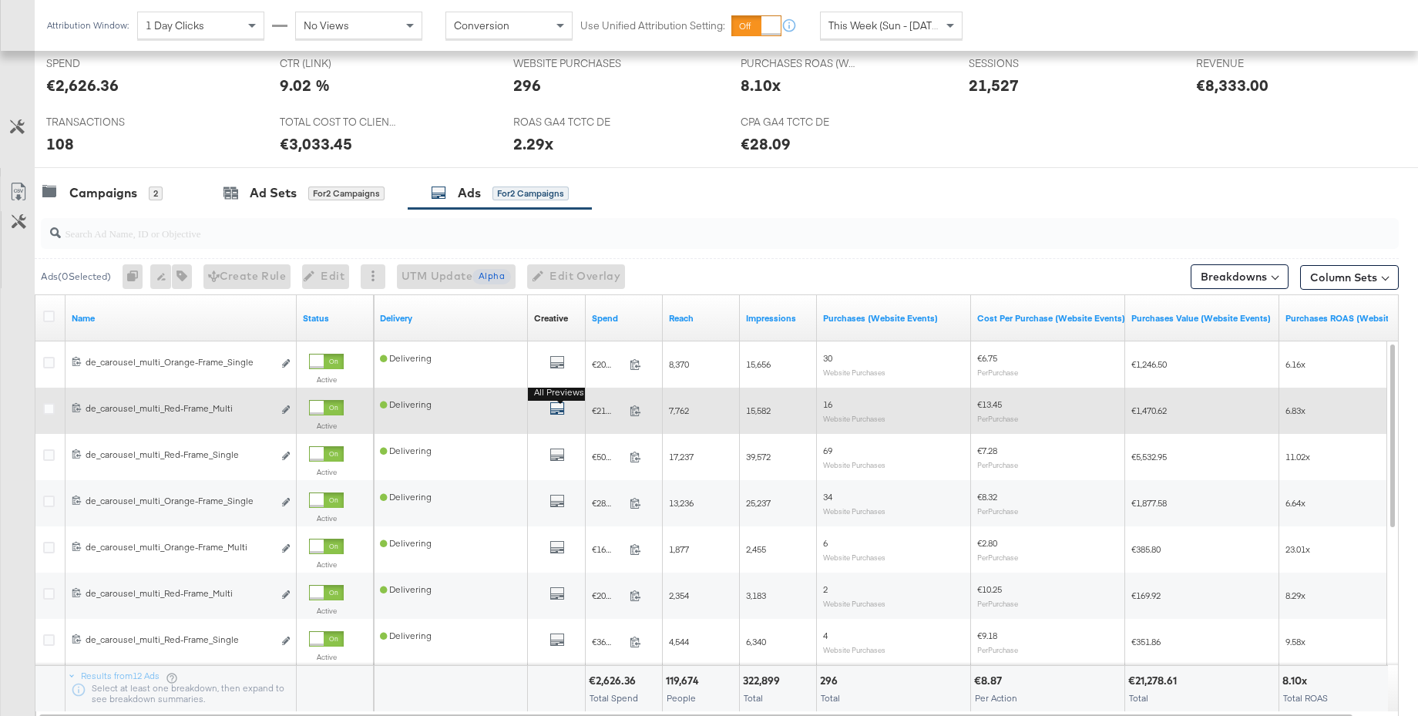
click at [553, 408] on icon "default" at bounding box center [557, 408] width 15 height 15
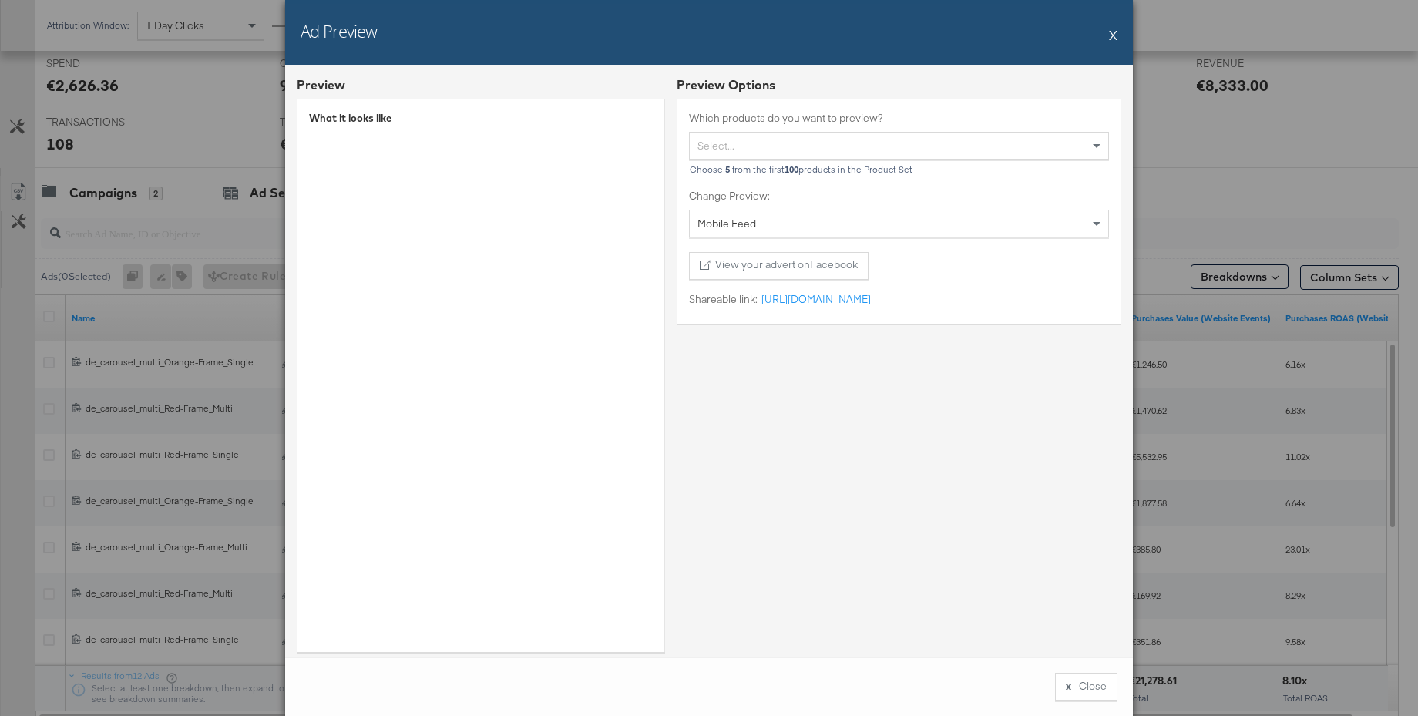
click at [1117, 37] on button "X" at bounding box center [1113, 34] width 8 height 31
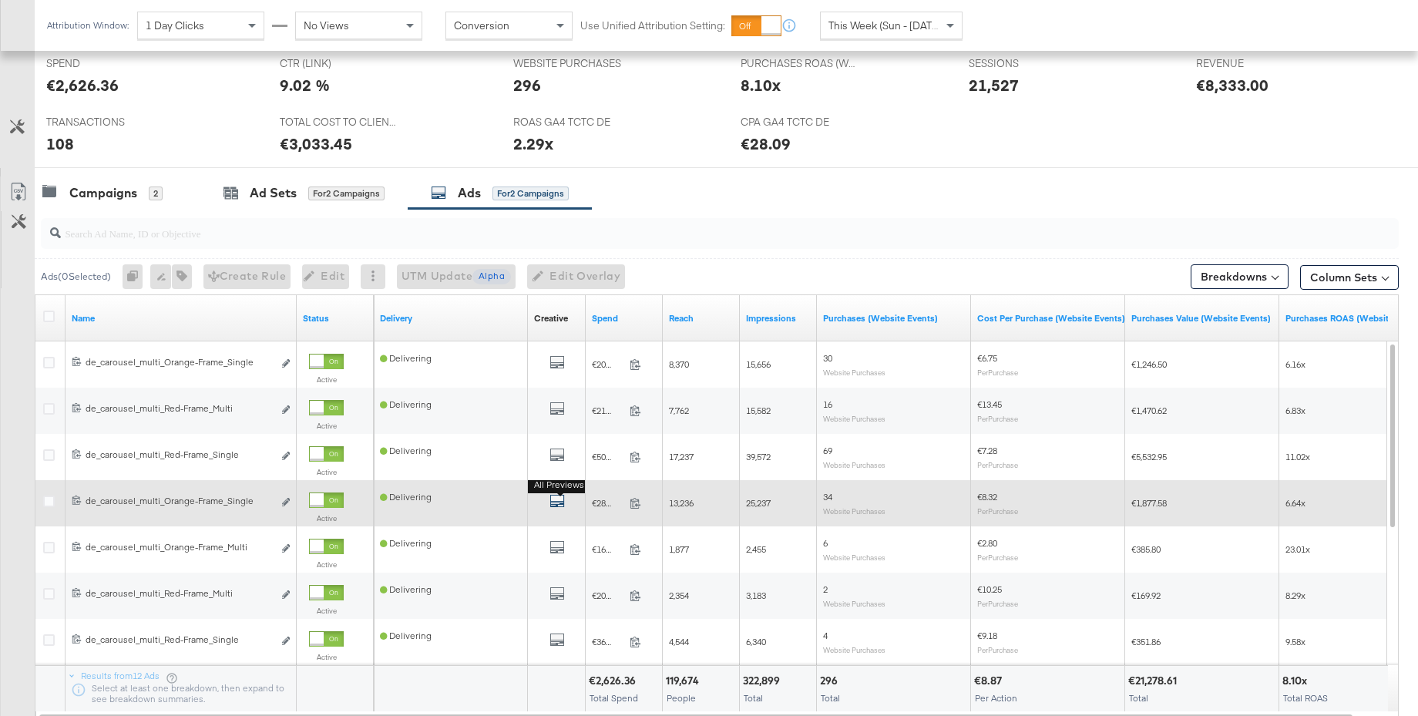
click at [557, 501] on icon "default" at bounding box center [557, 500] width 15 height 15
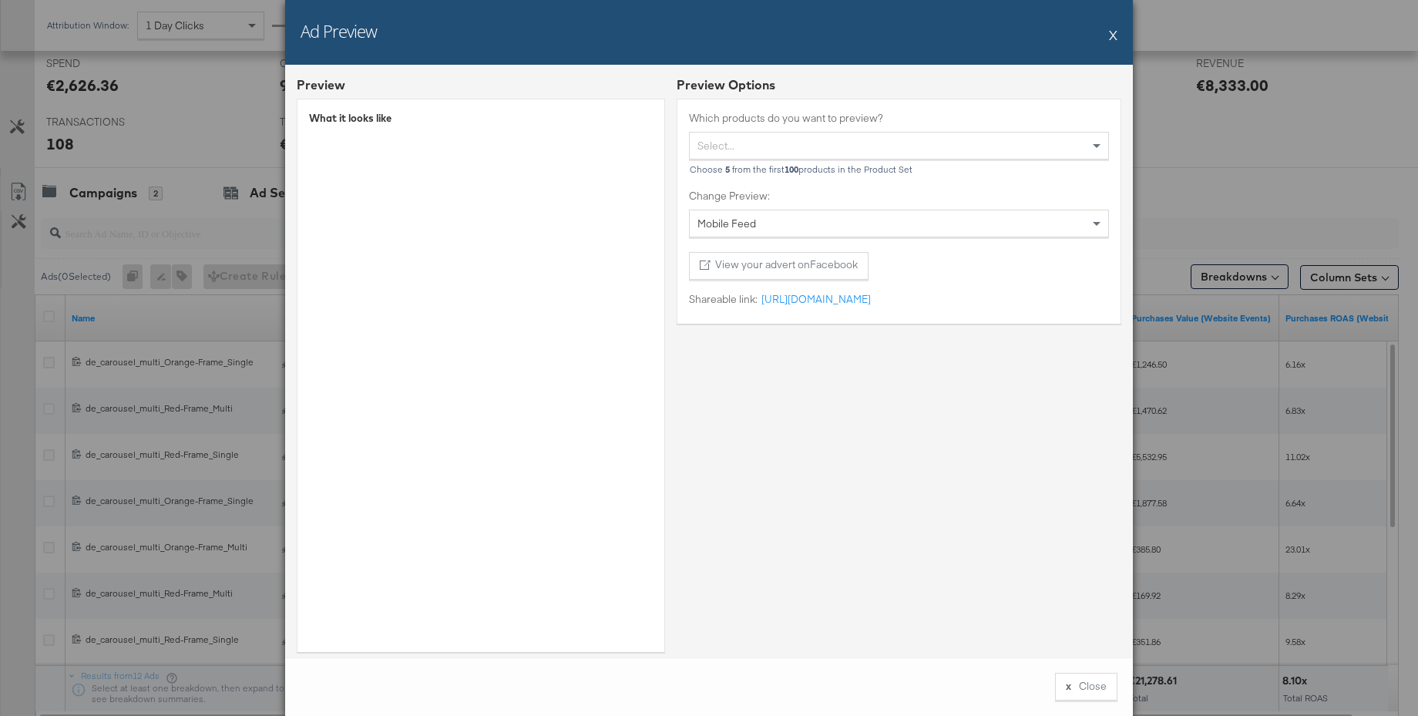
click at [1115, 35] on button "X" at bounding box center [1113, 34] width 8 height 31
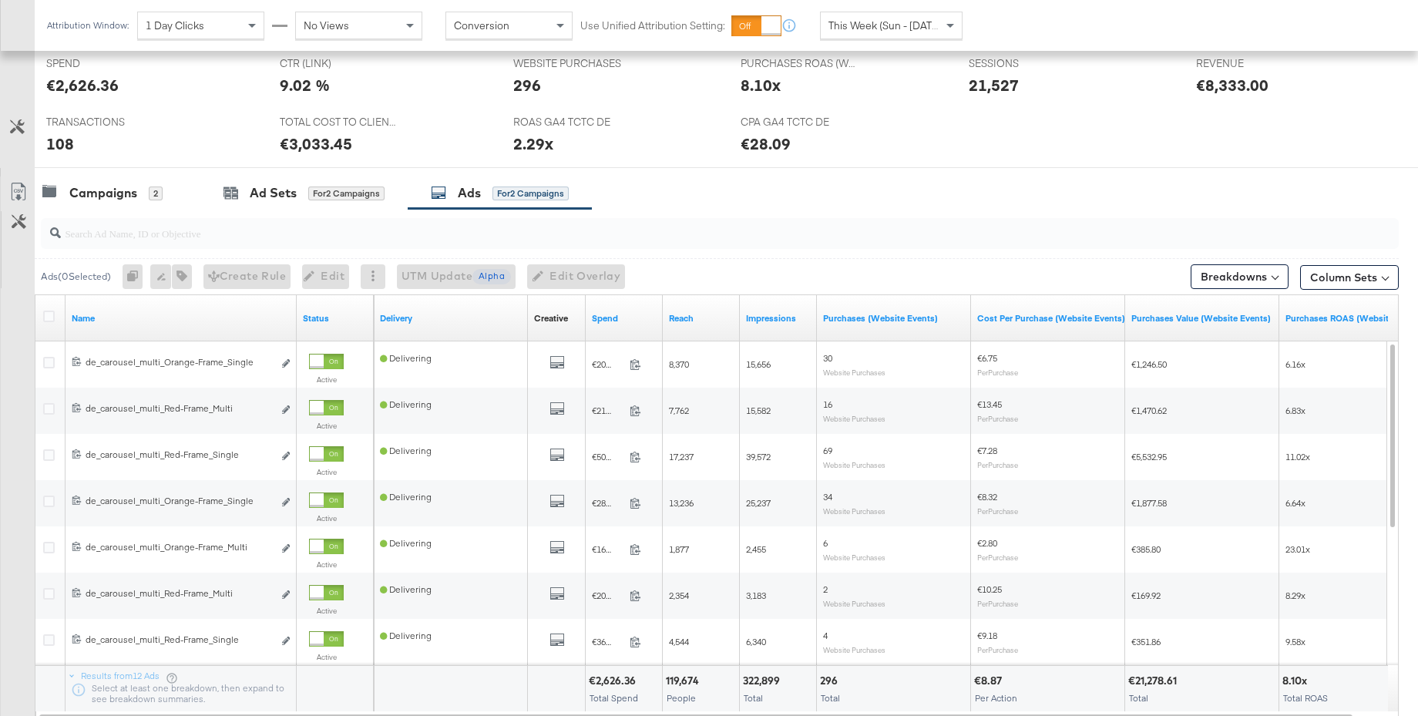
scroll to position [0, 0]
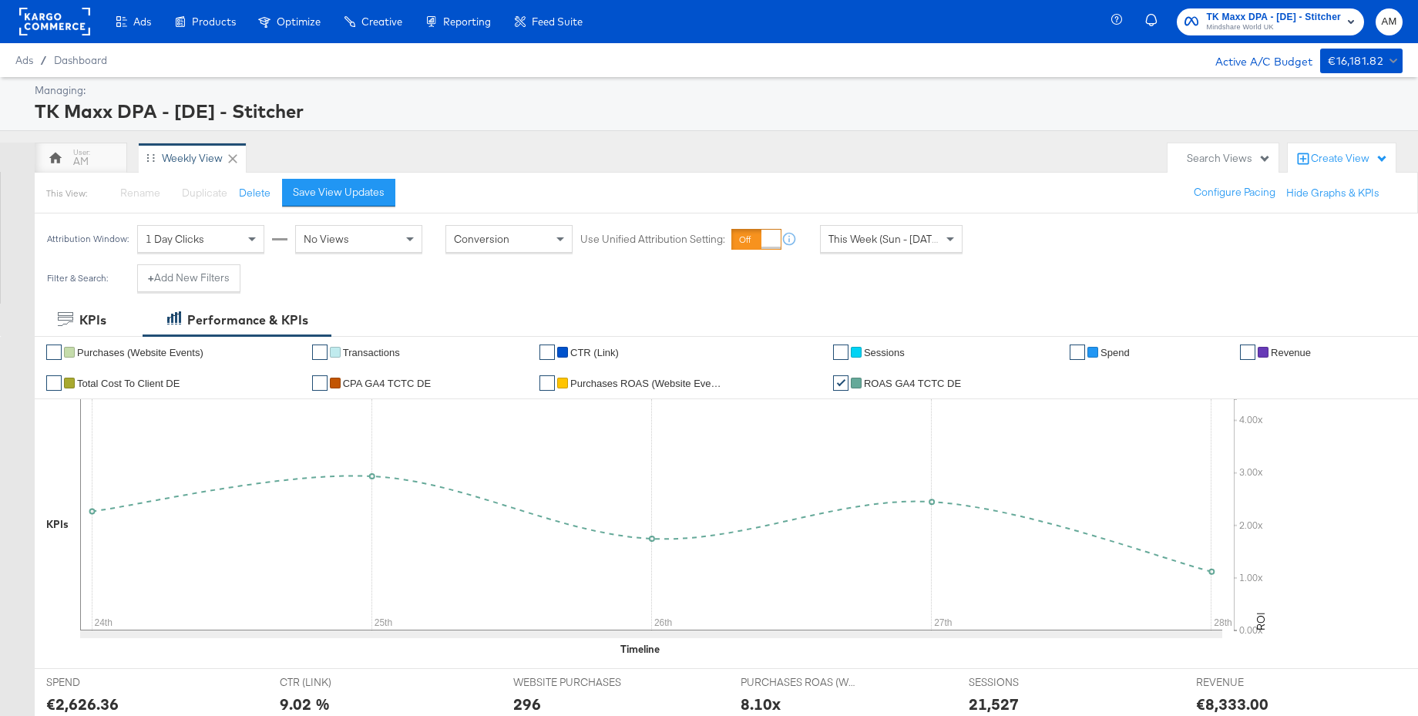
click at [62, 29] on rect at bounding box center [54, 22] width 71 height 28
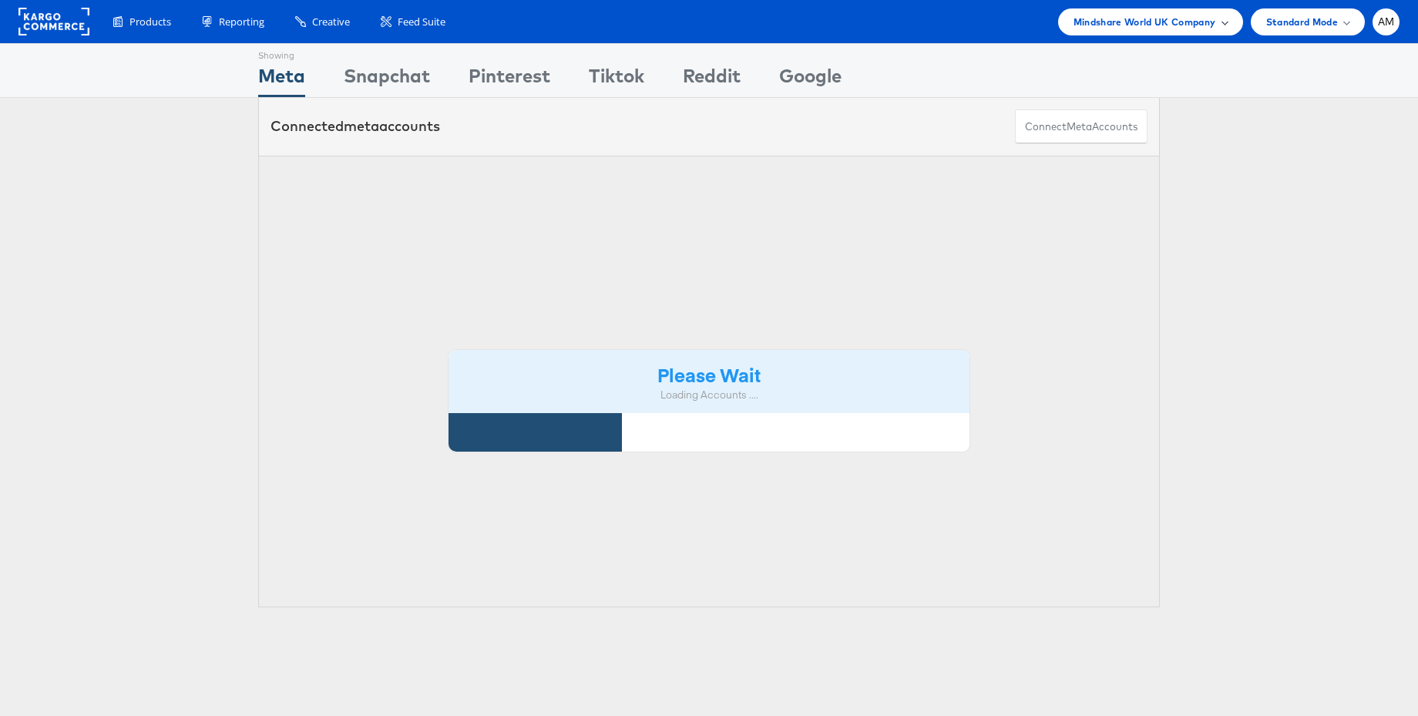
click at [1158, 25] on span "Mindshare World UK Company" at bounding box center [1145, 22] width 143 height 16
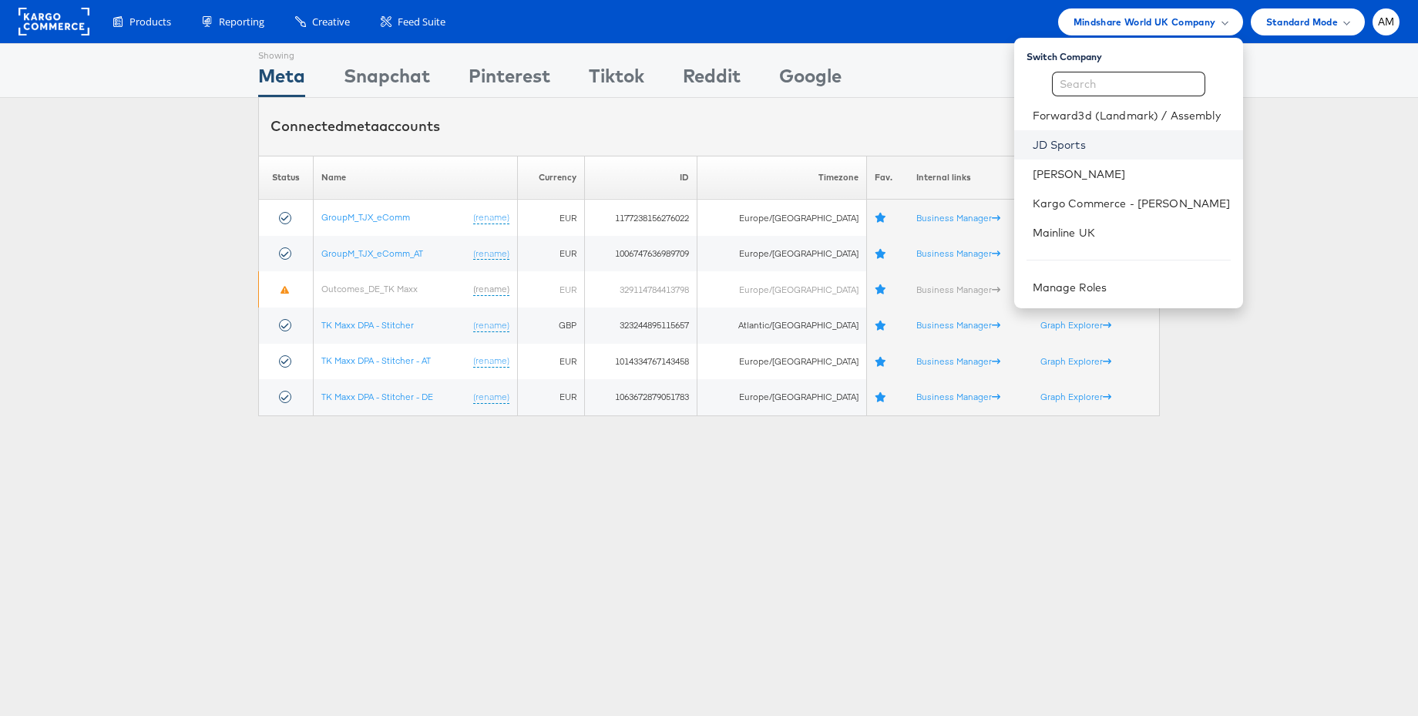
click at [1085, 137] on link "JD Sports" at bounding box center [1132, 144] width 198 height 15
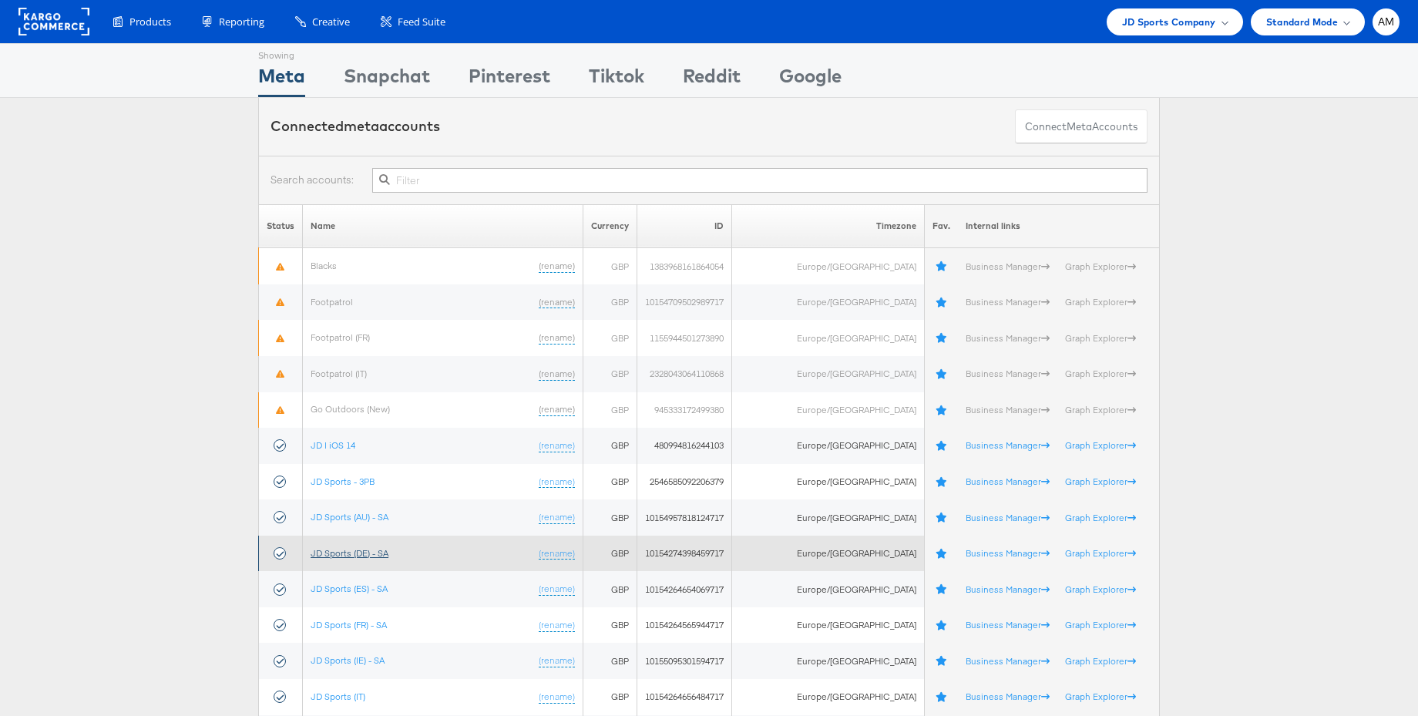
click at [355, 550] on link "JD Sports (DE) - SA" at bounding box center [350, 553] width 78 height 12
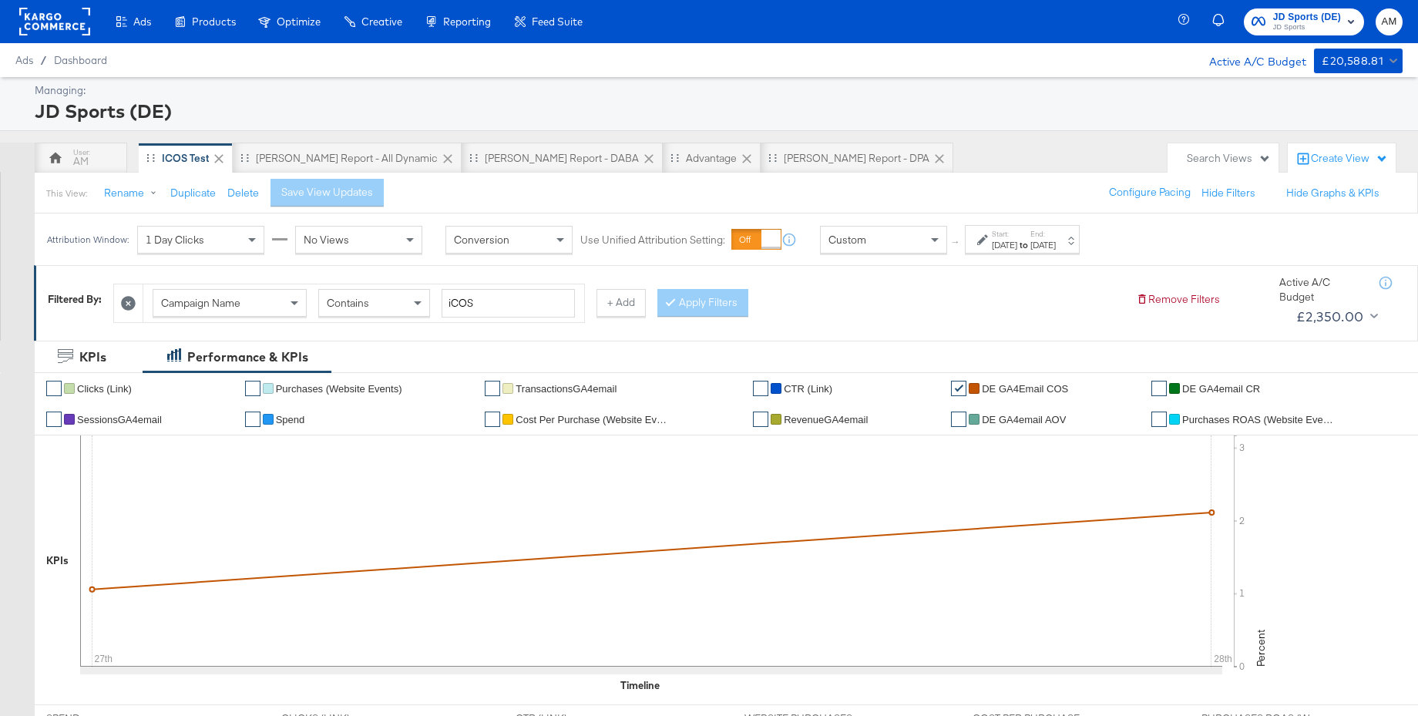
click at [871, 241] on div "Custom" at bounding box center [884, 240] width 126 height 26
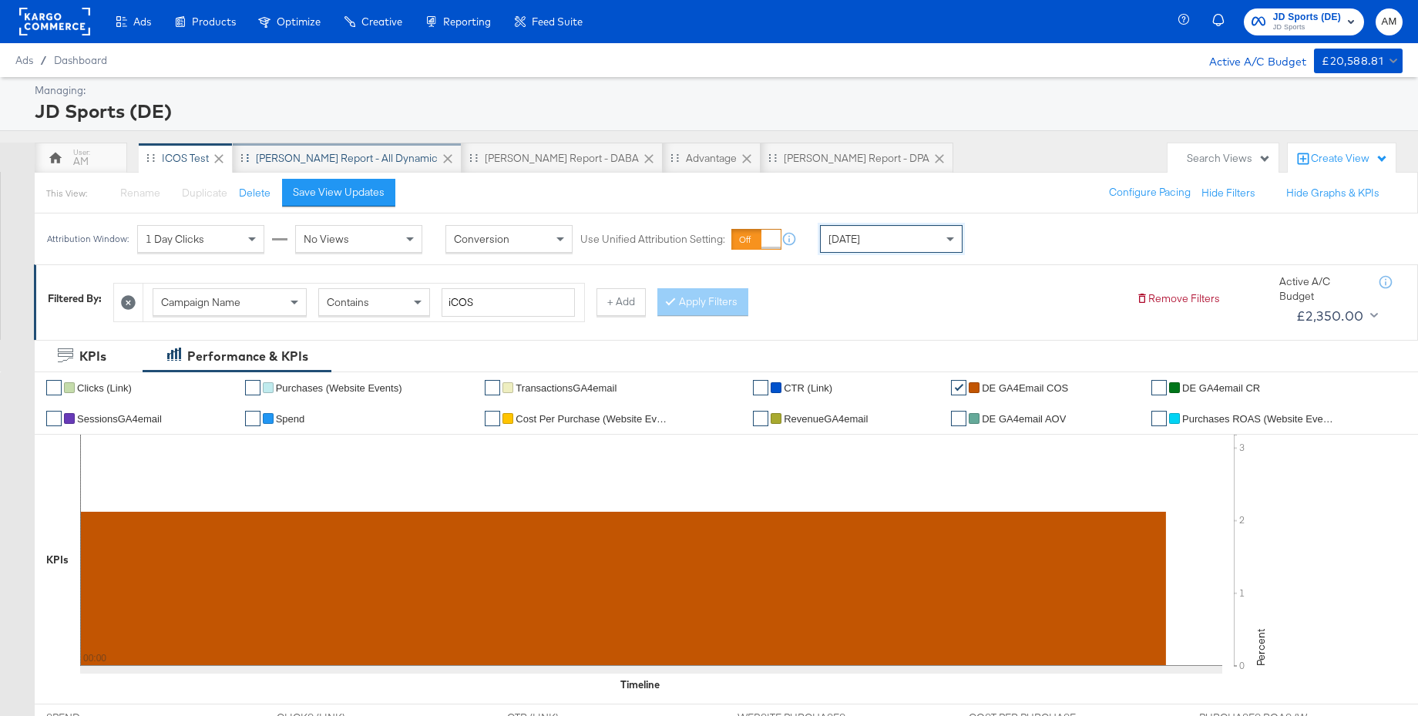
click at [306, 155] on div "[PERSON_NAME] Report - All Dynamic" at bounding box center [347, 158] width 182 height 15
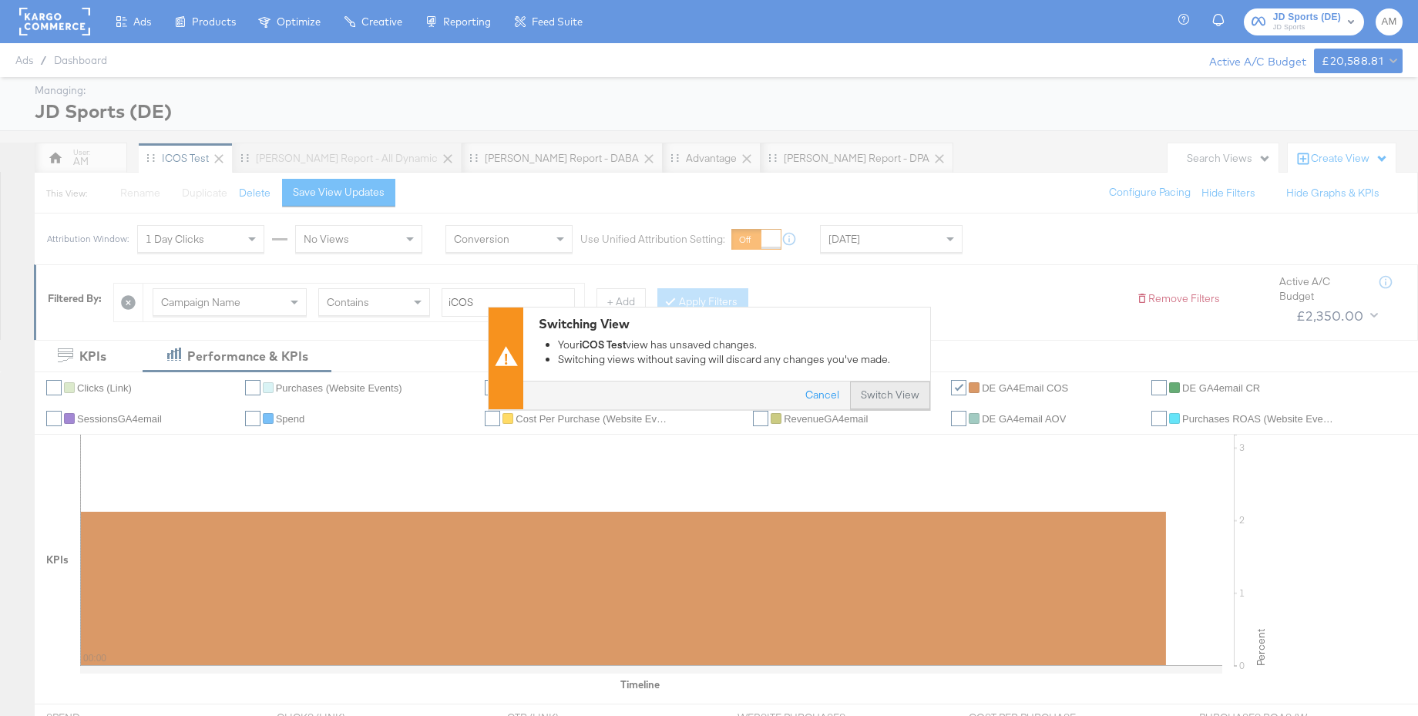
click at [877, 388] on button "Switch View" at bounding box center [890, 396] width 80 height 28
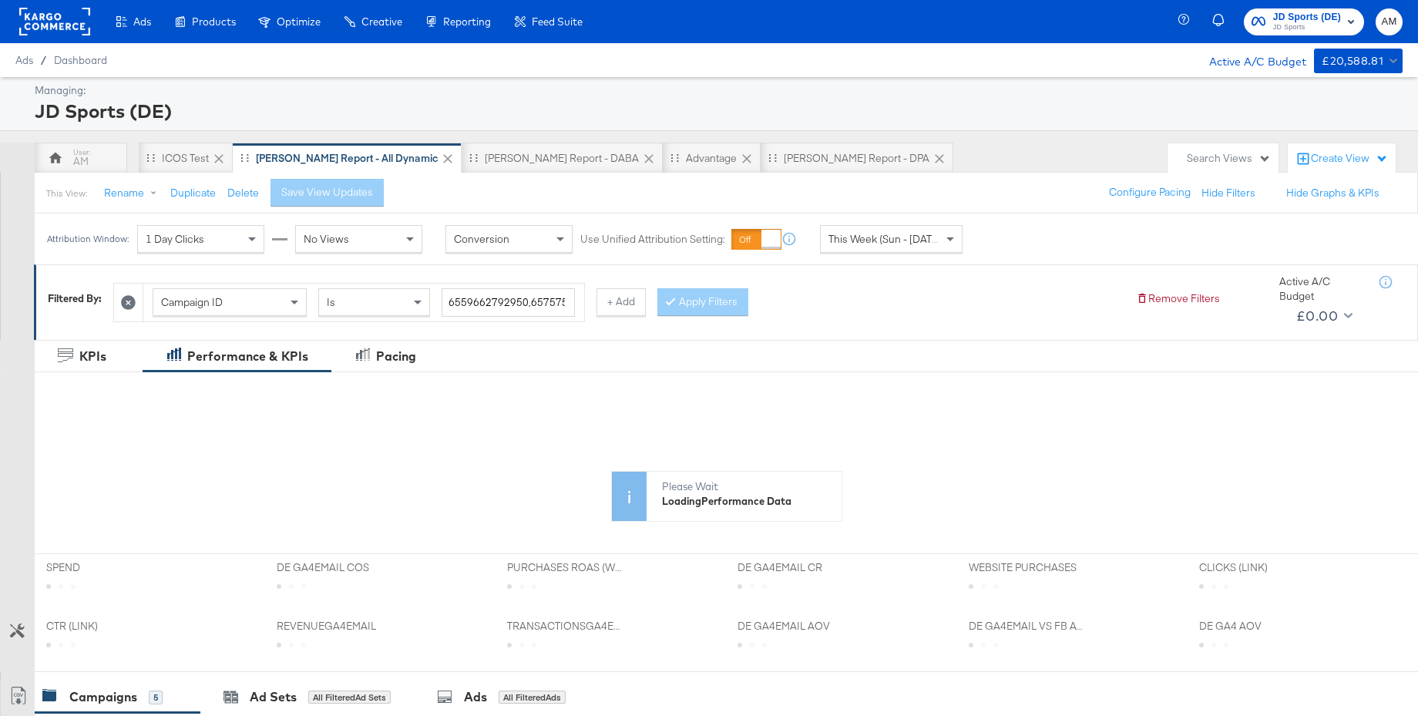
scroll to position [16, 0]
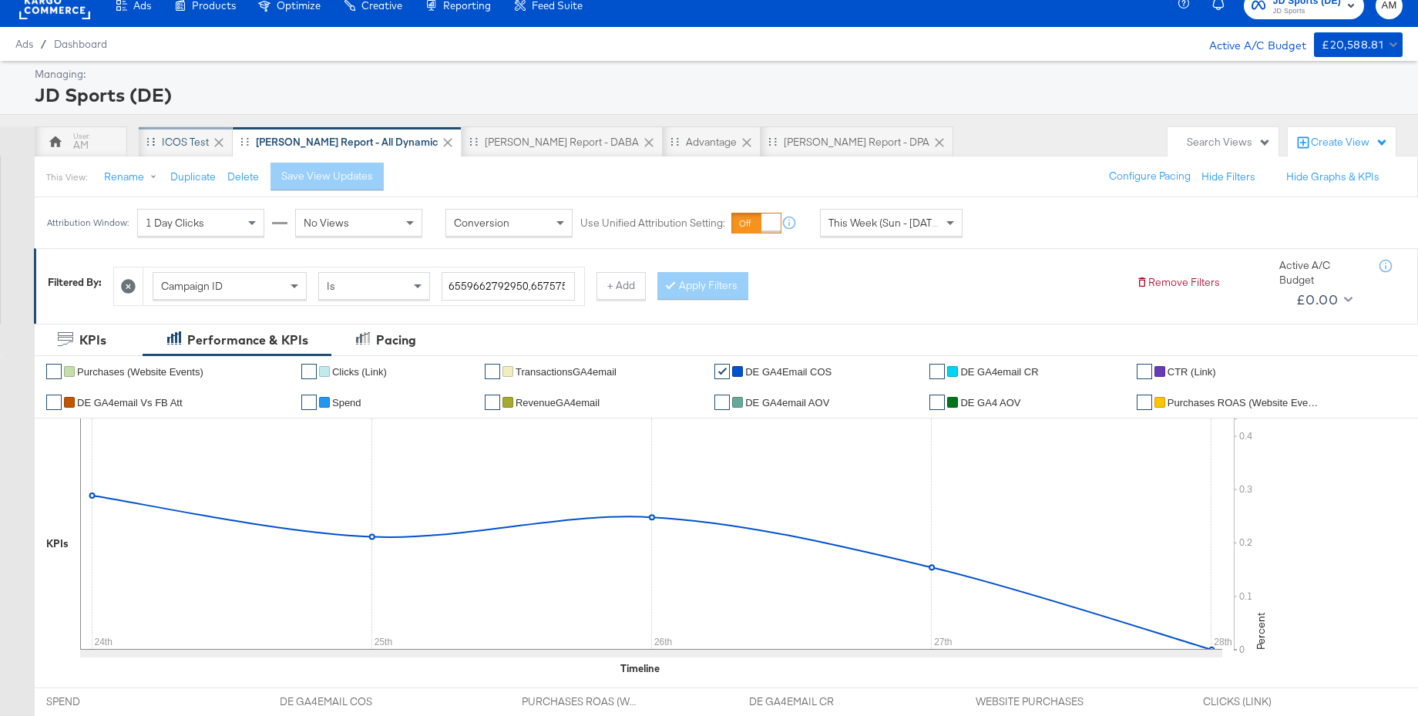
click at [167, 140] on div "iCOS Test" at bounding box center [185, 142] width 47 height 15
